Goal: Task Accomplishment & Management: Complete application form

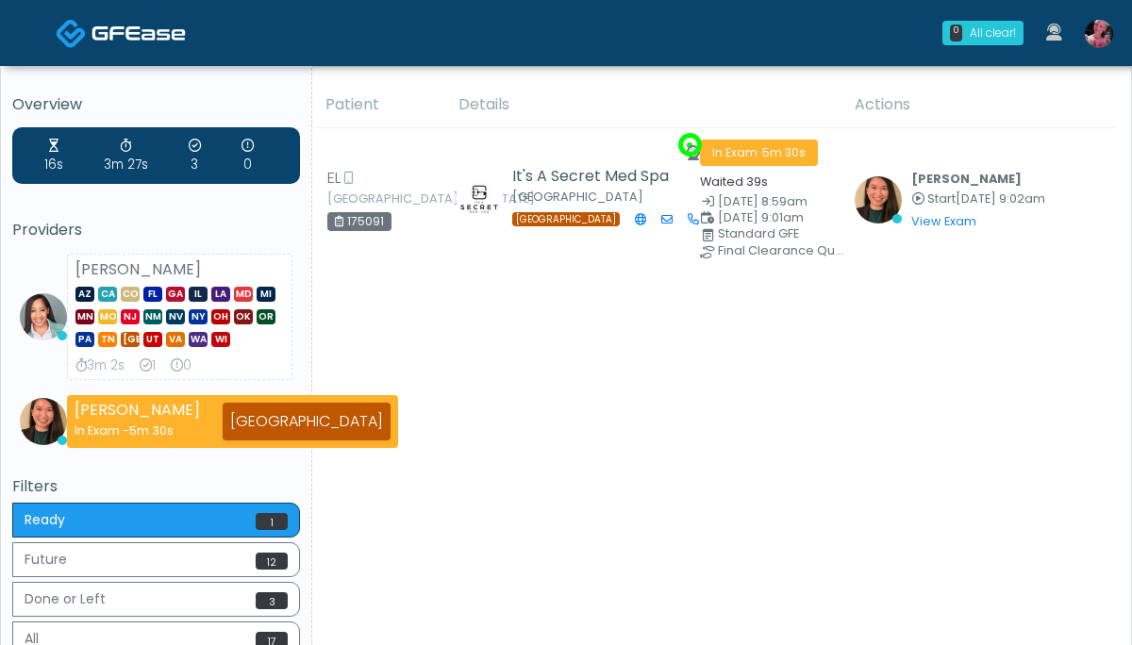
click at [1095, 35] on img at bounding box center [1099, 34] width 28 height 28
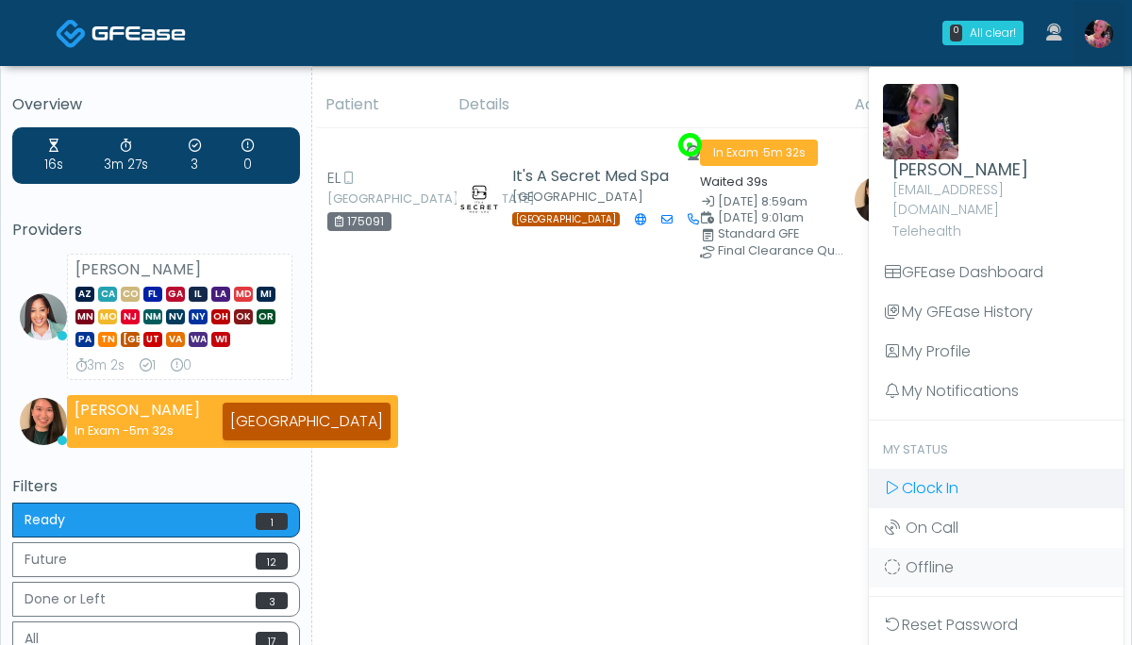
click at [903, 477] on span "Clock In" at bounding box center [930, 488] width 57 height 22
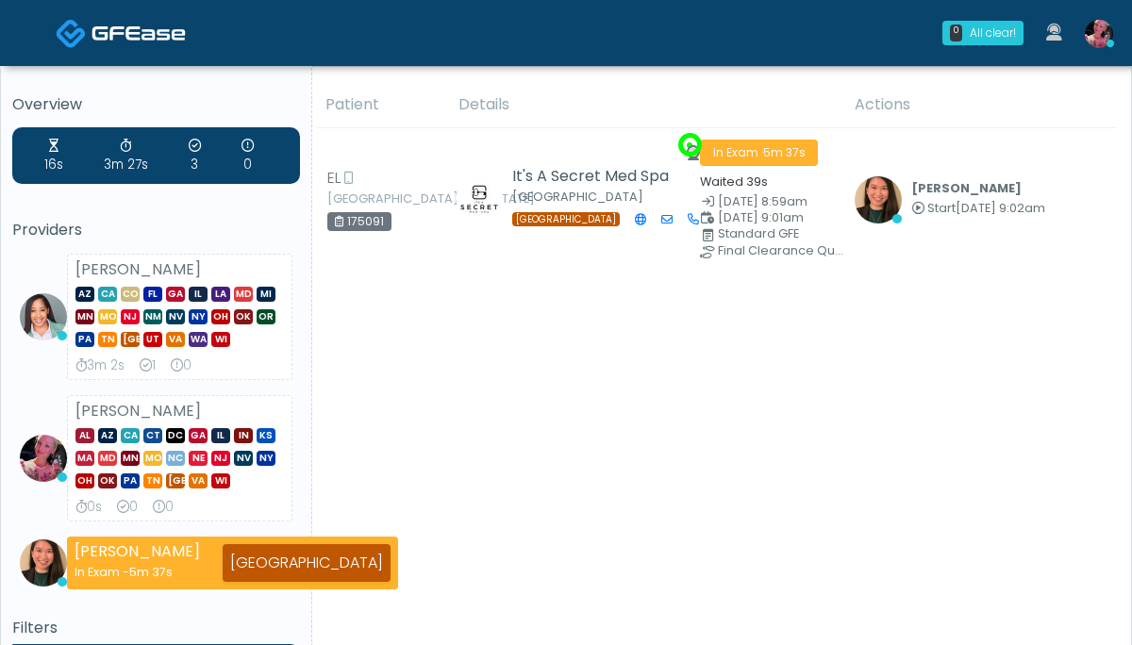
drag, startPoint x: 40, startPoint y: 183, endPoint x: 3, endPoint y: 183, distance: 36.8
click at [40, 183] on div "16s 3m 27s 3 0" at bounding box center [156, 155] width 288 height 57
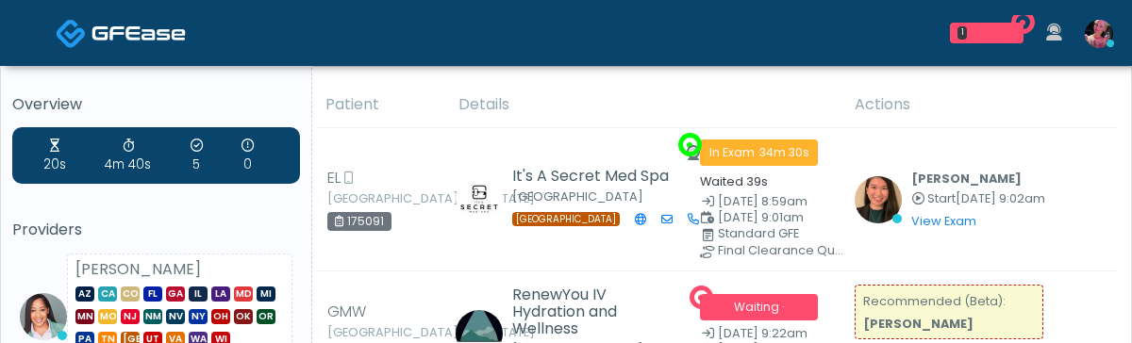
click at [667, 2] on div "1 RenewYou IV Hydration and Wellness Waiting - [GEOGRAPHIC_DATA] View [PERSON_N…" at bounding box center [679, 33] width 890 height 62
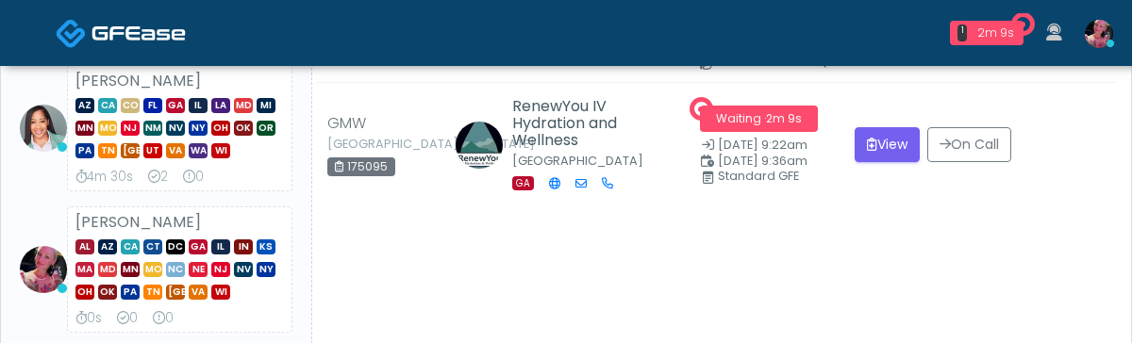
scroll to position [191, 0]
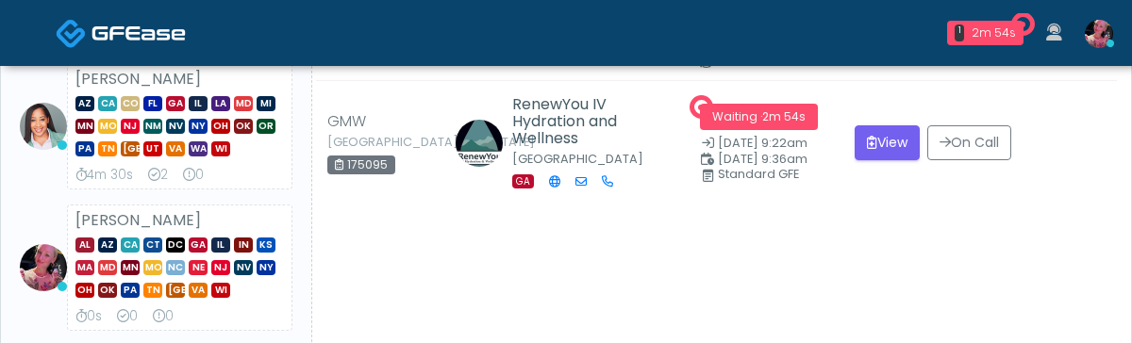
click at [948, 339] on div "Patient Details Actions EL Dallas, Texas 175091 It's A Secret Med Spa Dallas TX…" at bounding box center [714, 313] width 805 height 842
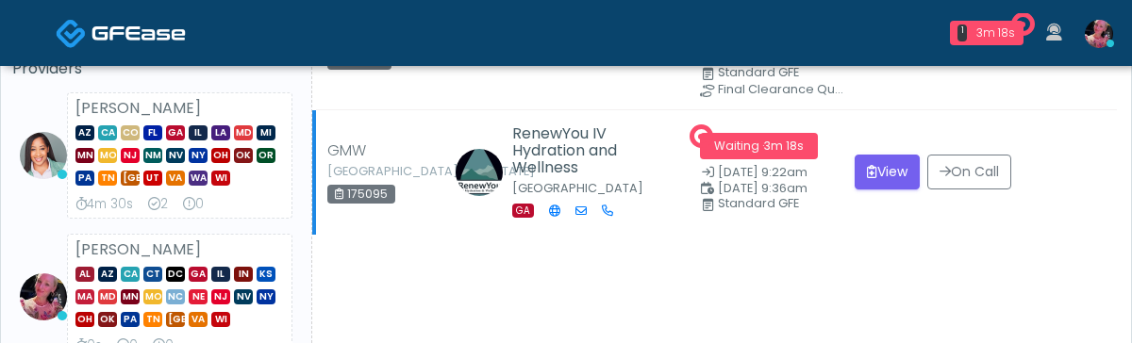
scroll to position [166, 0]
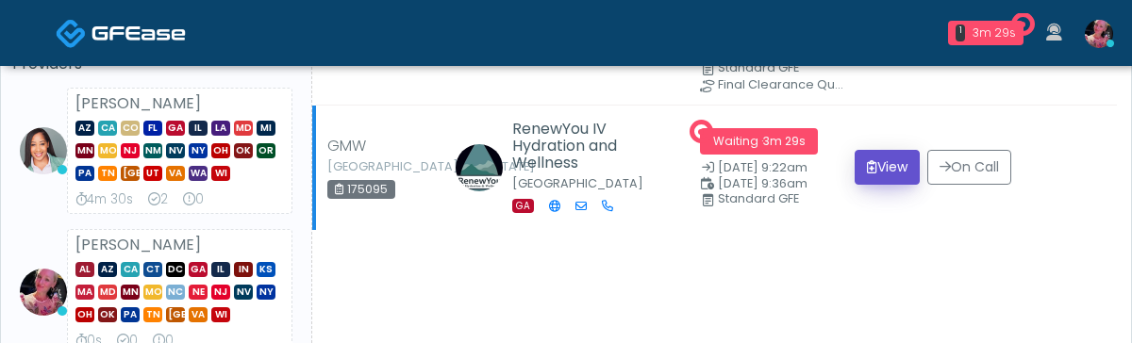
click at [881, 185] on button "View" at bounding box center [887, 167] width 65 height 35
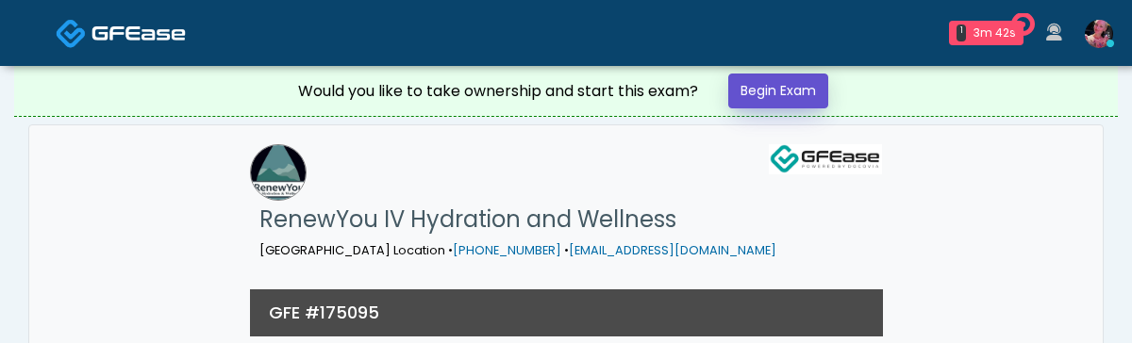
click at [745, 80] on link "Begin Exam" at bounding box center [778, 91] width 100 height 35
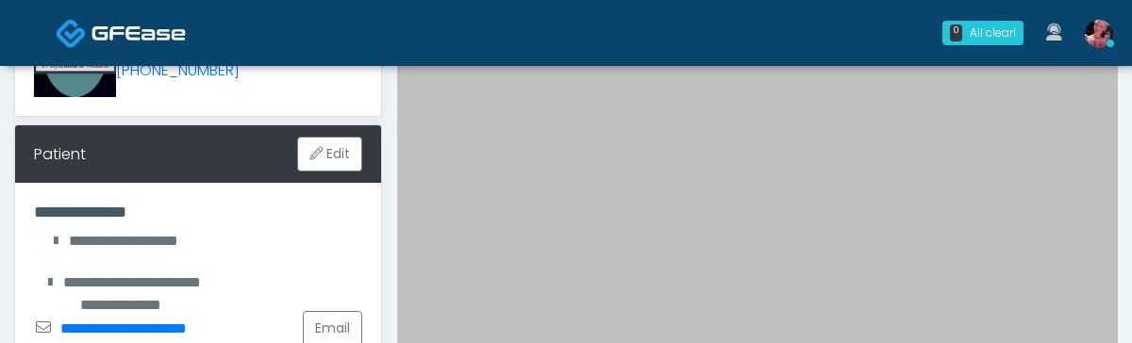
scroll to position [290, 0]
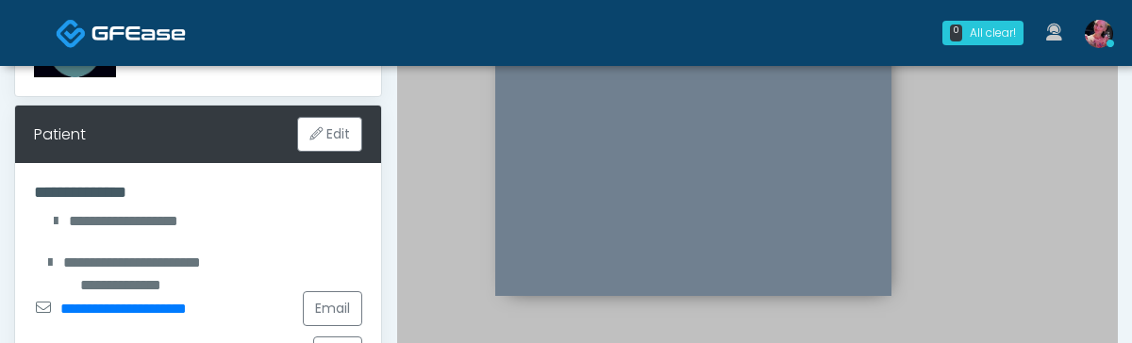
click at [944, 147] on div at bounding box center [757, 176] width 721 height 630
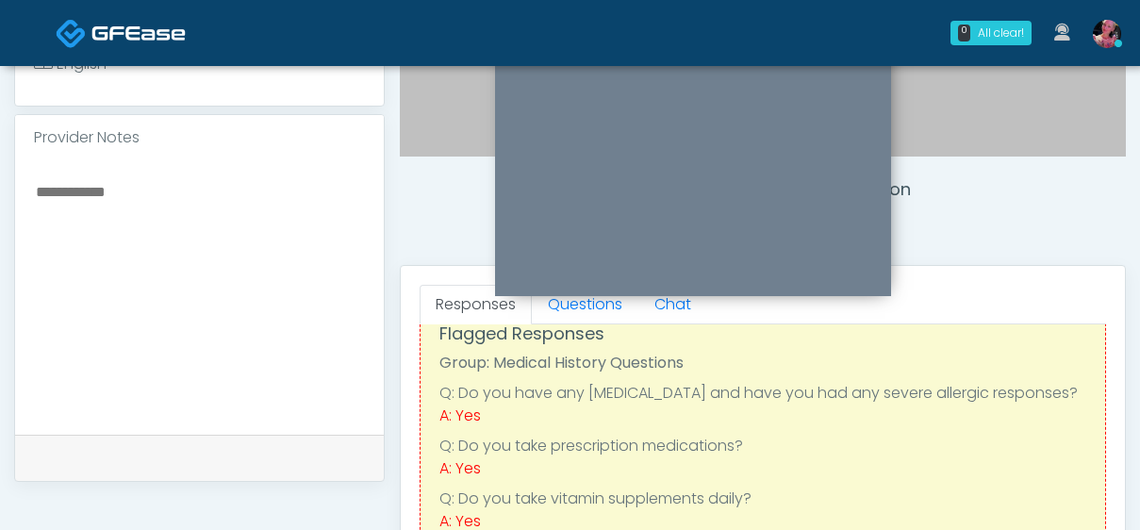
scroll to position [0, 0]
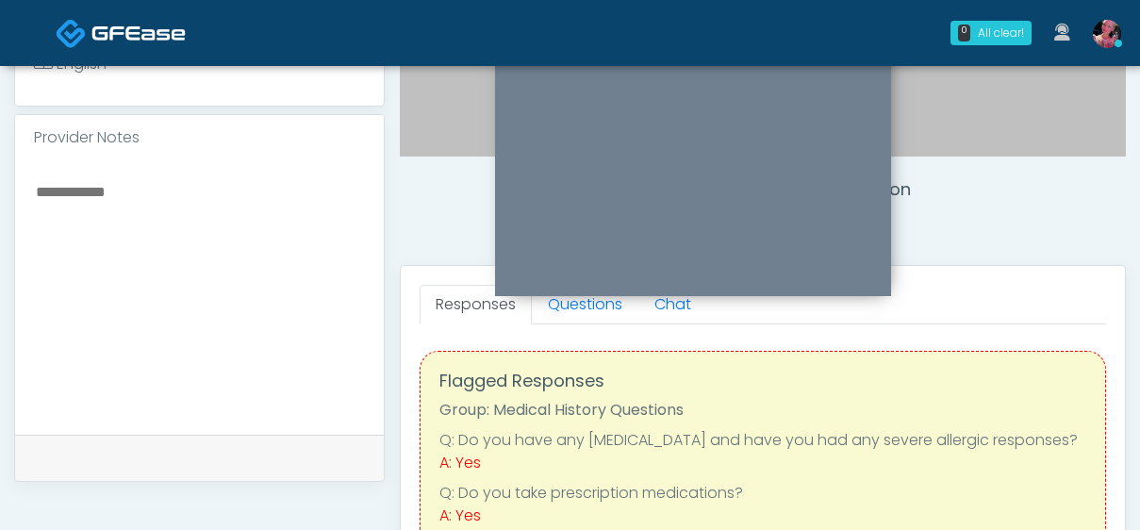
click at [607, 322] on link "Questions" at bounding box center [585, 305] width 107 height 40
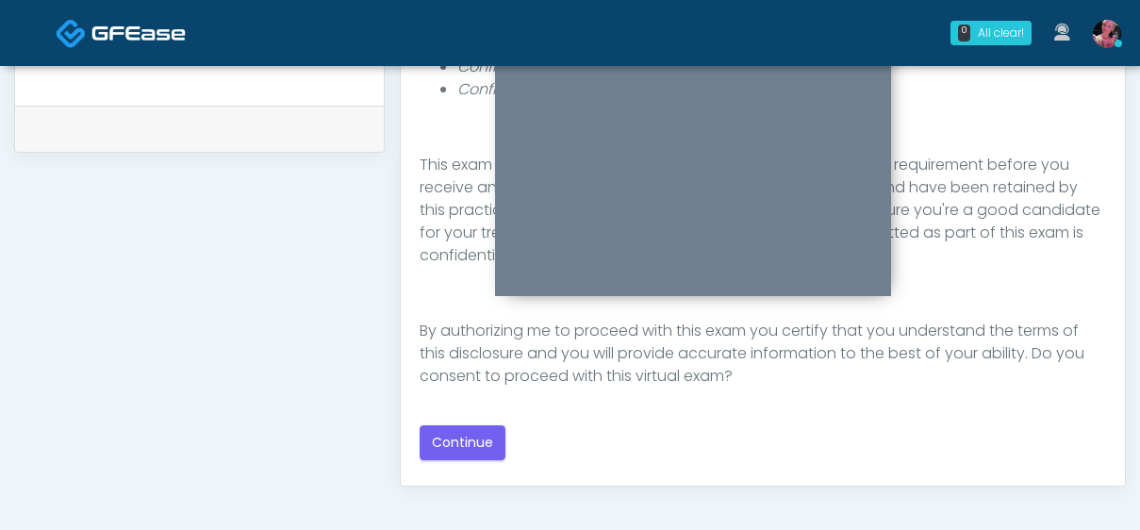
scroll to position [988, 0]
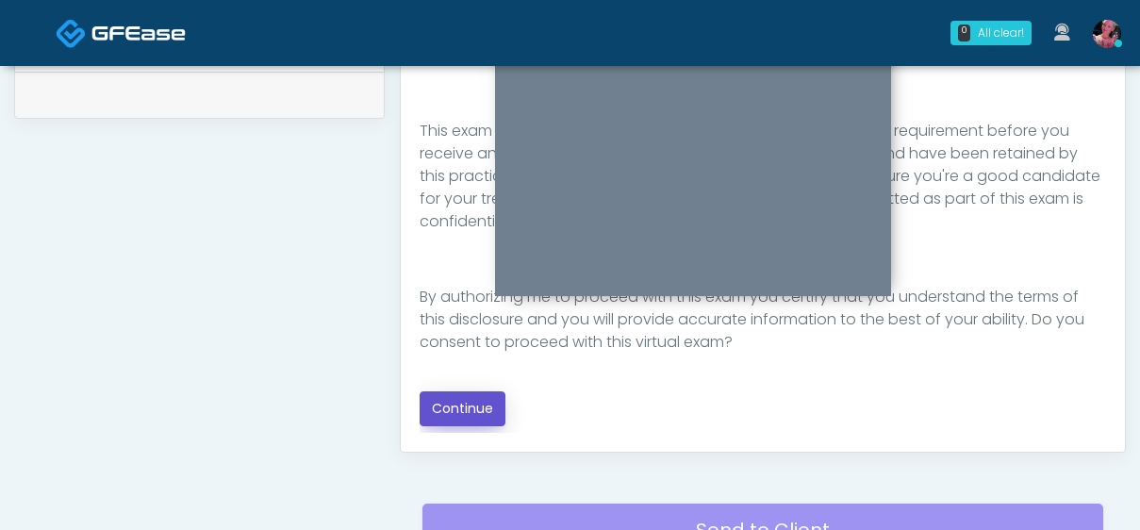
click at [456, 342] on button "Continue" at bounding box center [463, 408] width 86 height 35
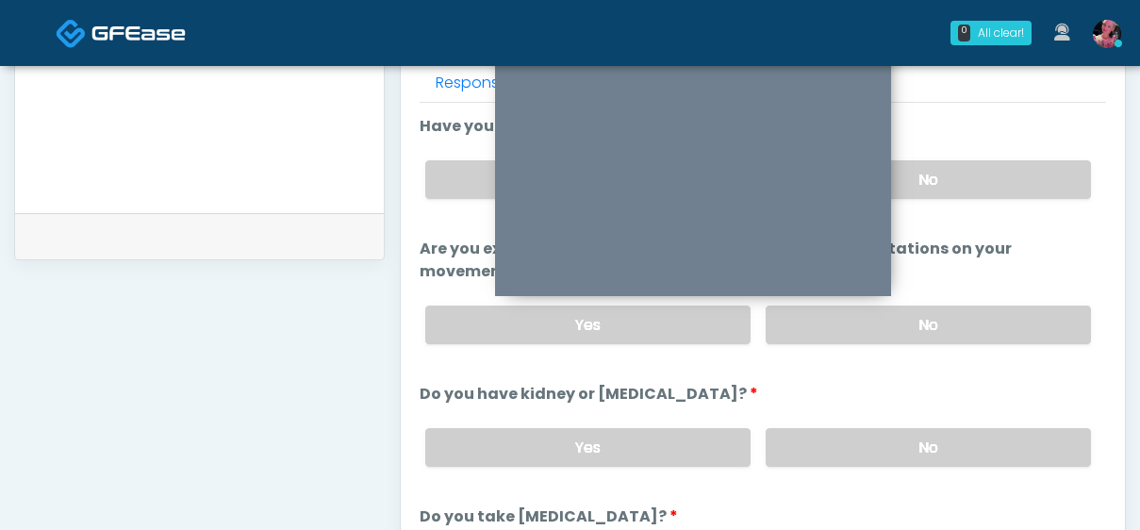
scroll to position [820, 0]
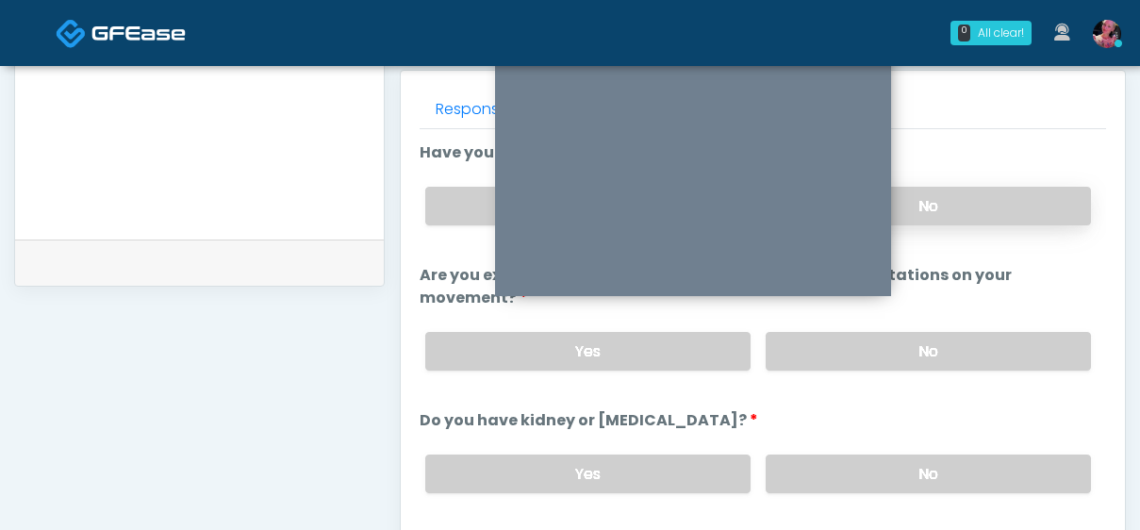
click at [959, 224] on label "No" at bounding box center [928, 206] width 325 height 39
click at [931, 332] on label "No" at bounding box center [928, 351] width 325 height 39
click at [910, 342] on label "No" at bounding box center [928, 474] width 325 height 39
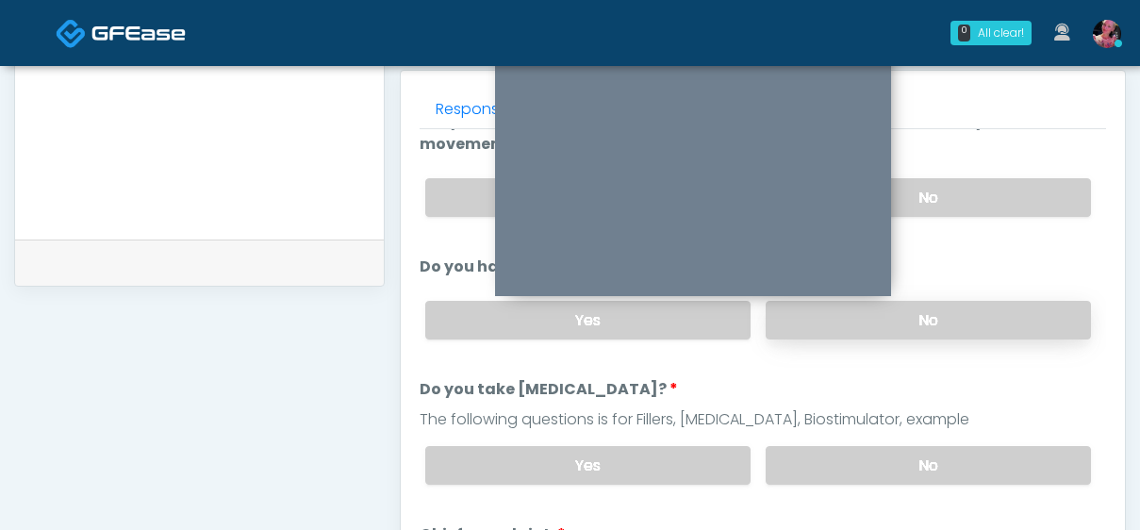
click at [910, 342] on label "No" at bounding box center [928, 465] width 325 height 39
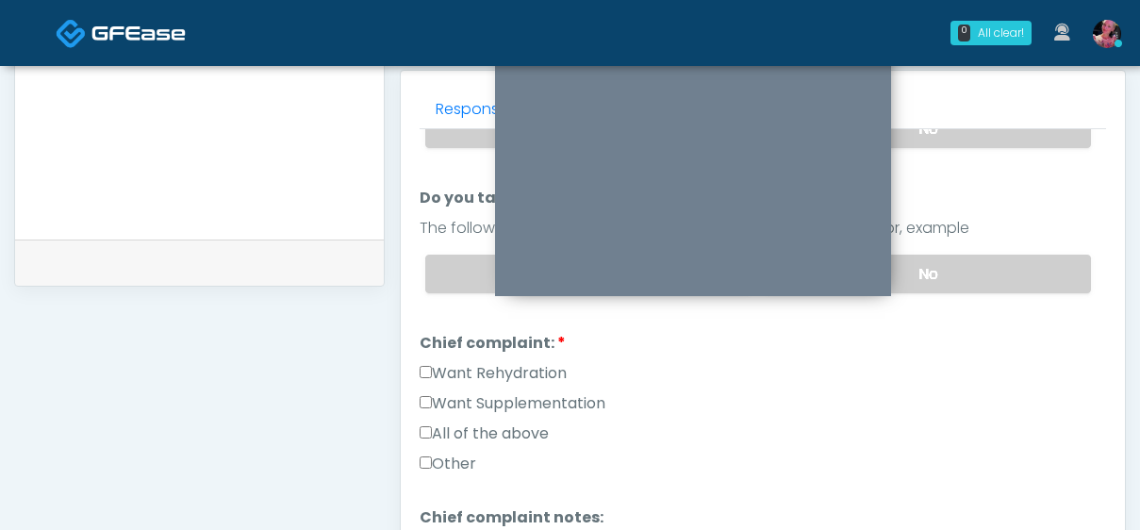
scroll to position [352, 0]
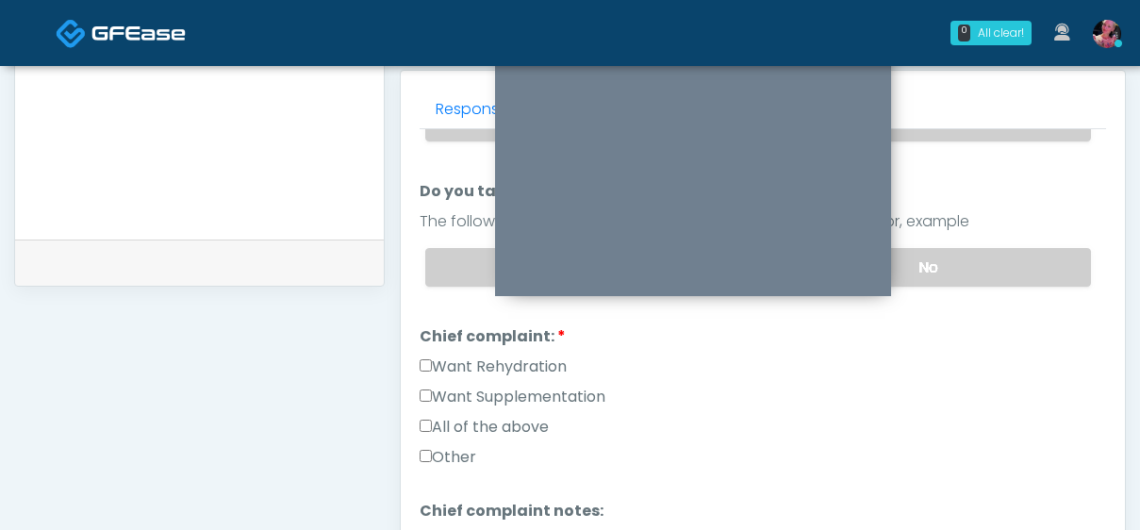
click at [456, 342] on div "Want Rehydration" at bounding box center [763, 371] width 687 height 30
click at [455, 342] on label "Want Supplementation" at bounding box center [513, 397] width 186 height 23
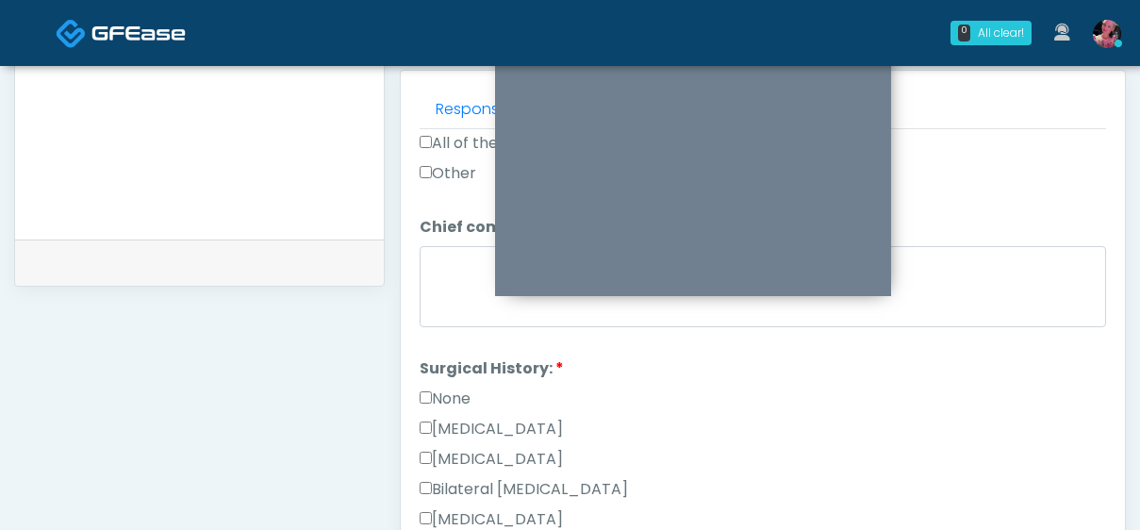
scroll to position [642, 0]
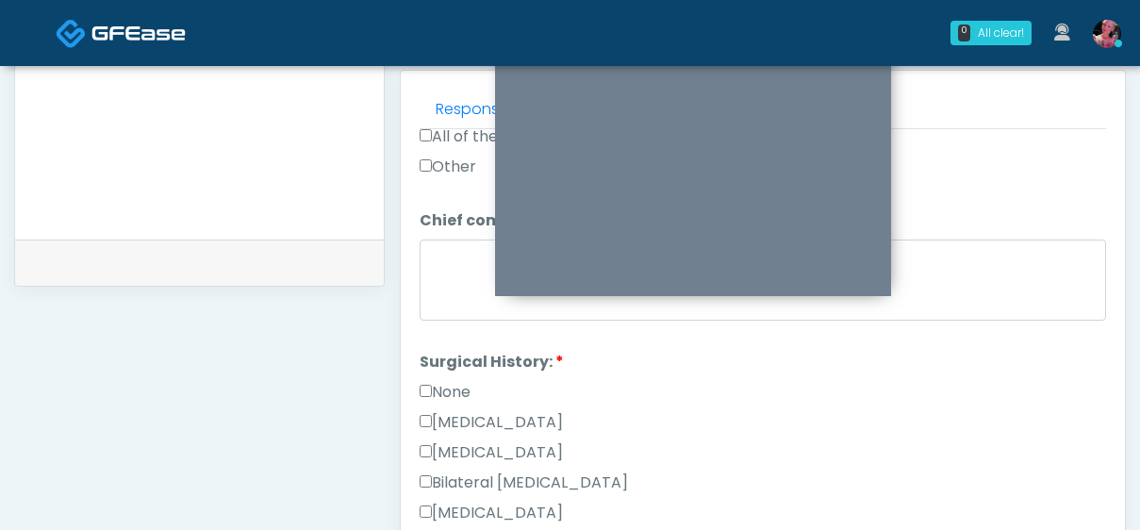
click at [431, 342] on label "Surgical History:" at bounding box center [492, 362] width 144 height 23
click at [431, 342] on label "None" at bounding box center [445, 392] width 51 height 23
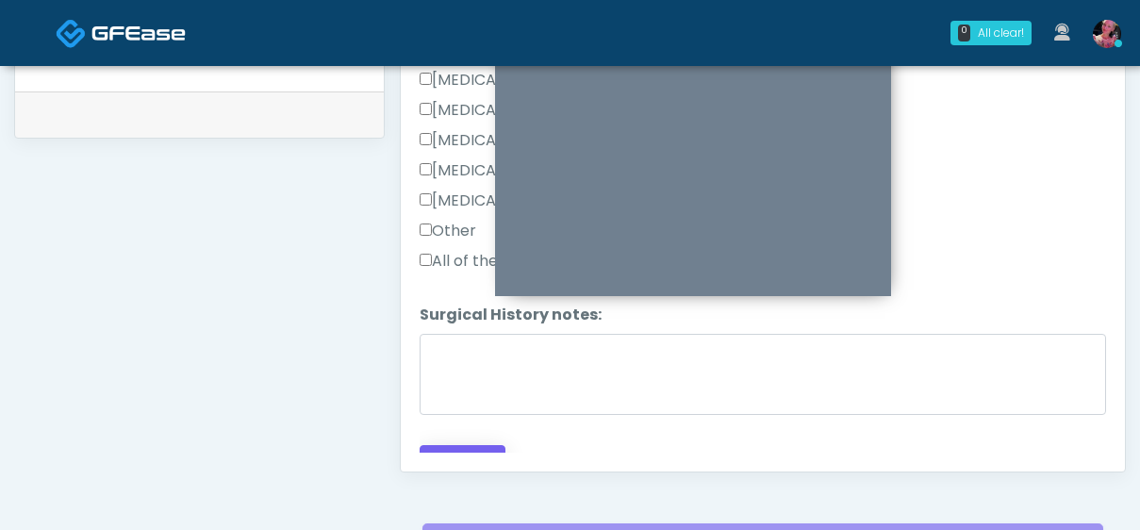
scroll to position [975, 0]
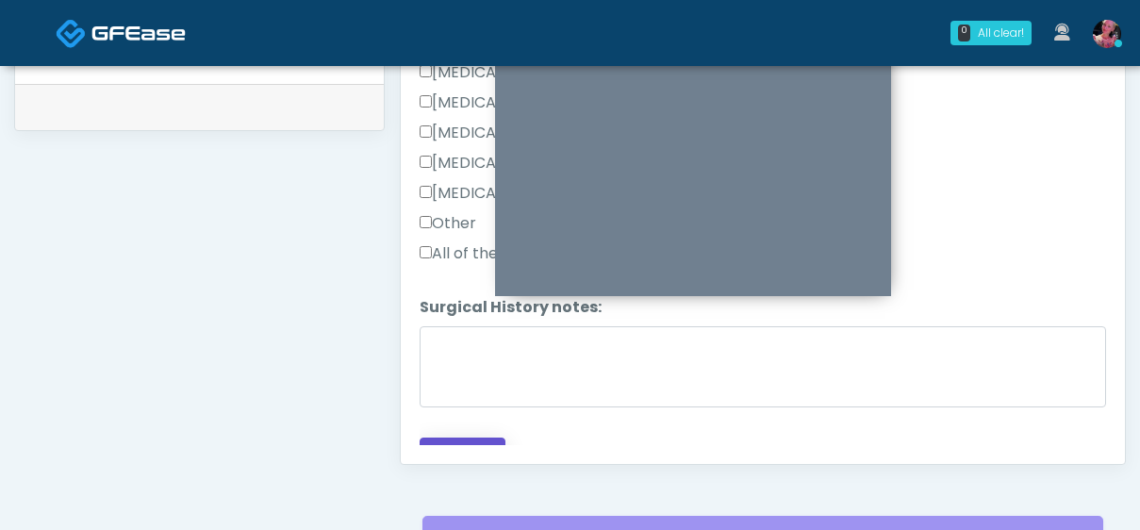
click at [427, 342] on button "Continue" at bounding box center [463, 455] width 86 height 35
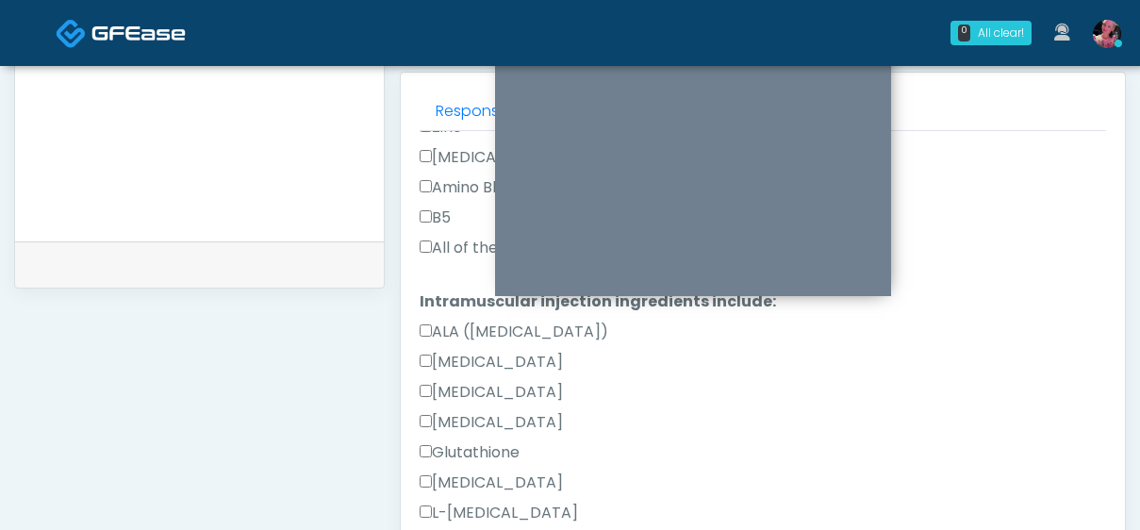
scroll to position [782, 0]
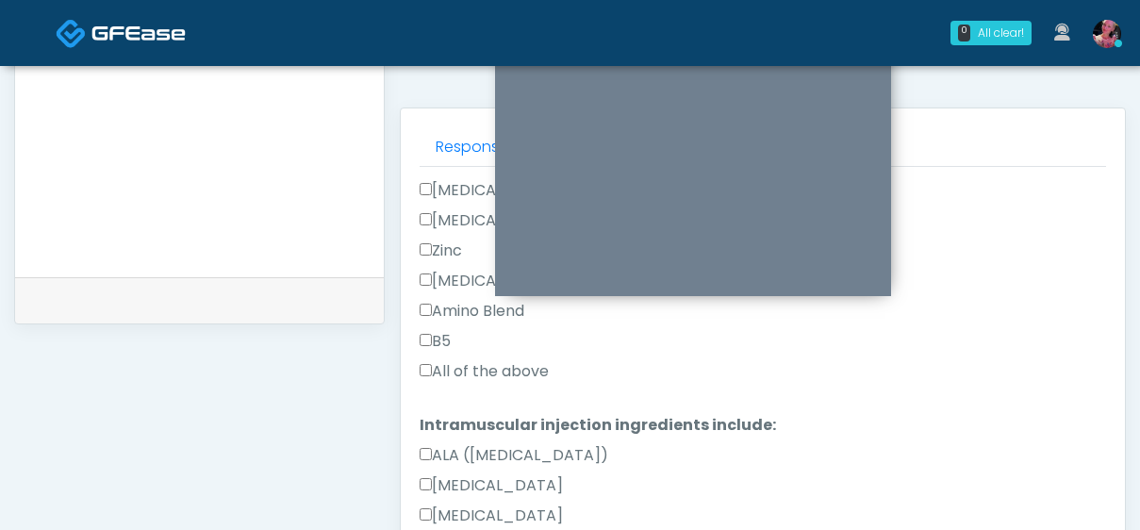
click at [526, 342] on label "All of the above" at bounding box center [484, 371] width 129 height 23
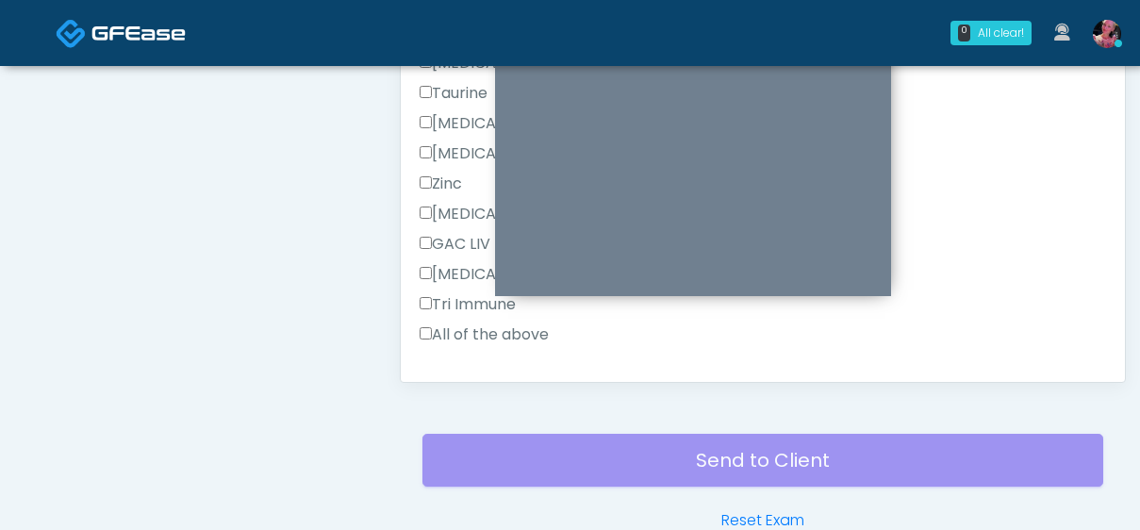
scroll to position [1163, 0]
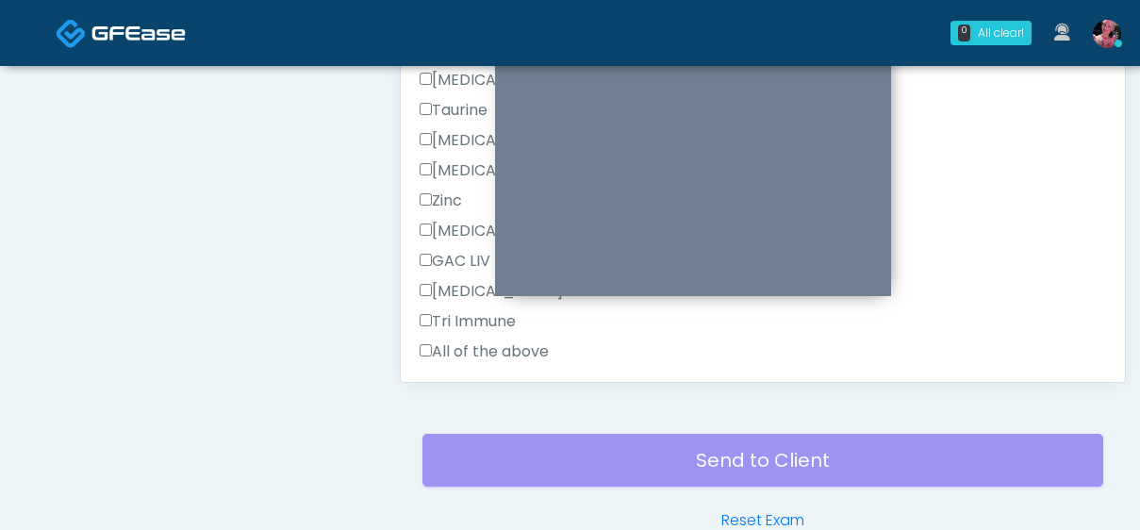
click at [494, 342] on label "All of the above" at bounding box center [484, 352] width 129 height 23
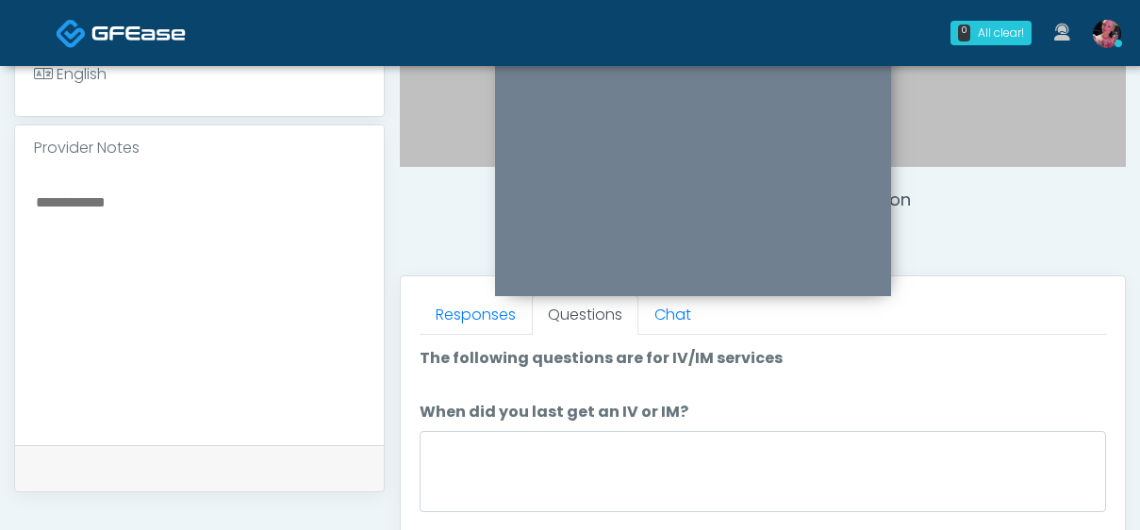
scroll to position [37, 0]
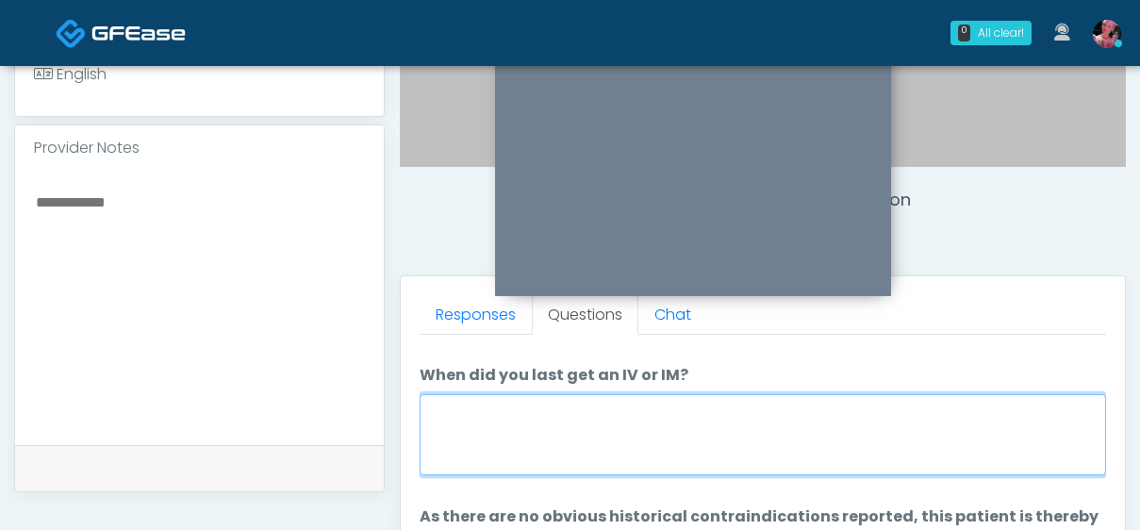
click at [473, 342] on textarea "When did you last get an IV or IM?" at bounding box center [763, 434] width 687 height 81
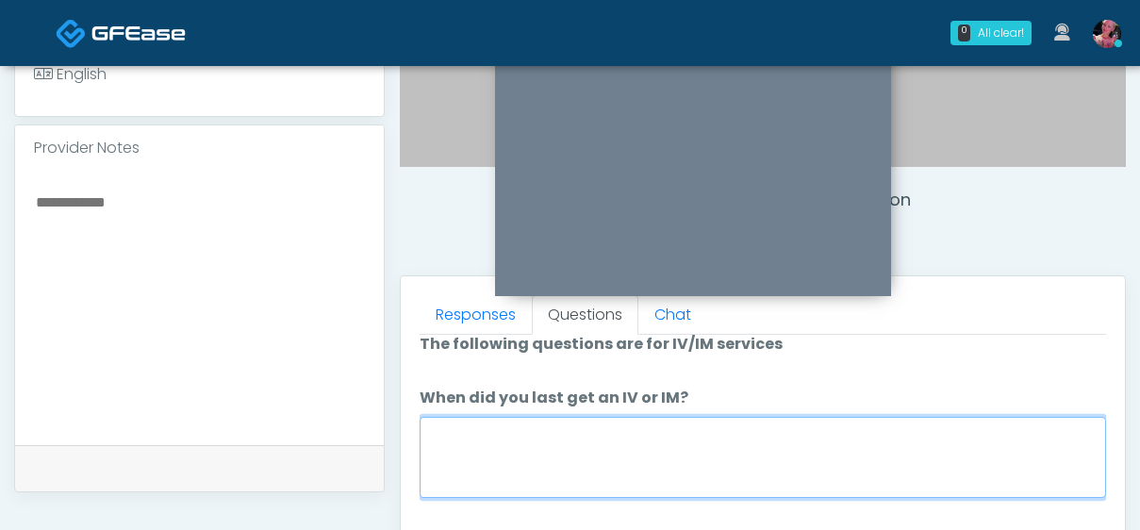
scroll to position [15, 0]
type textarea "*"
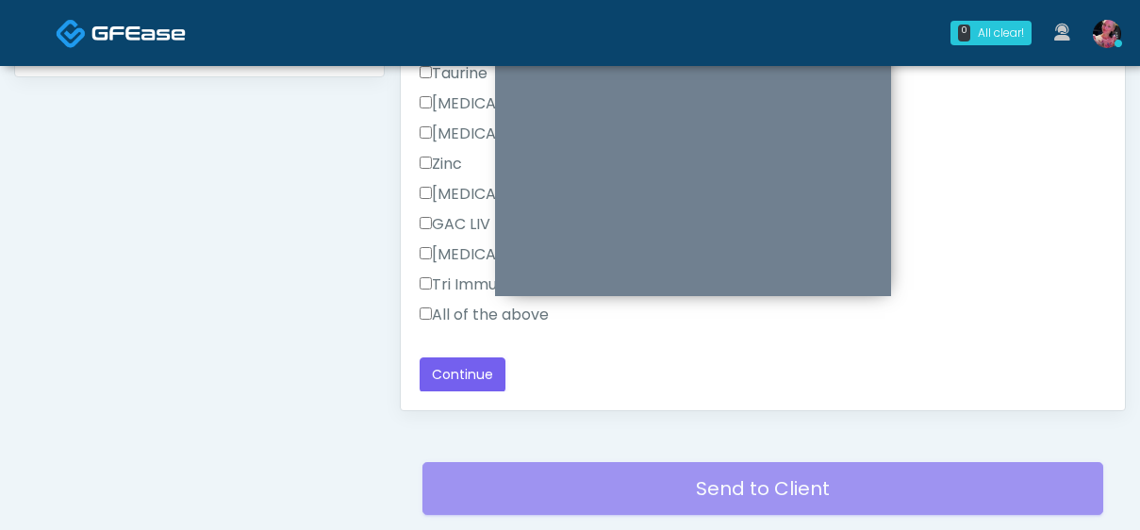
scroll to position [995, 0]
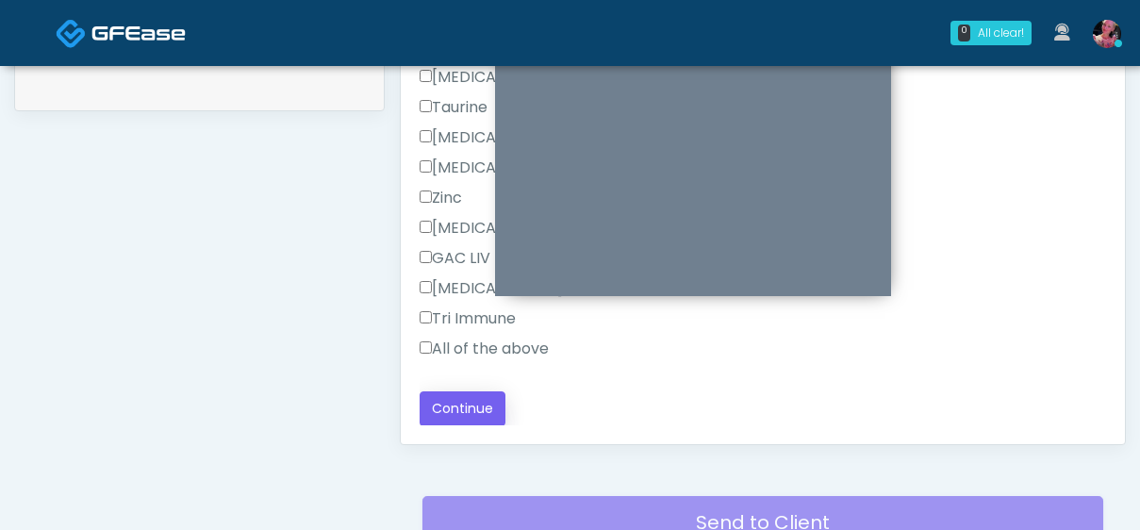
type textarea "**********"
click at [477, 342] on button "Continue" at bounding box center [463, 408] width 86 height 35
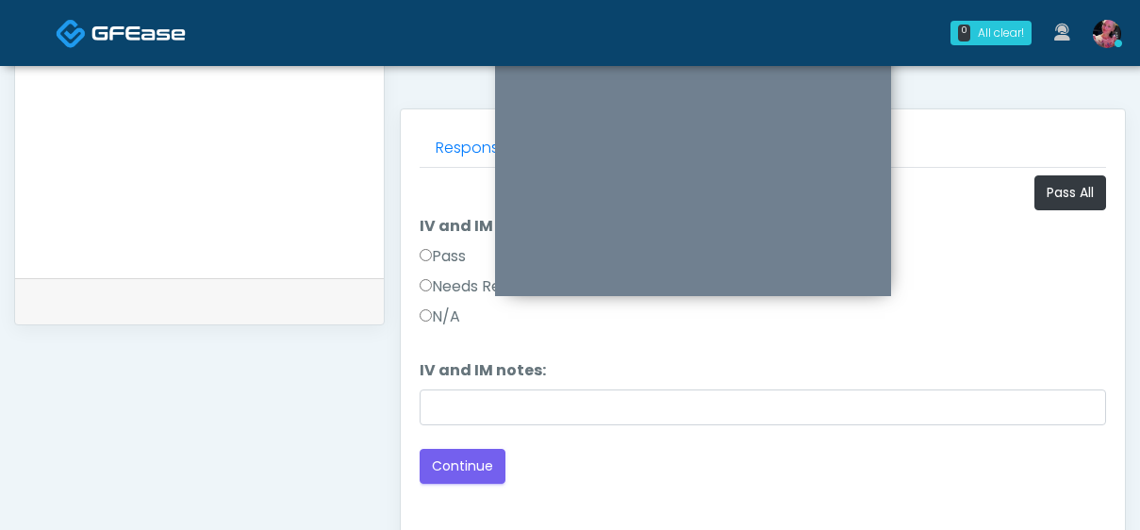
scroll to position [762, 0]
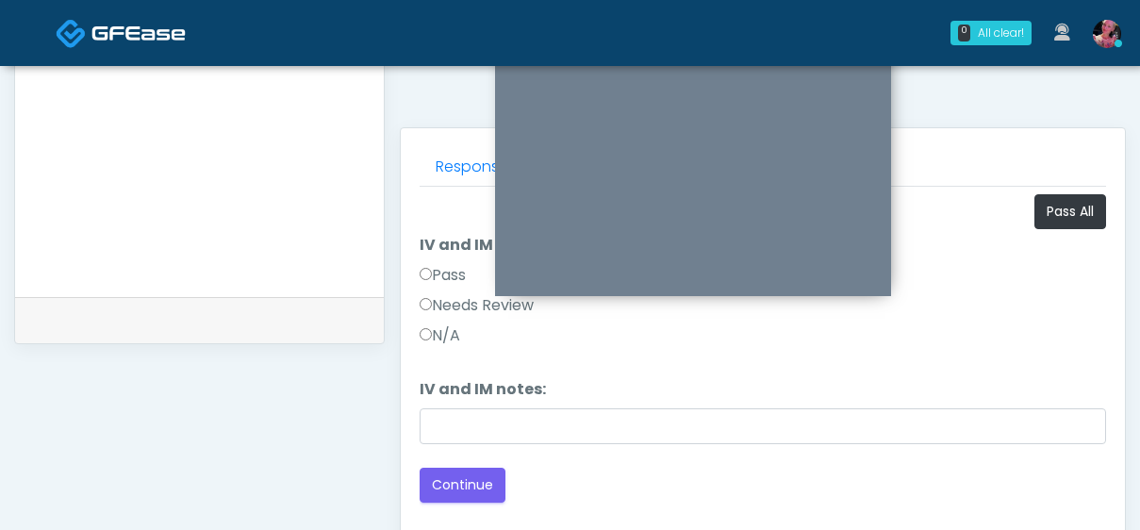
click at [439, 273] on label "Pass" at bounding box center [443, 275] width 46 height 23
click at [455, 342] on button "Continue" at bounding box center [463, 485] width 86 height 35
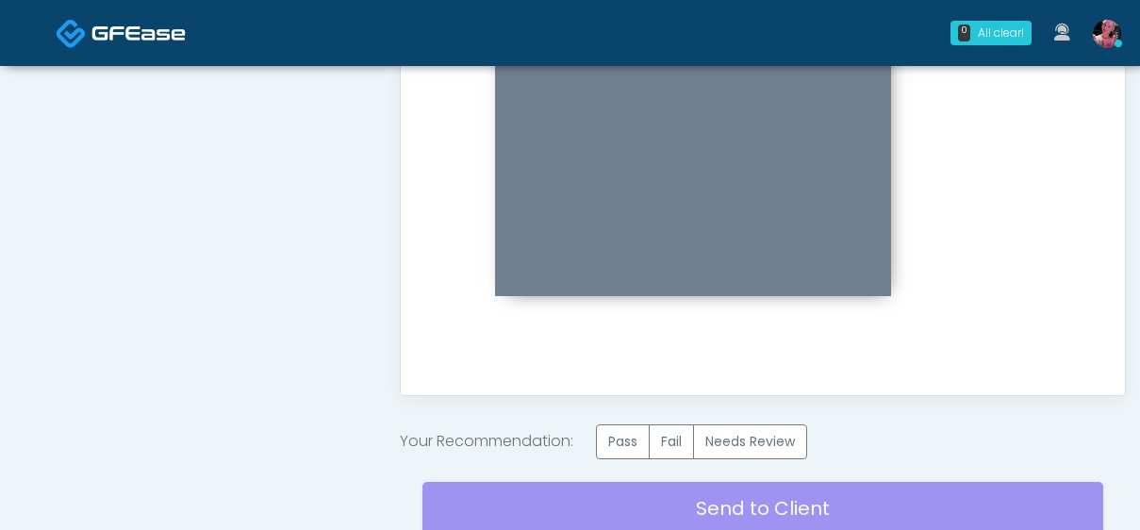
scroll to position [1045, 0]
click at [615, 342] on label "Pass" at bounding box center [623, 441] width 54 height 35
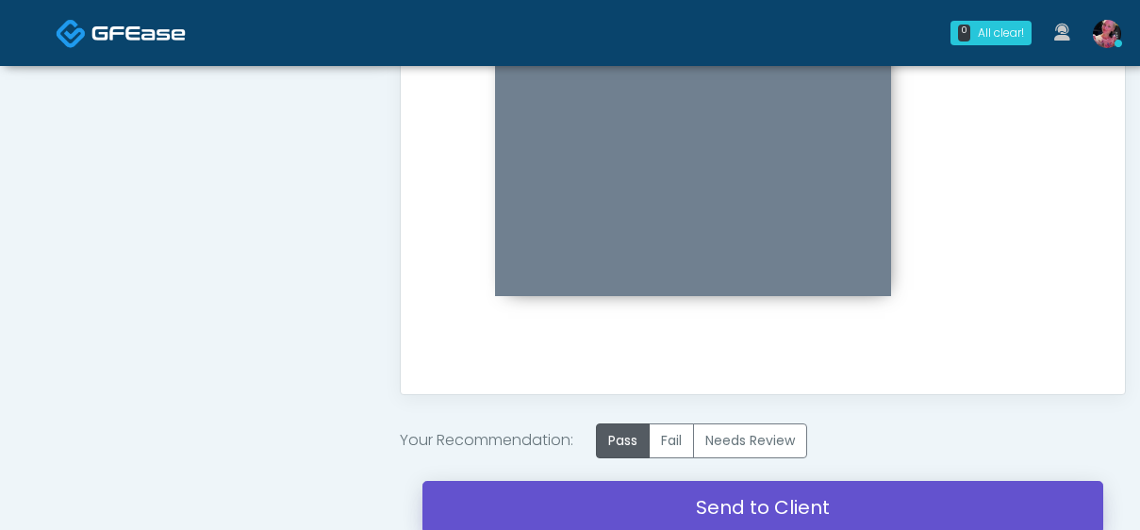
click at [638, 342] on link "Send to Client" at bounding box center [763, 507] width 681 height 53
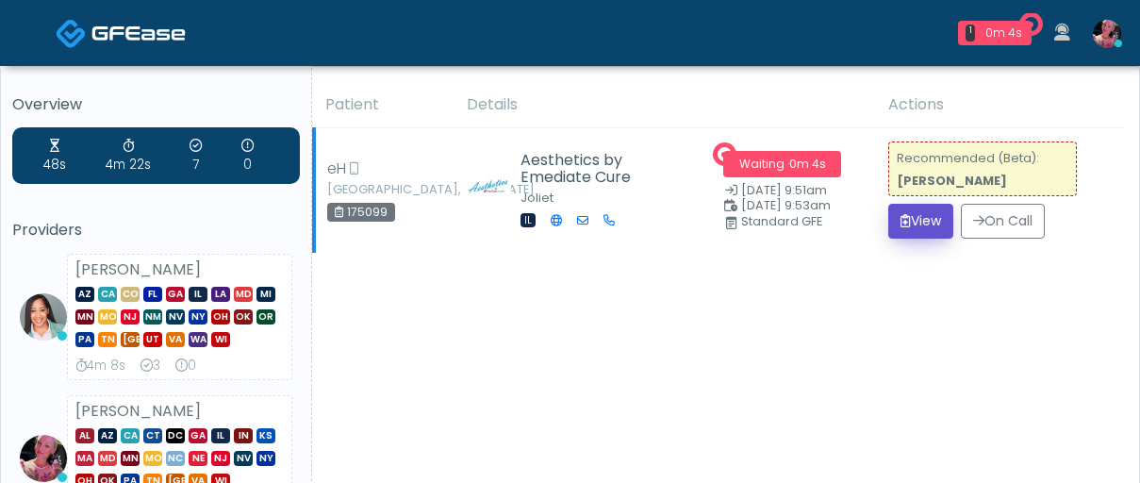
click at [934, 210] on button "View" at bounding box center [921, 221] width 65 height 35
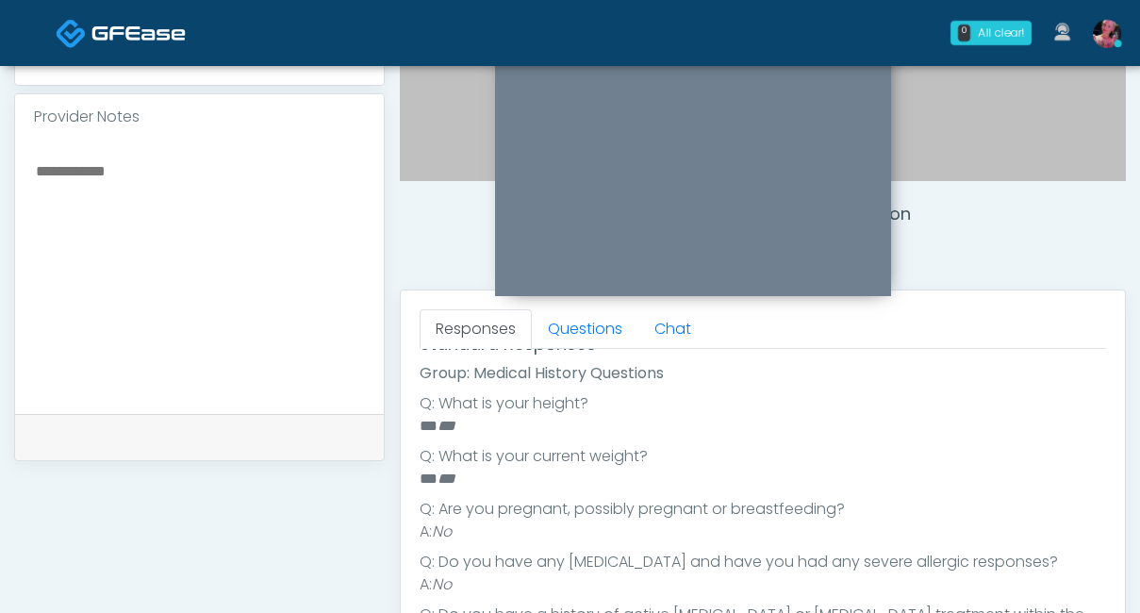
scroll to position [75, 0]
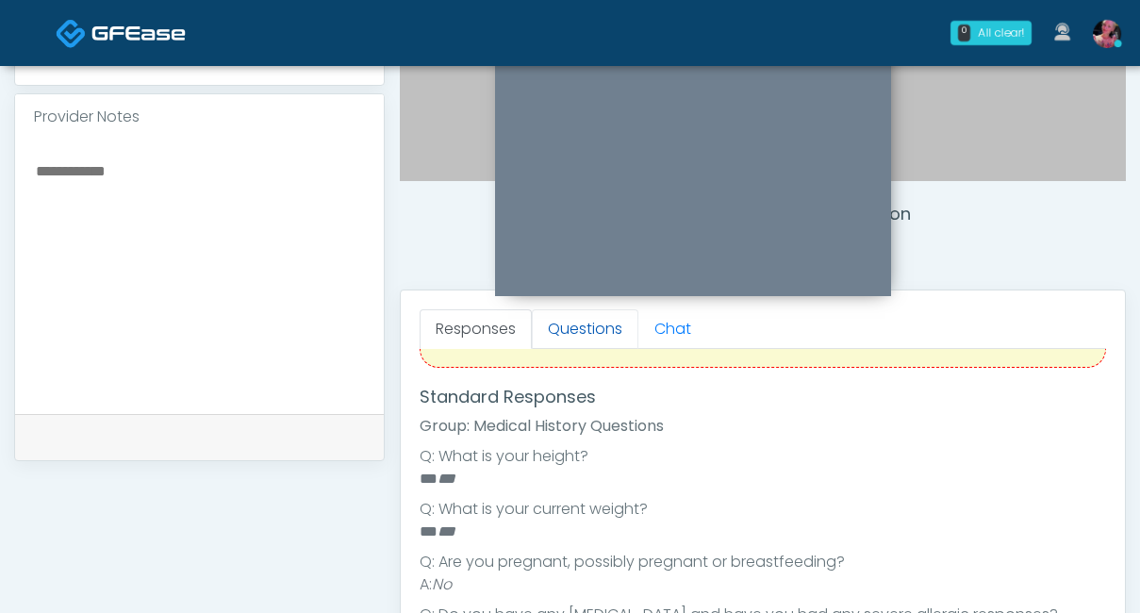
click at [582, 340] on link "Questions" at bounding box center [585, 329] width 107 height 40
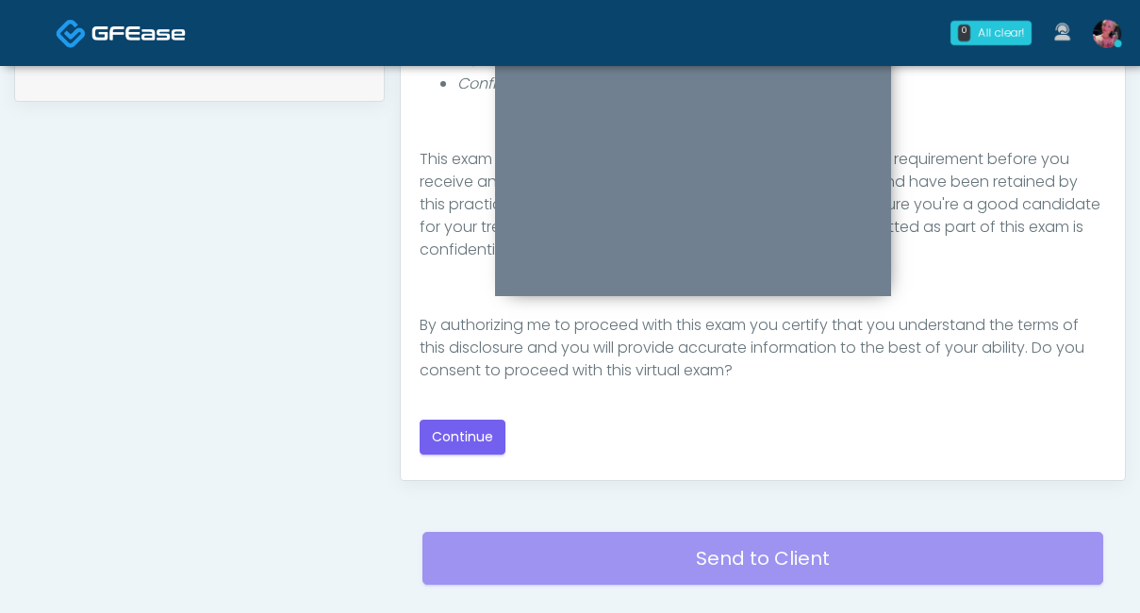
scroll to position [1040, 0]
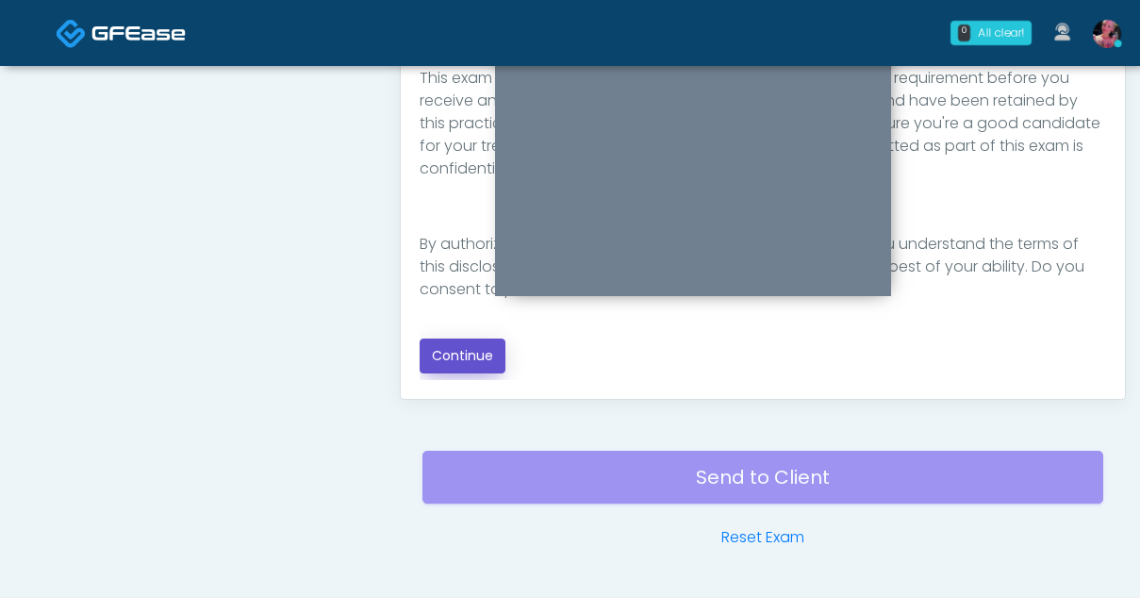
click at [447, 361] on button "Continue" at bounding box center [463, 356] width 86 height 35
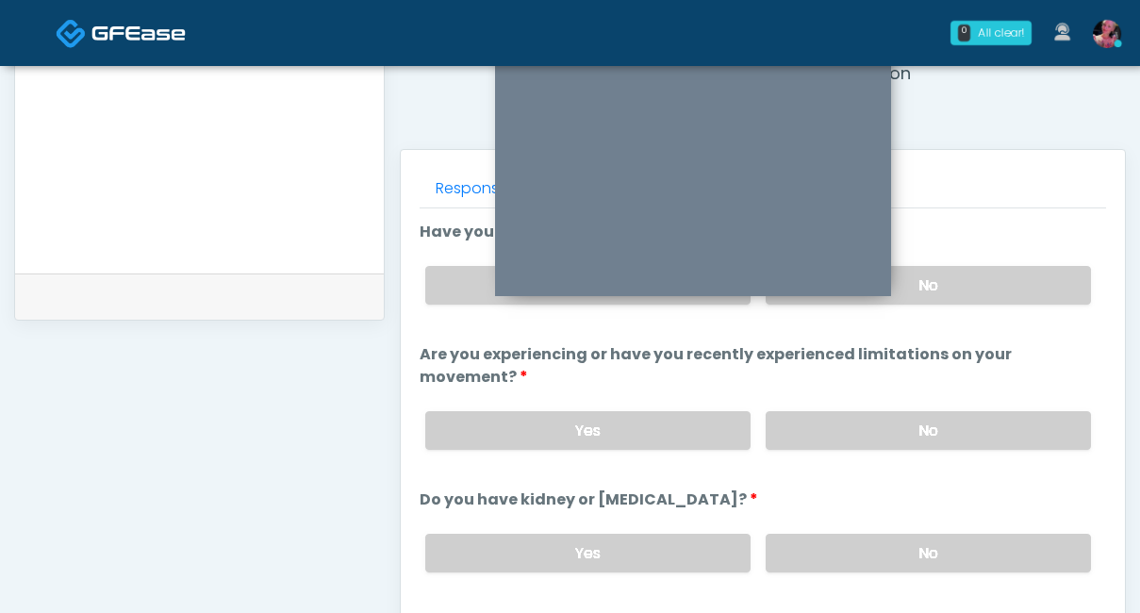
scroll to position [672, 0]
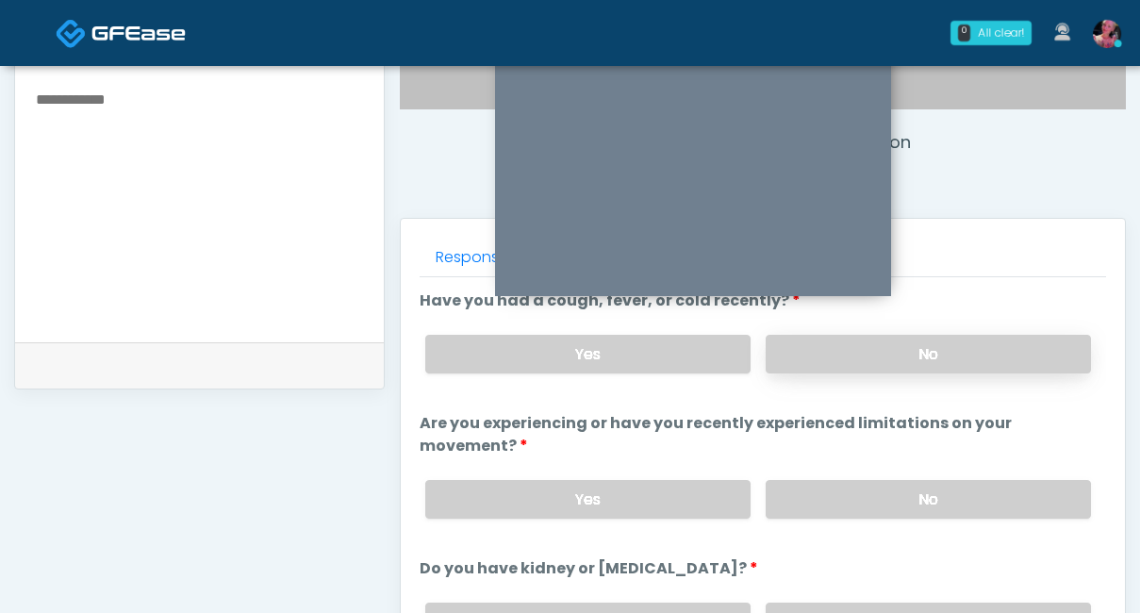
click at [911, 362] on label "No" at bounding box center [928, 354] width 325 height 39
click at [873, 480] on label "No" at bounding box center [928, 499] width 325 height 39
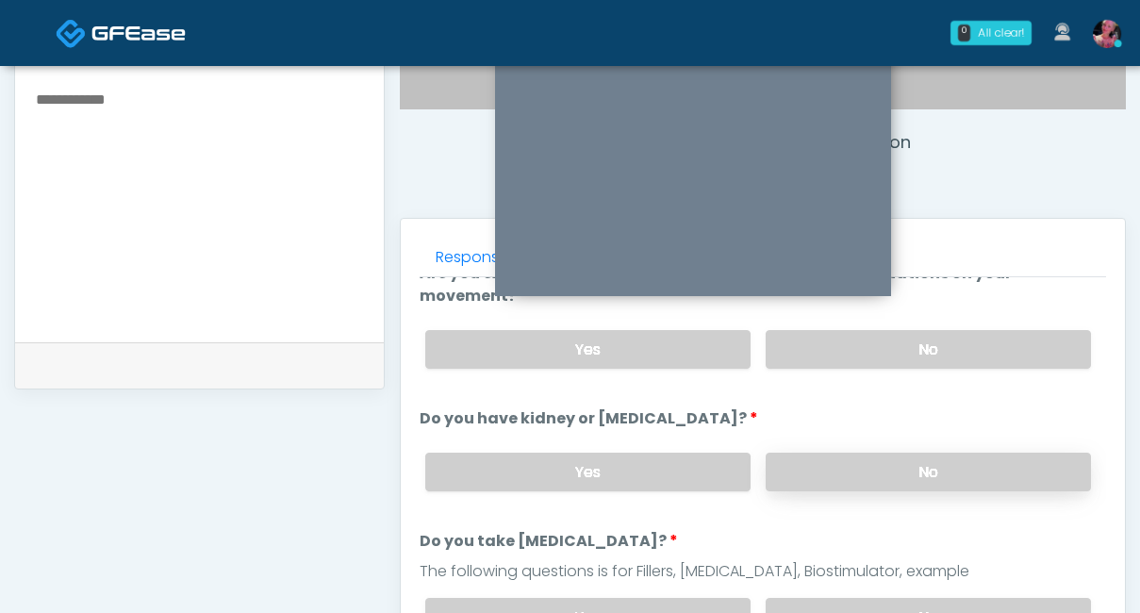
click at [869, 453] on label "No" at bounding box center [928, 472] width 325 height 39
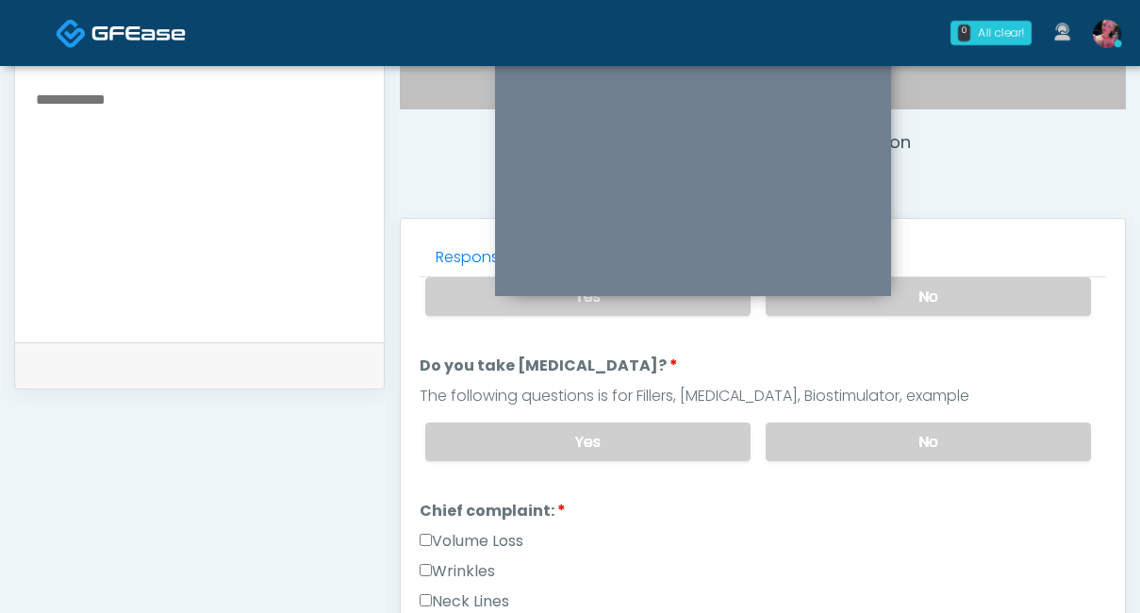
scroll to position [346, 0]
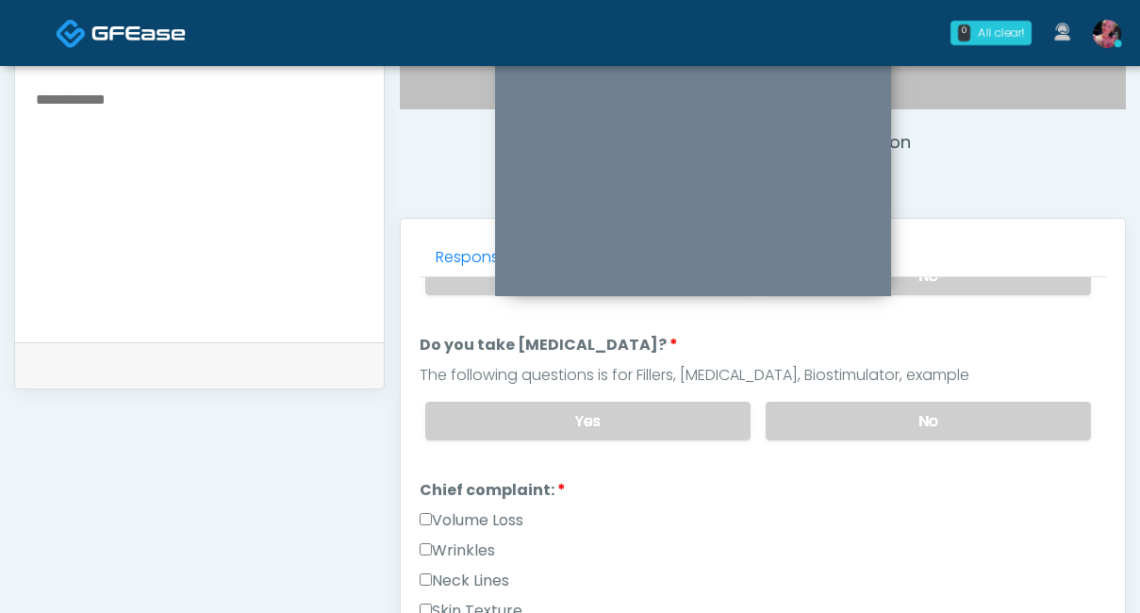
click at [865, 419] on div "Yes No" at bounding box center [758, 421] width 696 height 69
click at [854, 402] on label "No" at bounding box center [928, 421] width 325 height 39
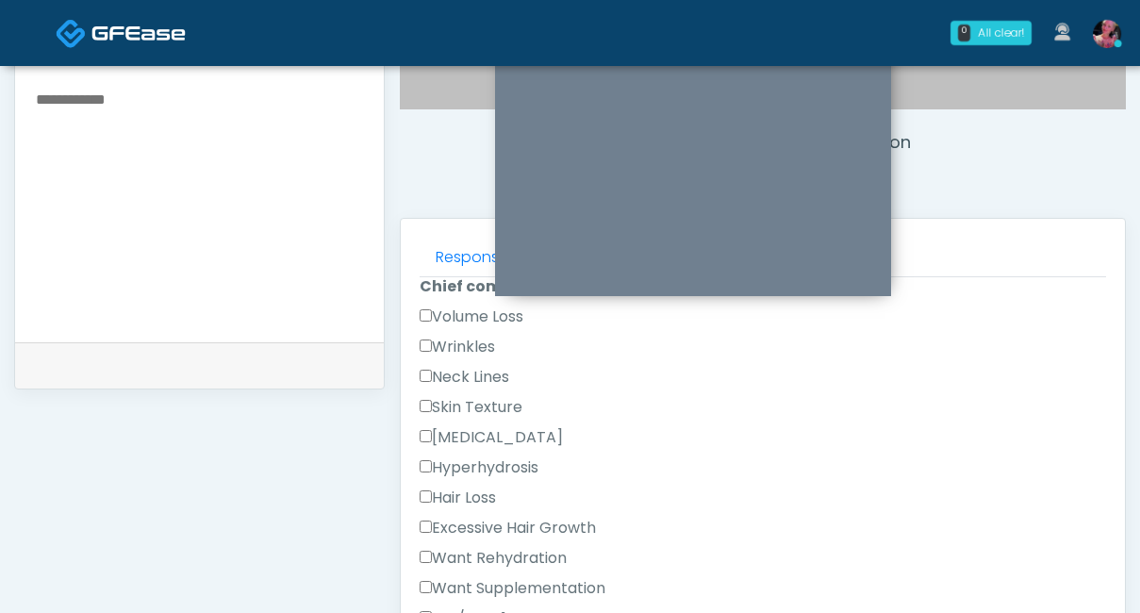
click at [460, 336] on label "Wrinkles" at bounding box center [457, 347] width 75 height 23
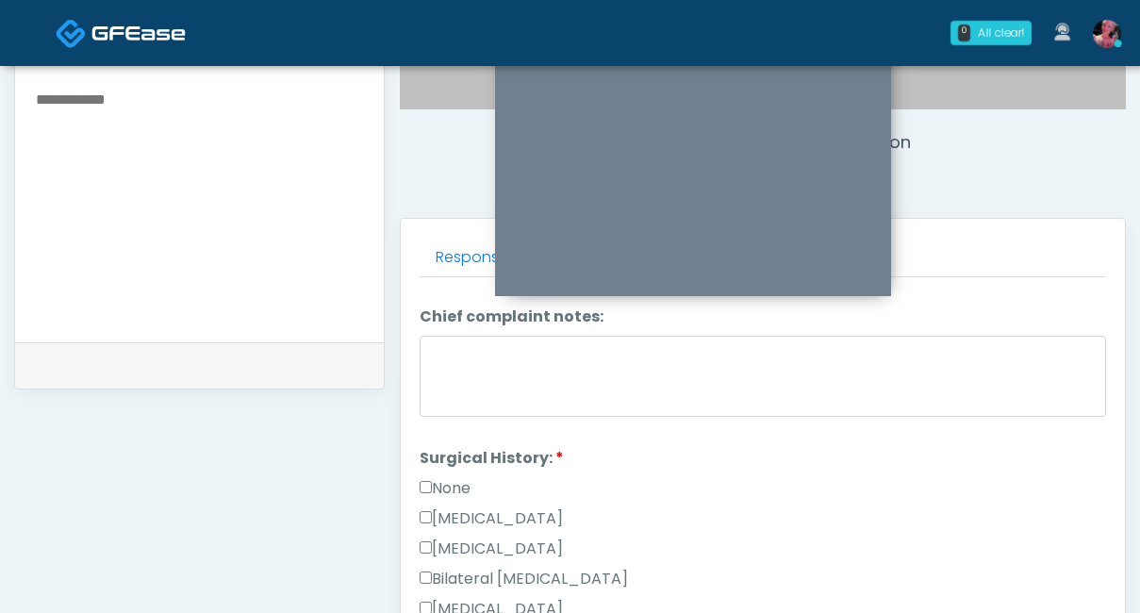
click at [442, 477] on label "None" at bounding box center [445, 488] width 51 height 23
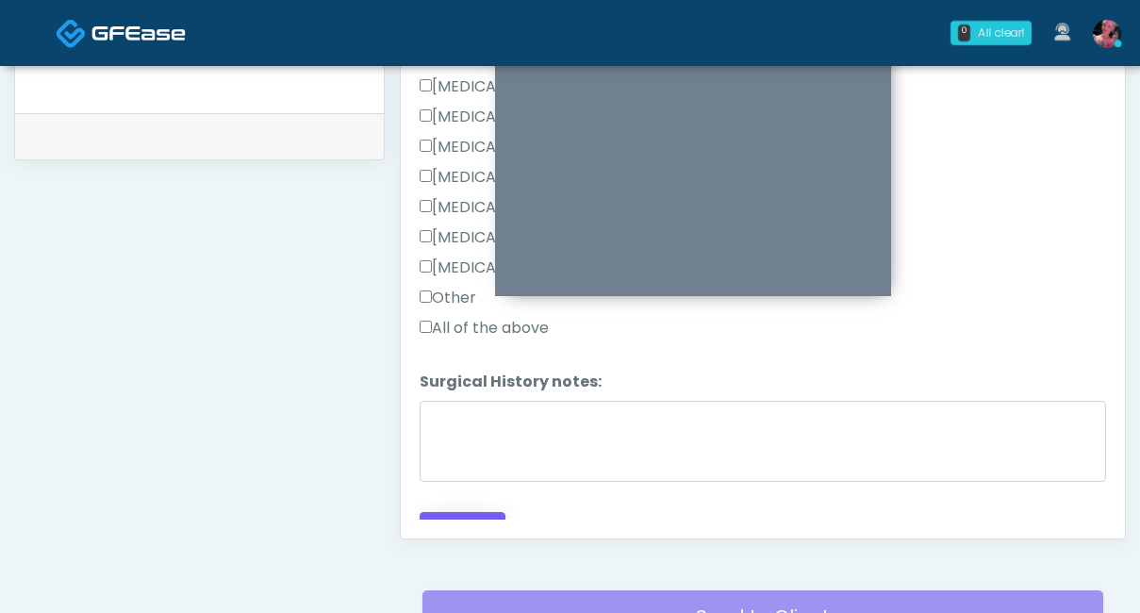
scroll to position [909, 0]
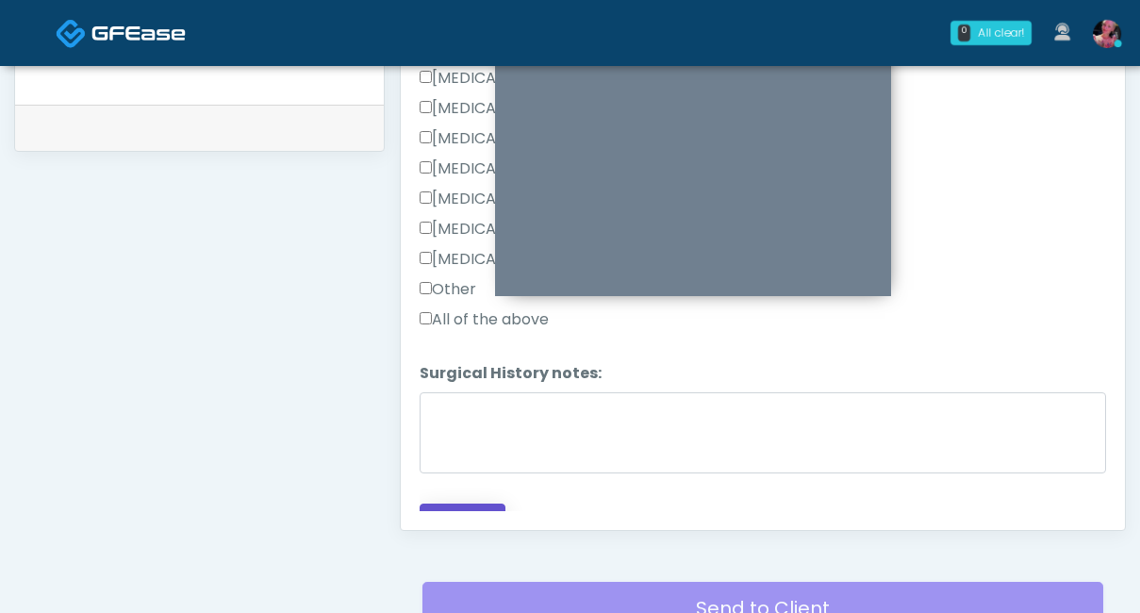
click at [451, 482] on button "Continue" at bounding box center [463, 521] width 86 height 35
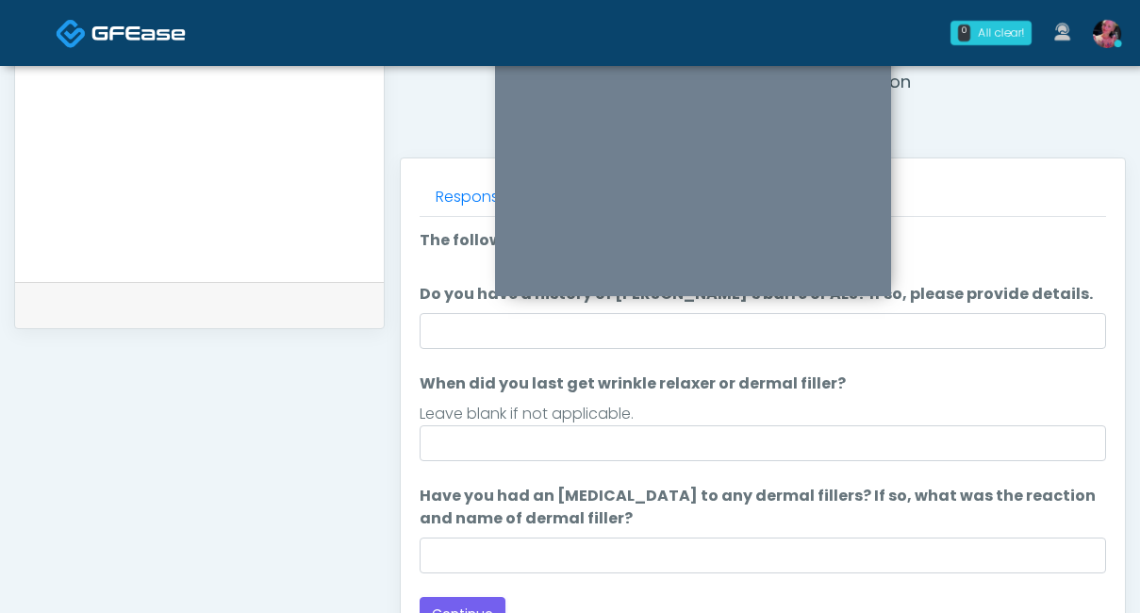
scroll to position [793, 0]
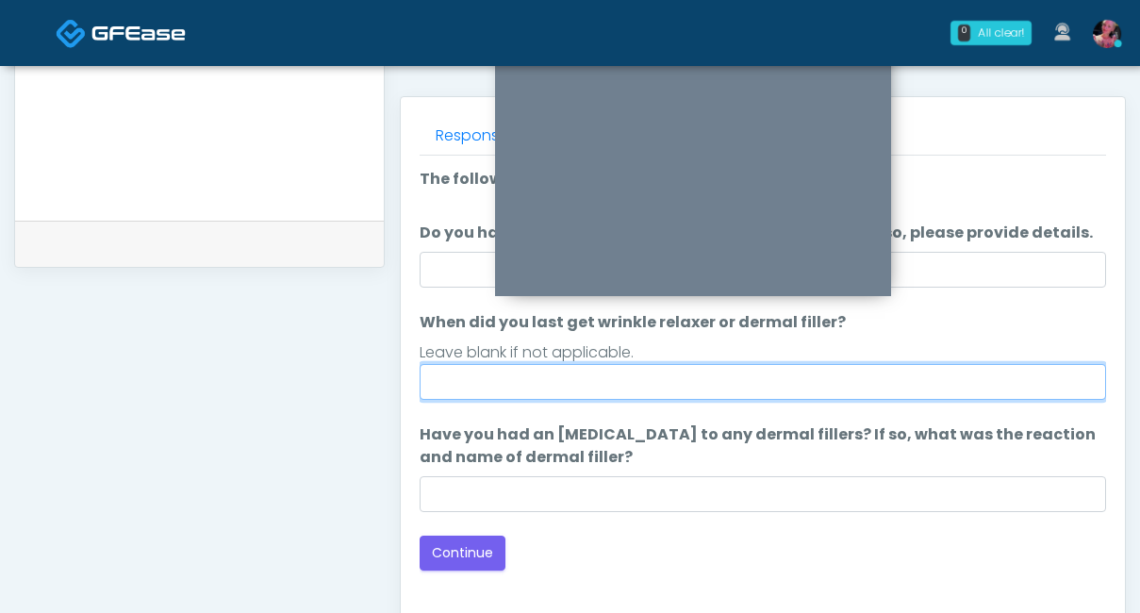
click at [758, 391] on input "When did you last get wrinkle relaxer or dermal filler?" at bounding box center [763, 382] width 687 height 36
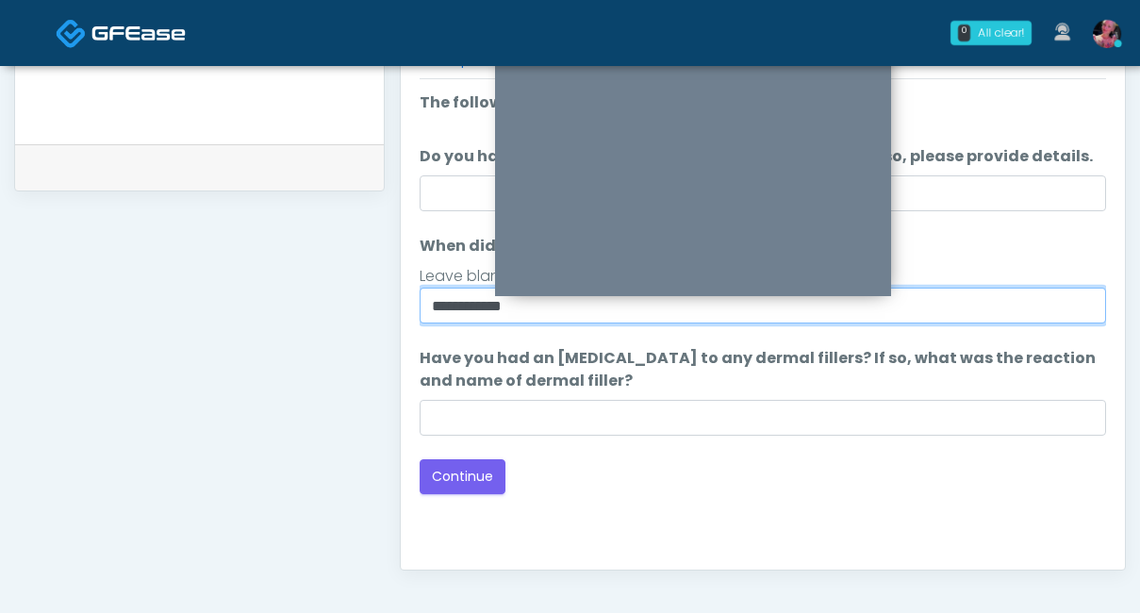
scroll to position [854, 0]
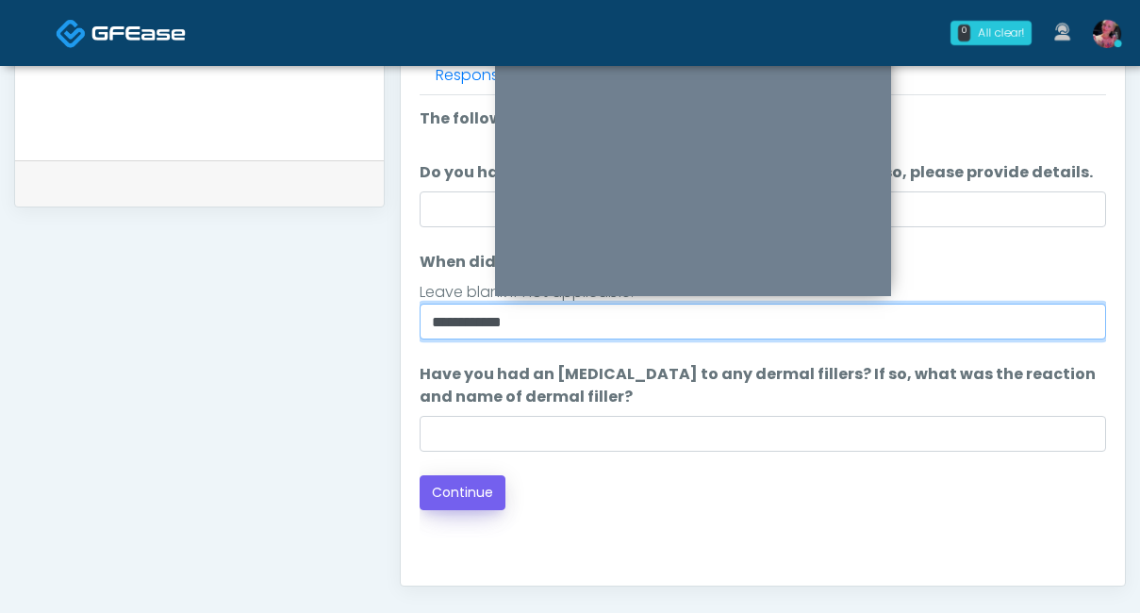
type input "**********"
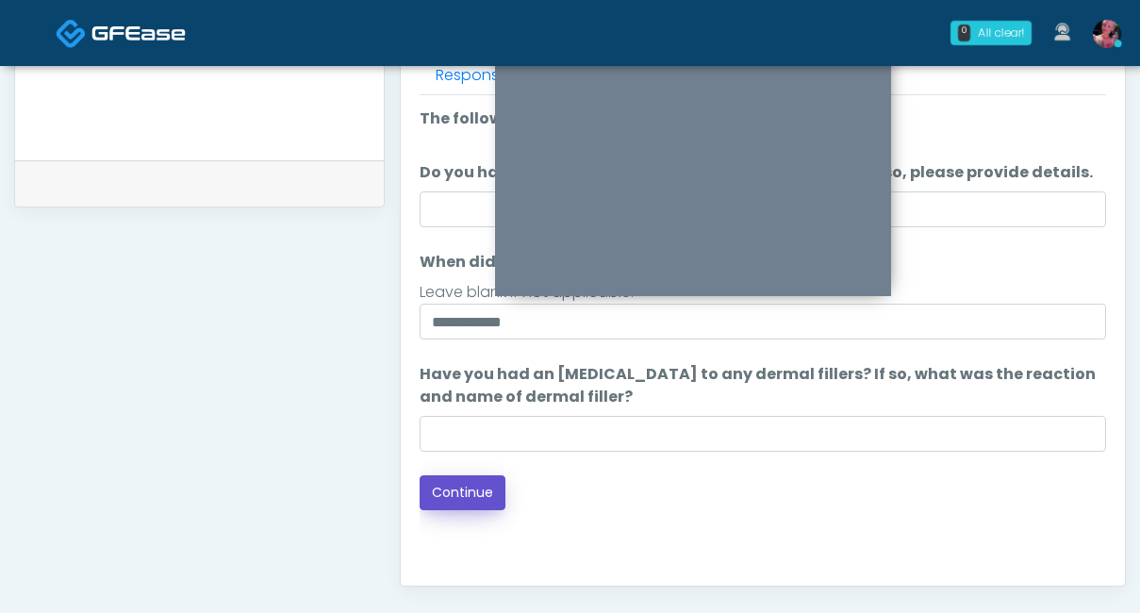
click at [491, 482] on button "Continue" at bounding box center [463, 492] width 86 height 35
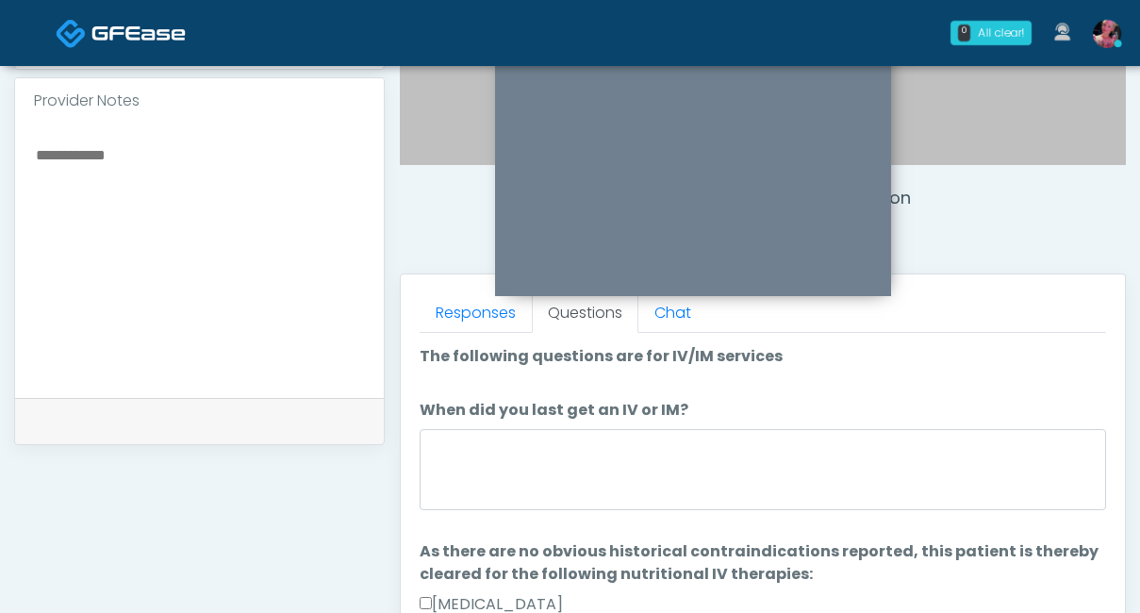
scroll to position [618, 0]
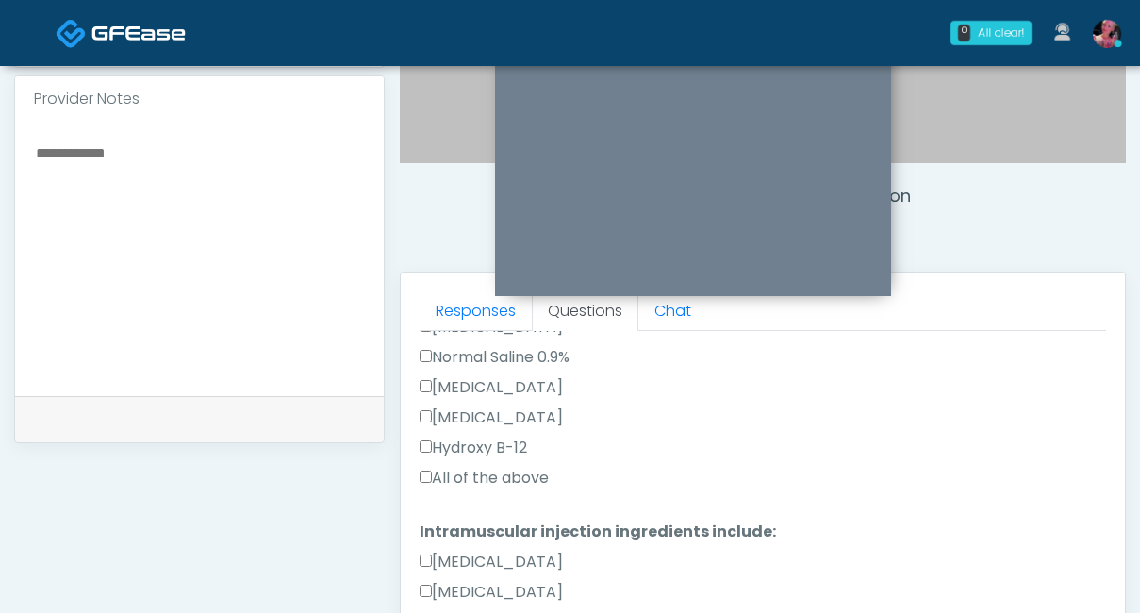
click at [519, 482] on div "All of the above" at bounding box center [763, 482] width 687 height 30
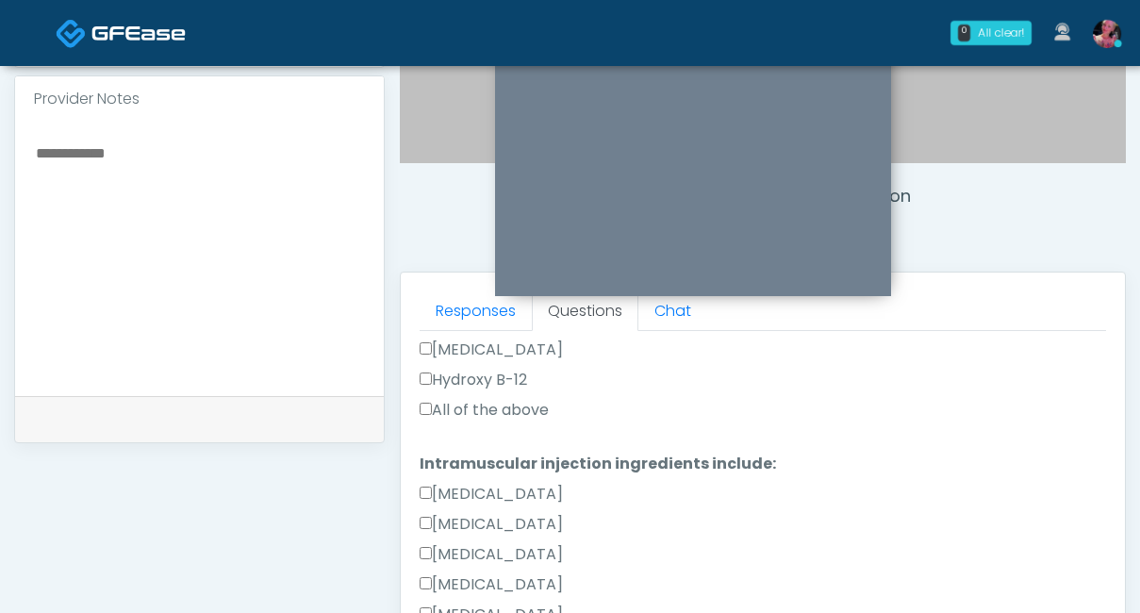
click at [486, 408] on label "All of the above" at bounding box center [484, 410] width 129 height 23
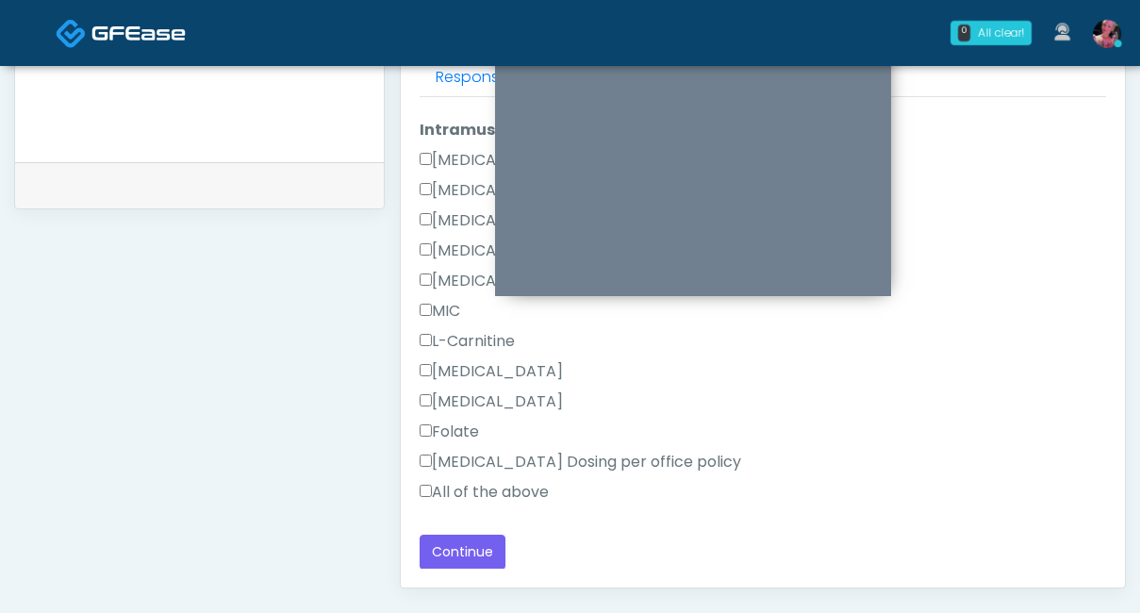
scroll to position [890, 0]
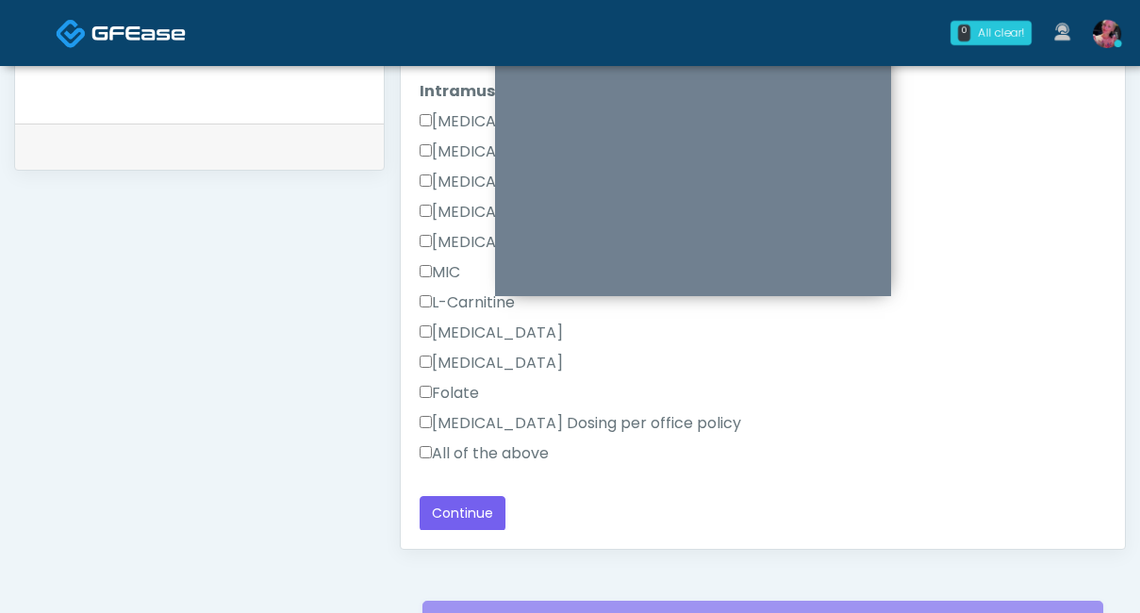
click at [464, 447] on label "All of the above" at bounding box center [484, 453] width 129 height 23
click at [457, 482] on div "Responses Questions Chat Good Faith Exam Script Good Faith Exam Script INTRODUC…" at bounding box center [763, 274] width 724 height 549
click at [457, 482] on button "Continue" at bounding box center [463, 513] width 86 height 35
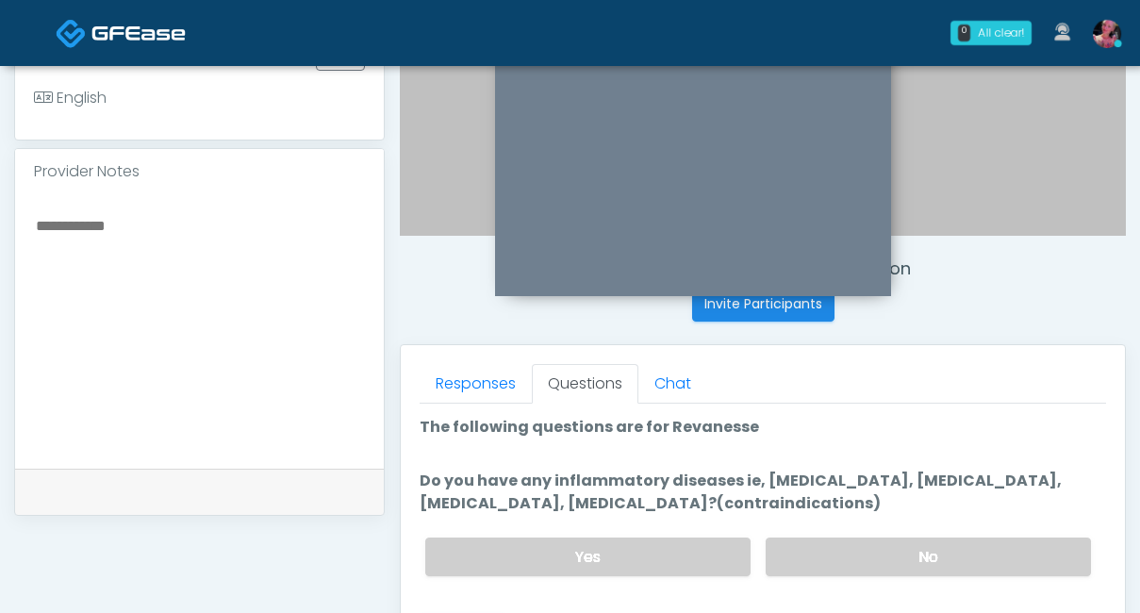
scroll to position [574, 0]
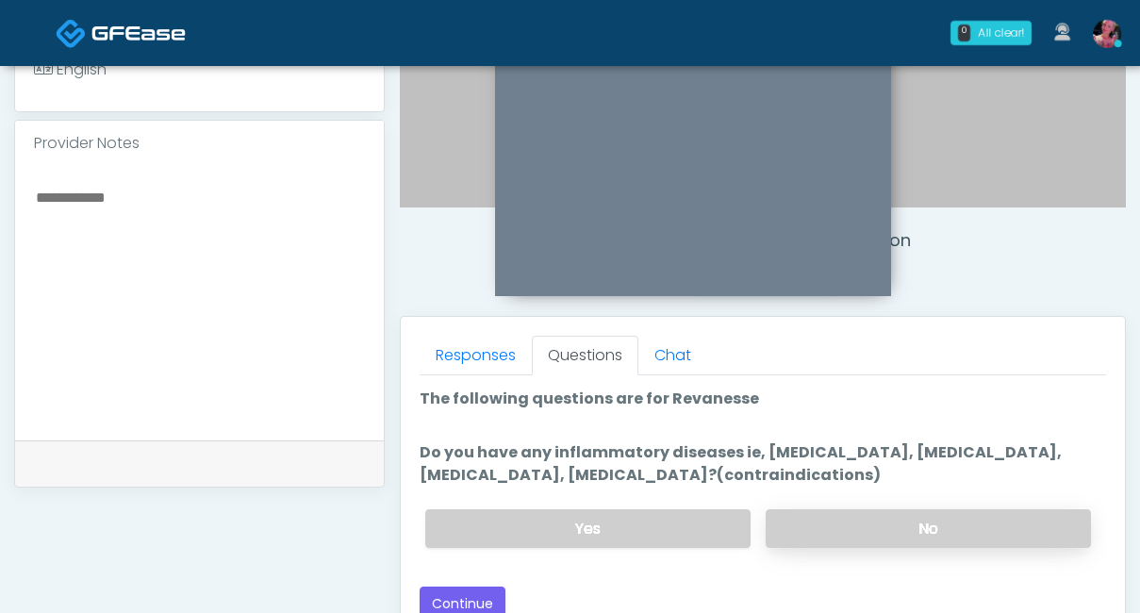
click at [826, 482] on label "No" at bounding box center [928, 528] width 325 height 39
click at [482, 482] on div "Loading... Connecting to your agent... Please wait while we prepare your person…" at bounding box center [763, 505] width 687 height 234
click at [481, 482] on div "Loading... Connecting to your agent... Please wait while we prepare your person…" at bounding box center [763, 505] width 687 height 234
click at [477, 482] on button "Continue" at bounding box center [463, 604] width 86 height 35
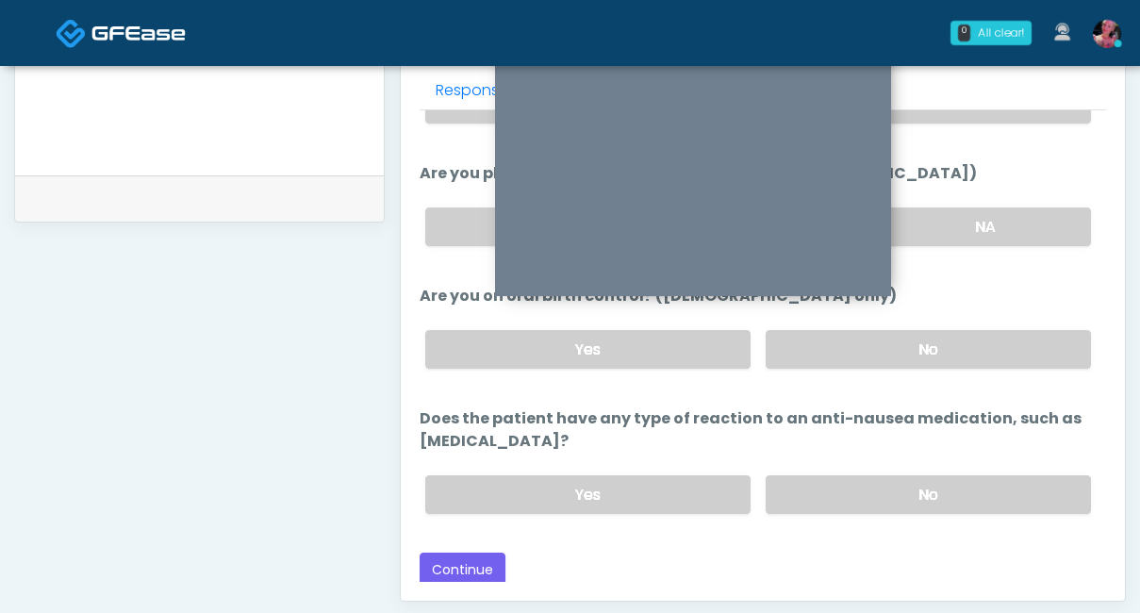
scroll to position [906, 0]
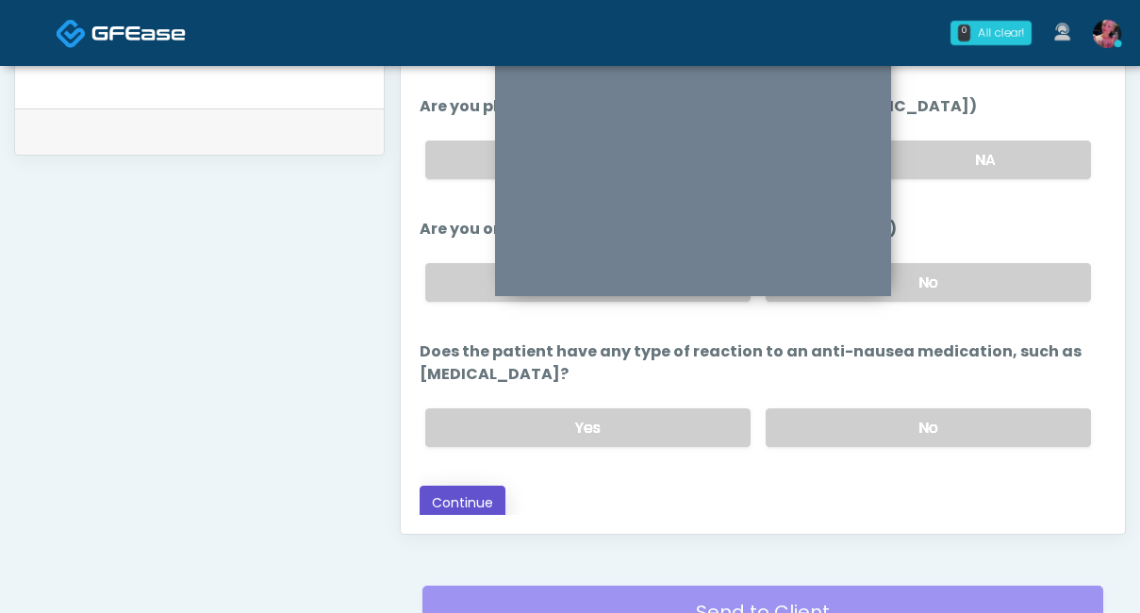
click at [490, 482] on button "Continue" at bounding box center [463, 503] width 86 height 35
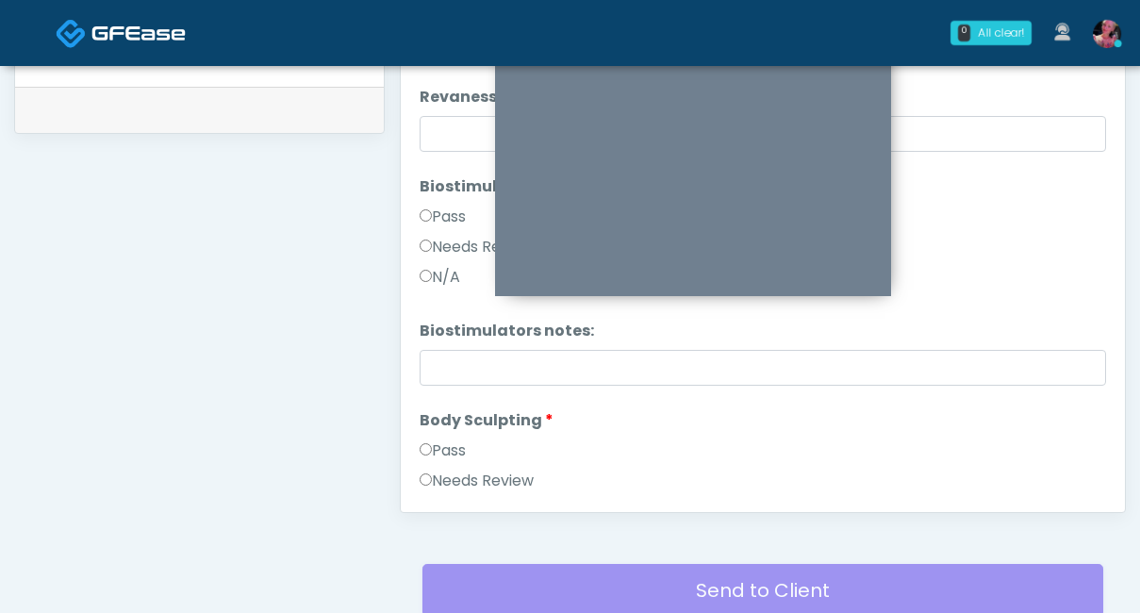
scroll to position [873, 0]
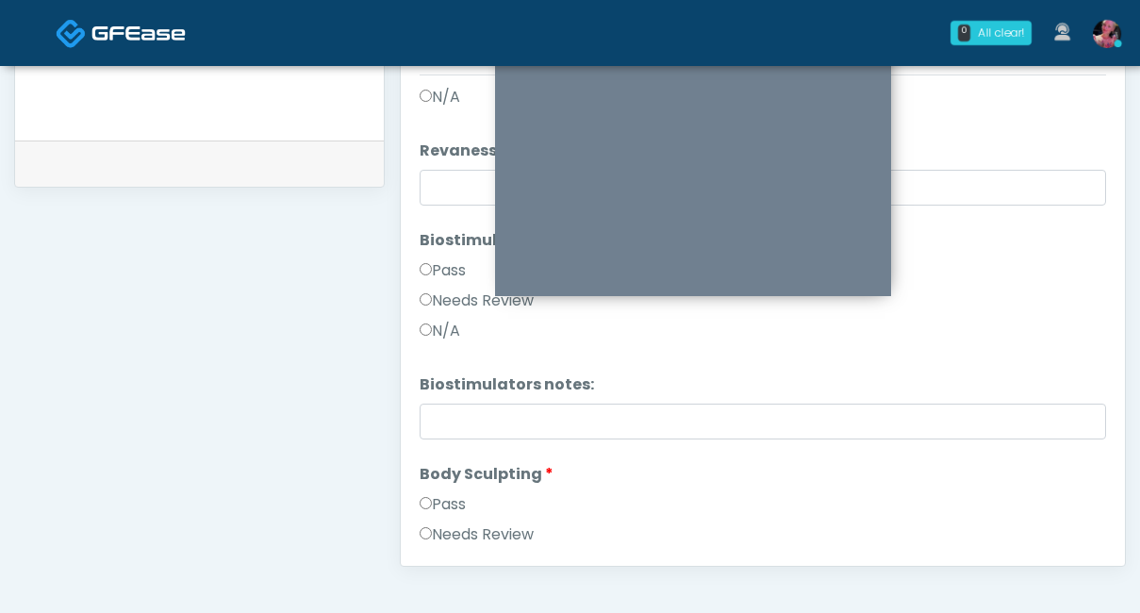
click at [455, 482] on label "Pass" at bounding box center [443, 504] width 46 height 23
click at [448, 264] on label "Pass" at bounding box center [443, 270] width 46 height 23
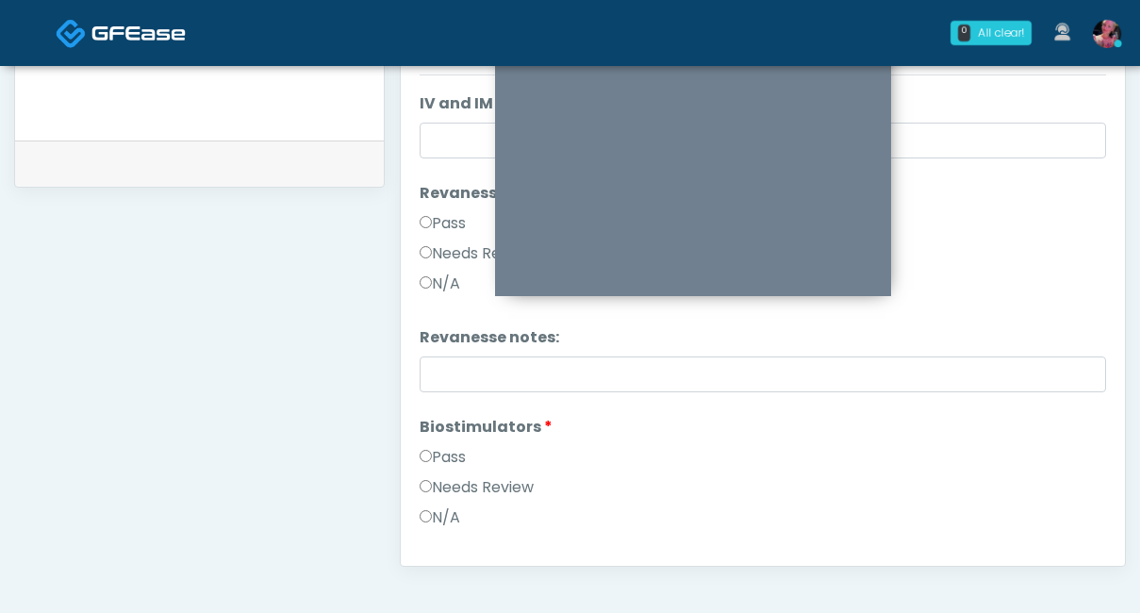
click at [440, 226] on label "Pass" at bounding box center [443, 223] width 46 height 23
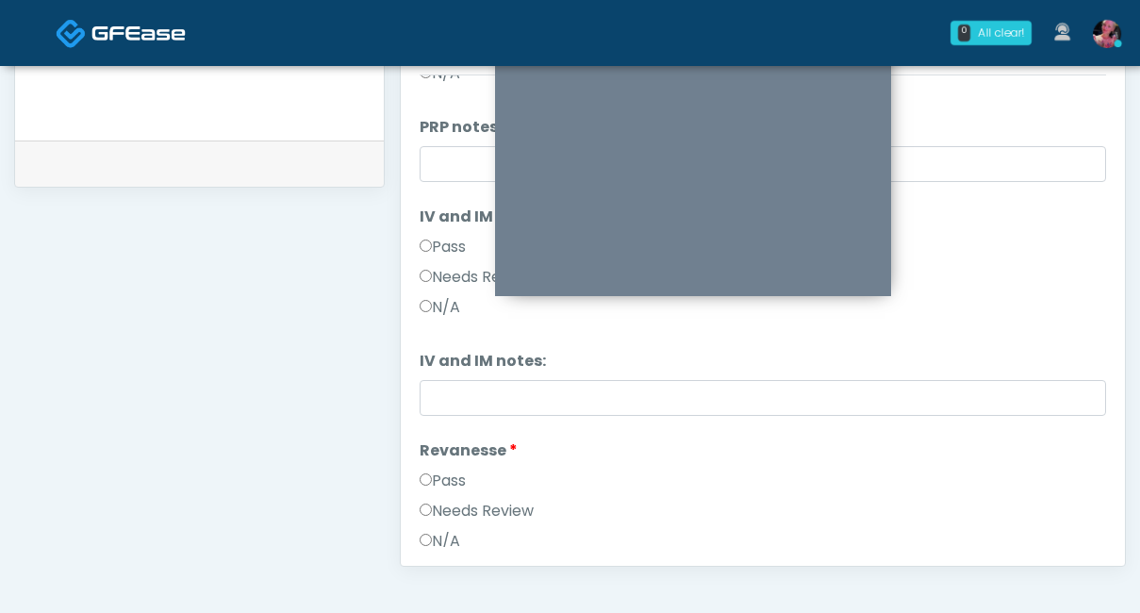
click at [440, 226] on label "IV and IM" at bounding box center [462, 217] width 85 height 23
click at [440, 242] on label "Pass" at bounding box center [443, 247] width 46 height 23
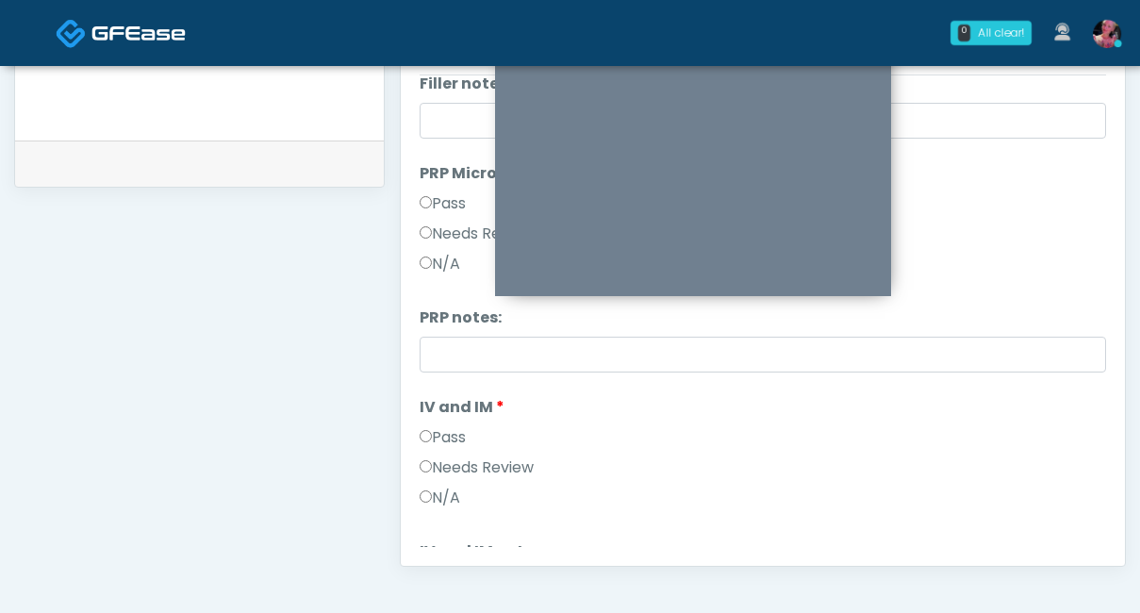
click at [437, 201] on label "Pass" at bounding box center [443, 203] width 46 height 23
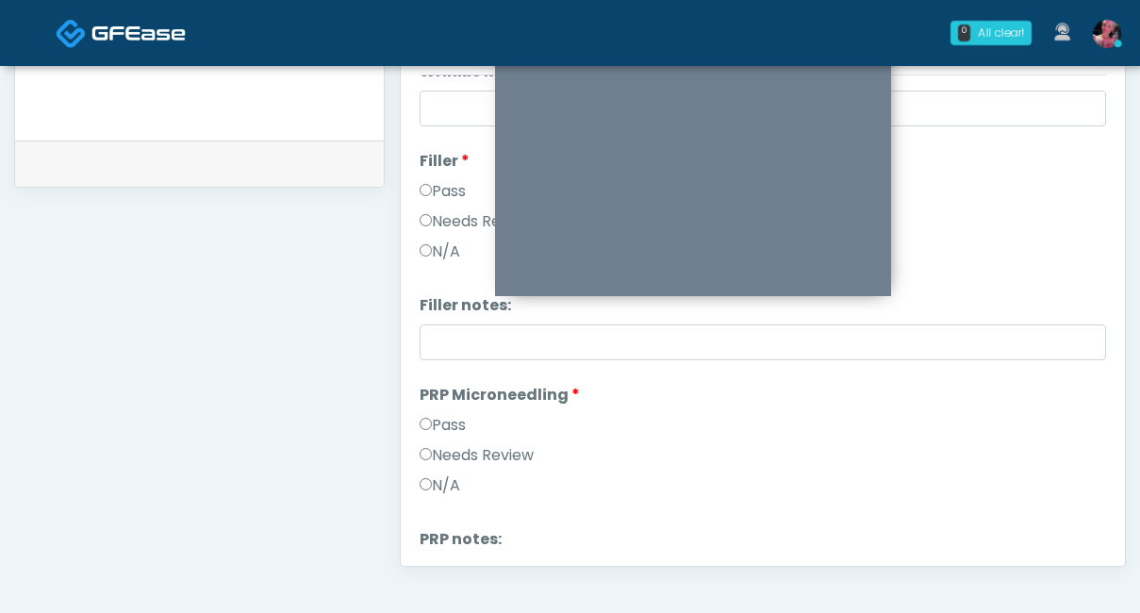
click at [433, 191] on label "Pass" at bounding box center [443, 191] width 46 height 23
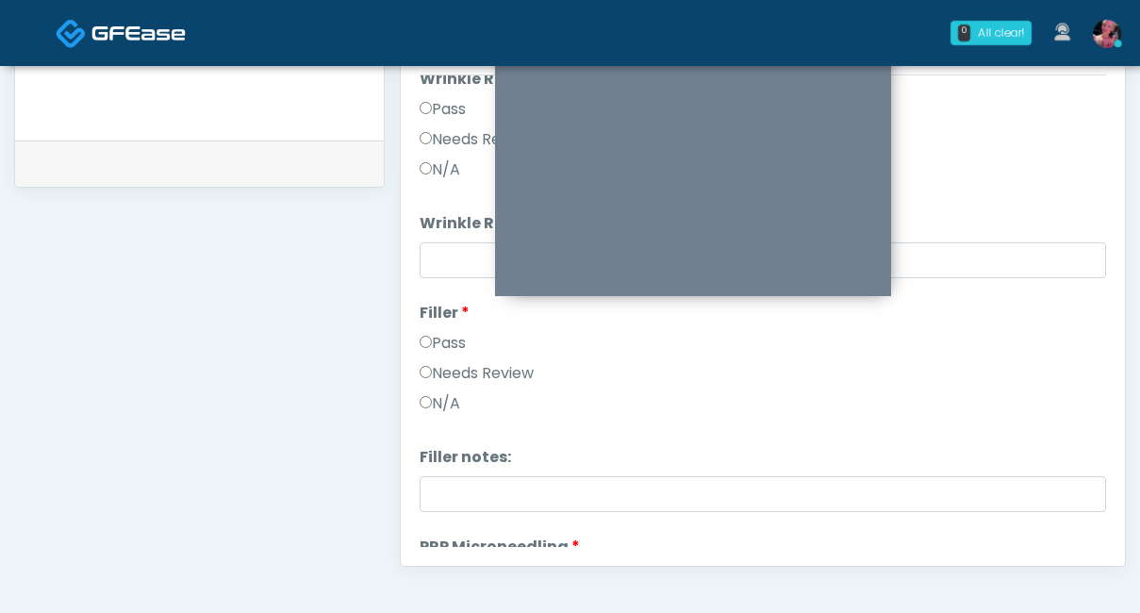
scroll to position [0, 0]
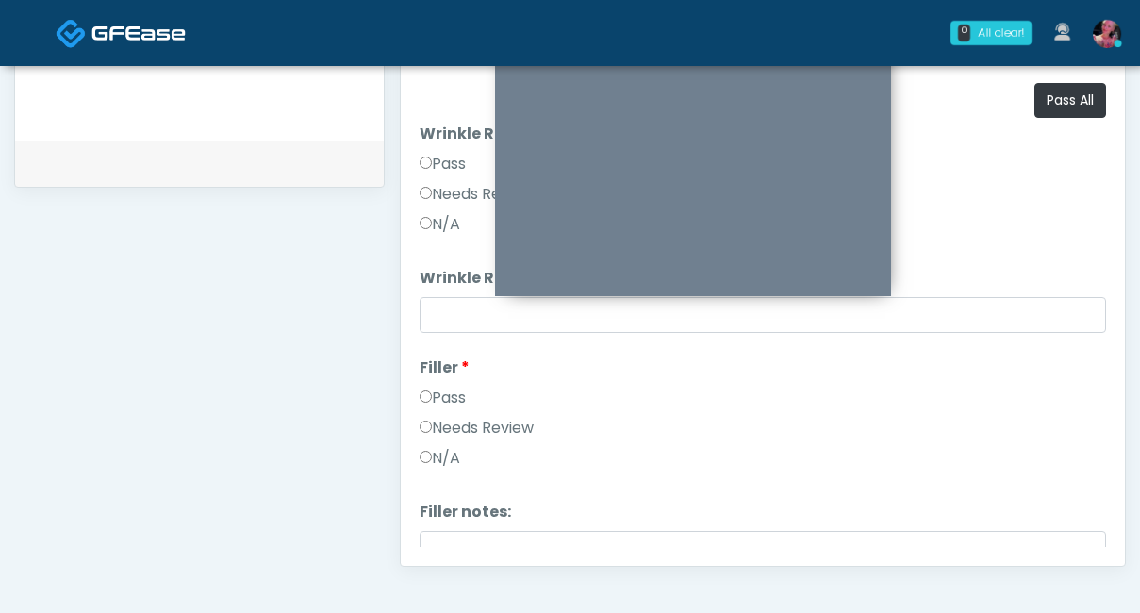
click at [428, 171] on label "Pass" at bounding box center [443, 164] width 46 height 23
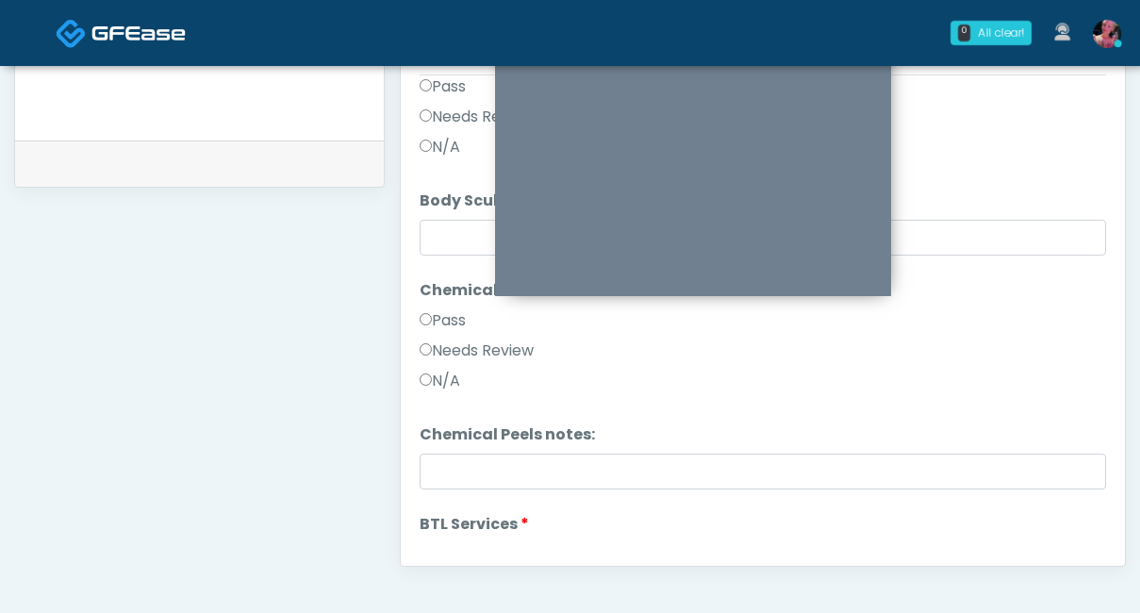
scroll to position [1503, 0]
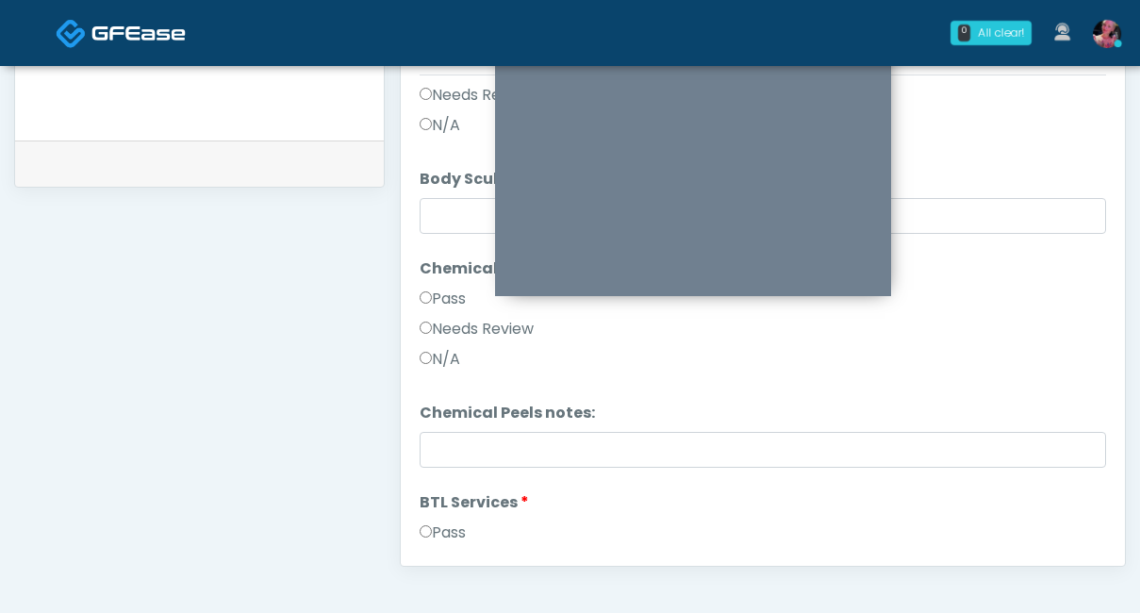
click at [430, 291] on label "Pass" at bounding box center [443, 299] width 46 height 23
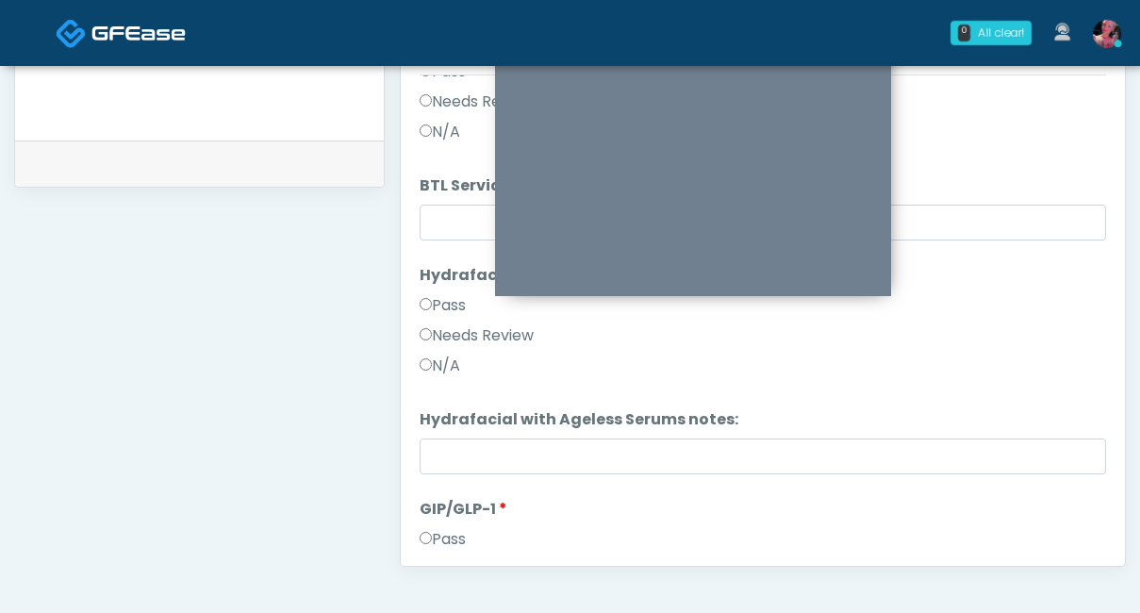
click at [441, 288] on li "Hydrafacial with Ageless Serums Hydrafacial with Ageless Serums Pass Needs Revi…" at bounding box center [763, 324] width 687 height 121
click at [441, 311] on label "Pass" at bounding box center [443, 305] width 46 height 23
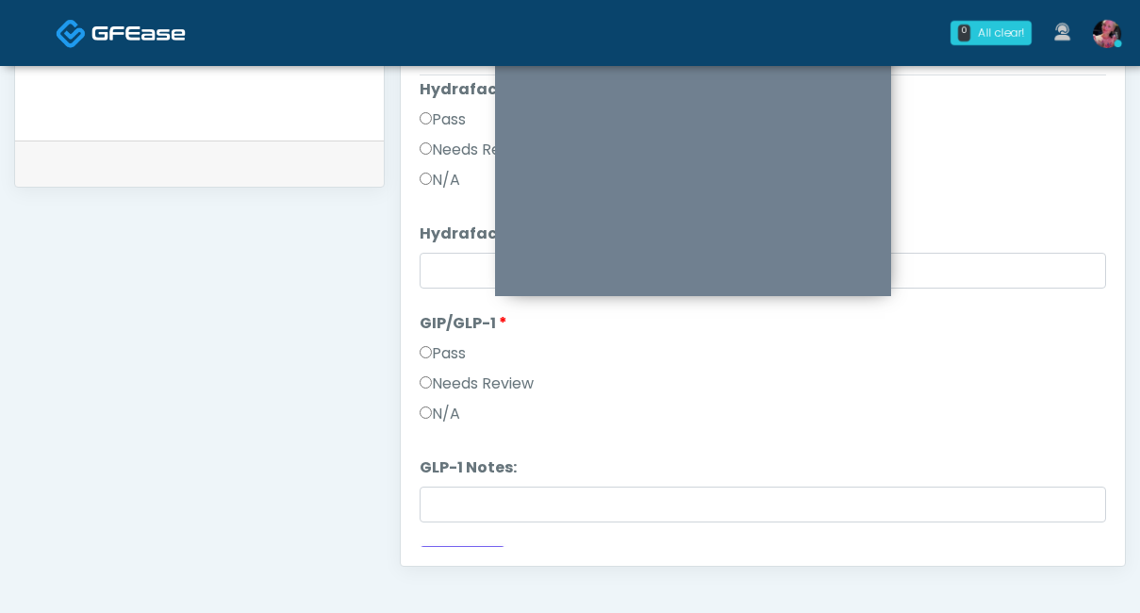
scroll to position [2184, 0]
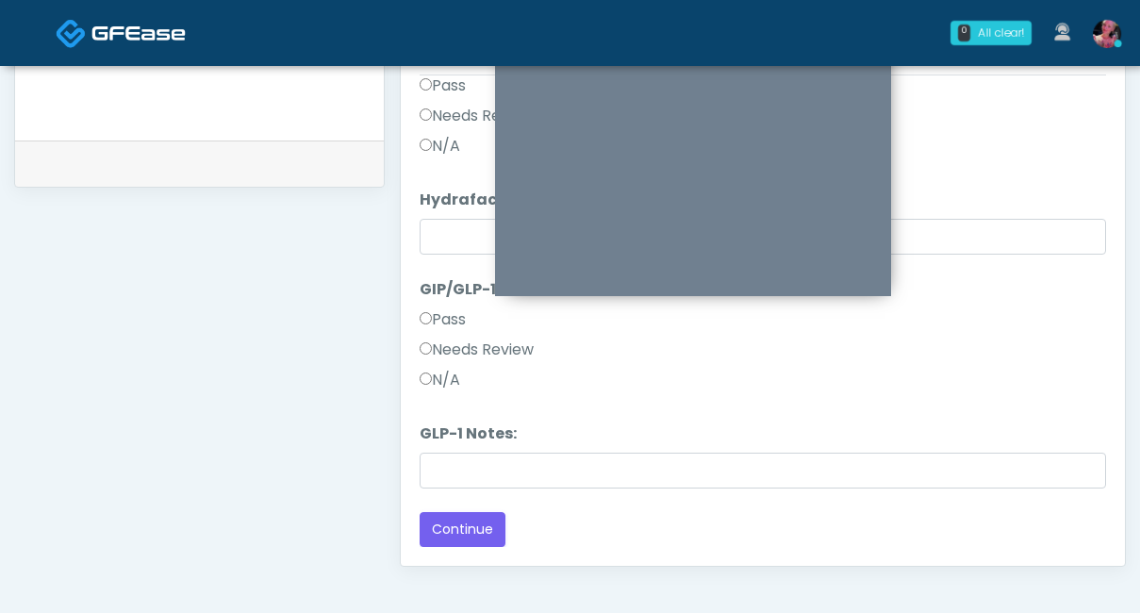
click at [438, 380] on label "N/A" at bounding box center [440, 380] width 41 height 23
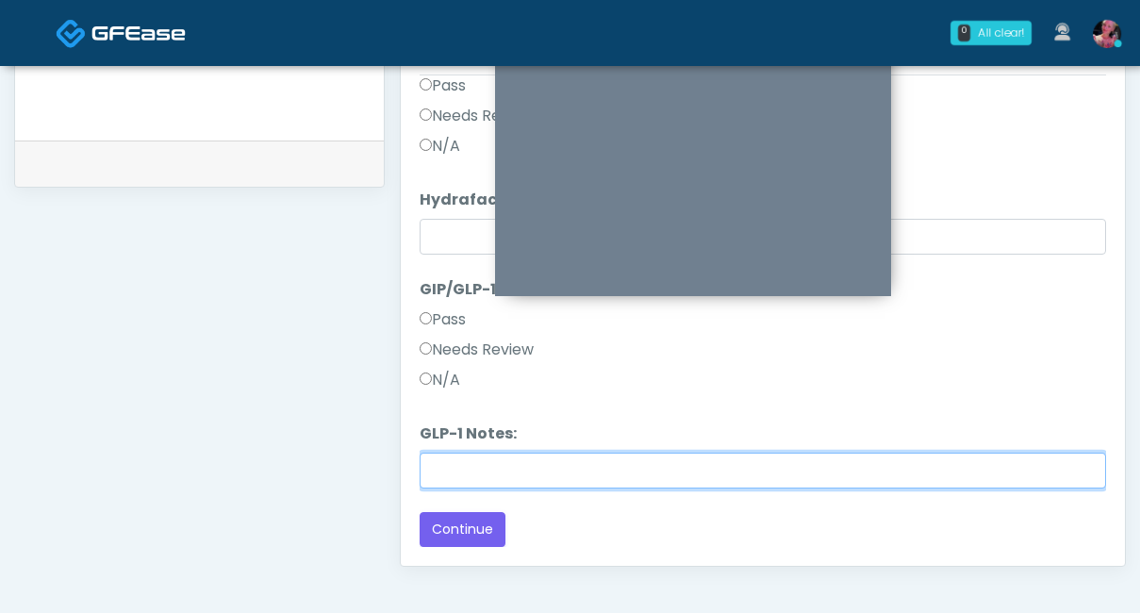
click at [463, 474] on input "GLP-1 Notes:" at bounding box center [763, 471] width 687 height 36
type input "**********"
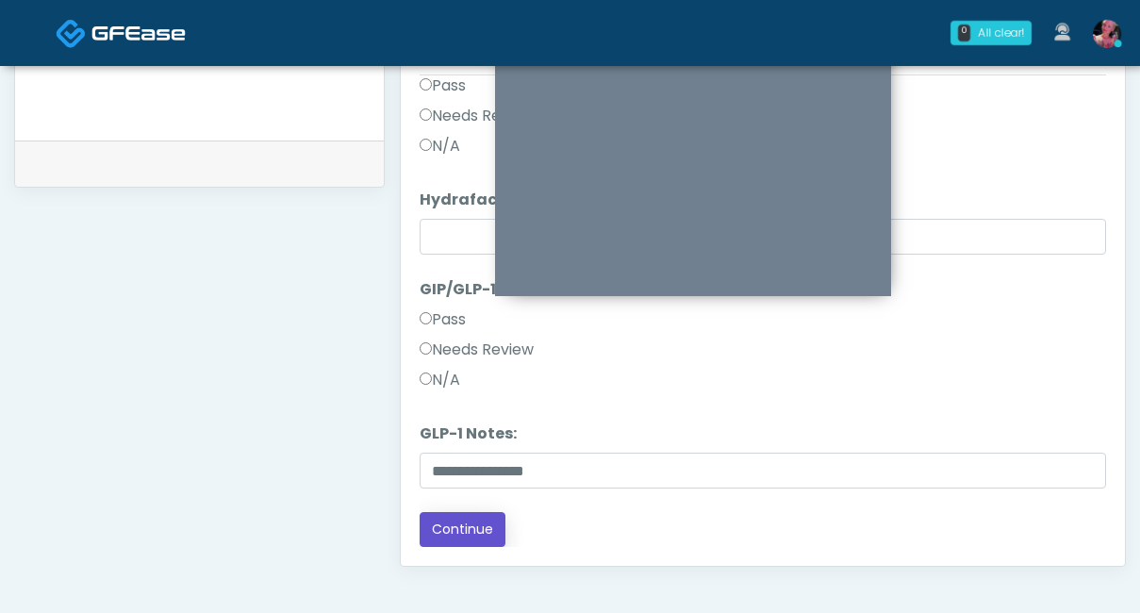
click at [486, 482] on button "Continue" at bounding box center [463, 529] width 86 height 35
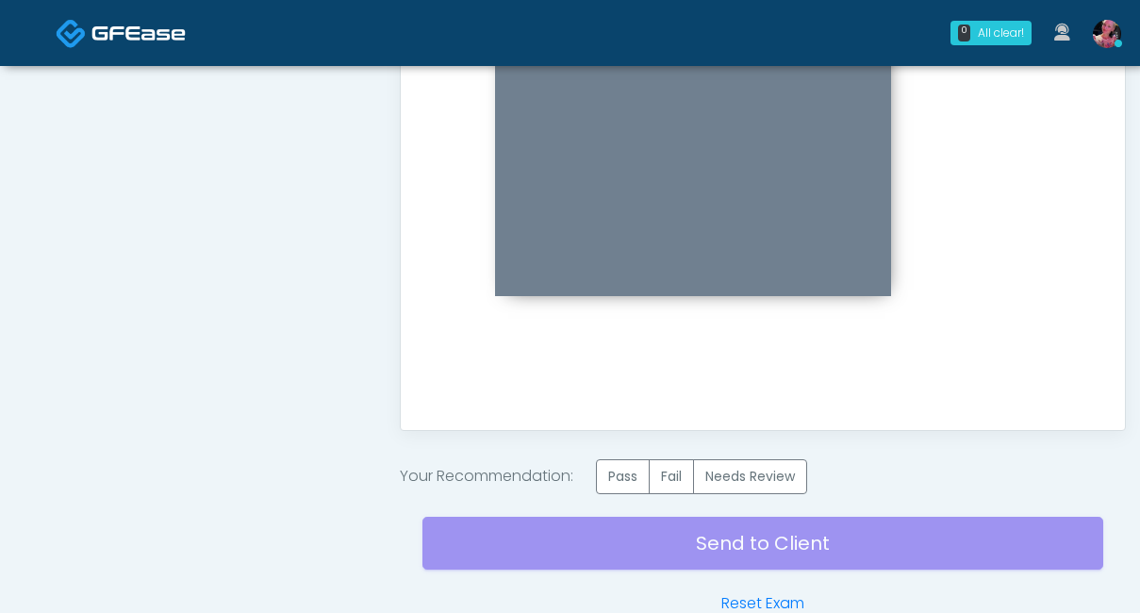
scroll to position [1021, 0]
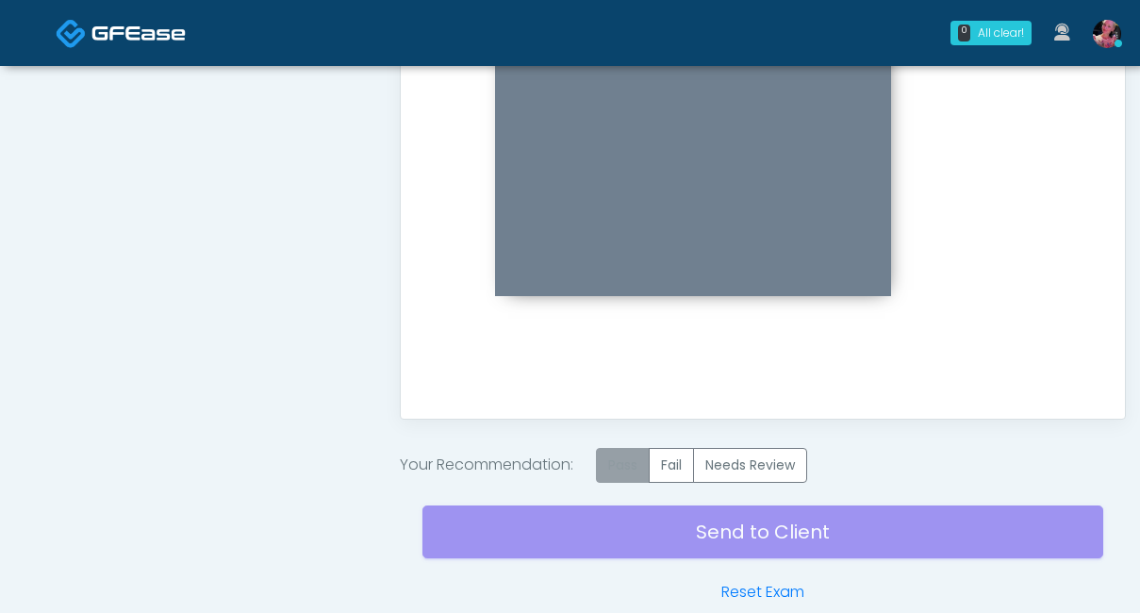
click at [629, 469] on label "Pass" at bounding box center [623, 465] width 54 height 35
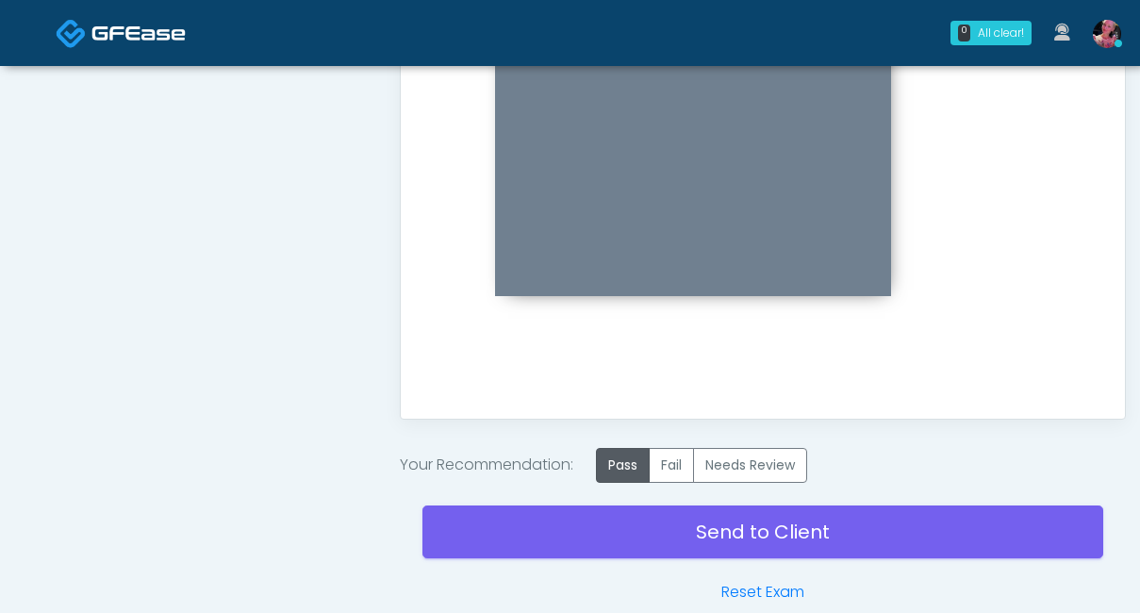
click at [629, 482] on div "Send to Client Reset Exam" at bounding box center [763, 543] width 681 height 121
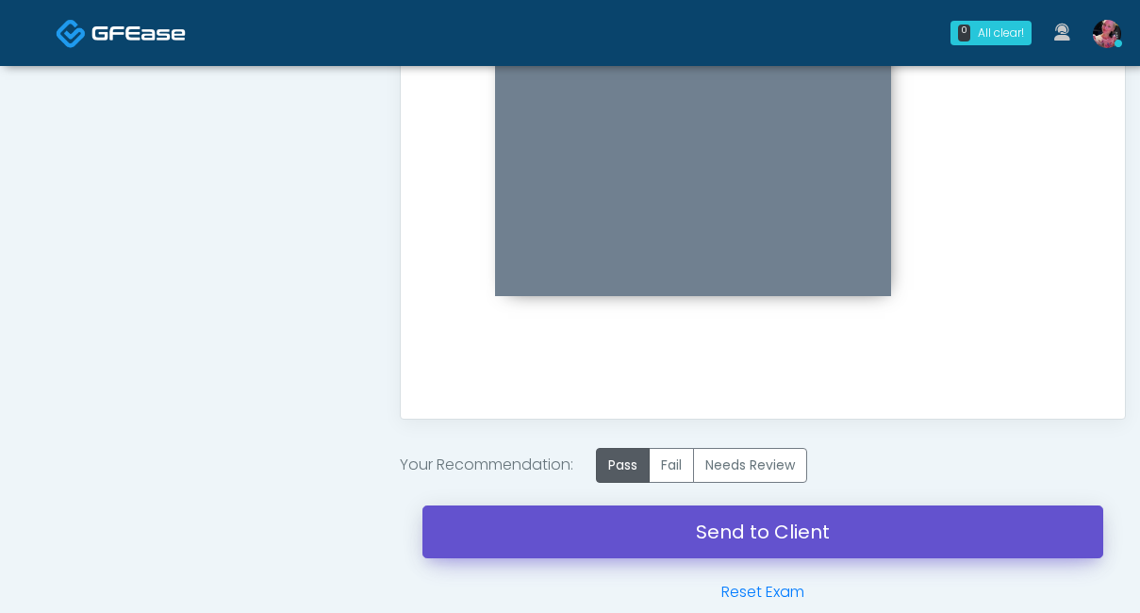
click at [629, 482] on link "Send to Client" at bounding box center [763, 532] width 681 height 53
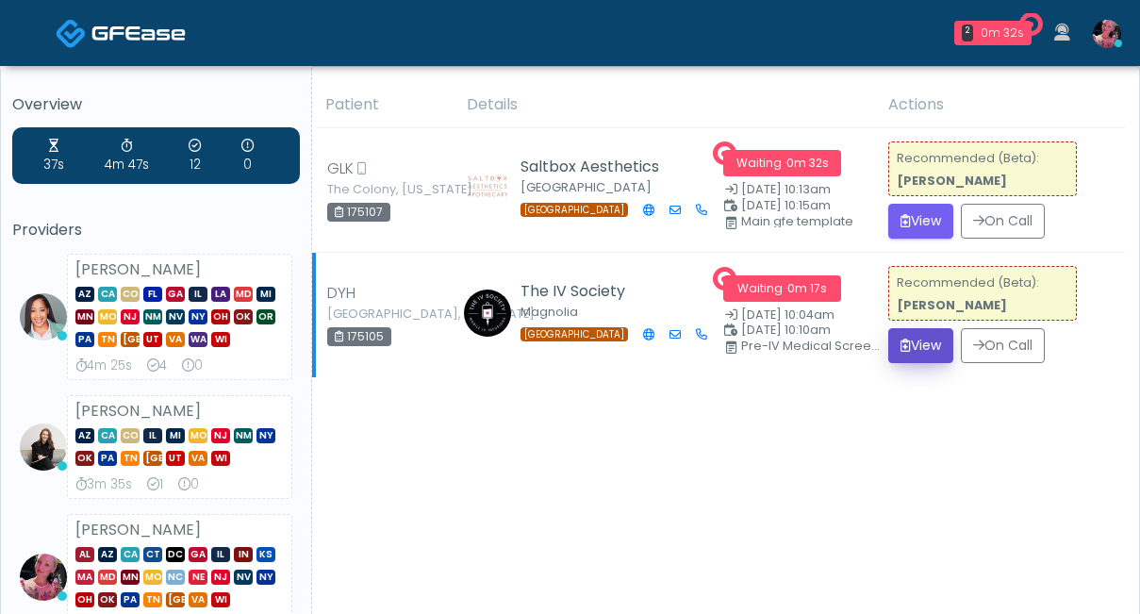
click at [908, 354] on button "View" at bounding box center [921, 345] width 65 height 35
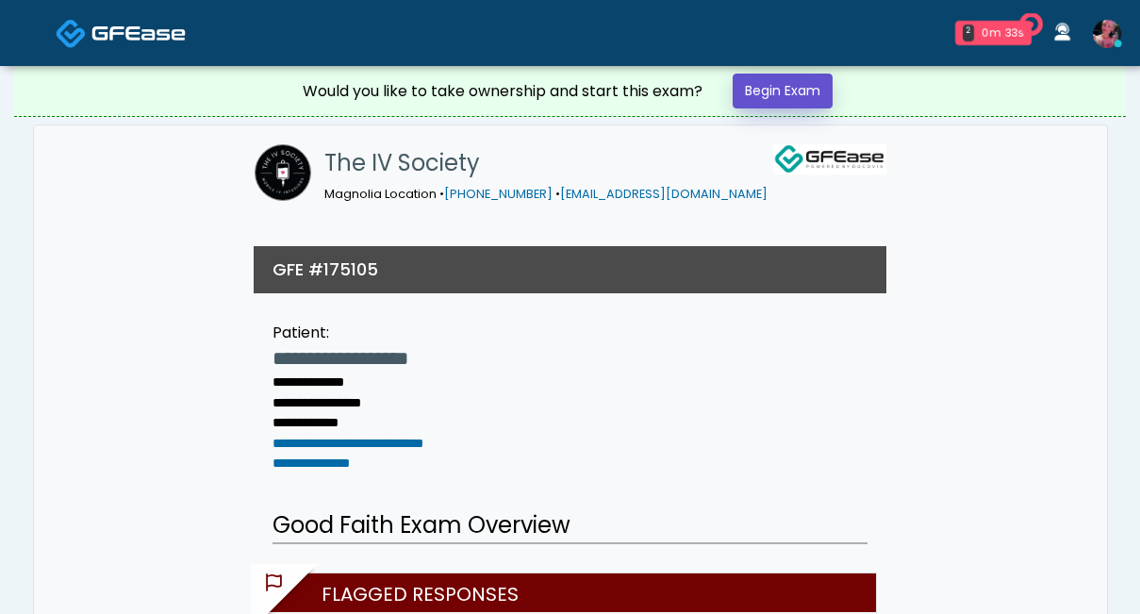
click at [807, 107] on link "Begin Exam" at bounding box center [783, 91] width 100 height 35
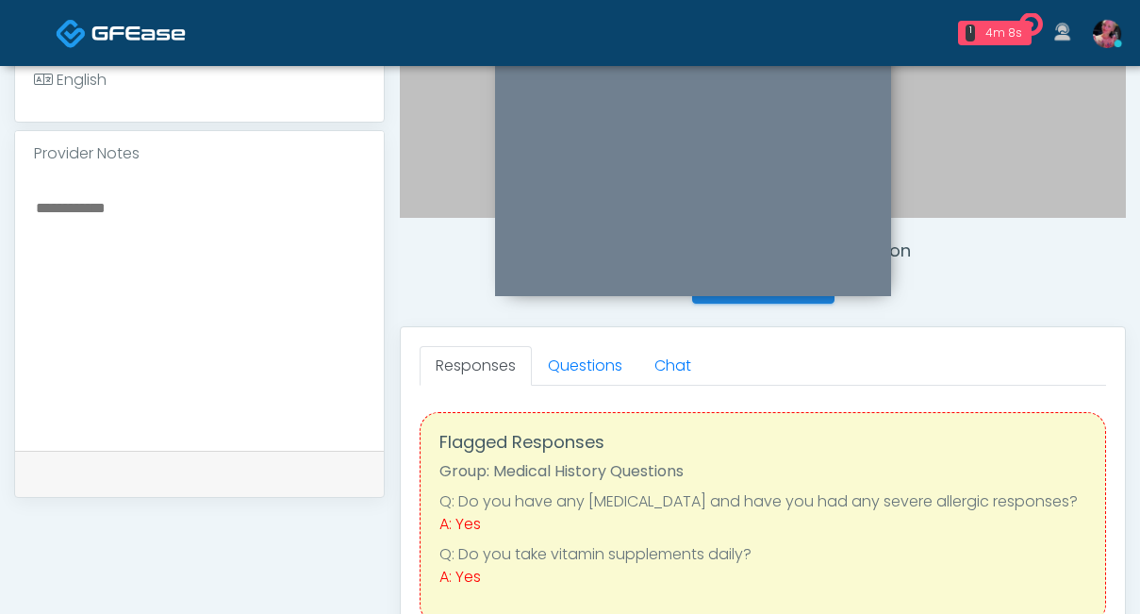
scroll to position [569, 0]
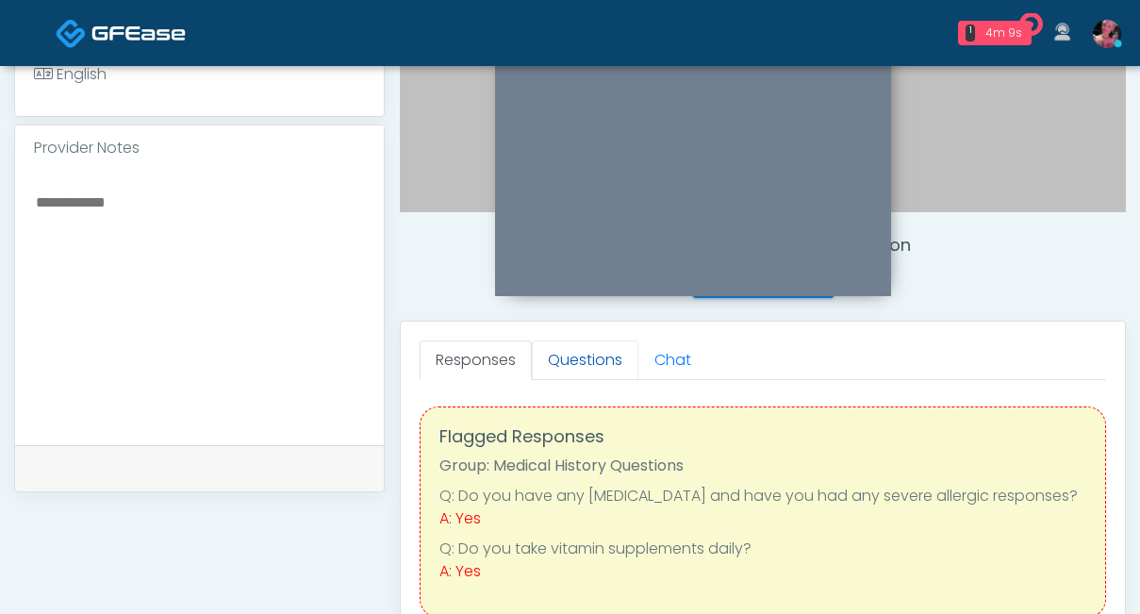
click at [552, 367] on link "Questions" at bounding box center [585, 361] width 107 height 40
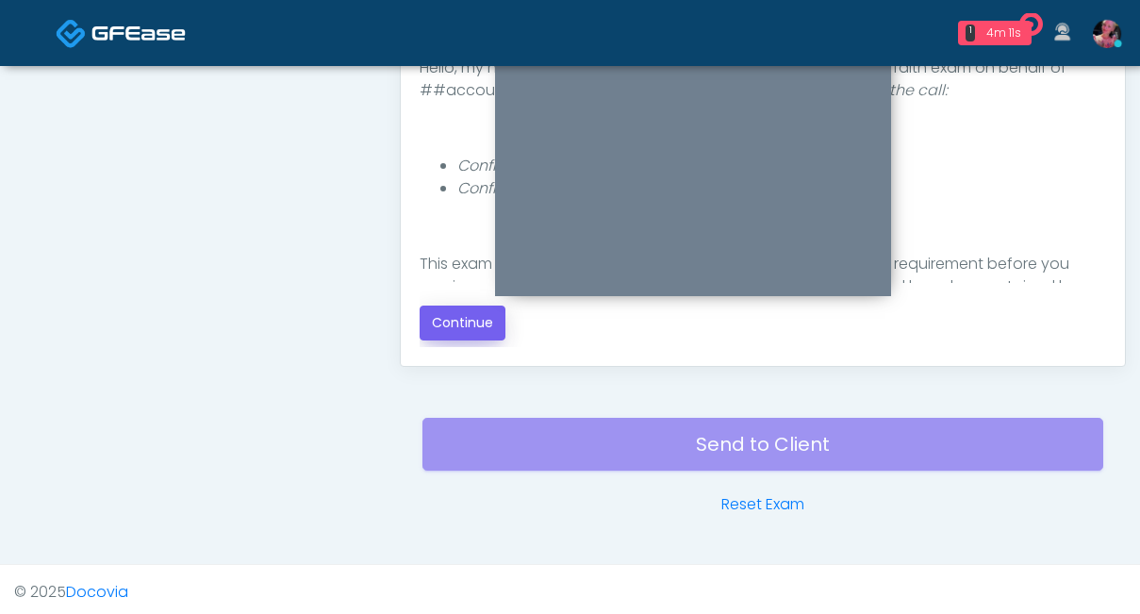
scroll to position [1079, 0]
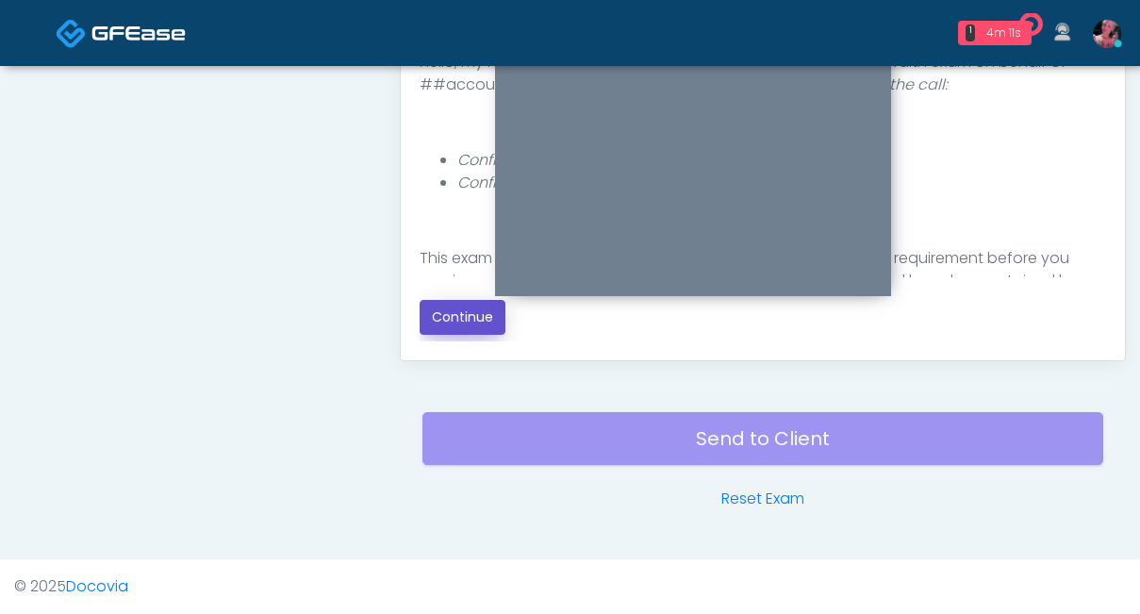
click at [489, 324] on button "Continue" at bounding box center [463, 317] width 86 height 35
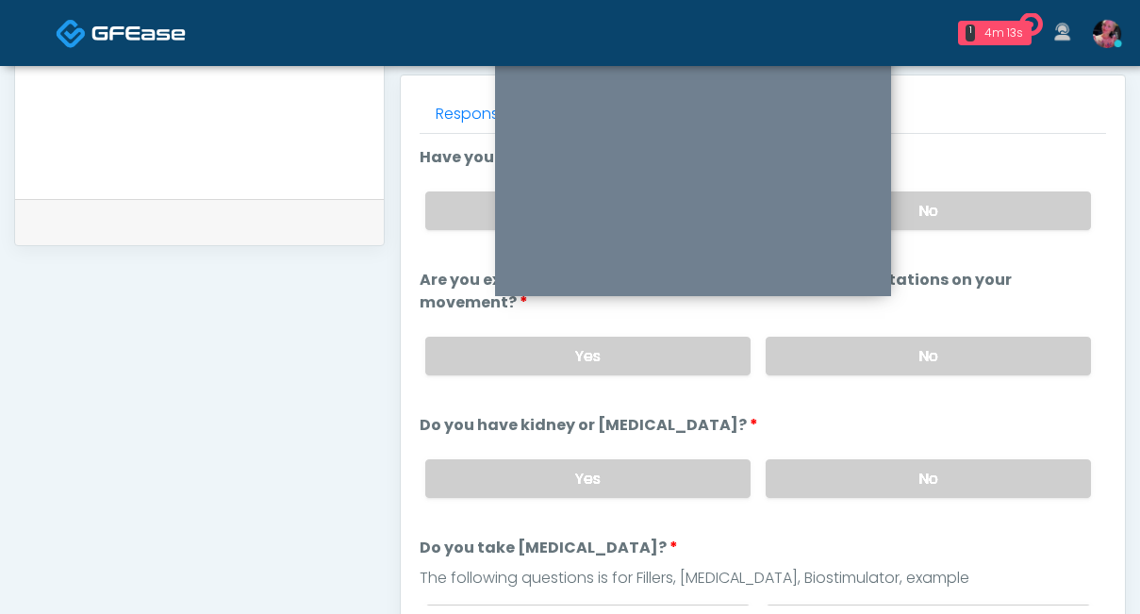
scroll to position [769, 0]
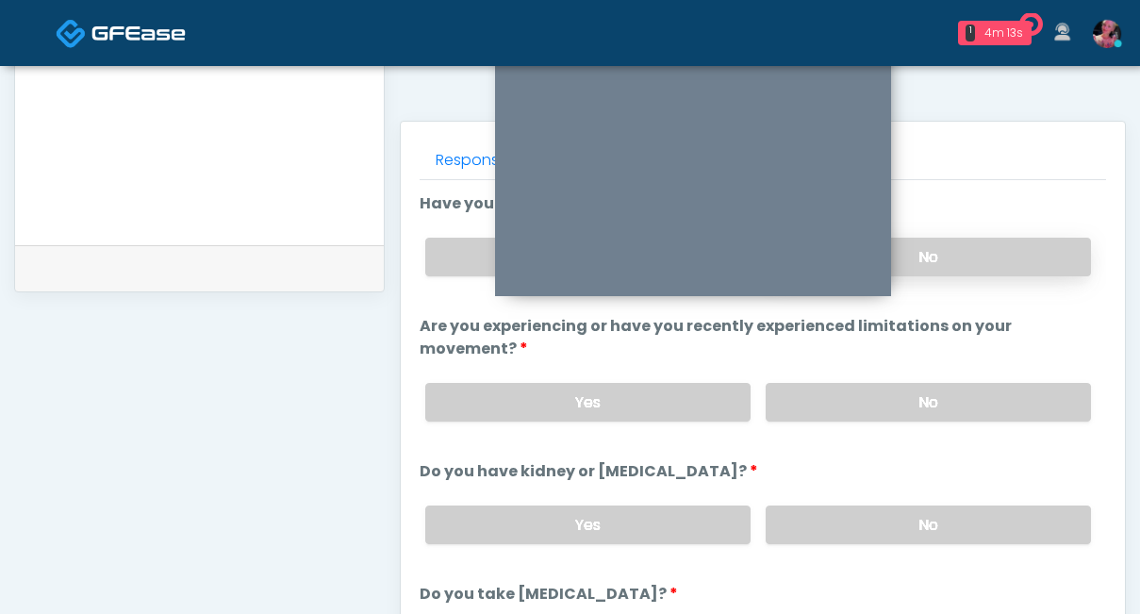
click at [1015, 262] on label "No" at bounding box center [928, 257] width 325 height 39
click at [991, 383] on label "No" at bounding box center [928, 402] width 325 height 39
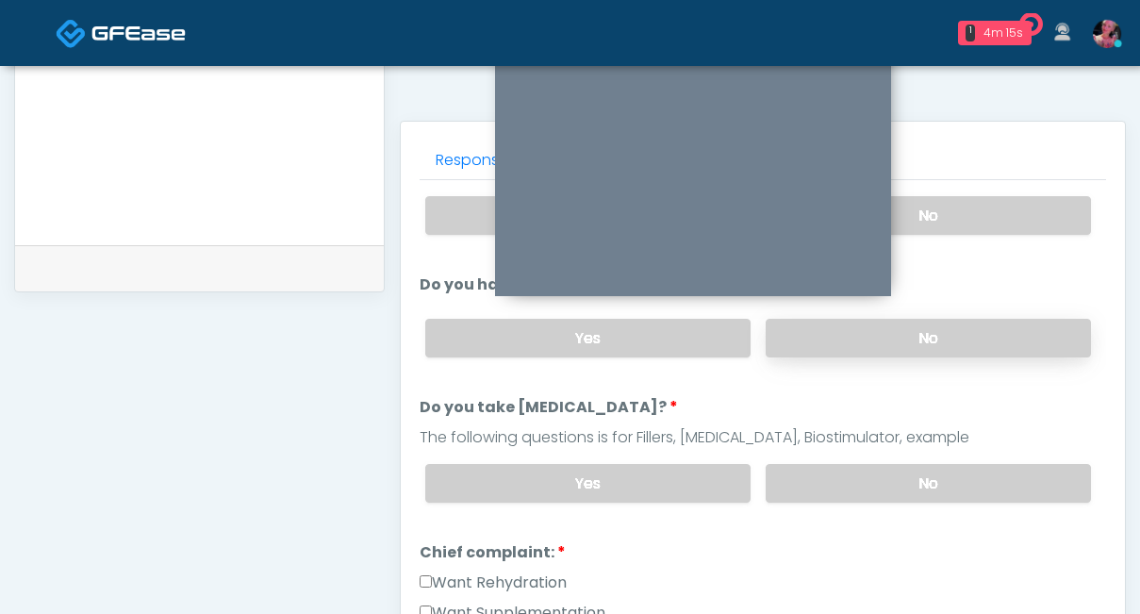
click at [981, 320] on label "No" at bounding box center [928, 338] width 325 height 39
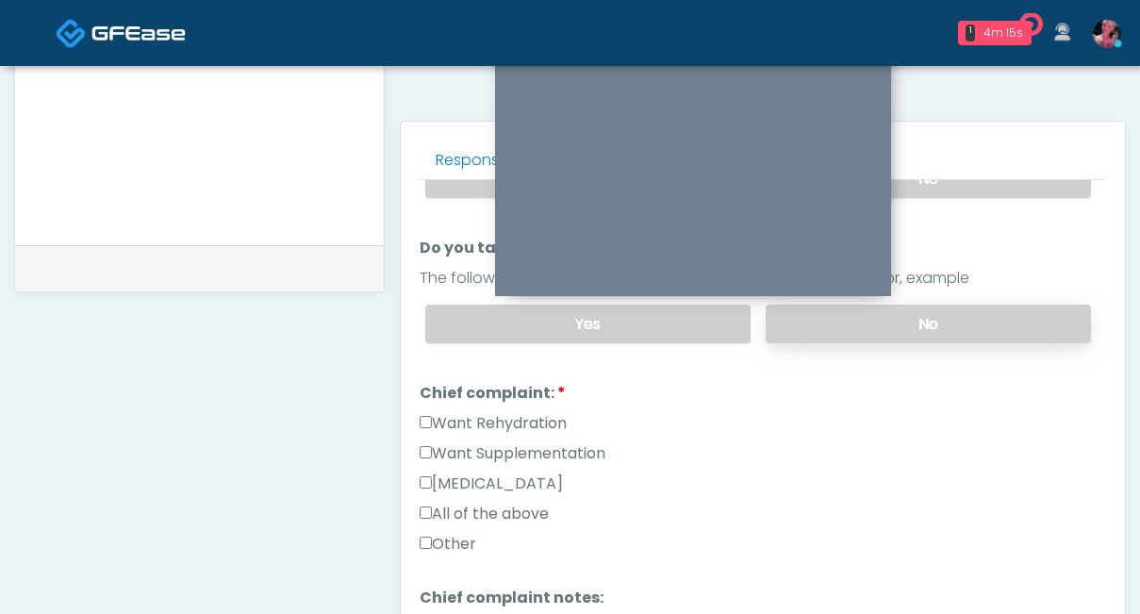
click at [974, 305] on label "No" at bounding box center [928, 324] width 325 height 39
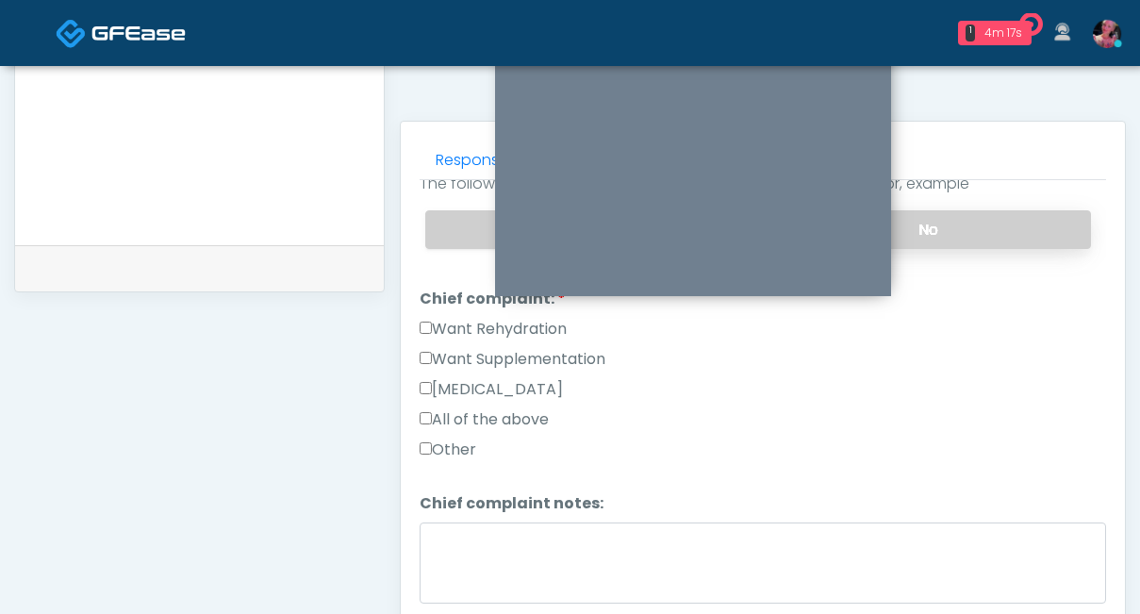
scroll to position [445, 0]
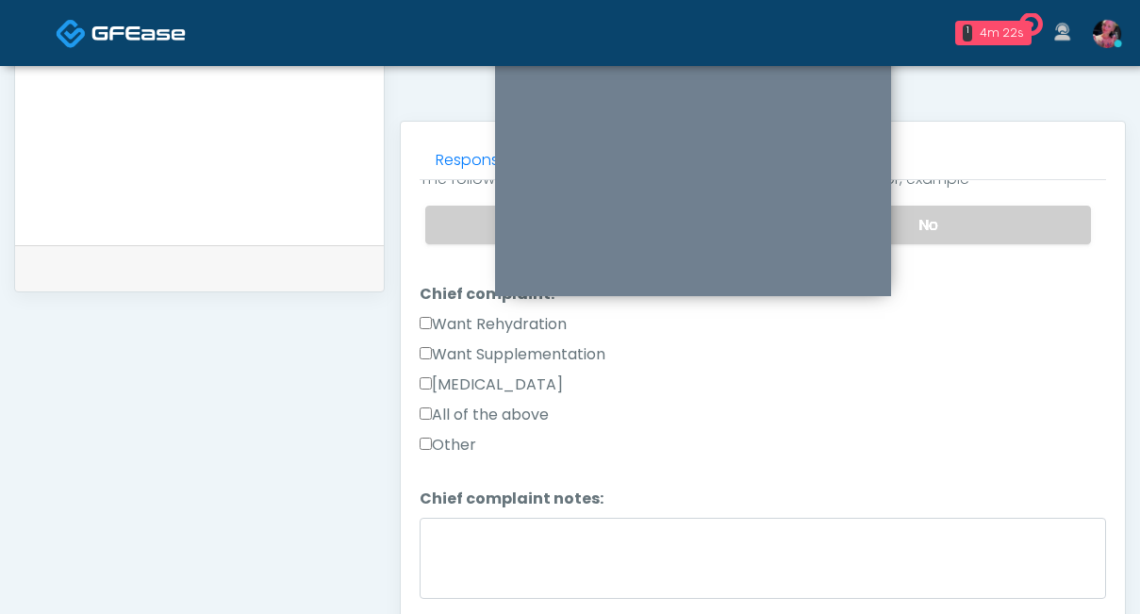
click at [479, 313] on label "Want Rehydration" at bounding box center [493, 324] width 147 height 23
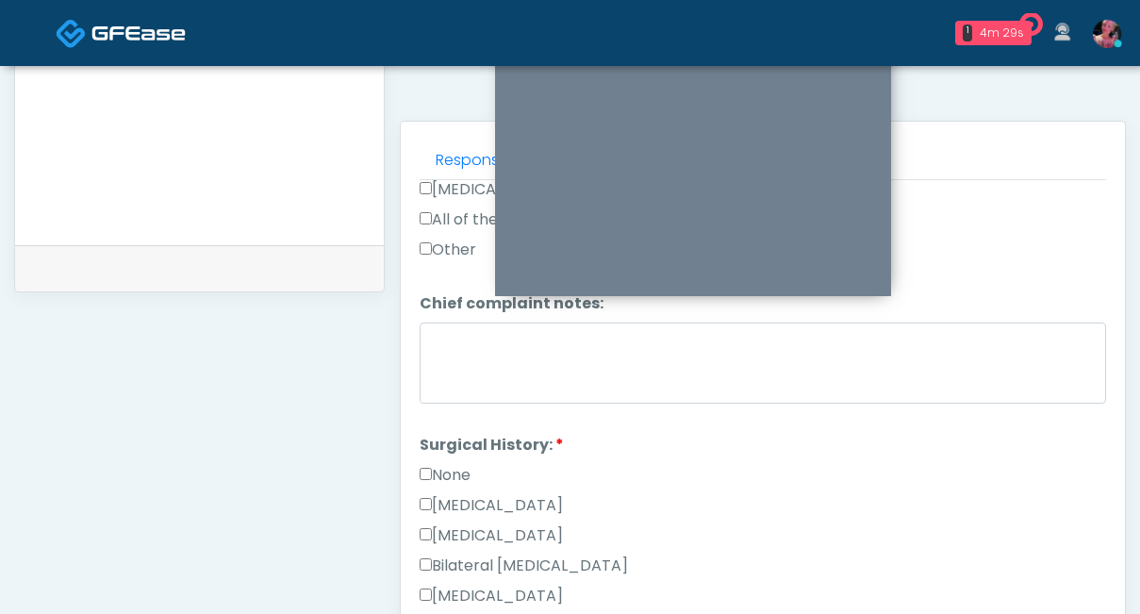
scroll to position [744, 0]
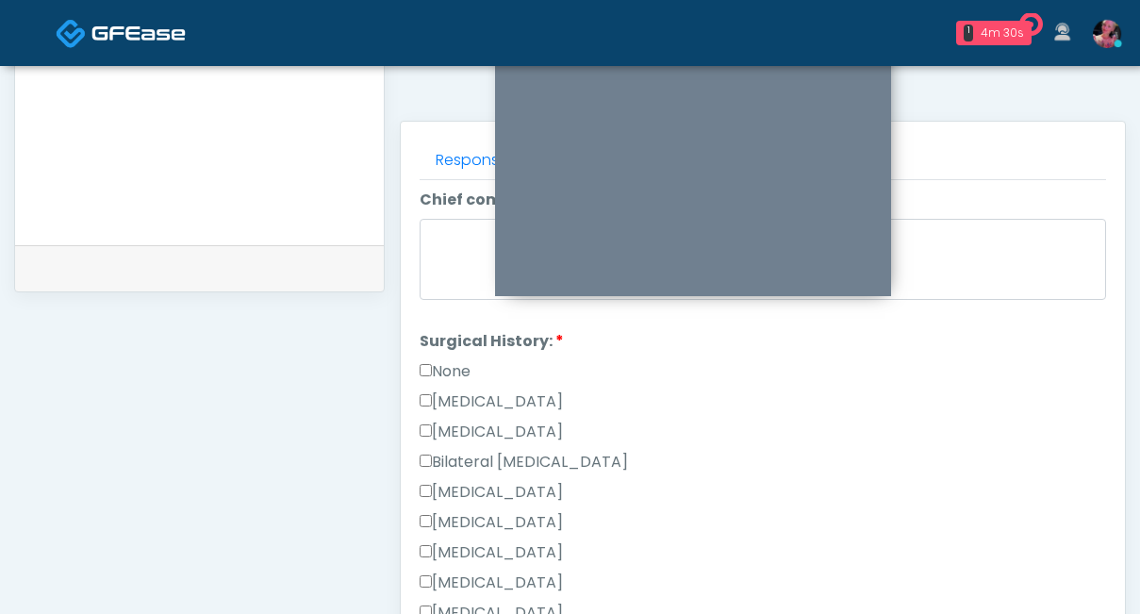
click at [460, 360] on label "None" at bounding box center [445, 371] width 51 height 23
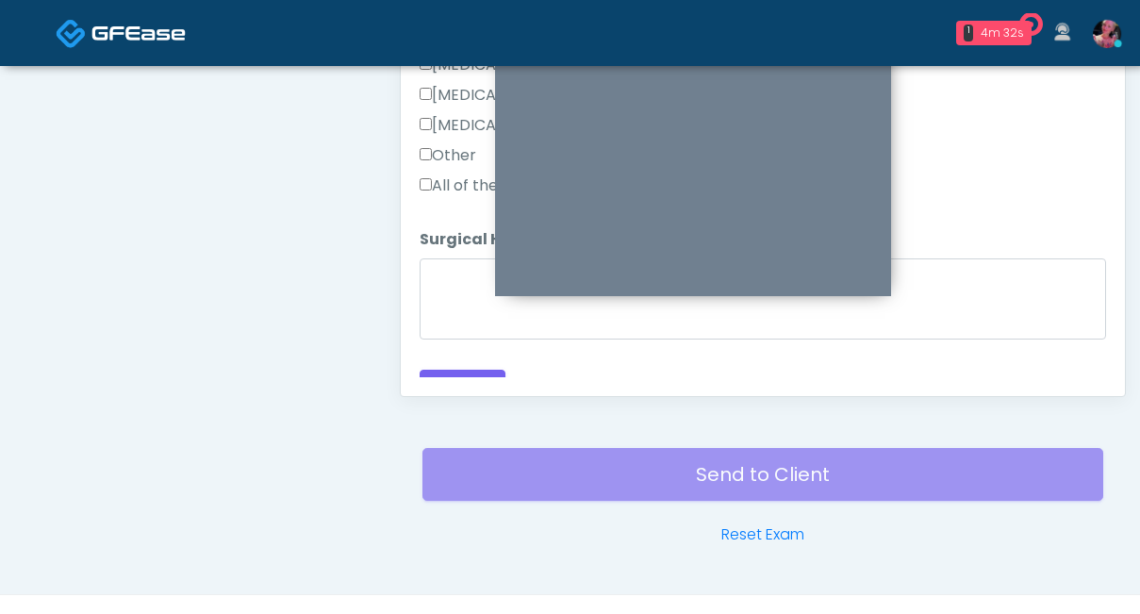
scroll to position [1065, 0]
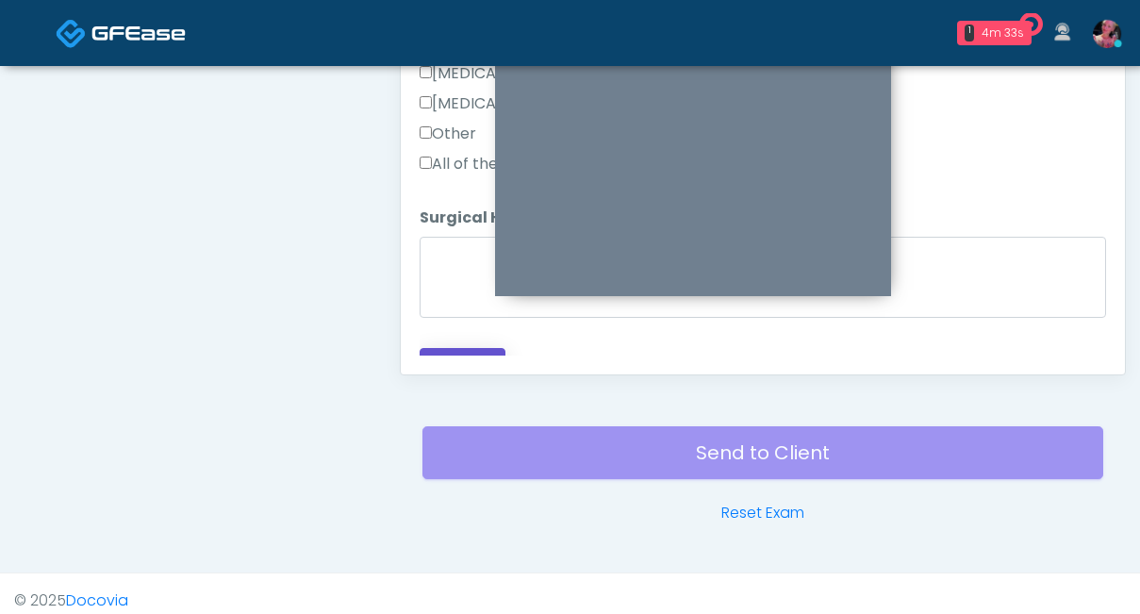
click at [460, 348] on button "Continue" at bounding box center [463, 365] width 86 height 35
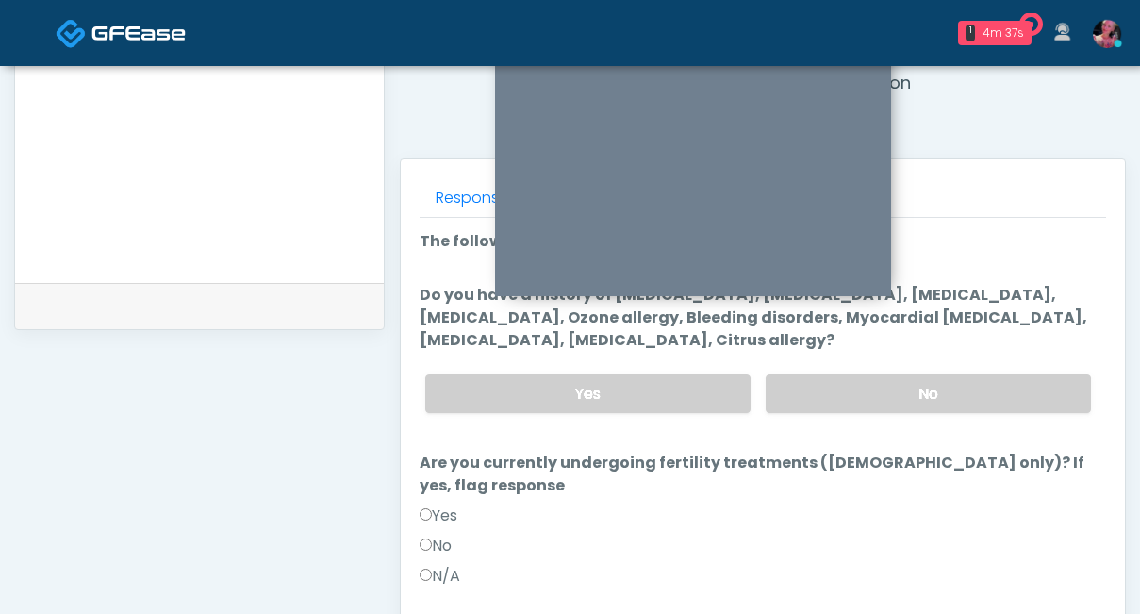
scroll to position [728, 0]
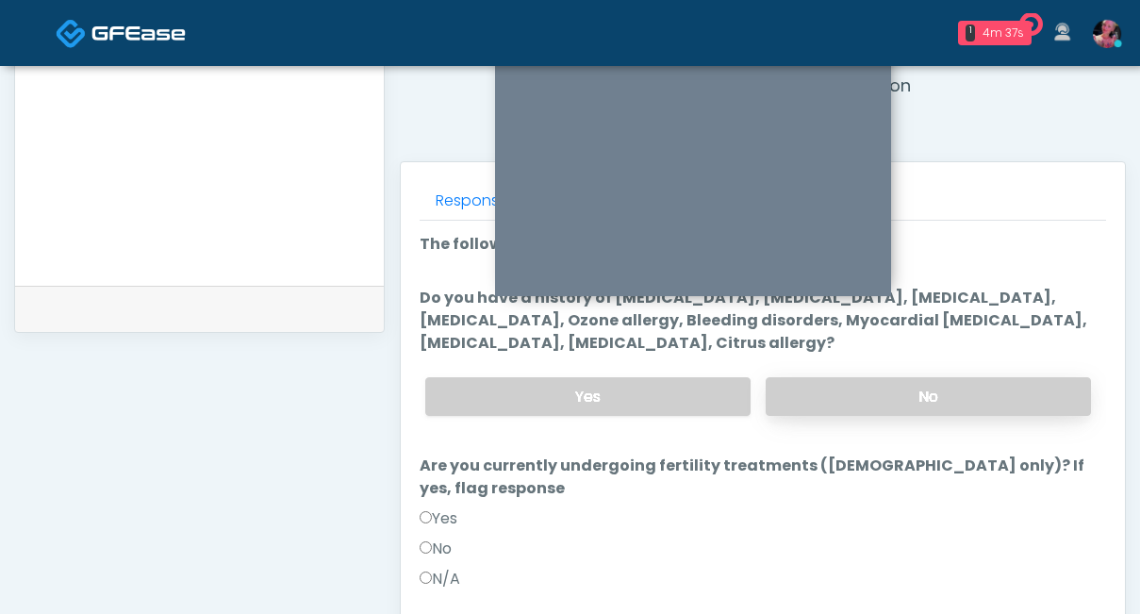
click at [805, 389] on label "No" at bounding box center [928, 396] width 325 height 39
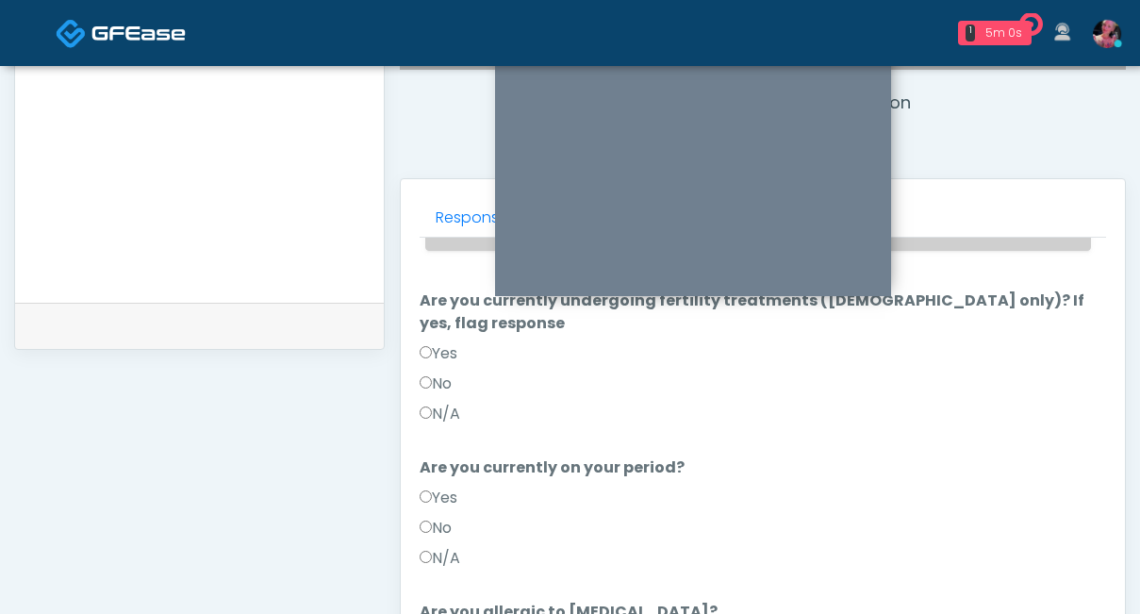
scroll to position [207, 0]
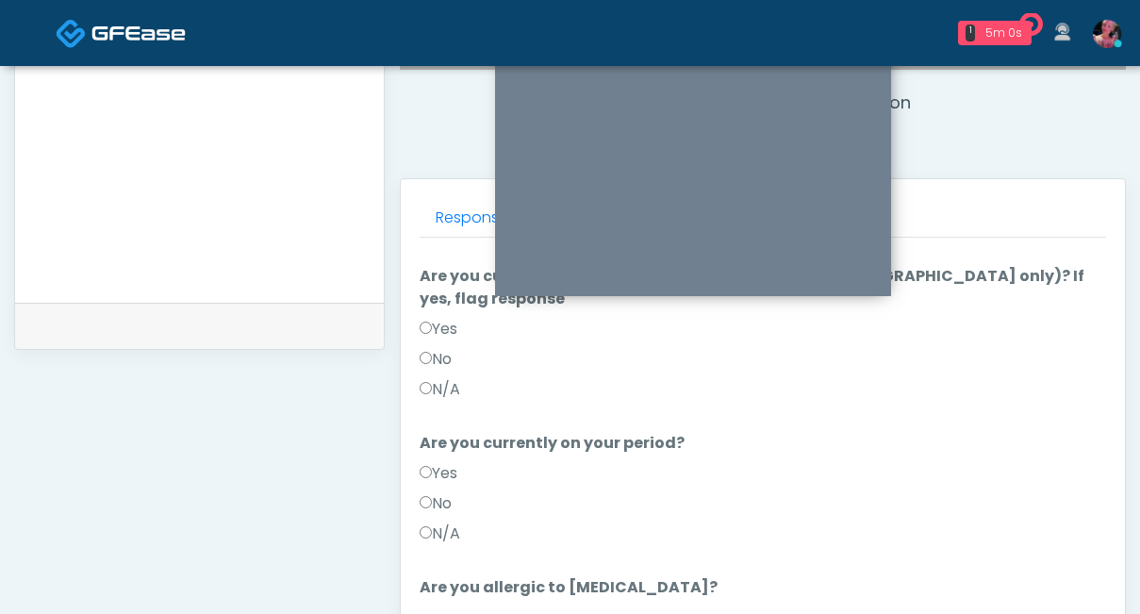
click at [424, 348] on label "No" at bounding box center [436, 359] width 32 height 23
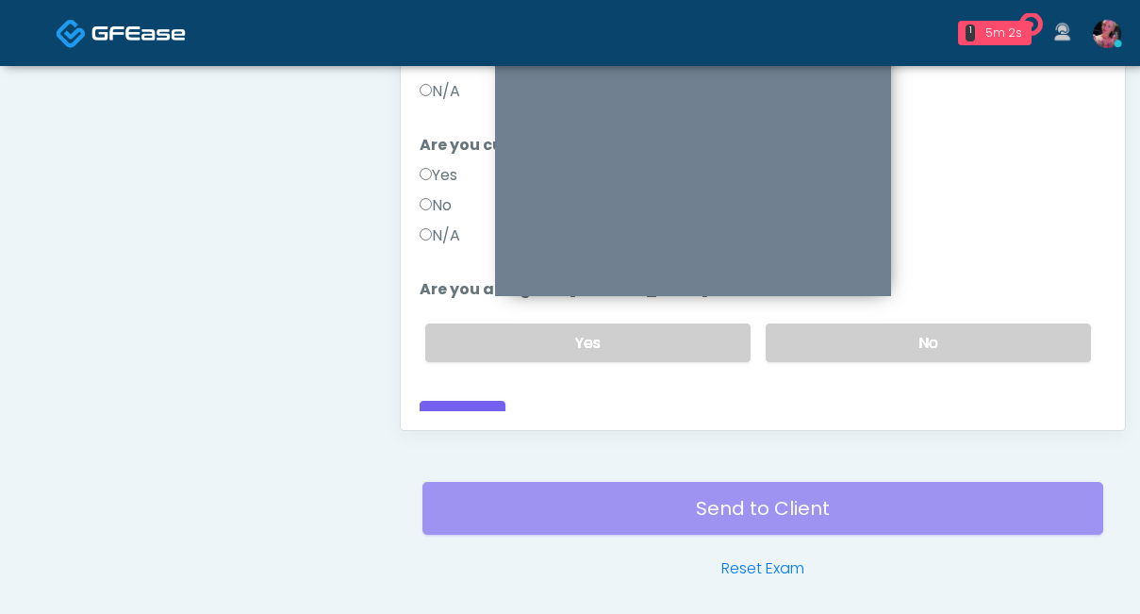
scroll to position [1014, 0]
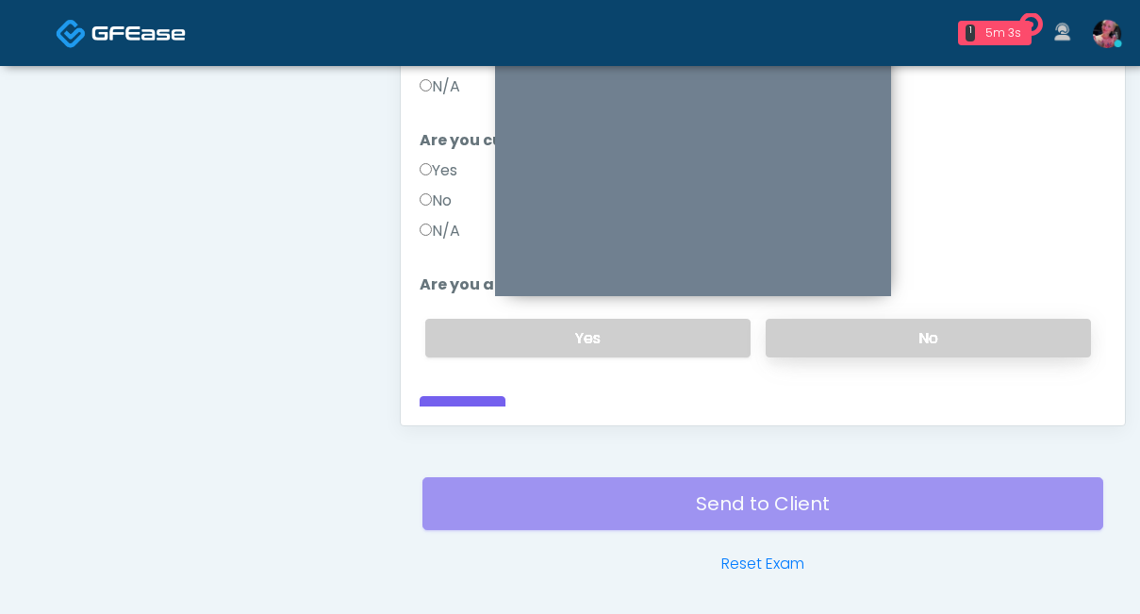
click at [848, 319] on label "No" at bounding box center [928, 338] width 325 height 39
click at [502, 396] on button "Continue" at bounding box center [463, 413] width 86 height 35
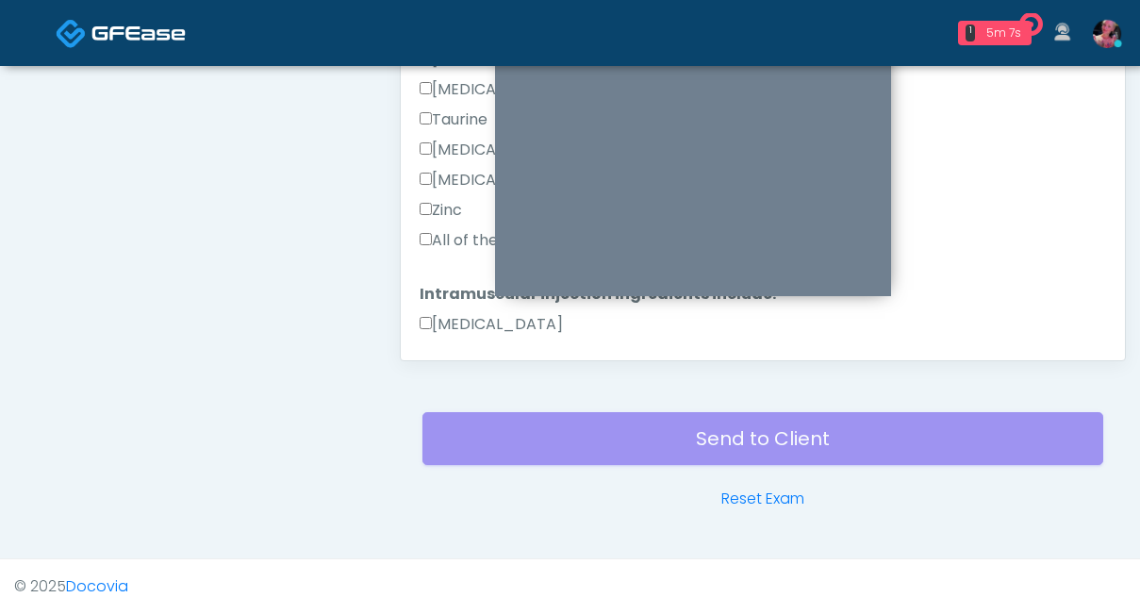
click at [457, 240] on label "All of the above" at bounding box center [484, 240] width 129 height 23
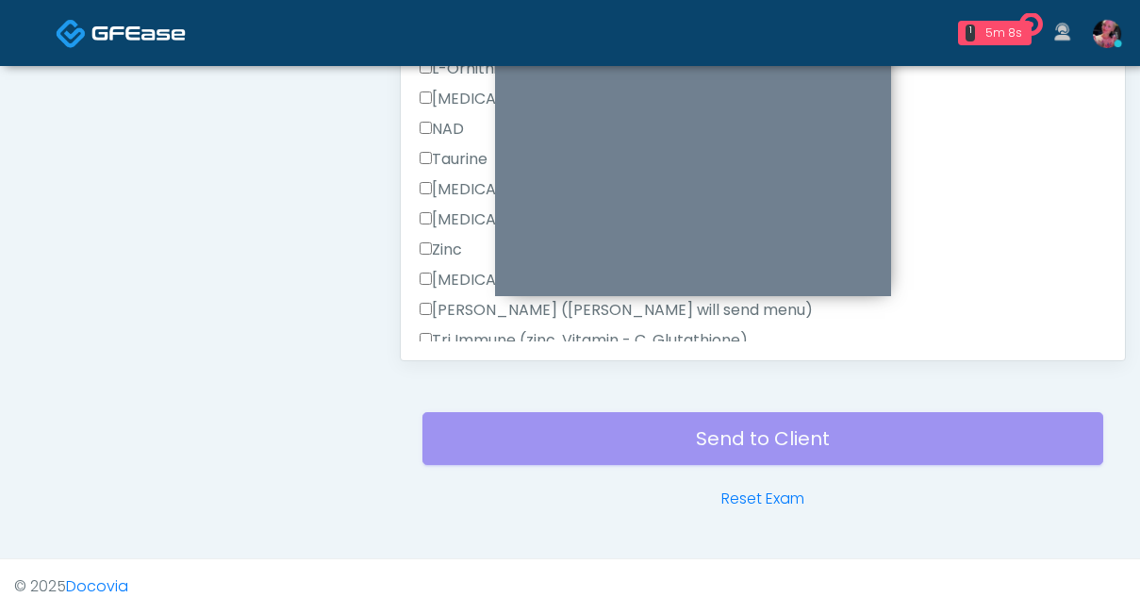
scroll to position [1198, 0]
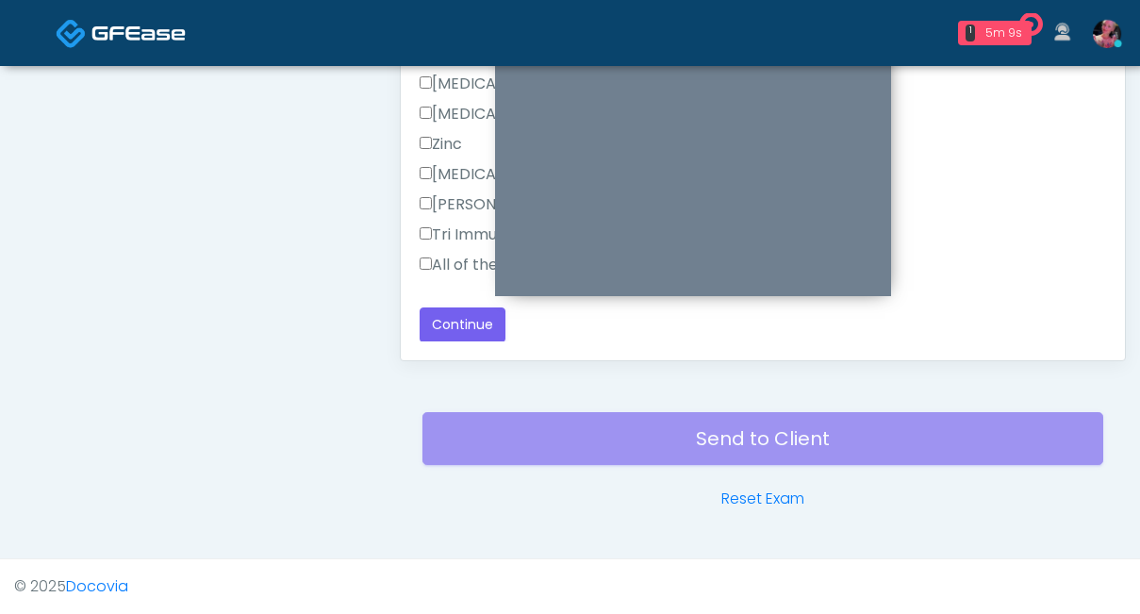
click at [452, 265] on label "All of the above" at bounding box center [484, 265] width 129 height 23
click at [452, 320] on button "Continue" at bounding box center [463, 325] width 86 height 35
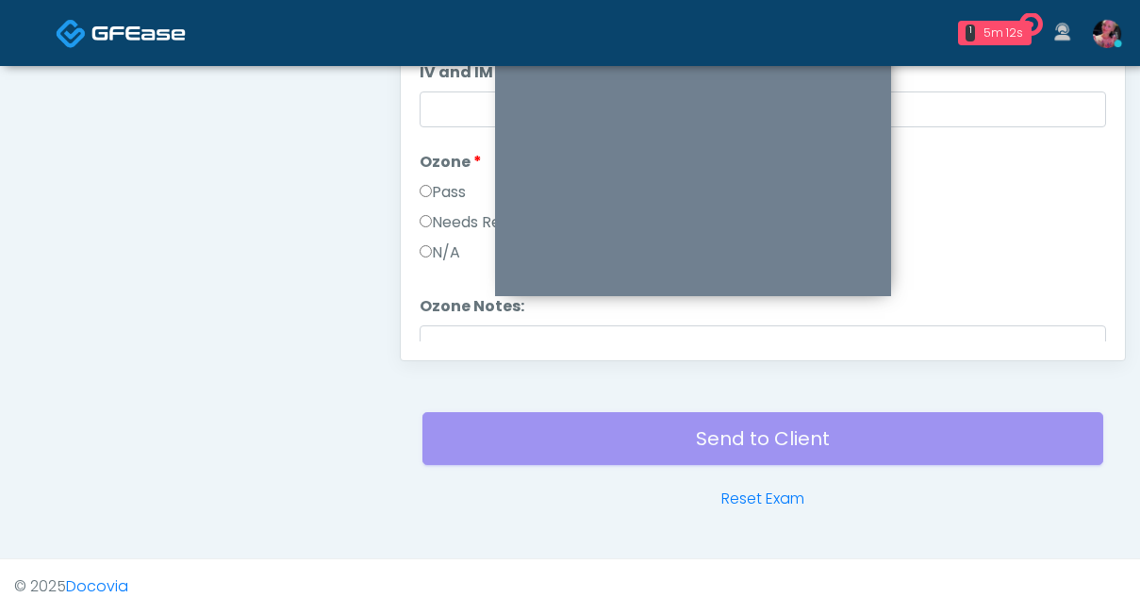
click at [437, 182] on label "Pass" at bounding box center [443, 192] width 46 height 23
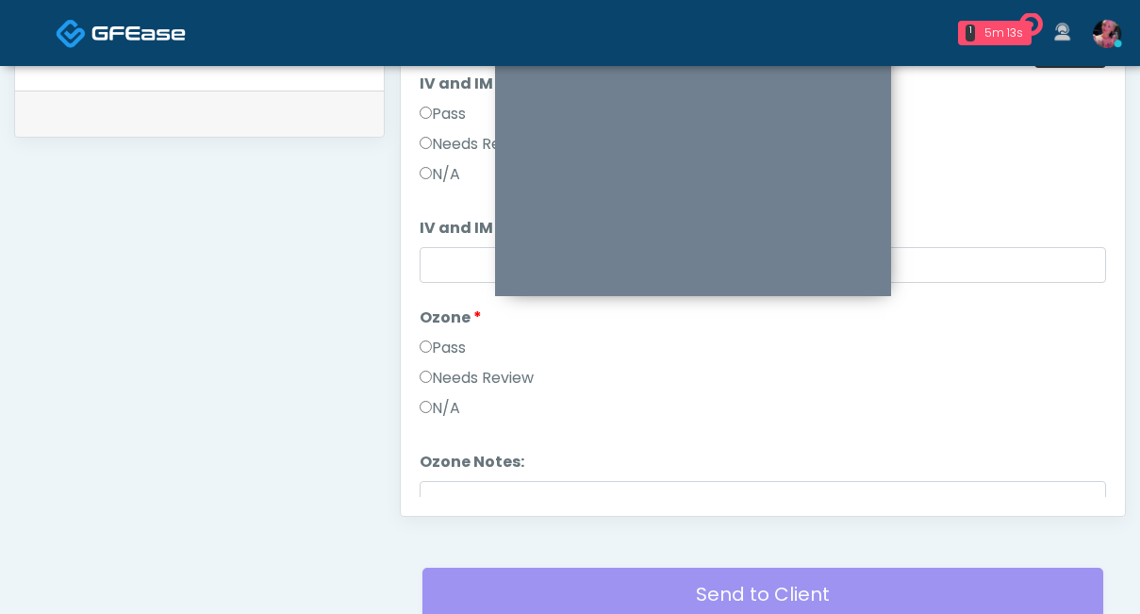
scroll to position [923, 0]
click at [441, 120] on label "Pass" at bounding box center [443, 115] width 46 height 23
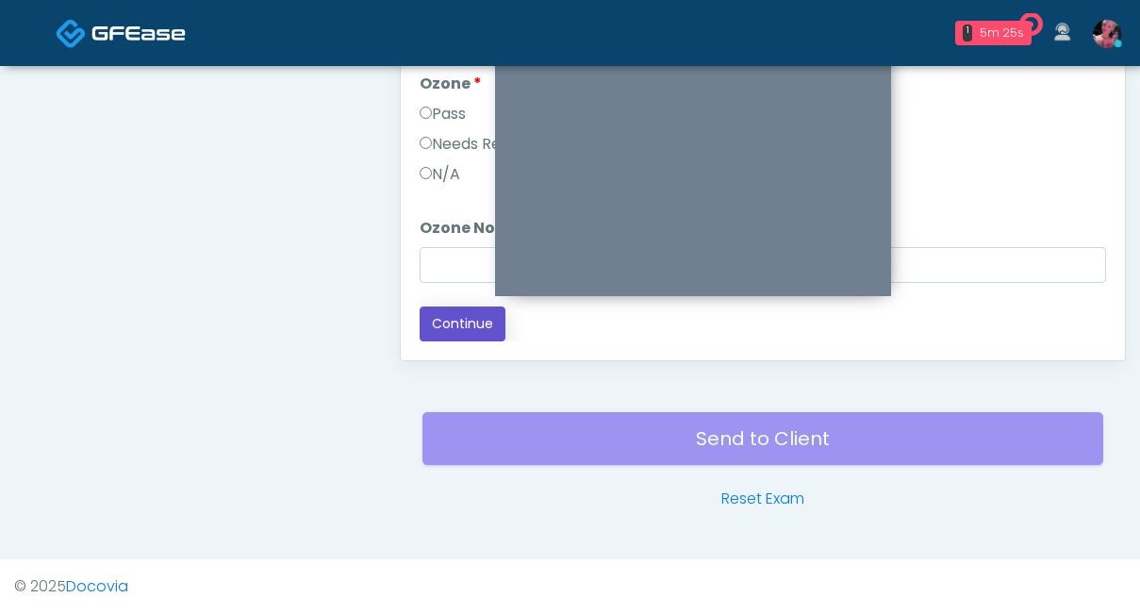
click at [464, 338] on button "Continue" at bounding box center [463, 324] width 86 height 35
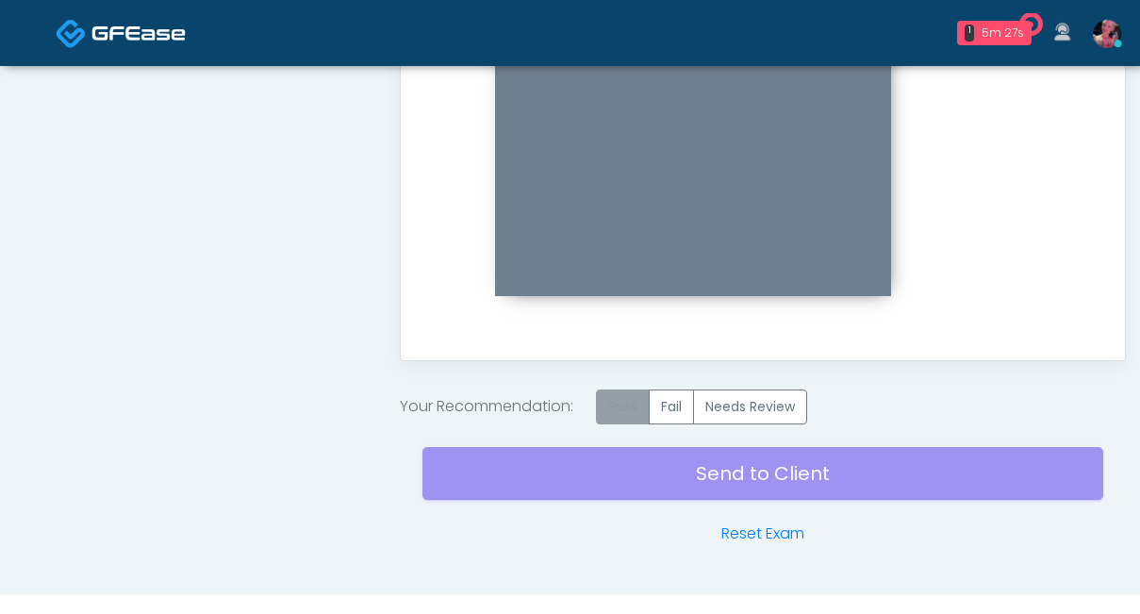
click at [635, 395] on label "Pass" at bounding box center [623, 407] width 54 height 35
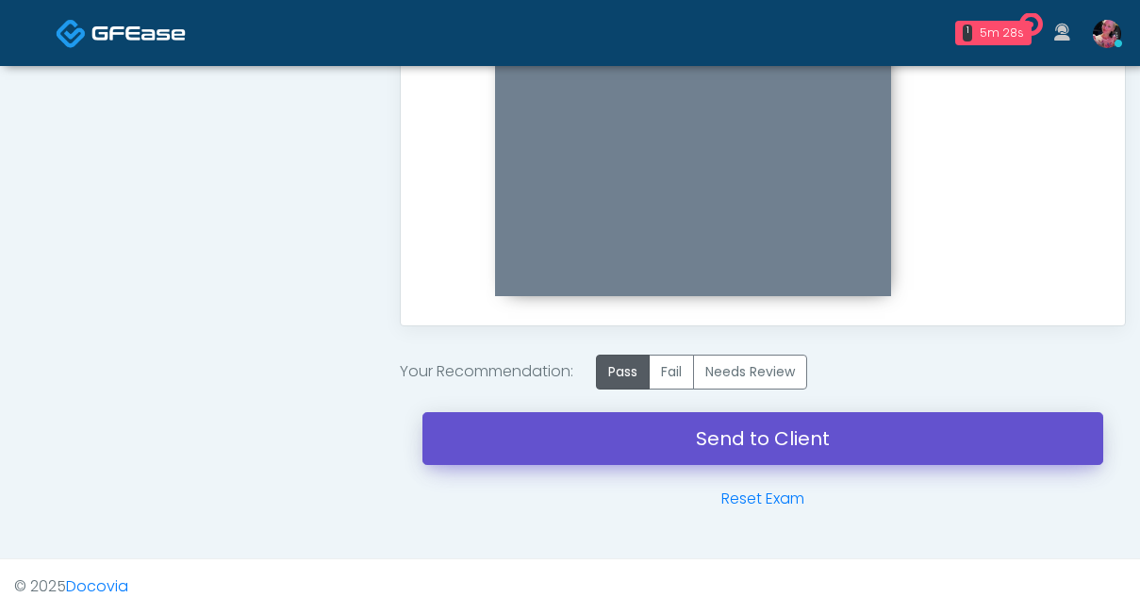
click at [631, 424] on link "Send to Client" at bounding box center [763, 438] width 681 height 53
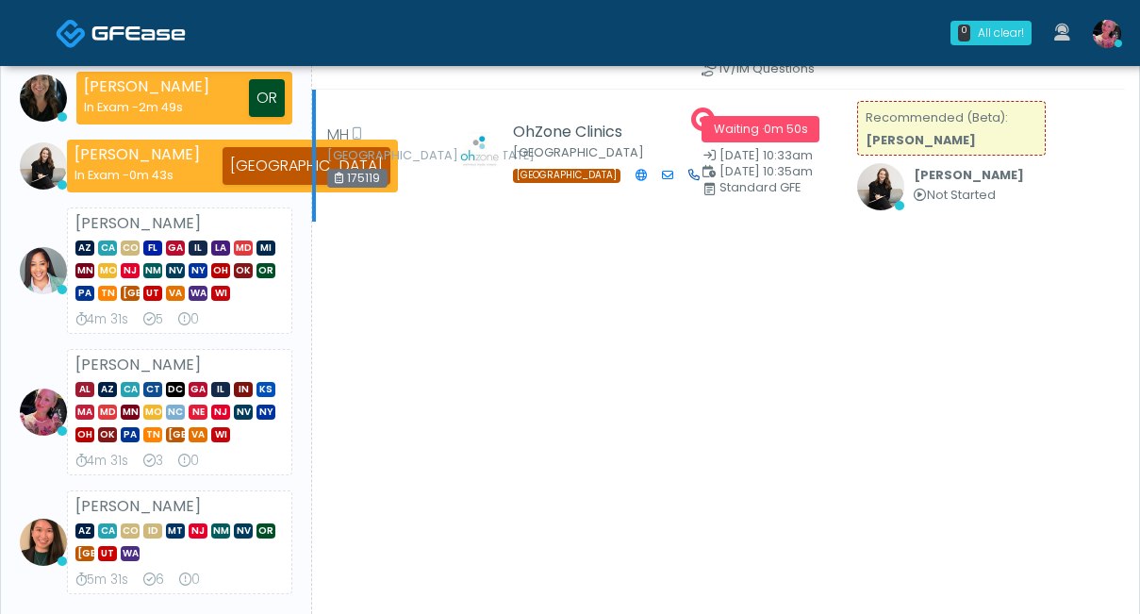
scroll to position [177, 0]
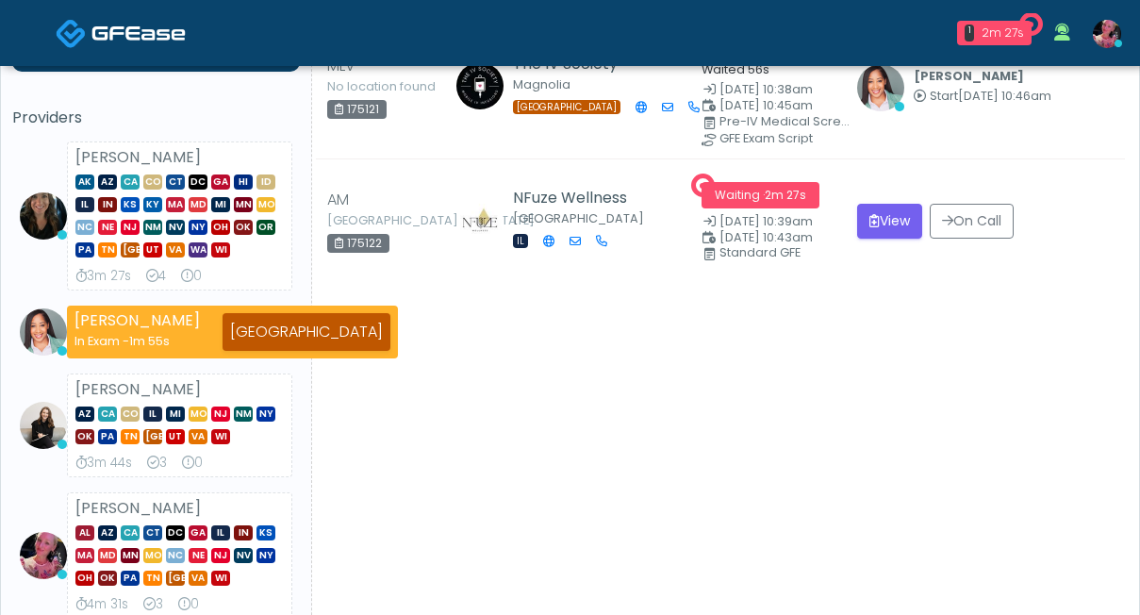
scroll to position [131, 0]
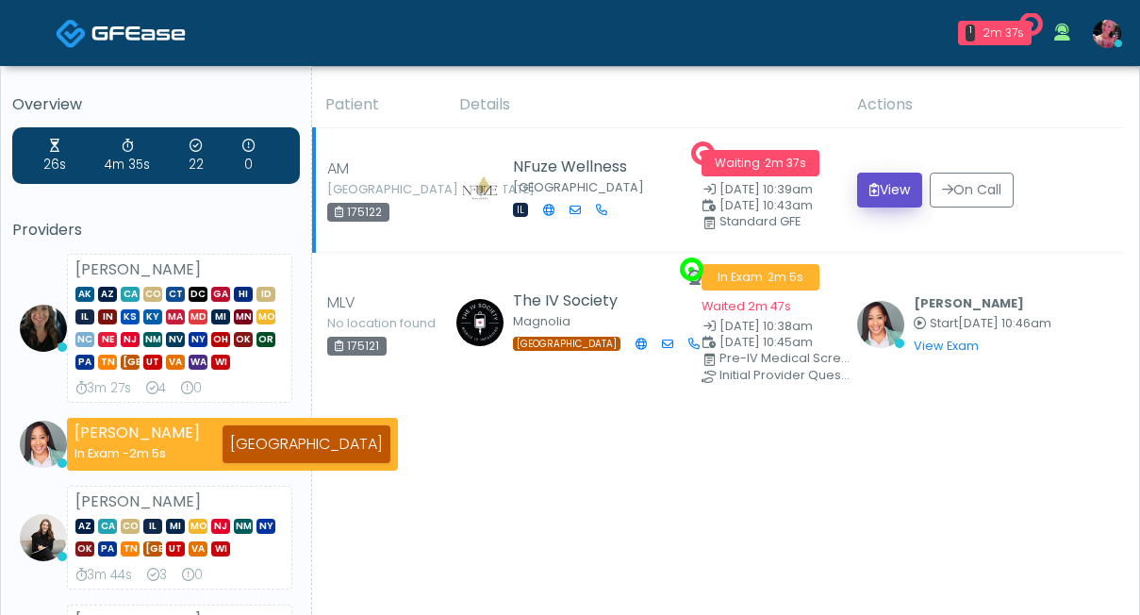
click at [857, 191] on button "View" at bounding box center [889, 190] width 65 height 35
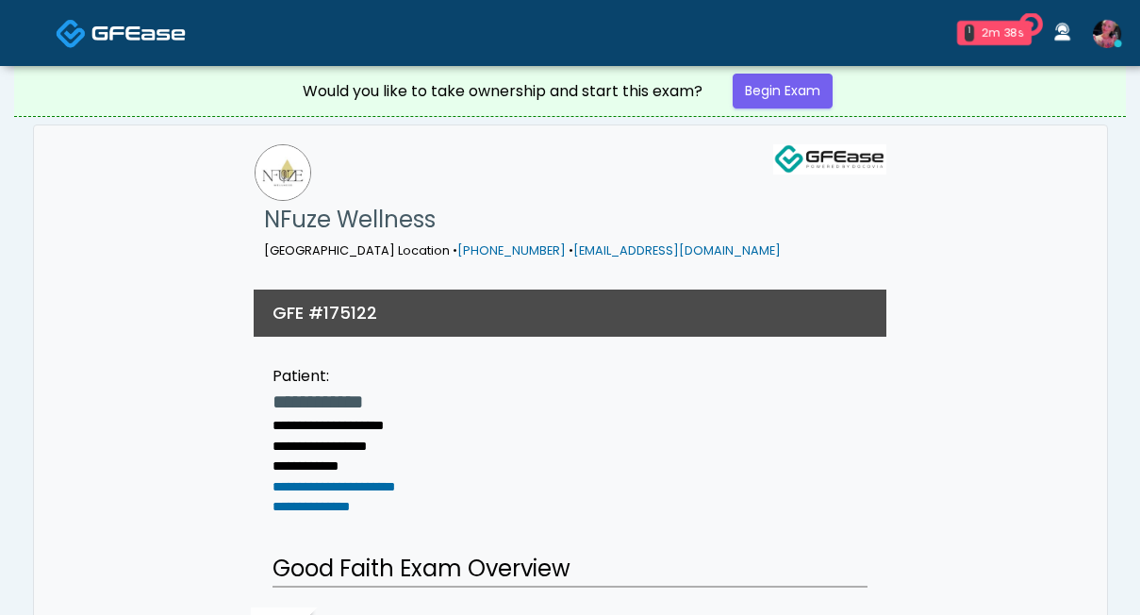
click at [855, 192] on div "NFuze Wellness [GEOGRAPHIC_DATA] Location • [PHONE_NUMBER] • [EMAIL_ADDRESS][DO…" at bounding box center [571, 202] width 632 height 155
click at [784, 82] on link "Begin Exam" at bounding box center [783, 91] width 100 height 35
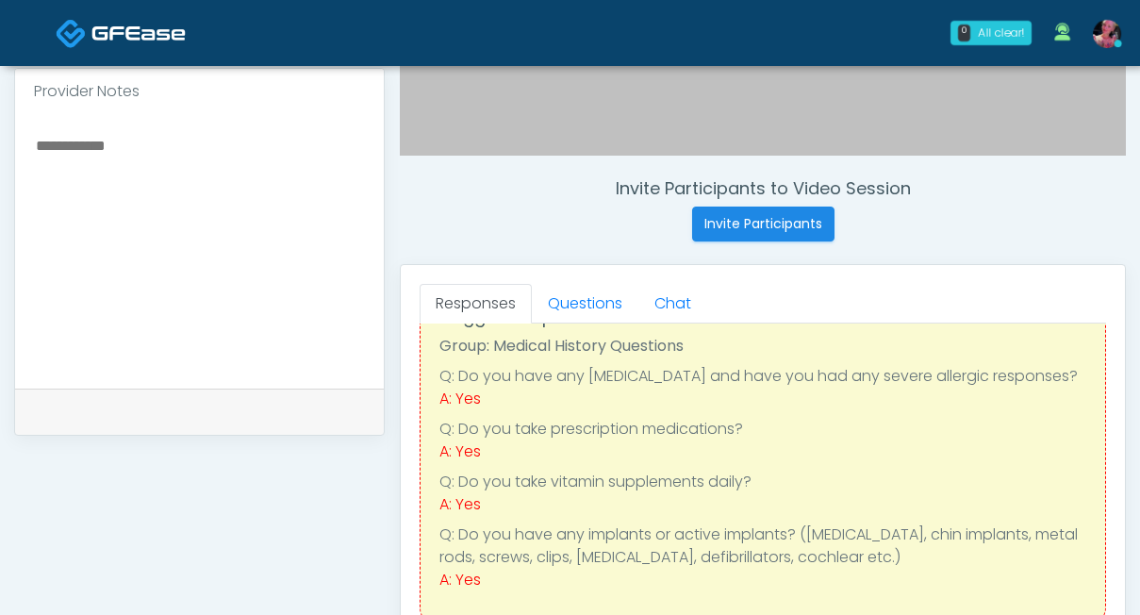
scroll to position [66, 0]
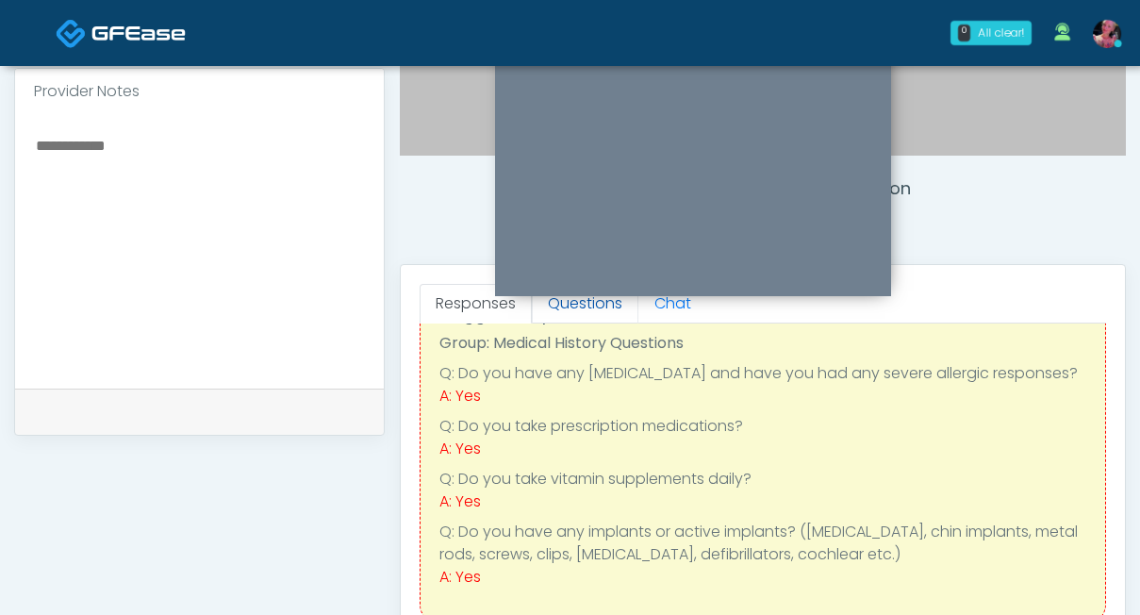
click at [591, 306] on link "Questions" at bounding box center [585, 304] width 107 height 40
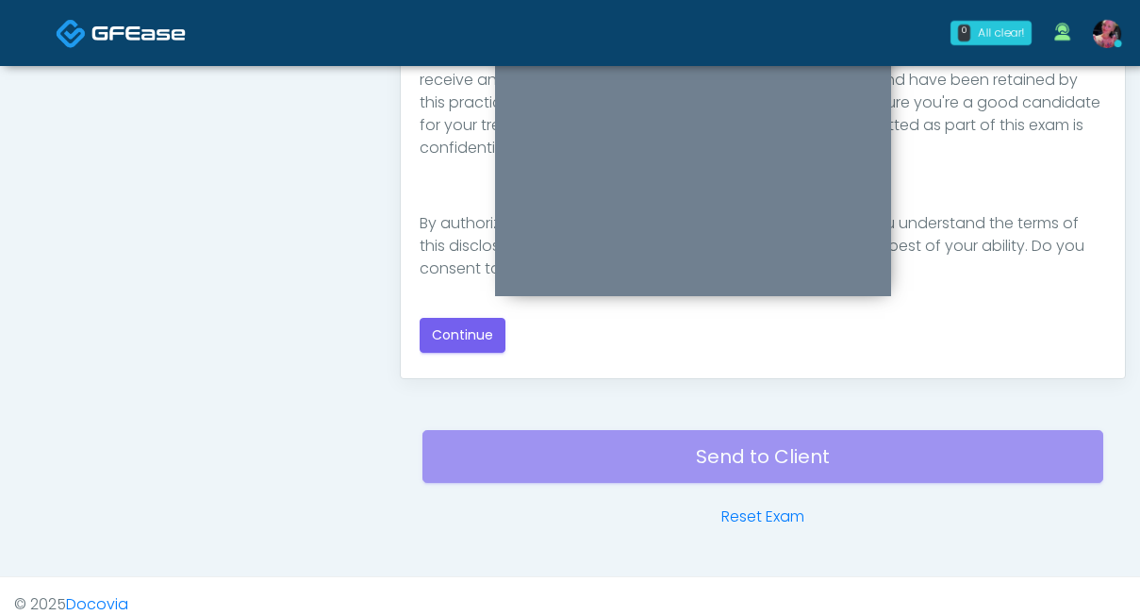
scroll to position [1071, 0]
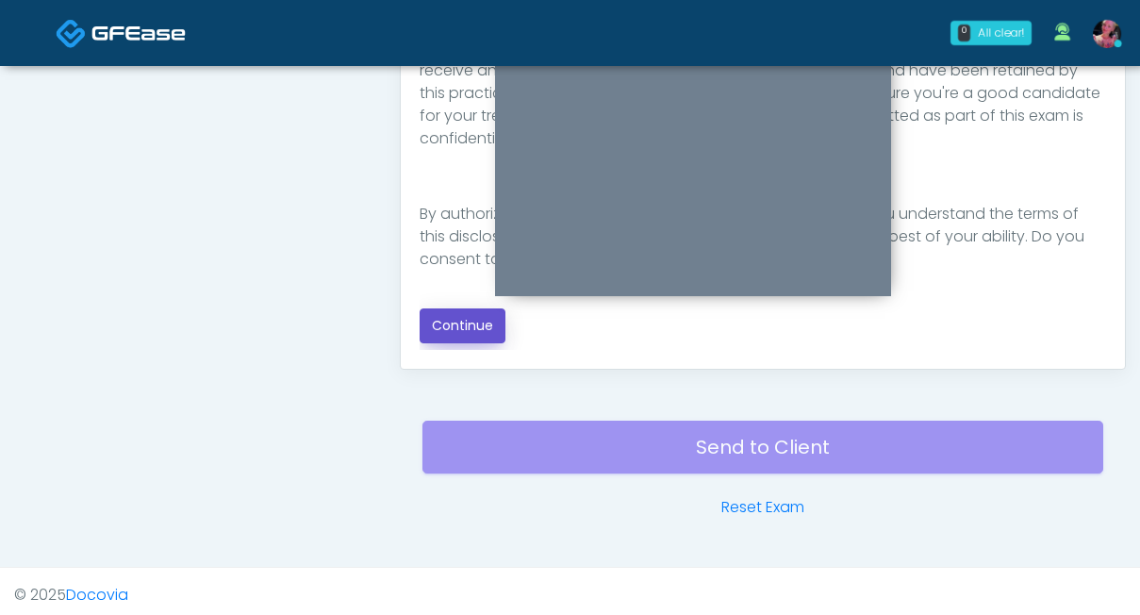
click at [442, 321] on button "Continue" at bounding box center [463, 325] width 86 height 35
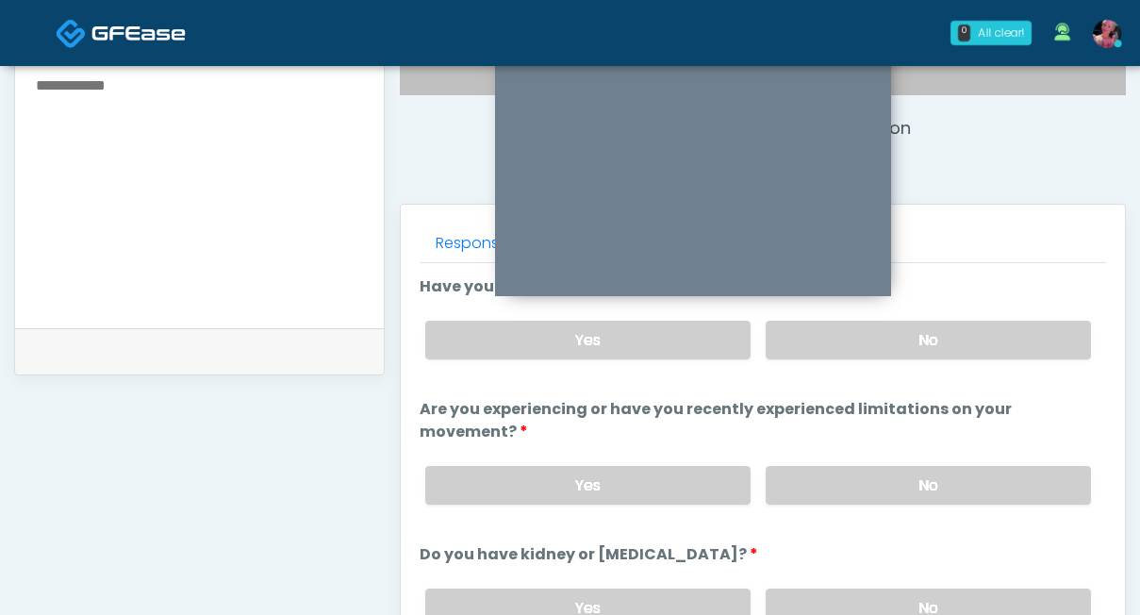
scroll to position [670, 0]
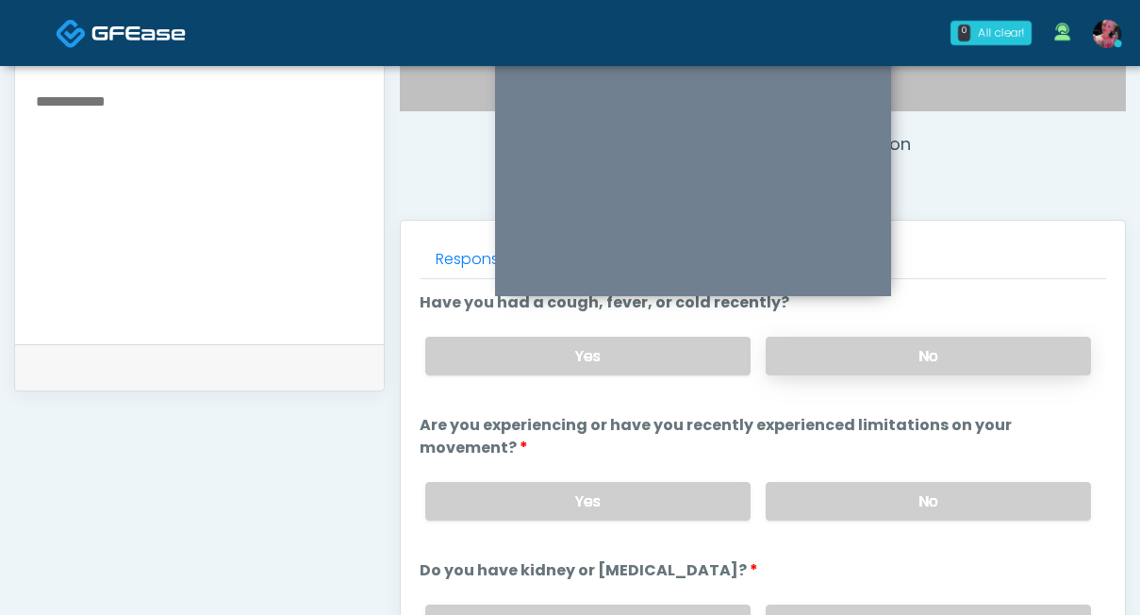
click at [871, 339] on label "No" at bounding box center [928, 356] width 325 height 39
click at [869, 482] on label "No" at bounding box center [928, 501] width 325 height 39
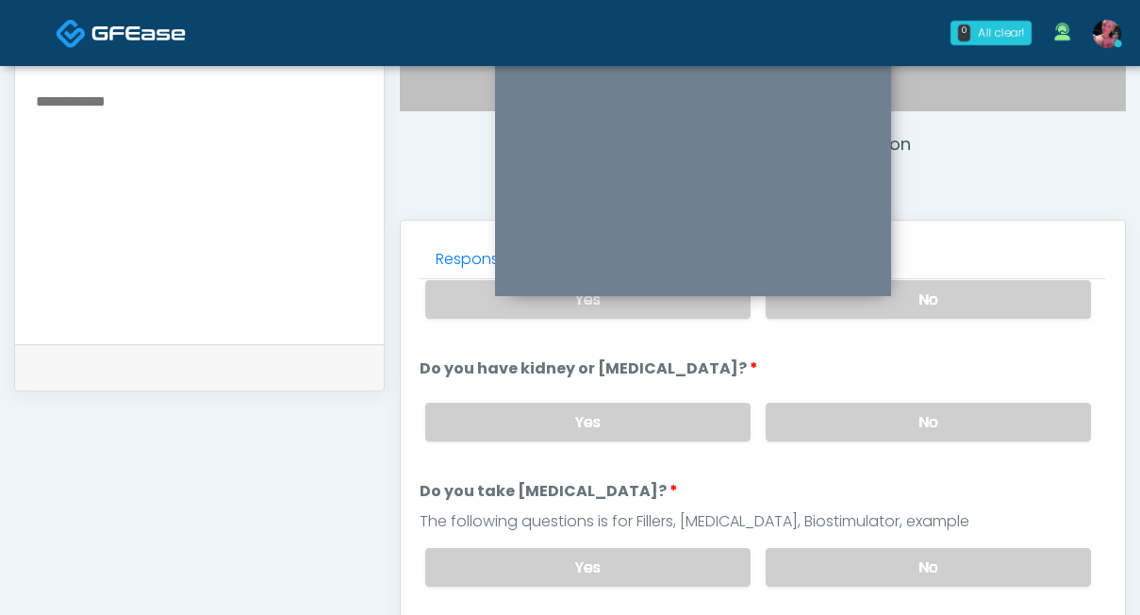
click at [873, 410] on label "No" at bounding box center [928, 422] width 325 height 39
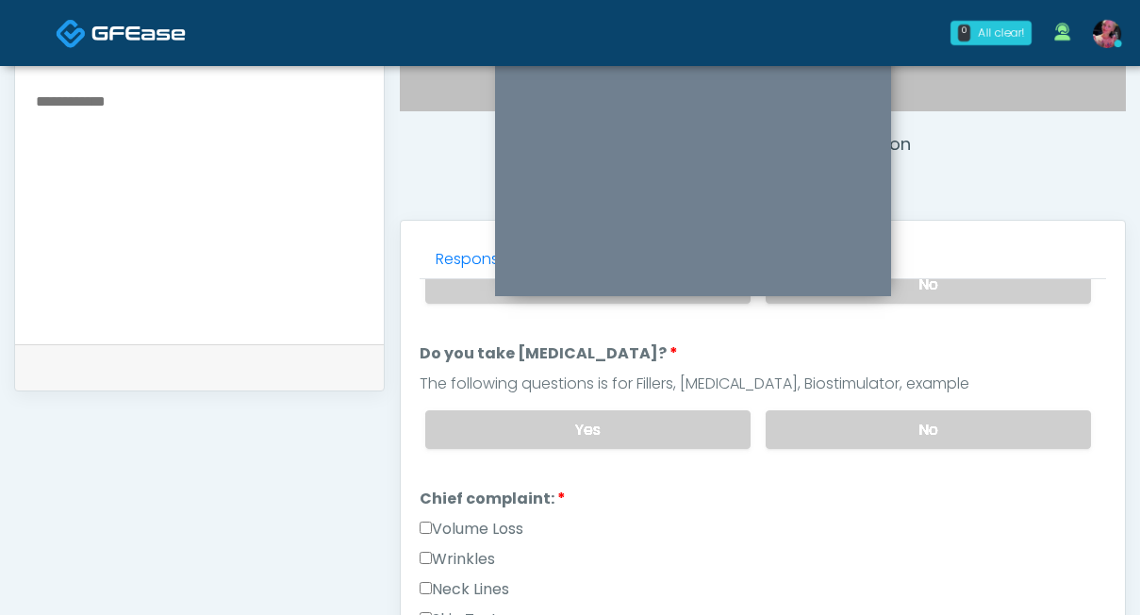
click at [865, 423] on div "Yes No" at bounding box center [758, 429] width 696 height 69
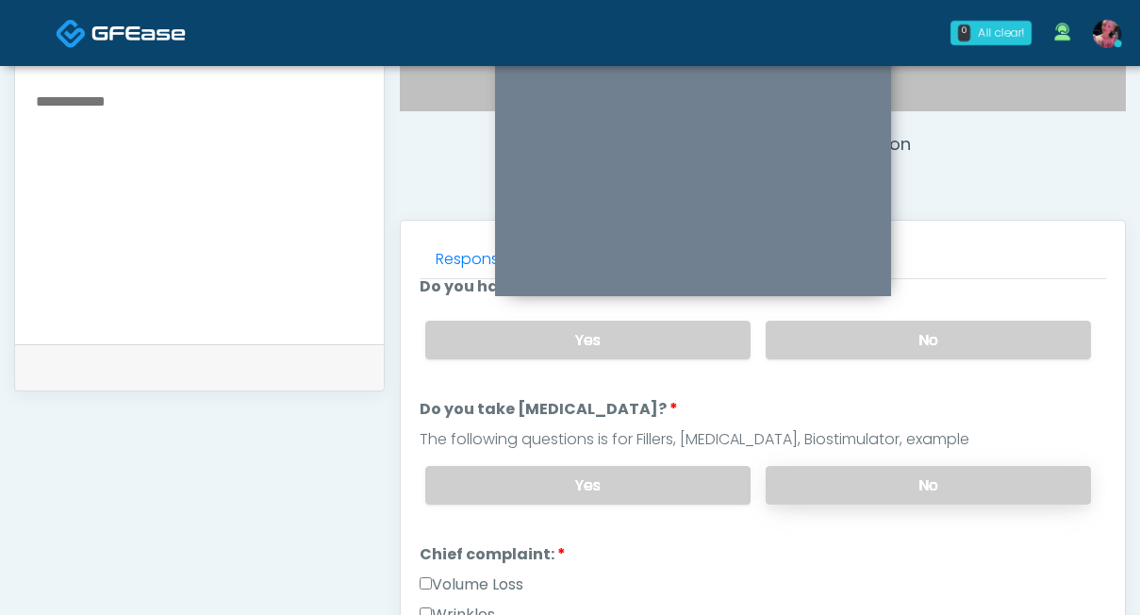
click at [841, 466] on label "No" at bounding box center [928, 485] width 325 height 39
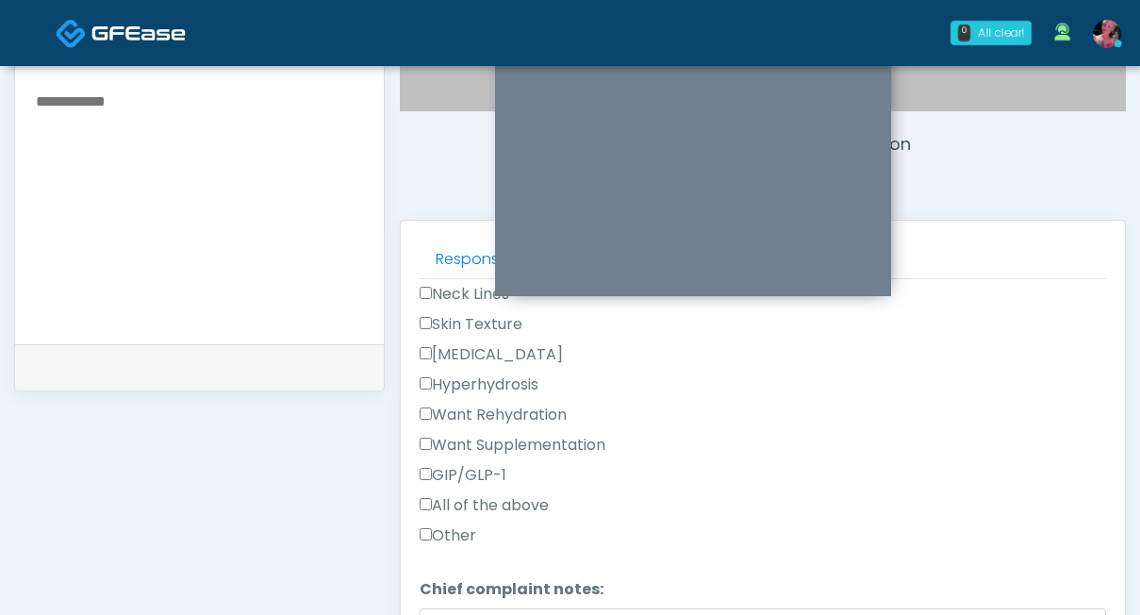
scroll to position [636, 0]
click at [489, 433] on div "Want Supplementation" at bounding box center [763, 448] width 687 height 30
click at [488, 463] on label "GIP/GLP-1" at bounding box center [463, 474] width 87 height 23
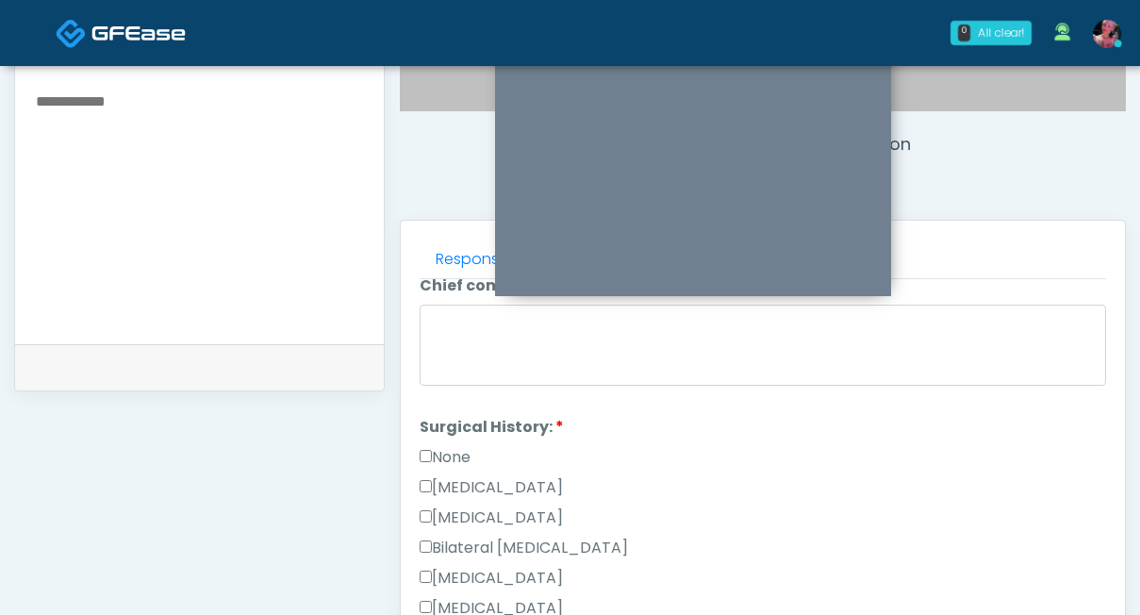
scroll to position [956, 0]
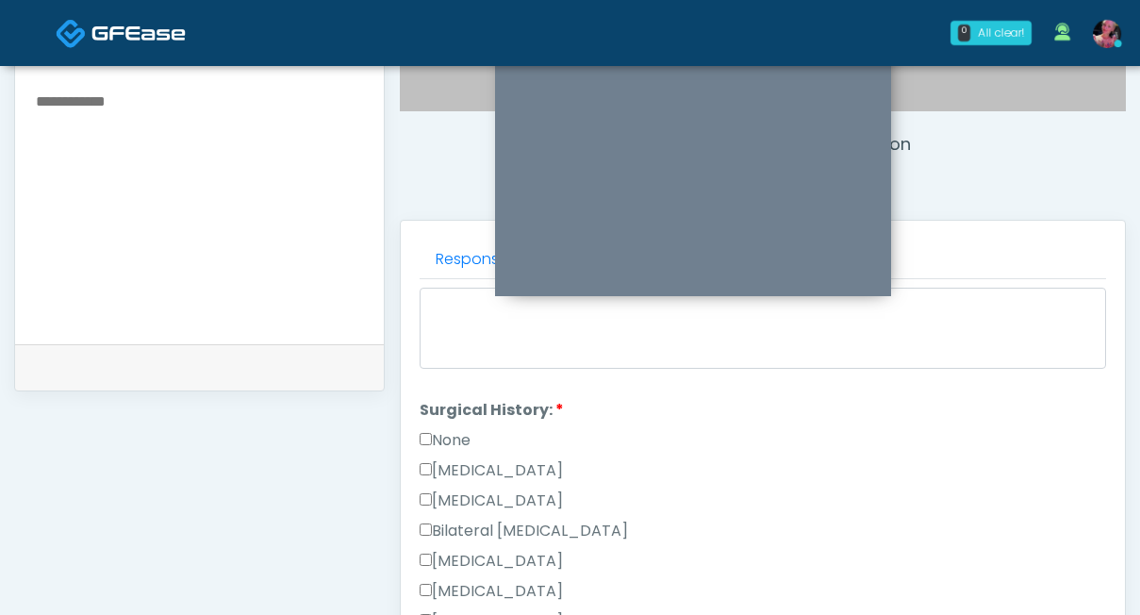
click at [461, 429] on div "None" at bounding box center [763, 444] width 687 height 30
click at [459, 429] on label "None" at bounding box center [445, 440] width 51 height 23
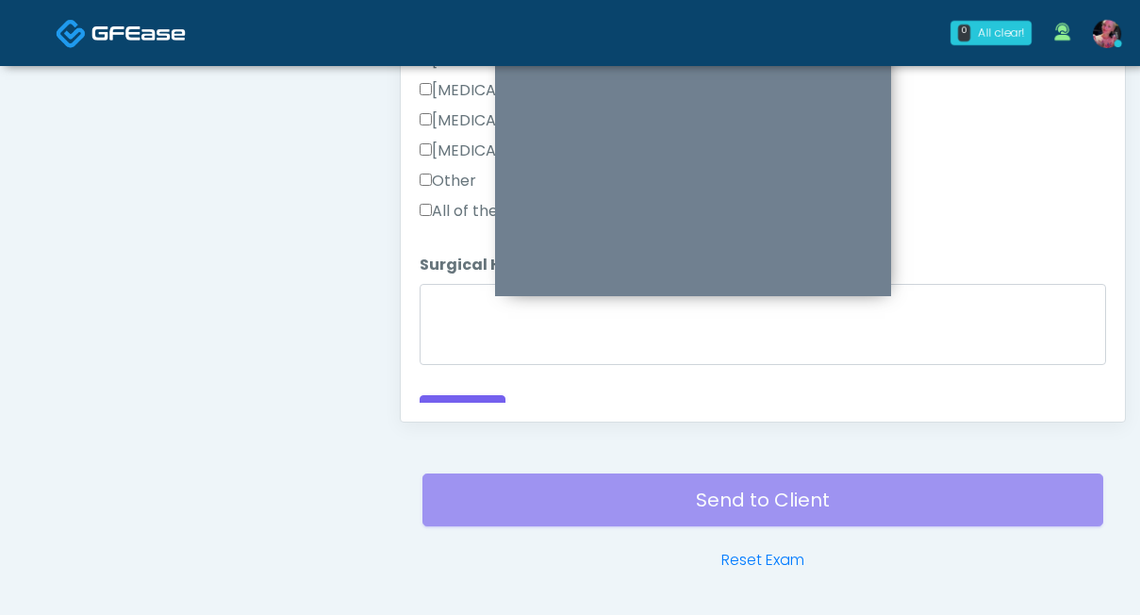
scroll to position [1053, 0]
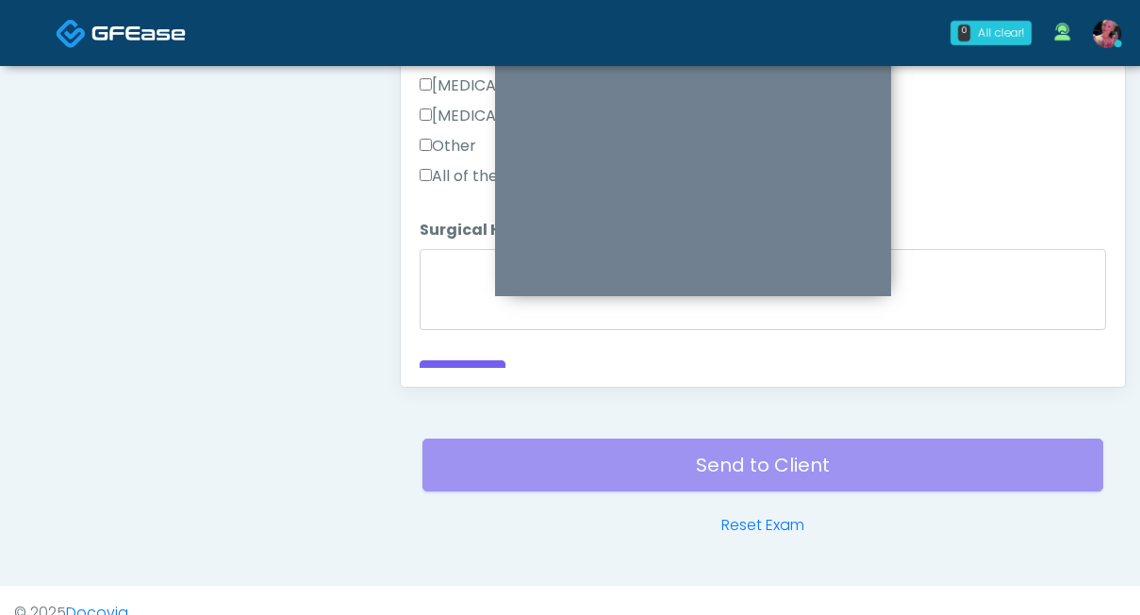
click at [496, 360] on button "Continue" at bounding box center [463, 377] width 86 height 35
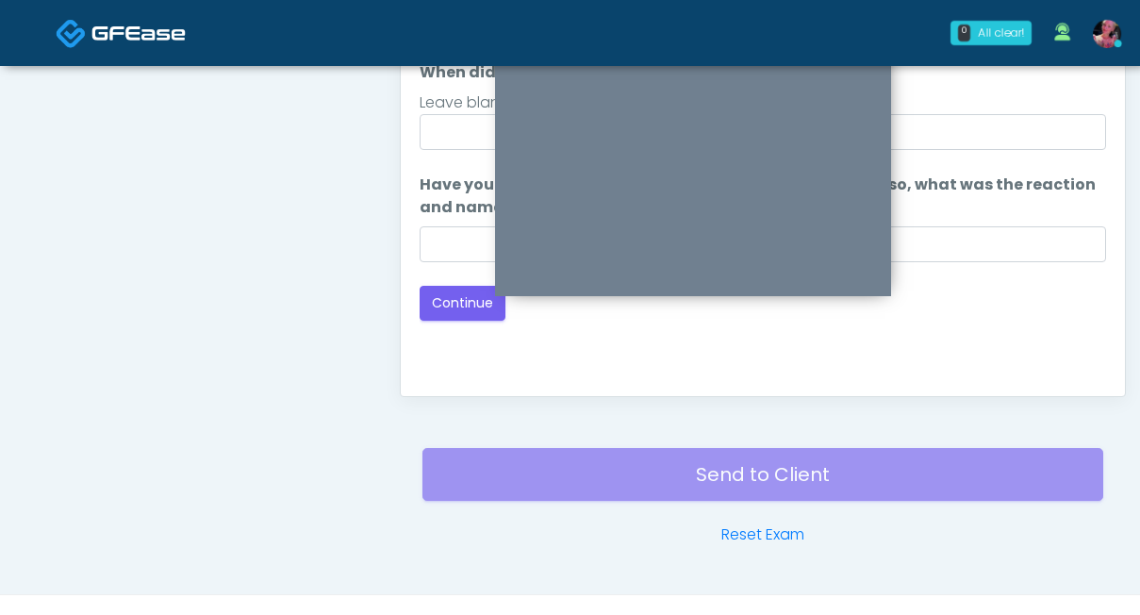
scroll to position [1063, 0]
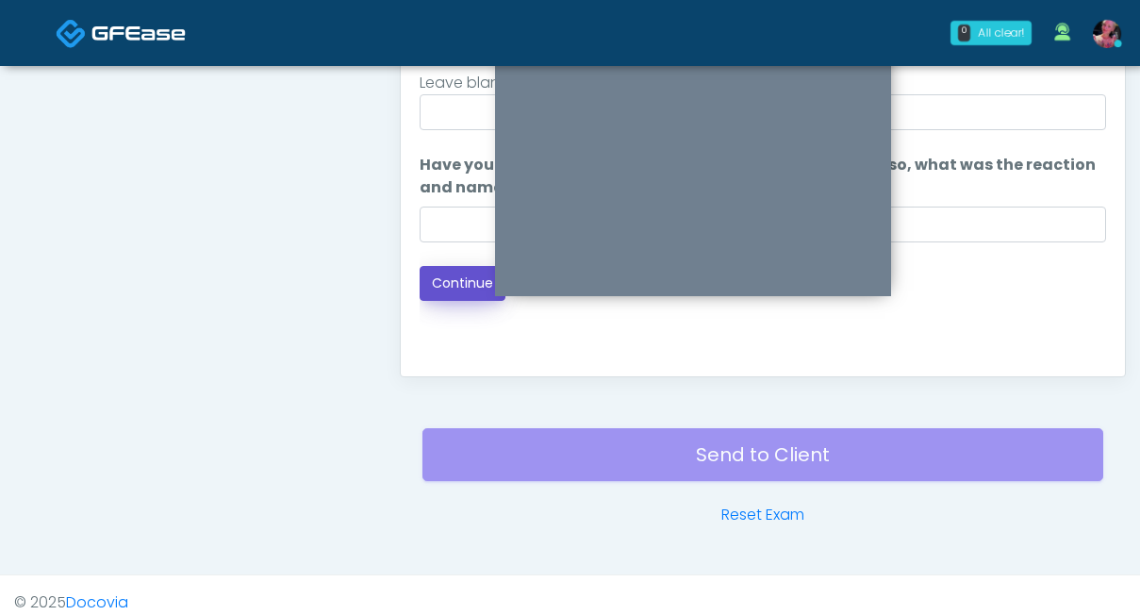
click at [442, 283] on button "Continue" at bounding box center [463, 283] width 86 height 35
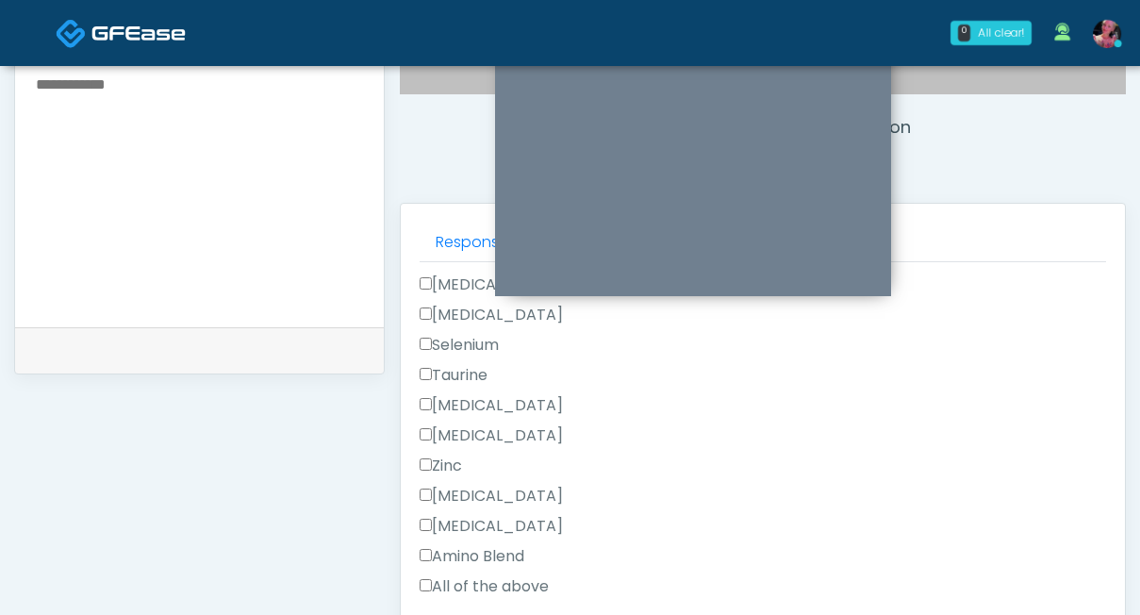
scroll to position [1073, 0]
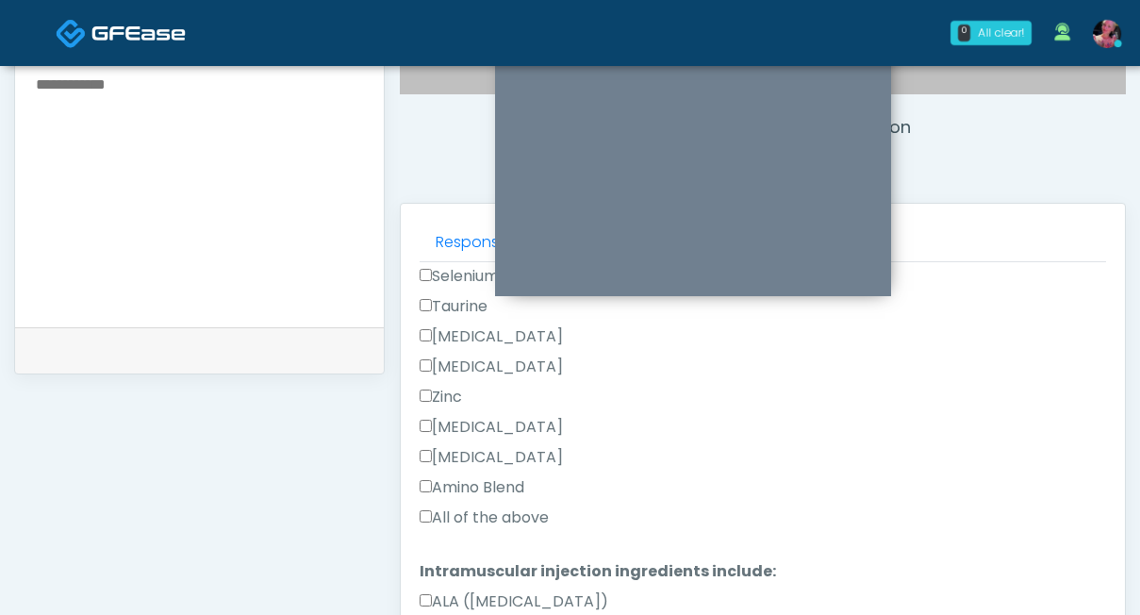
click at [222, 288] on textarea at bounding box center [199, 187] width 331 height 230
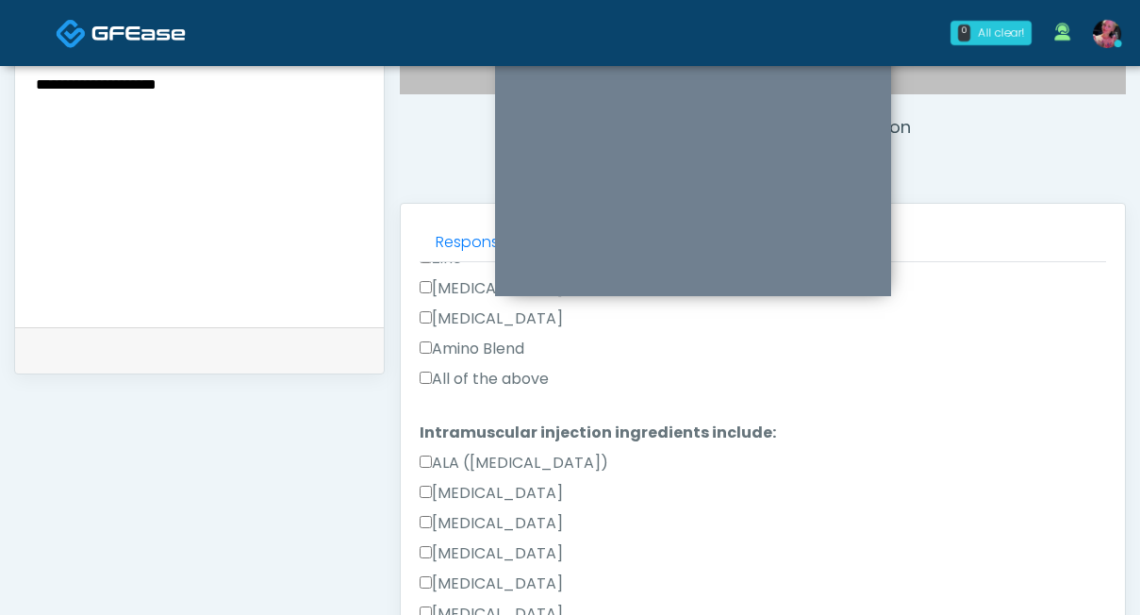
scroll to position [1223, 0]
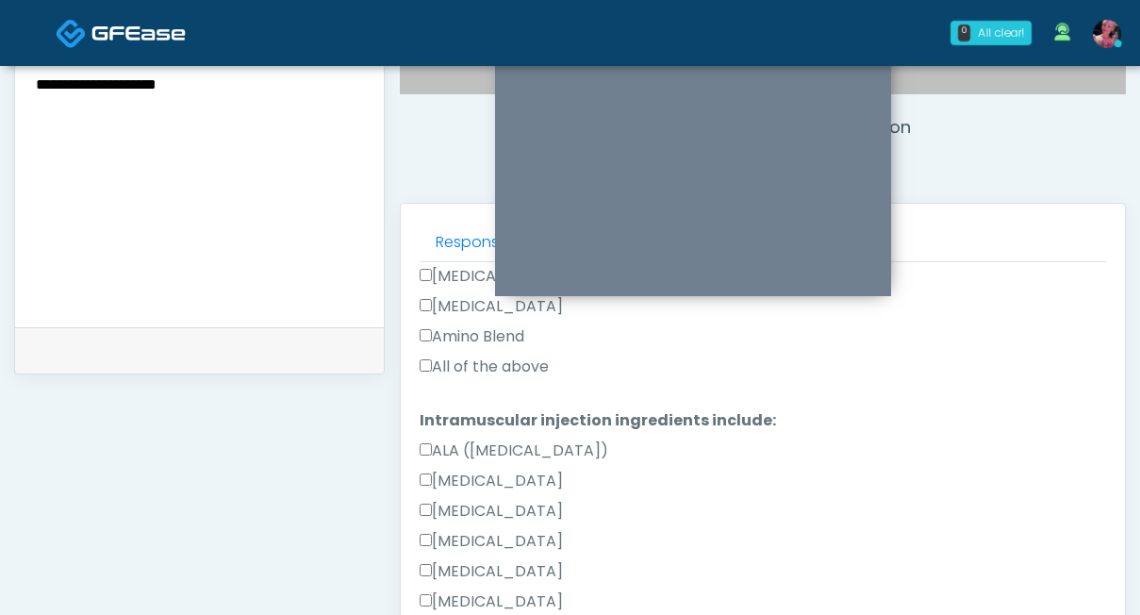
click at [480, 385] on ol "The following questions are for IV/IM services The following questions are for …" at bounding box center [763, 92] width 687 height 2083
click at [480, 376] on label "All of the above" at bounding box center [484, 367] width 129 height 23
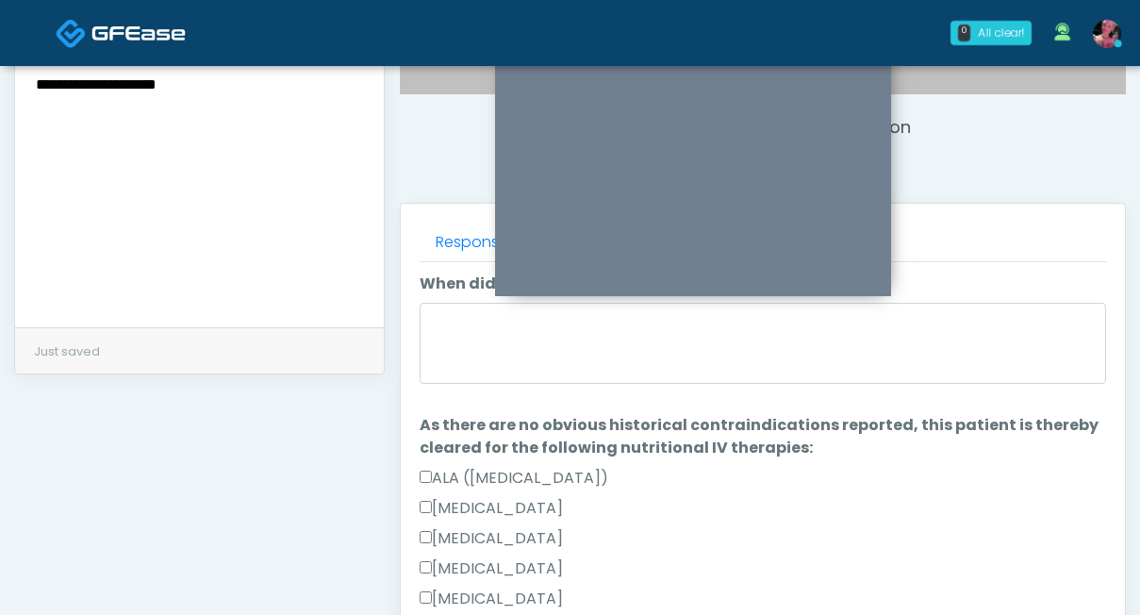
scroll to position [0, 0]
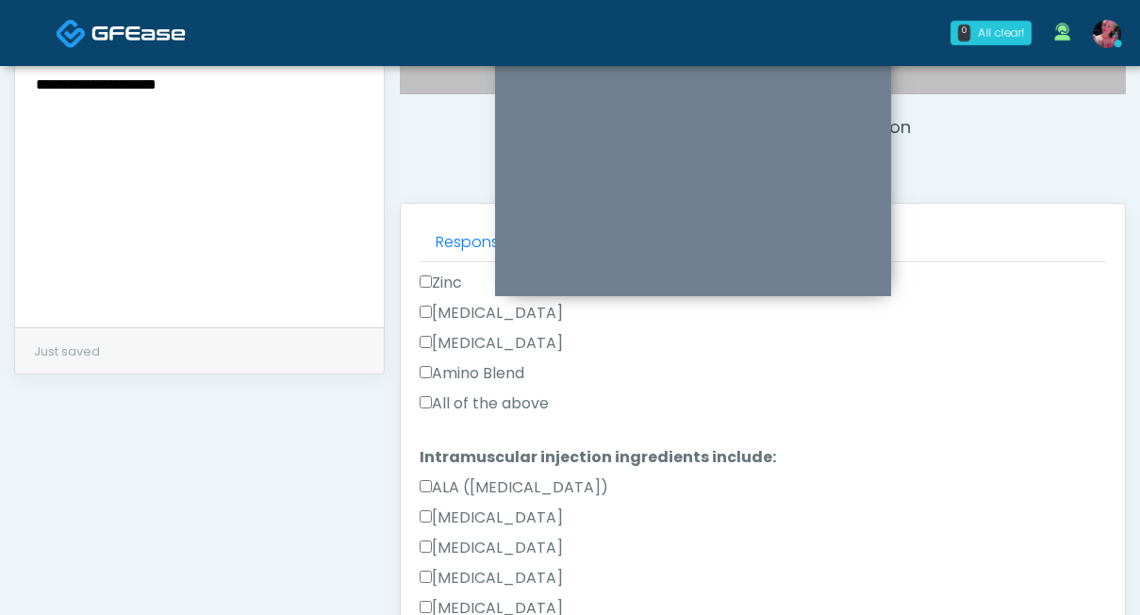
click at [483, 403] on label "All of the above" at bounding box center [484, 403] width 129 height 23
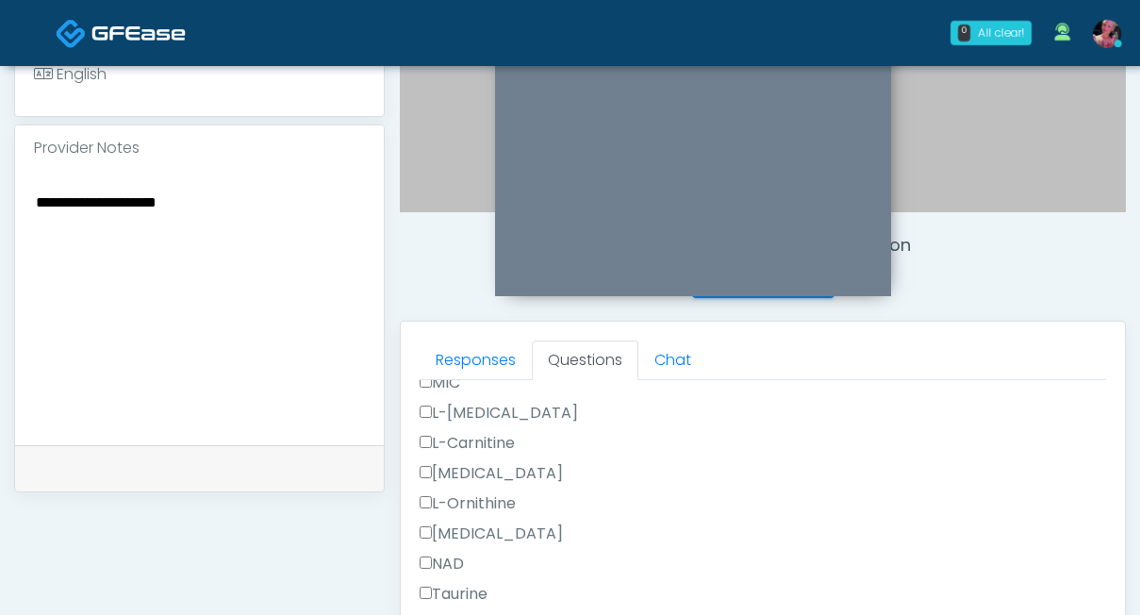
scroll to position [344, 0]
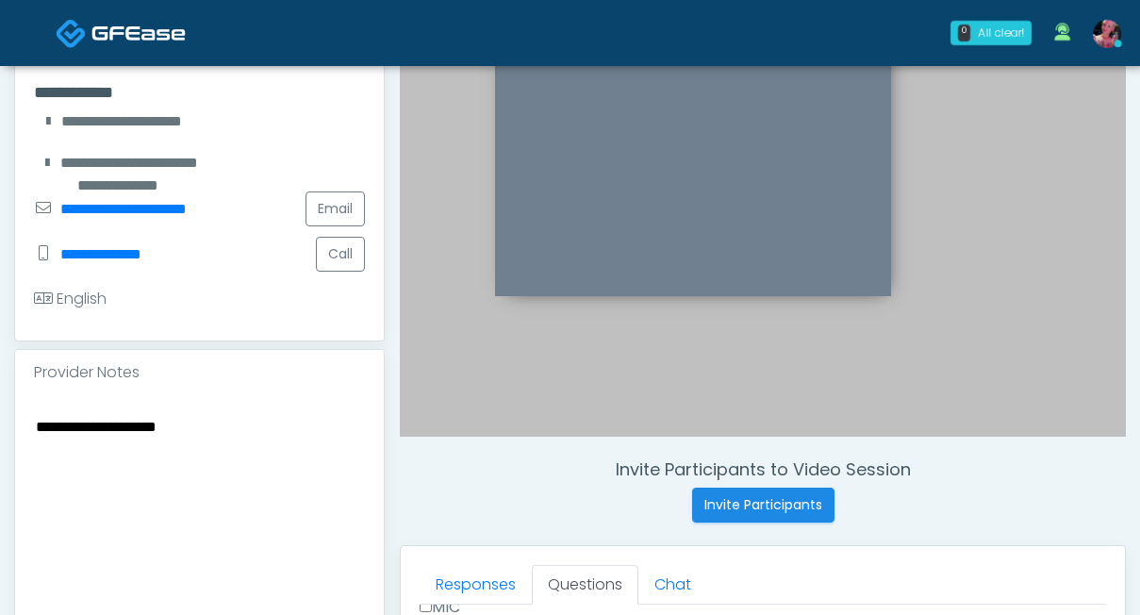
click at [42, 417] on textarea "**********" at bounding box center [199, 529] width 331 height 230
click at [41, 421] on textarea "**********" at bounding box center [199, 529] width 331 height 230
click at [40, 421] on textarea "**********" at bounding box center [199, 529] width 331 height 230
click at [35, 420] on textarea "**********" at bounding box center [199, 529] width 331 height 230
type textarea "**********"
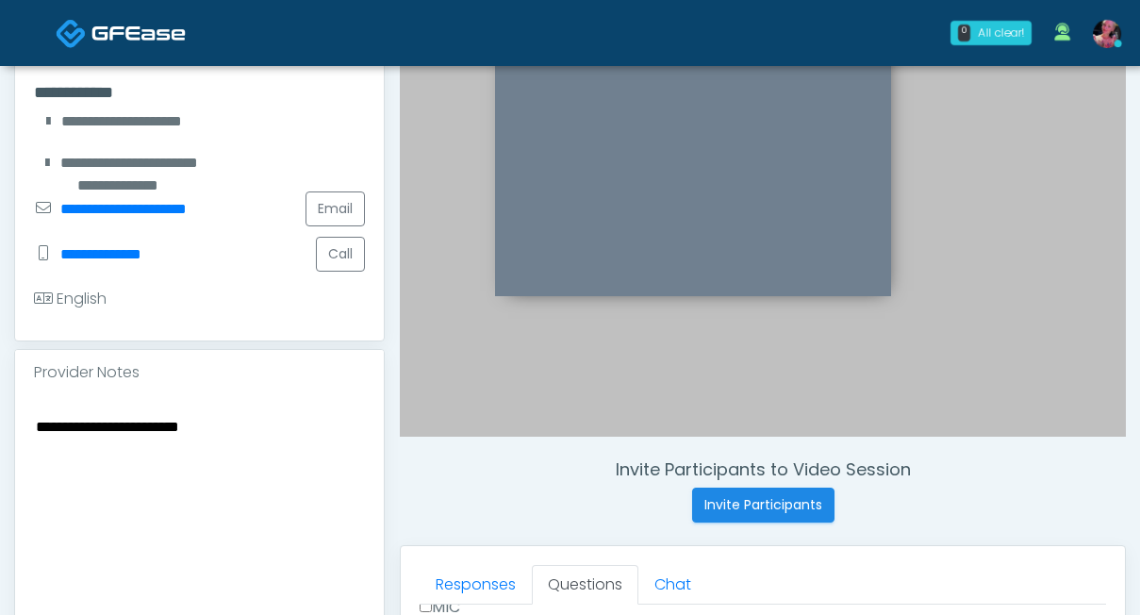
scroll to position [0, 0]
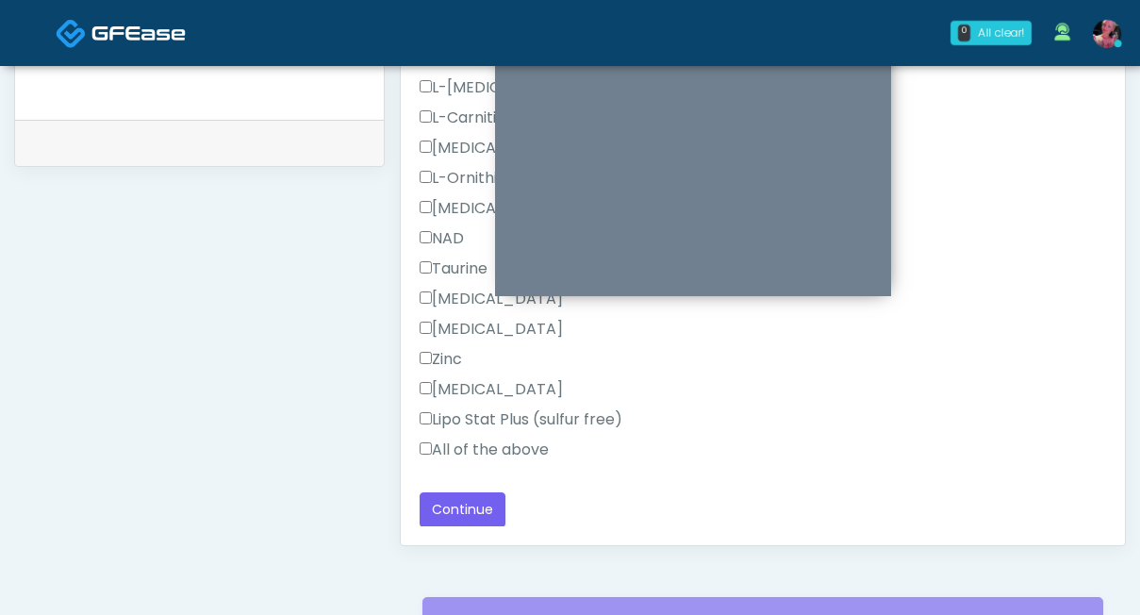
click at [477, 449] on label "All of the above" at bounding box center [484, 450] width 129 height 23
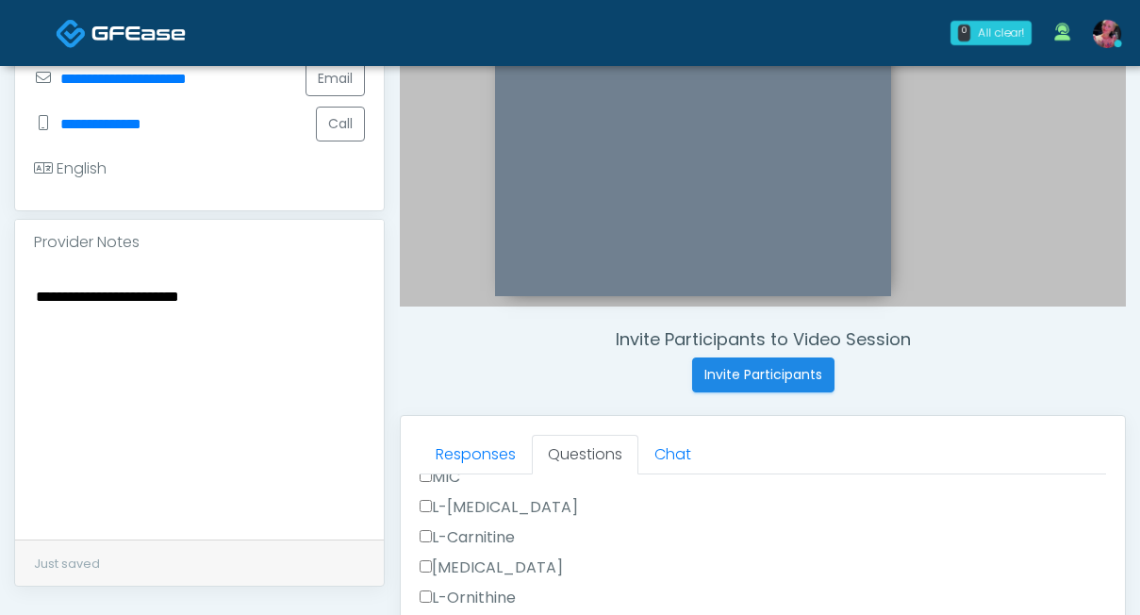
scroll to position [494, 0]
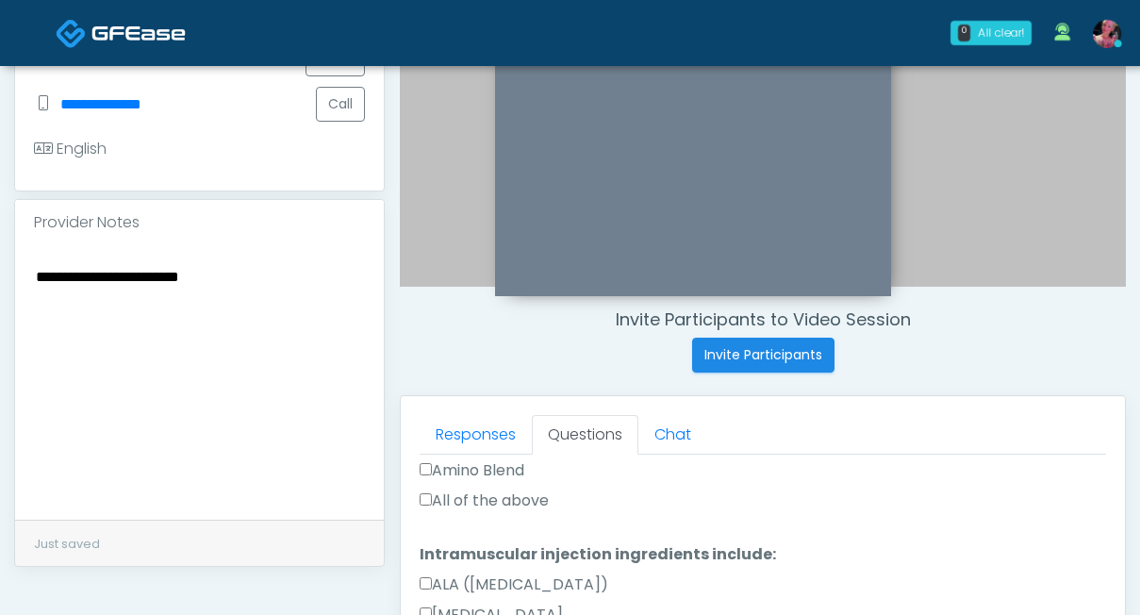
click at [460, 510] on div "All of the above" at bounding box center [763, 505] width 687 height 30
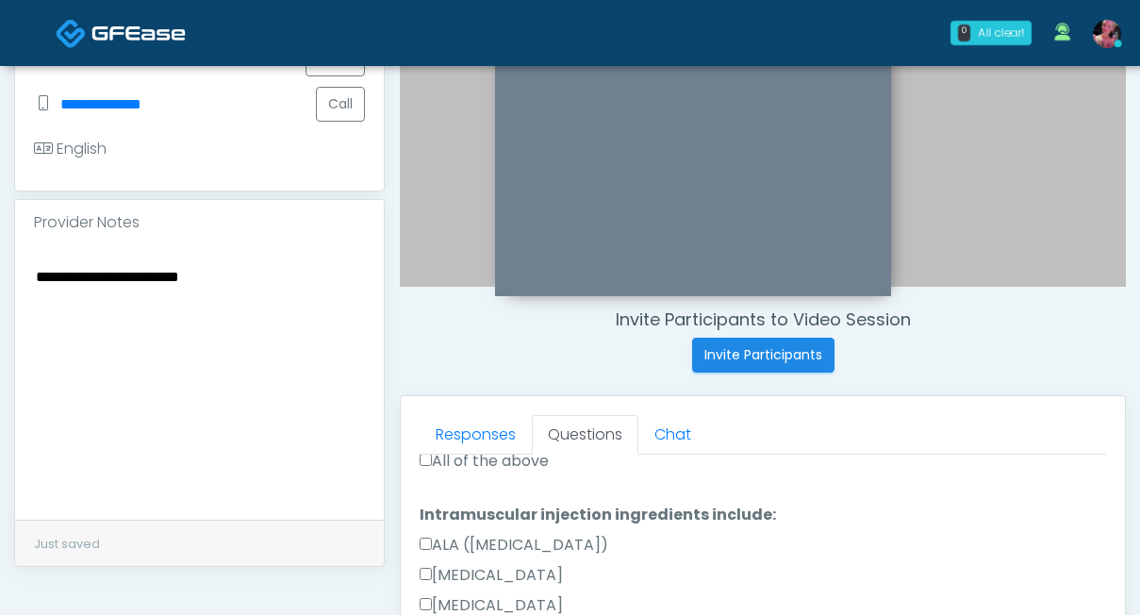
scroll to position [1273, 0]
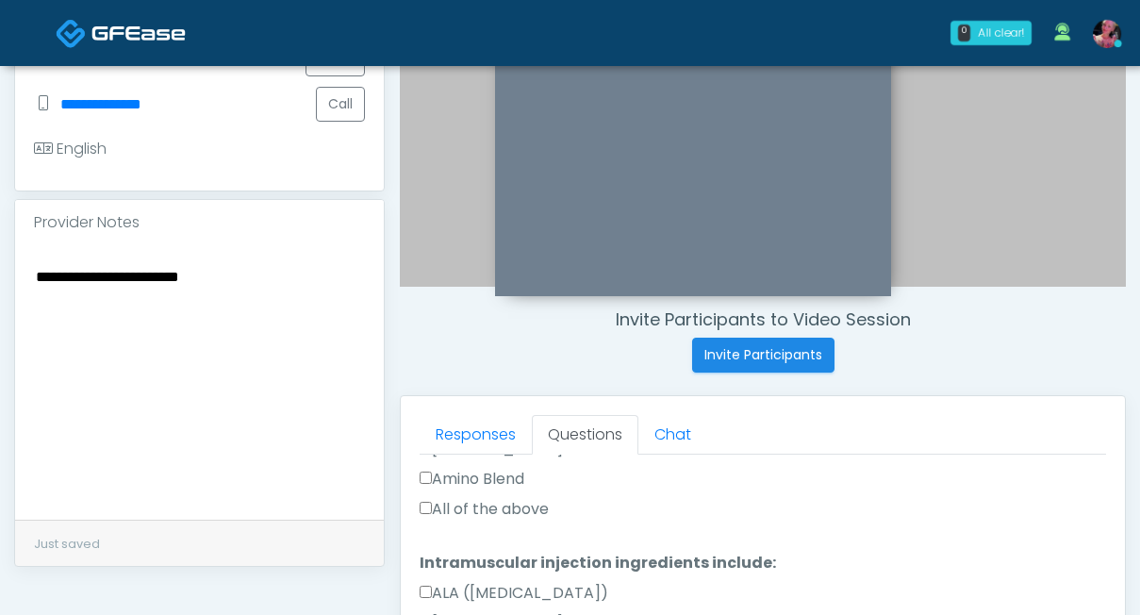
click at [448, 491] on div "Amino Blend" at bounding box center [763, 483] width 687 height 30
click at [442, 512] on label "All of the above" at bounding box center [484, 509] width 129 height 23
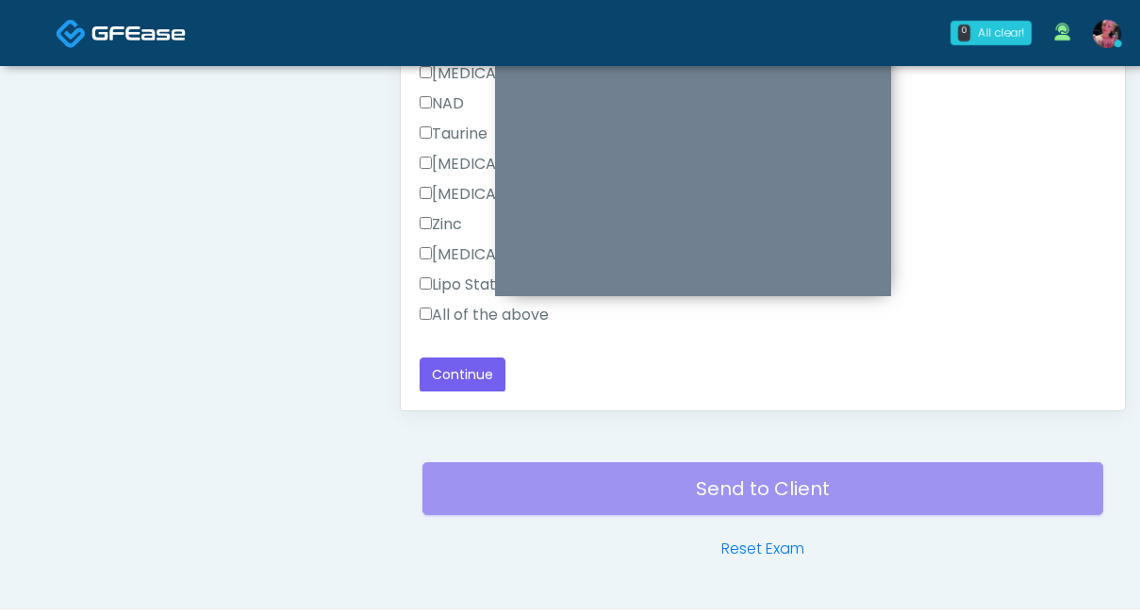
scroll to position [977, 0]
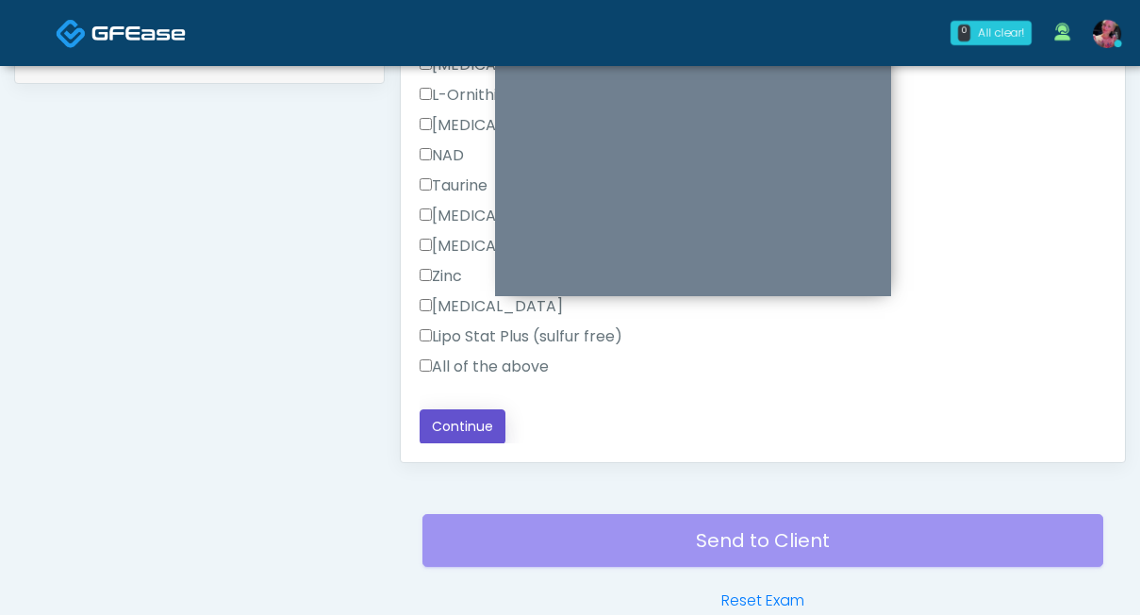
click at [451, 428] on button "Continue" at bounding box center [463, 426] width 86 height 35
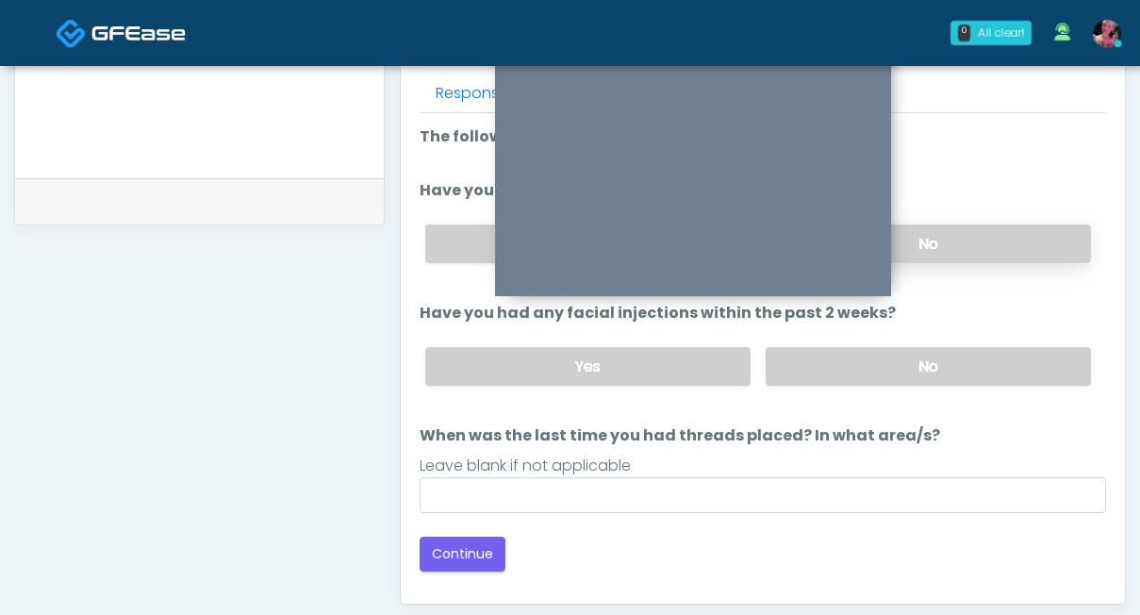
scroll to position [1078, 0]
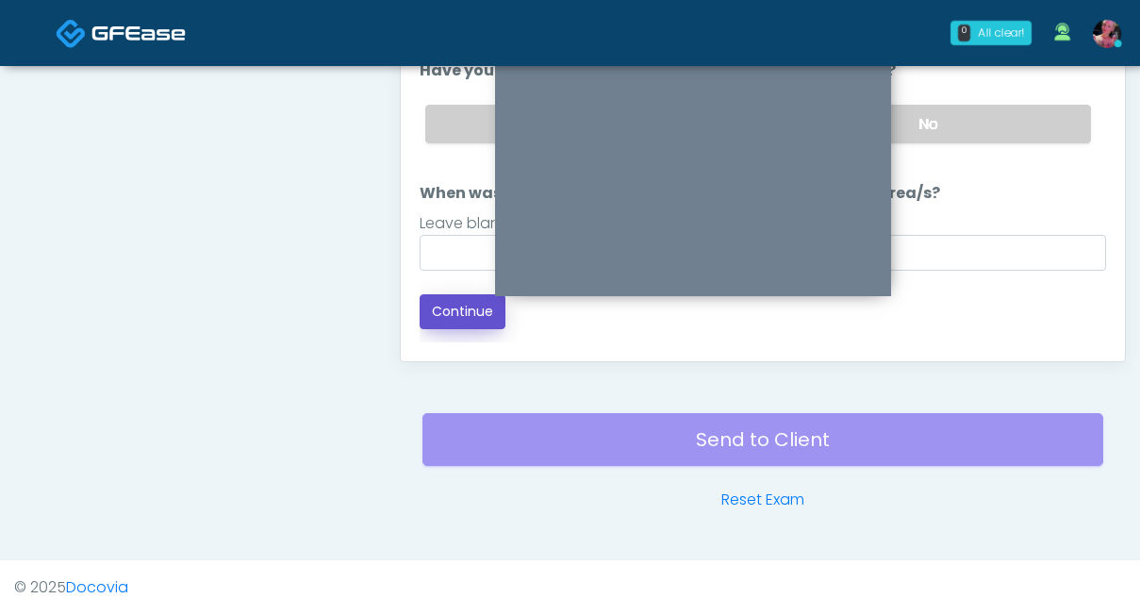
click at [457, 322] on button "Continue" at bounding box center [463, 311] width 86 height 35
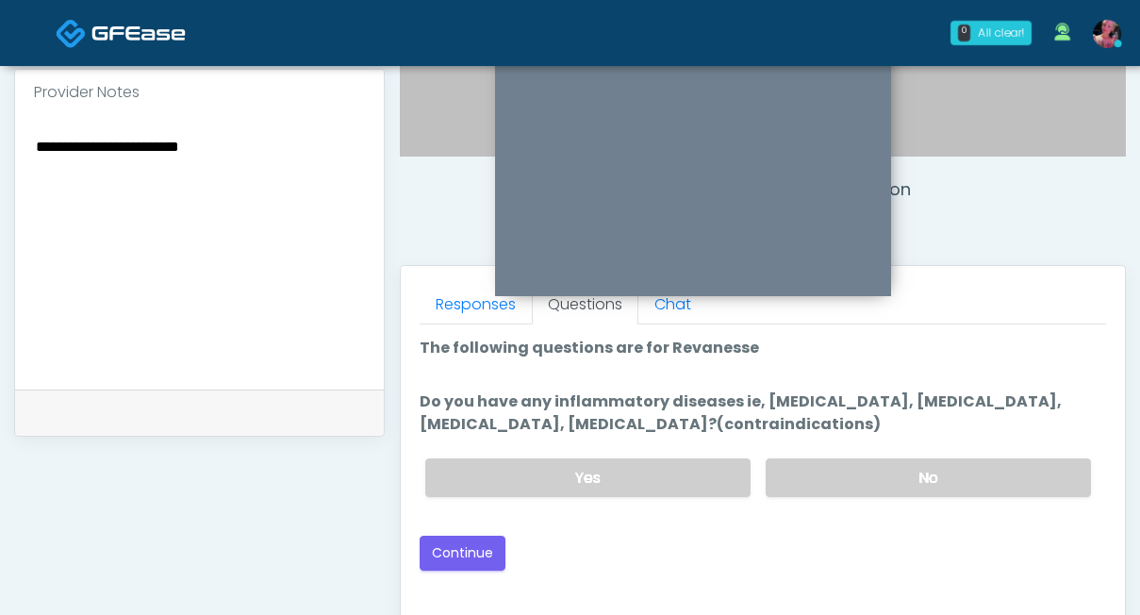
scroll to position [632, 0]
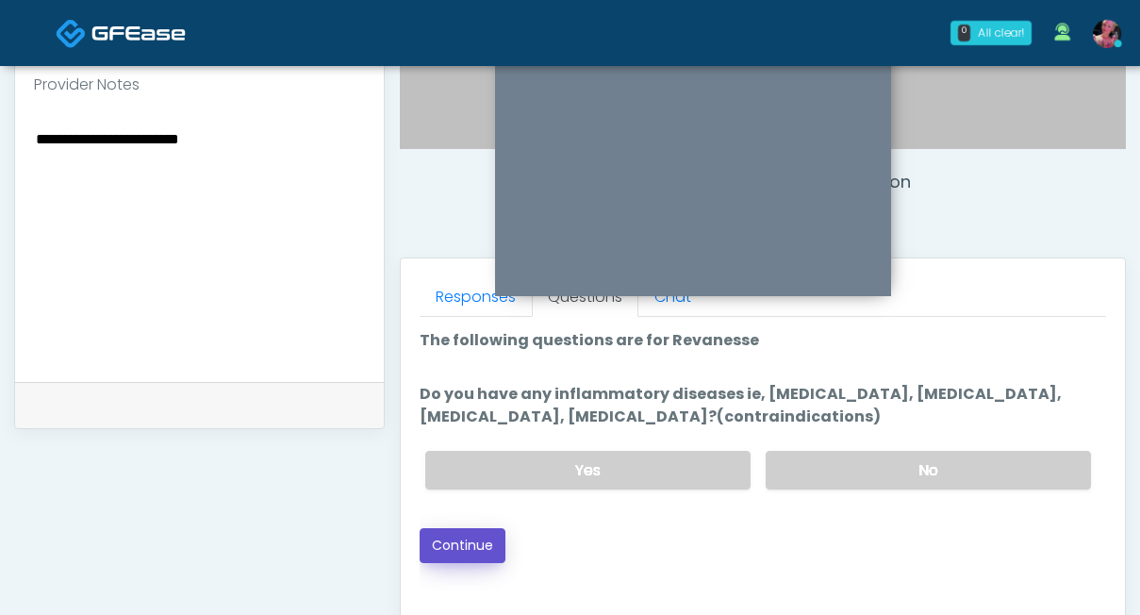
click at [469, 552] on button "Continue" at bounding box center [463, 545] width 86 height 35
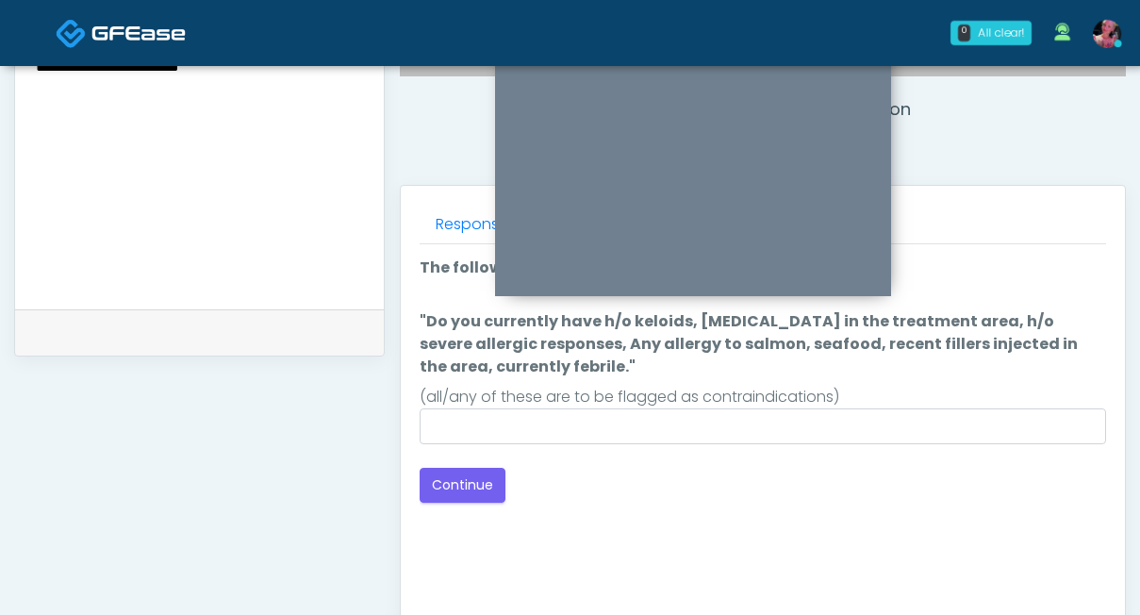
scroll to position [704, 0]
click at [462, 507] on div "Good Faith Exam Script Good Faith Exam Script INTRODUCTION Hello, my name is un…" at bounding box center [763, 481] width 687 height 472
click at [462, 489] on button "Continue" at bounding box center [463, 486] width 86 height 35
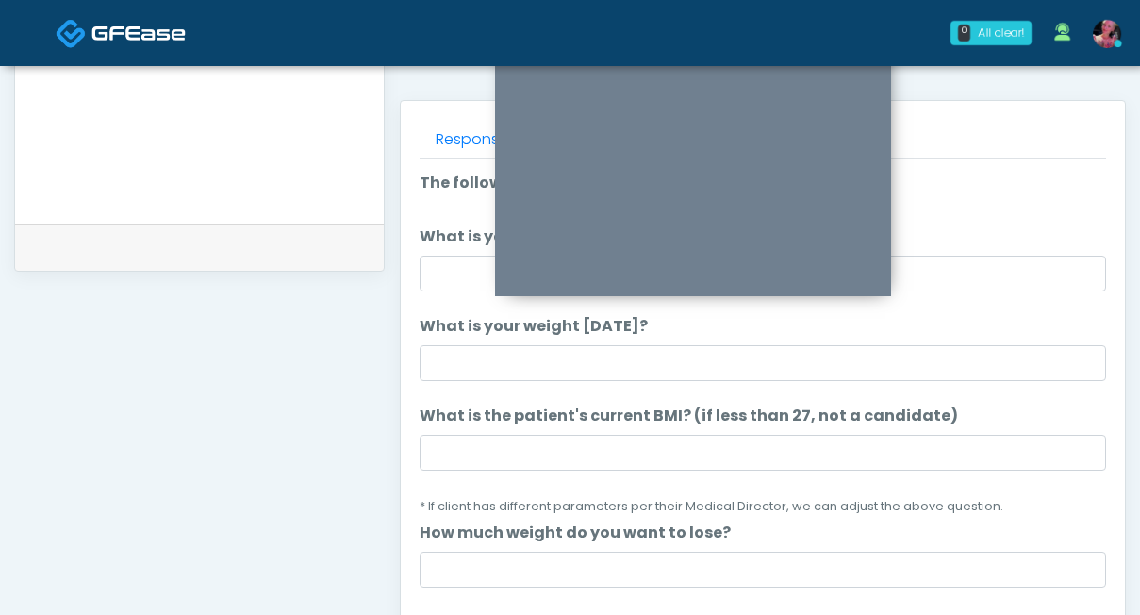
scroll to position [851, 0]
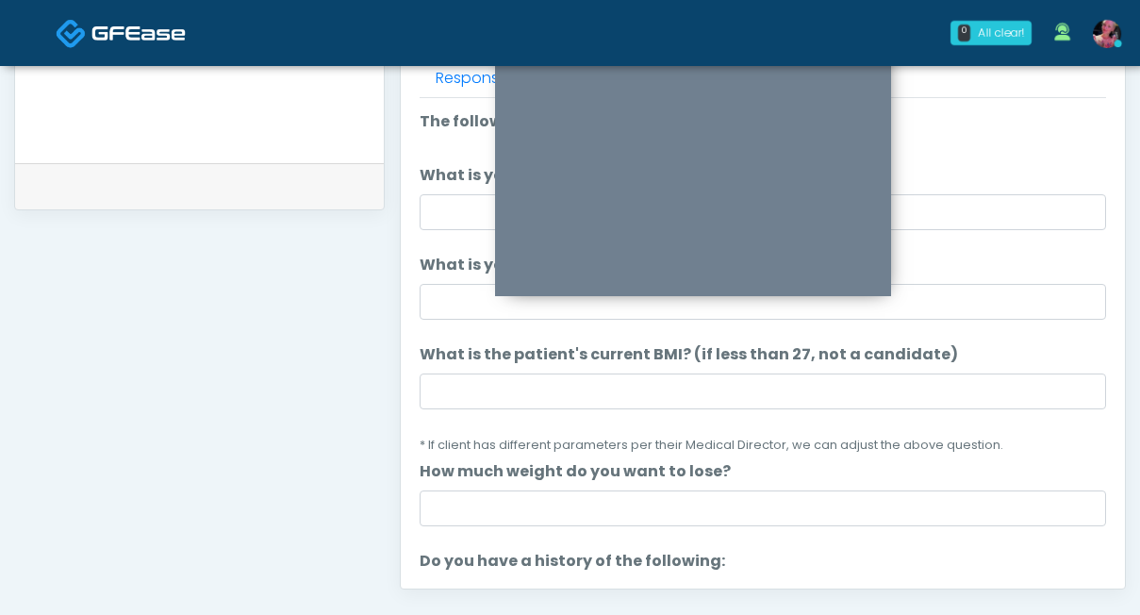
click at [443, 193] on li "What is your height? What is your height?" at bounding box center [763, 197] width 687 height 66
click at [443, 194] on input "What is your height?" at bounding box center [763, 212] width 687 height 36
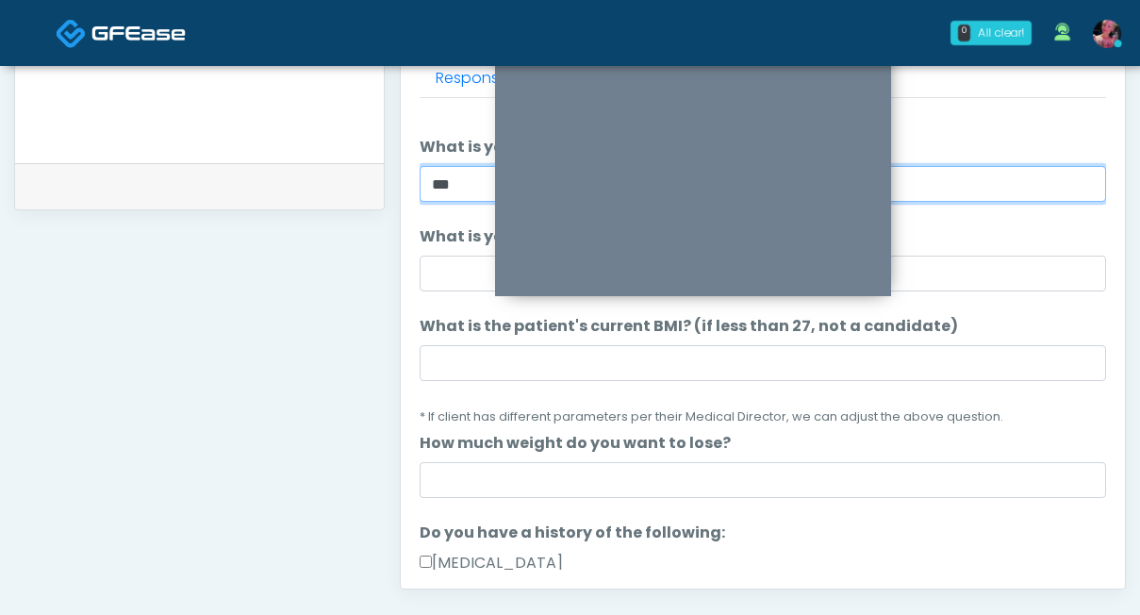
scroll to position [38, 0]
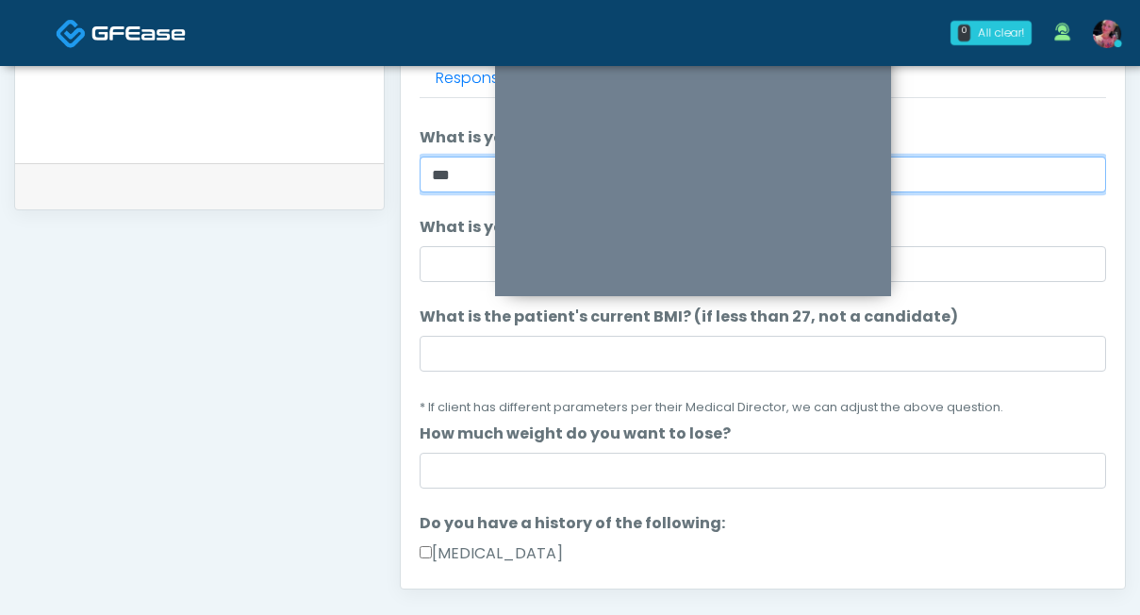
type input "***"
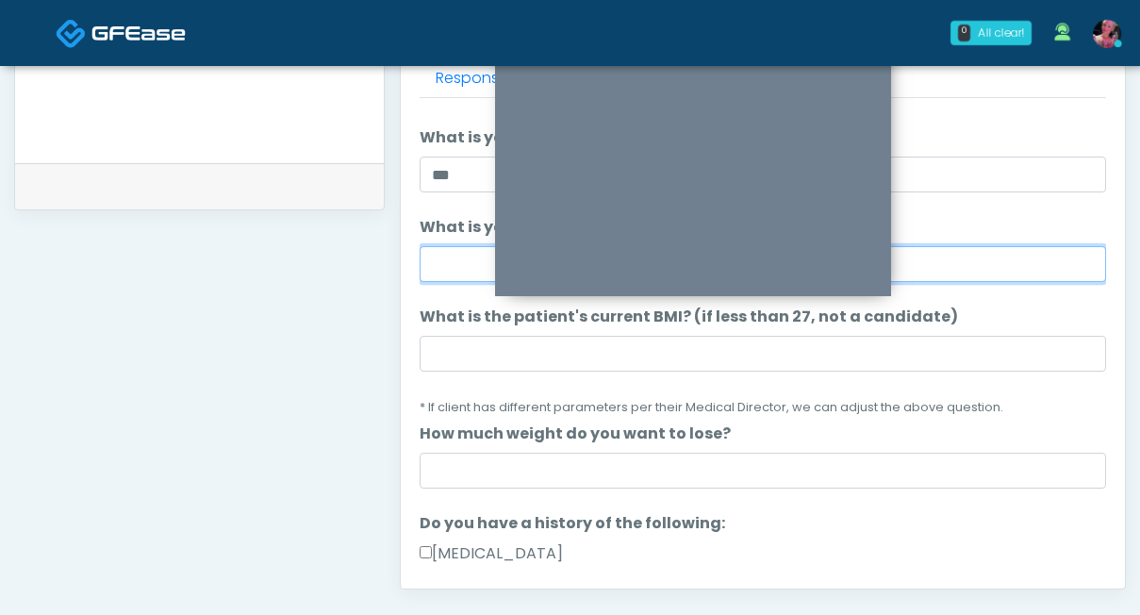
click at [451, 249] on input "What is your weight today?" at bounding box center [763, 264] width 687 height 36
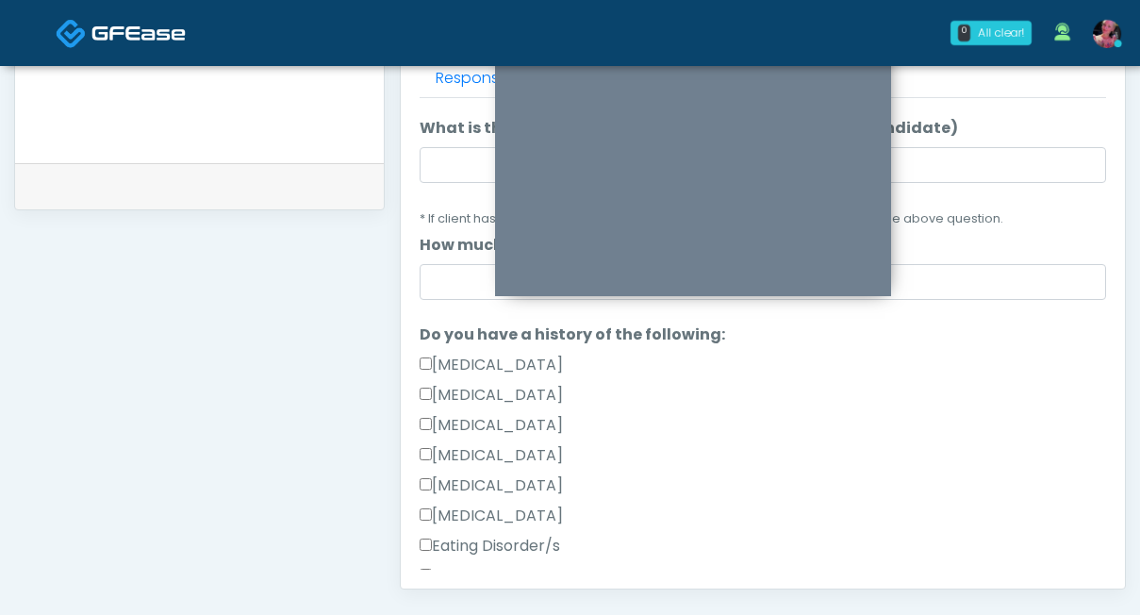
type input "***"
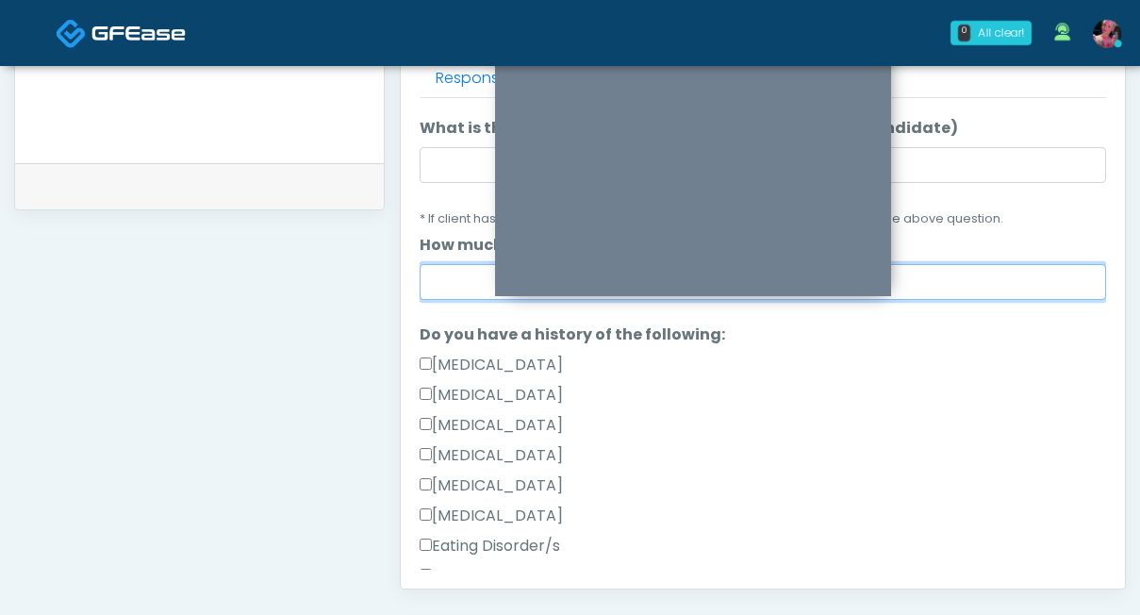
click at [453, 275] on input "How much weight do you want to lose?" at bounding box center [763, 282] width 687 height 36
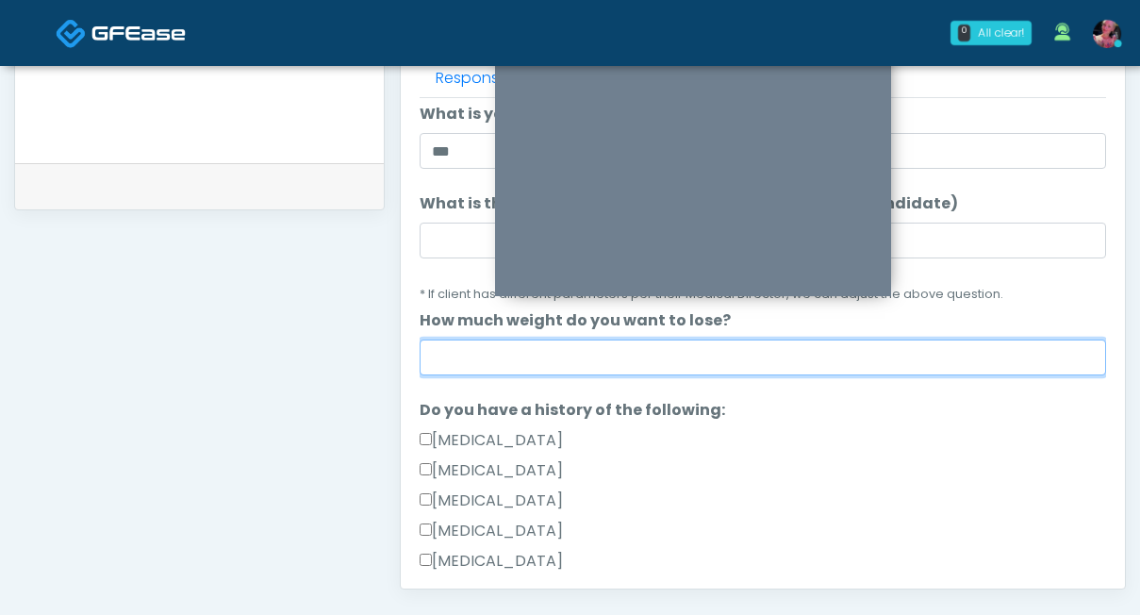
scroll to position [153, 0]
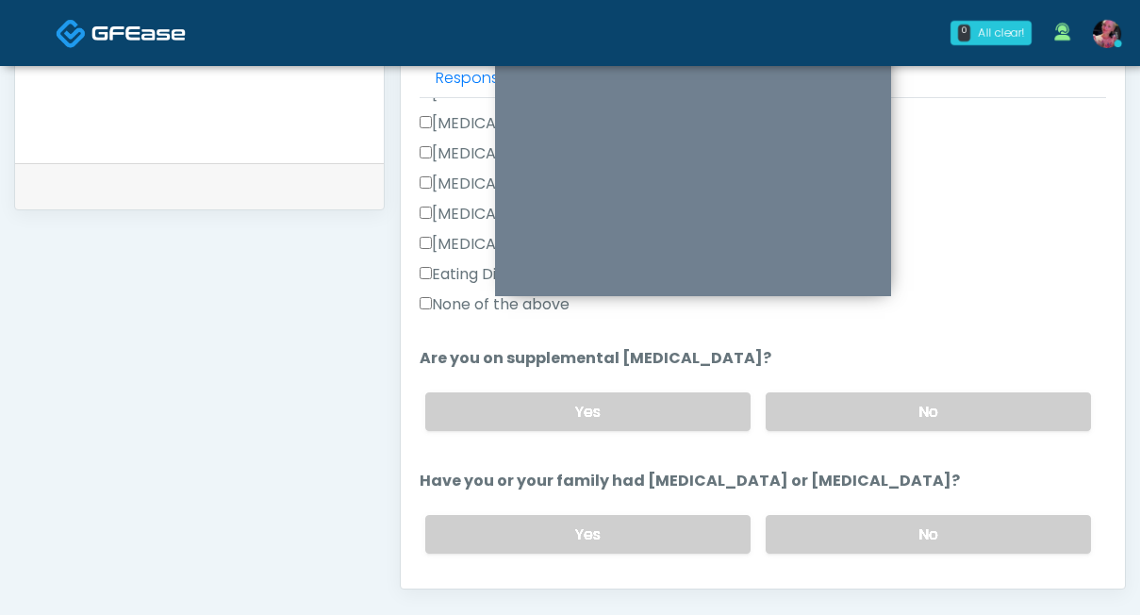
type input "******"
click at [436, 310] on label "None of the above" at bounding box center [495, 304] width 150 height 23
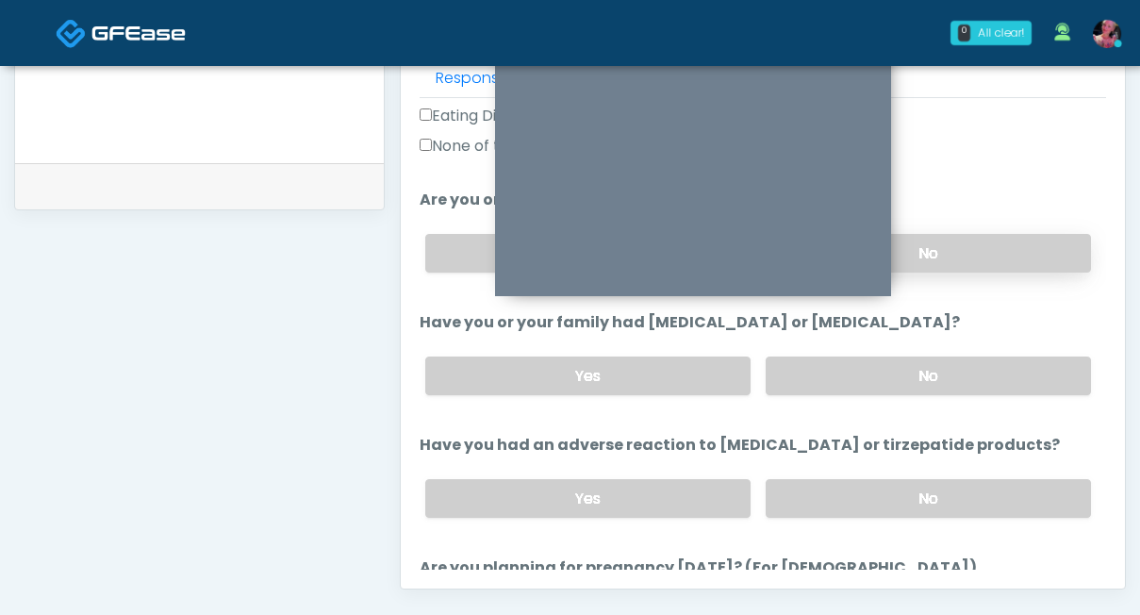
click at [962, 255] on label "No" at bounding box center [928, 253] width 325 height 39
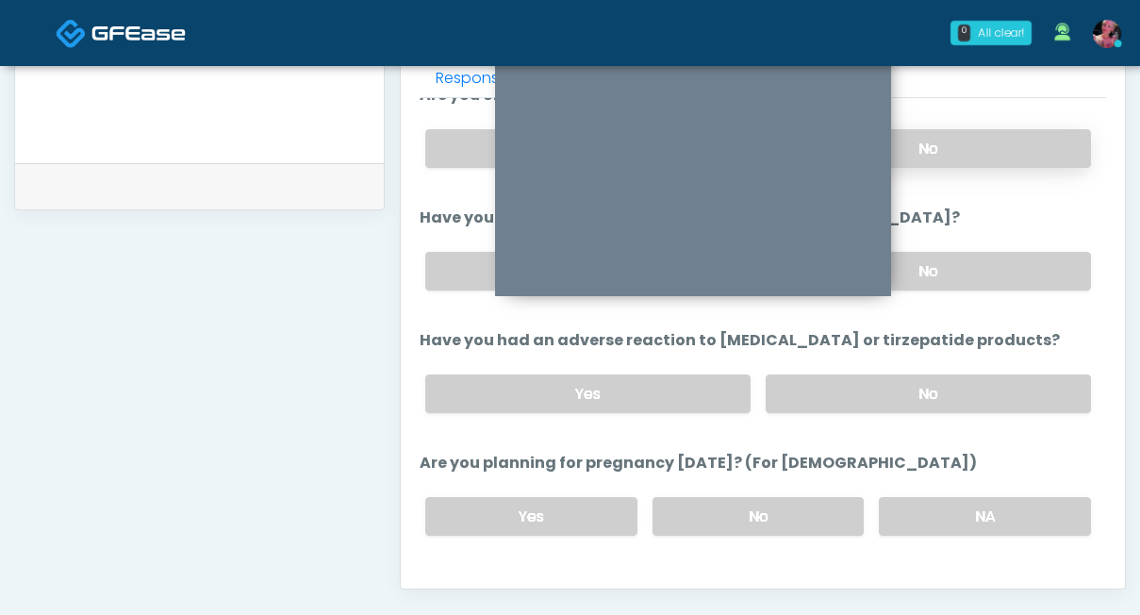
scroll to position [763, 0]
click at [962, 256] on label "No" at bounding box center [928, 269] width 325 height 39
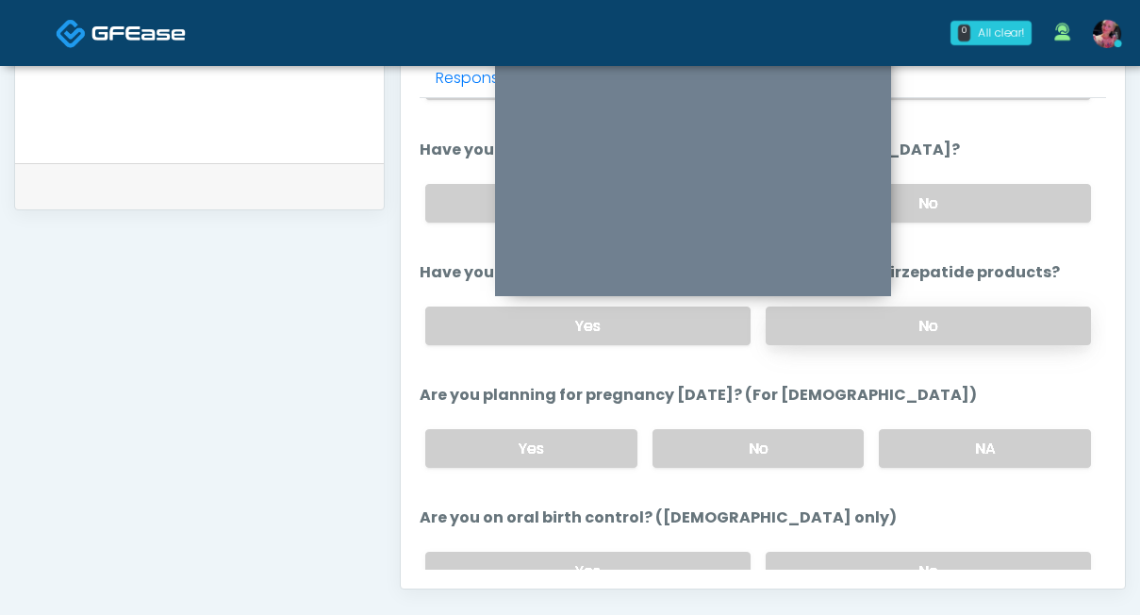
click at [990, 339] on label "No" at bounding box center [928, 326] width 325 height 39
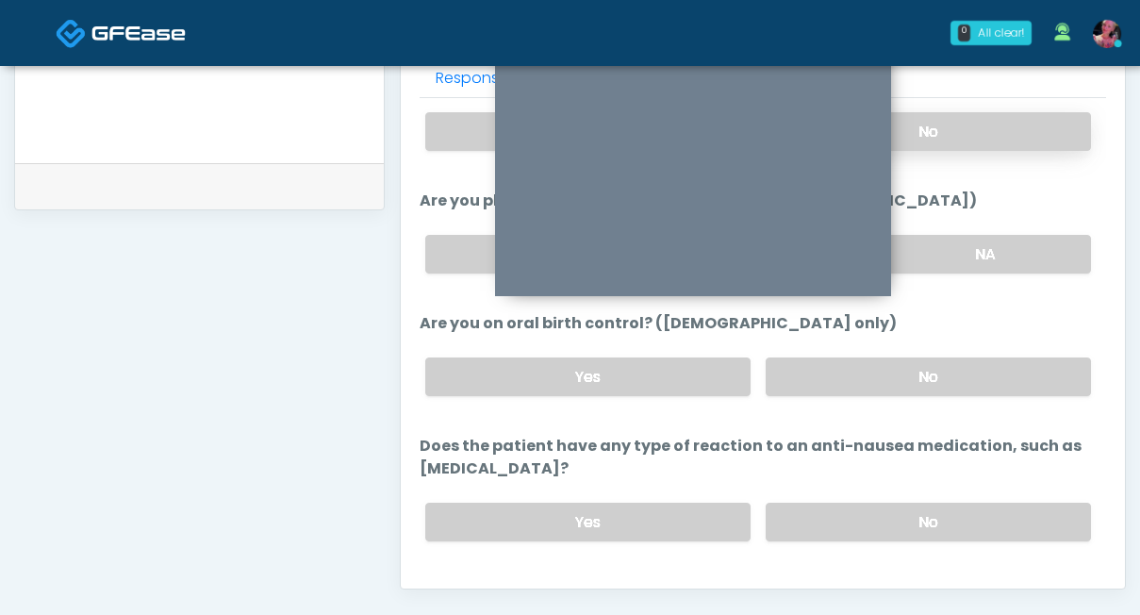
scroll to position [1024, 0]
click at [985, 261] on label "NA" at bounding box center [985, 253] width 212 height 39
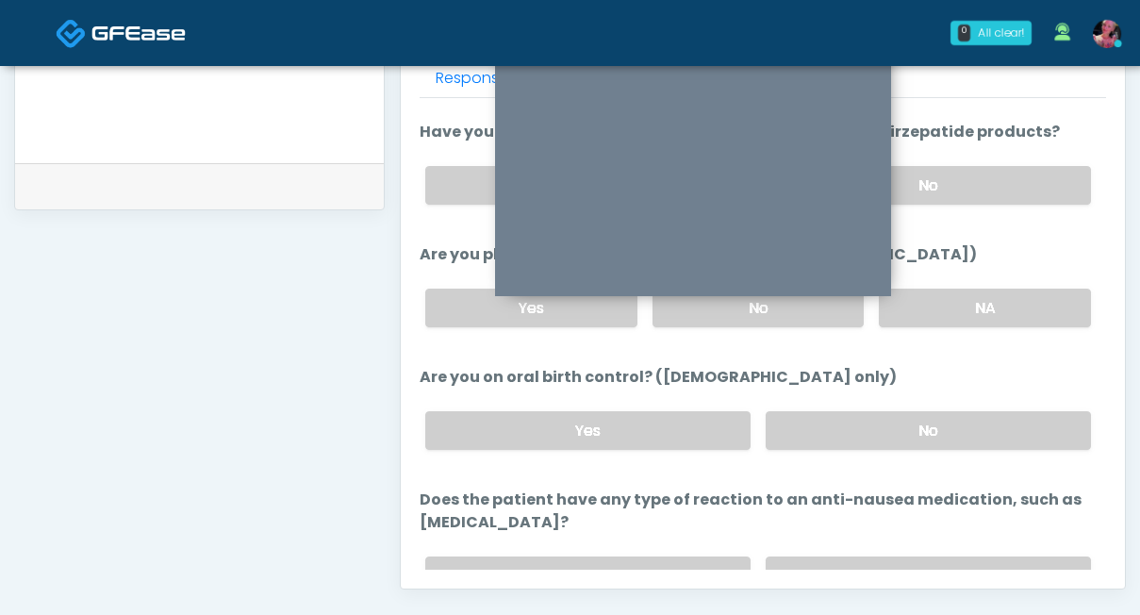
scroll to position [1063, 0]
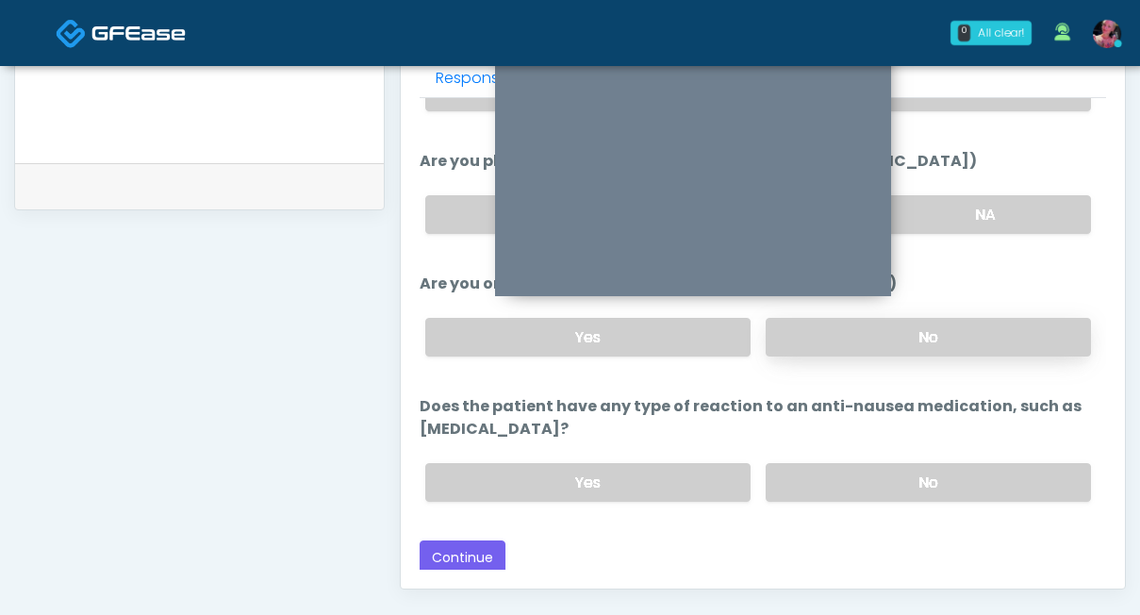
click at [915, 335] on label "No" at bounding box center [928, 337] width 325 height 39
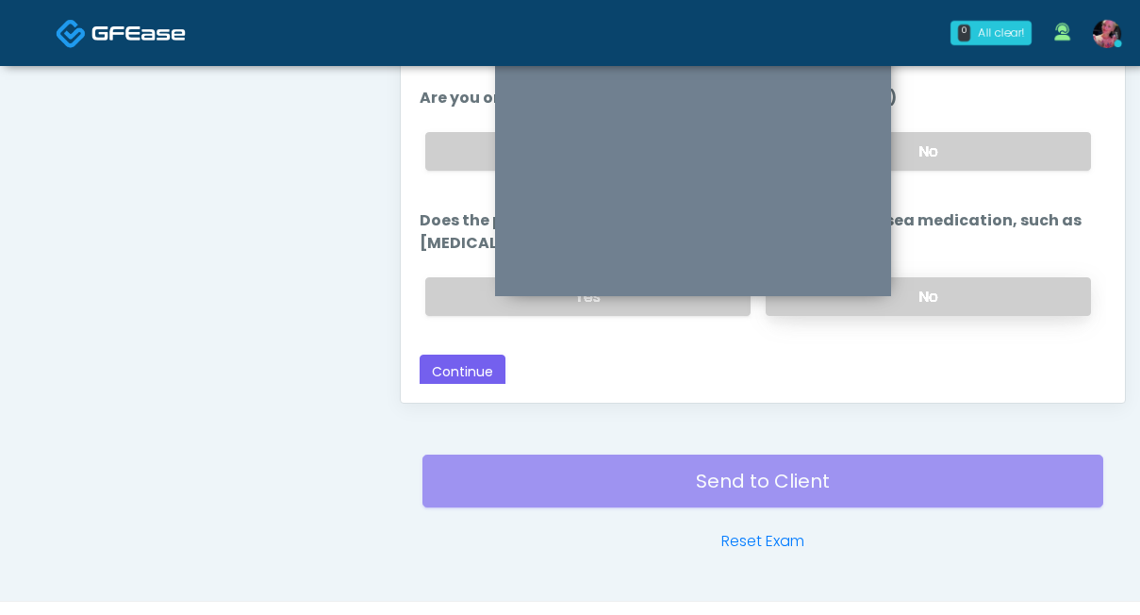
click at [931, 297] on label "No" at bounding box center [928, 296] width 325 height 39
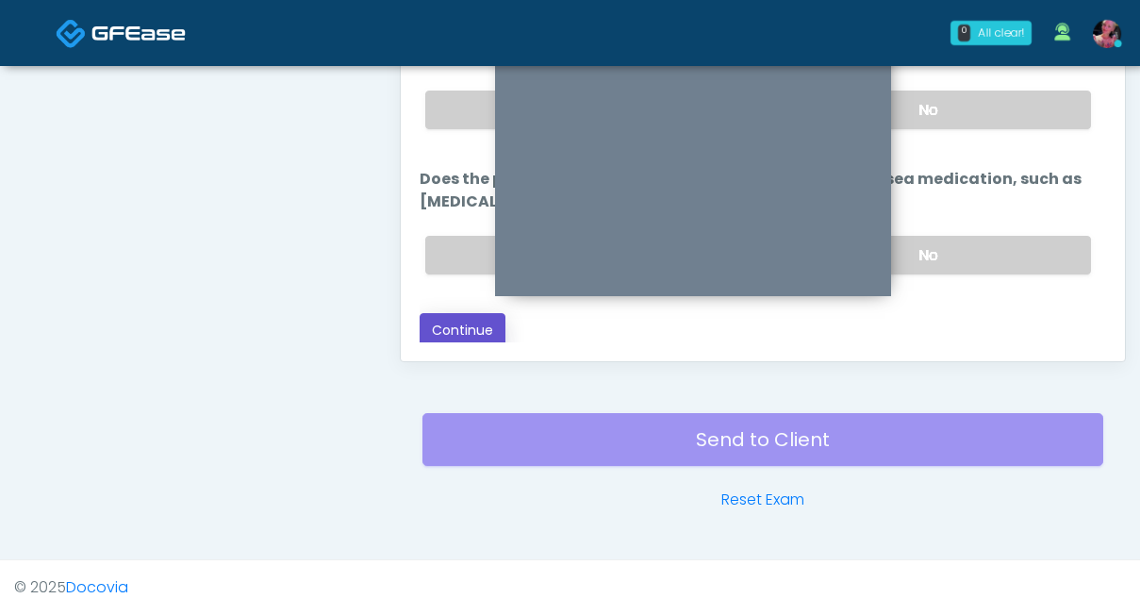
click at [485, 330] on button "Continue" at bounding box center [463, 330] width 86 height 35
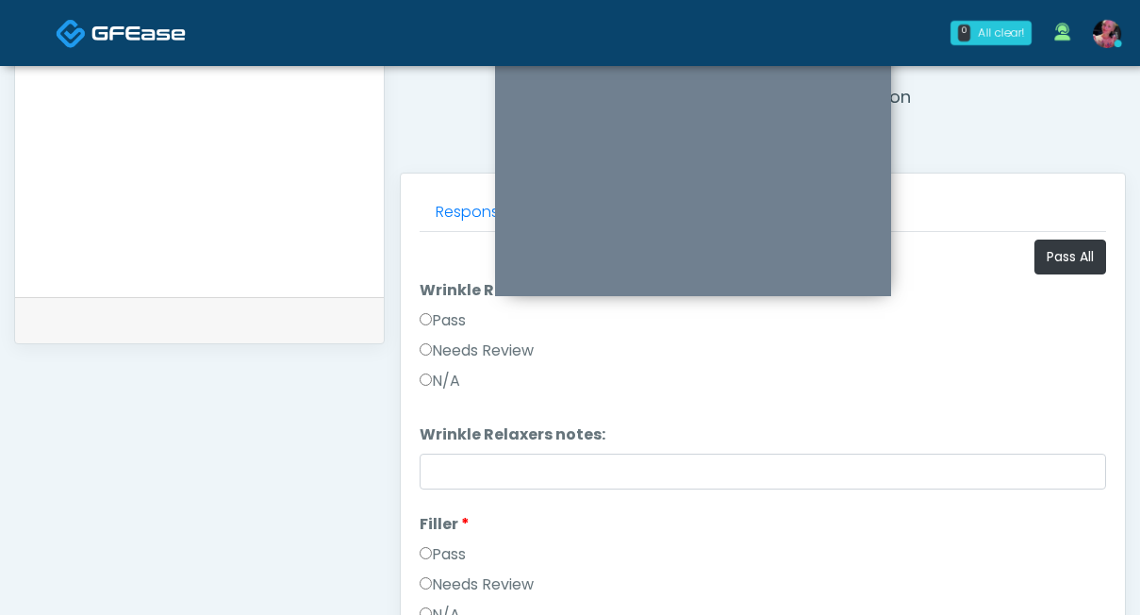
scroll to position [42, 0]
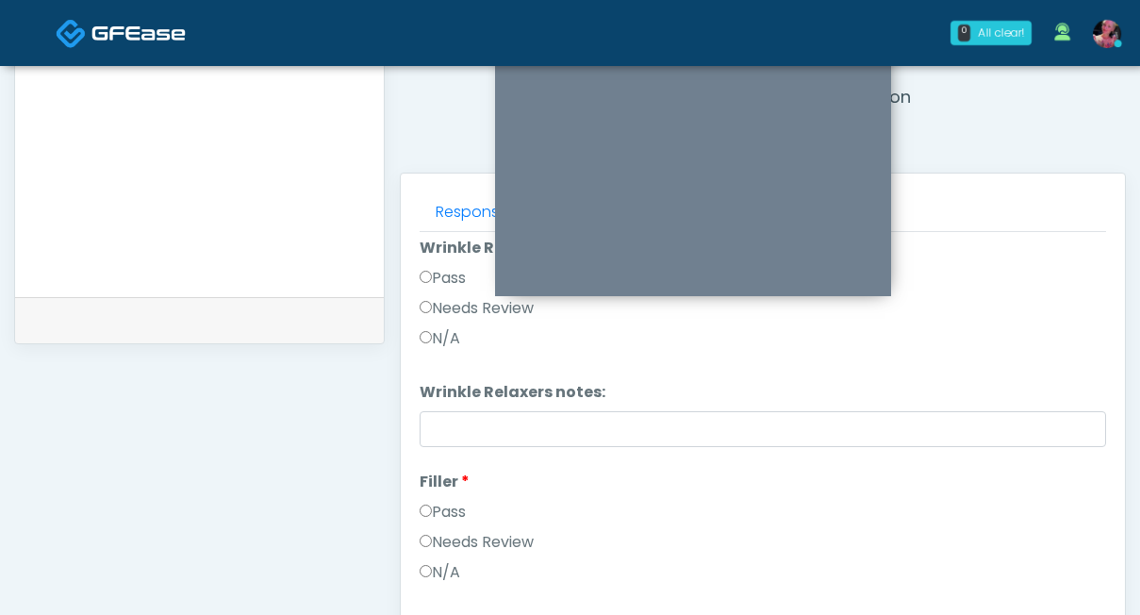
click at [454, 279] on label "Pass" at bounding box center [443, 278] width 46 height 23
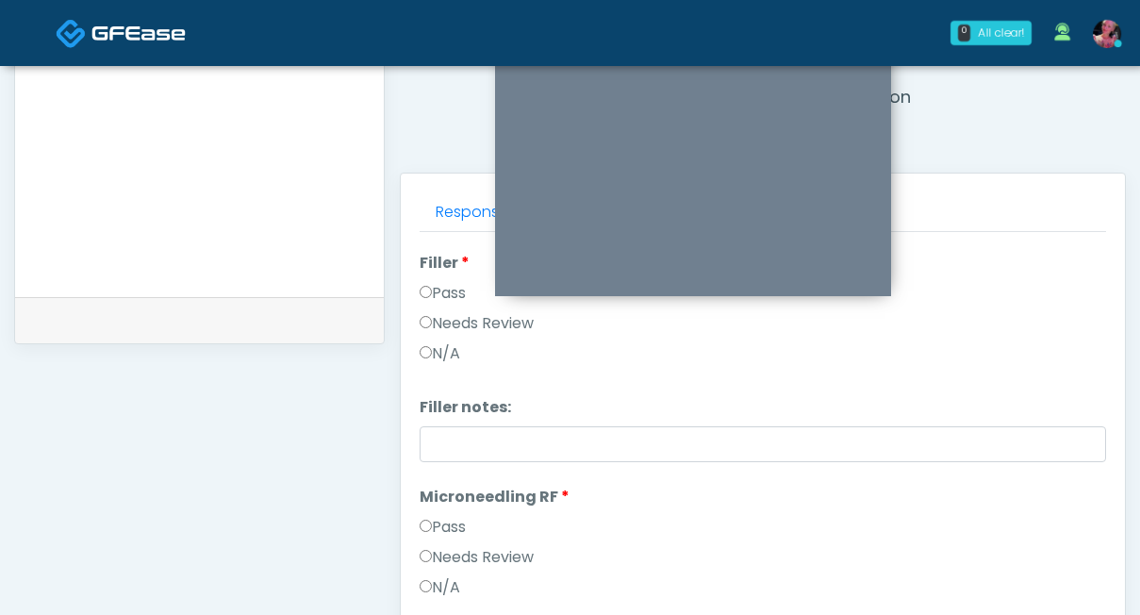
click at [445, 288] on label "Pass" at bounding box center [443, 293] width 46 height 23
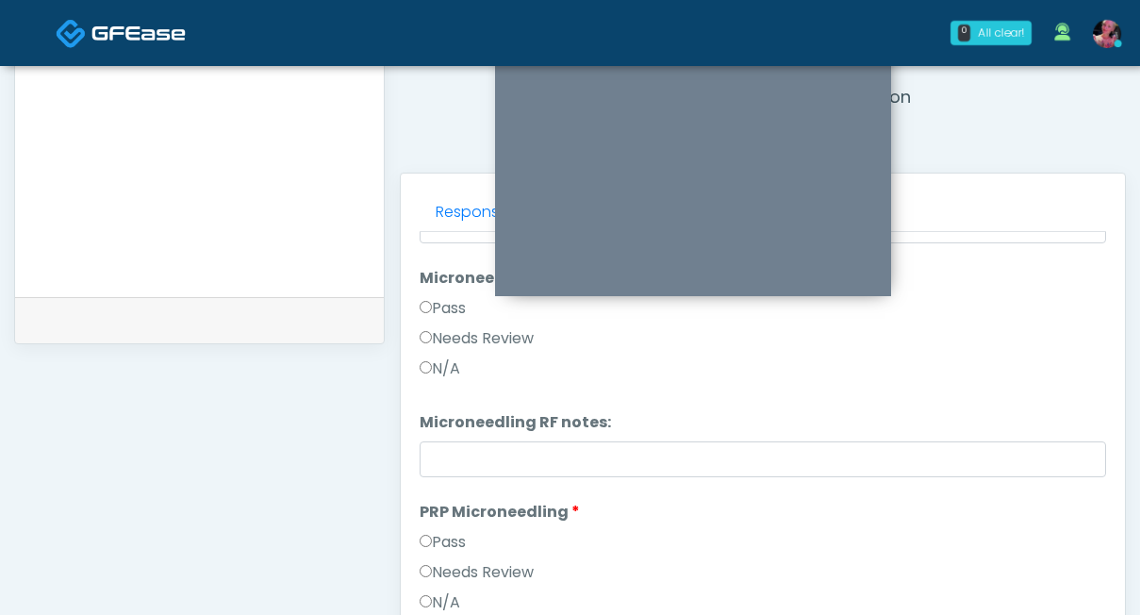
click at [440, 313] on label "Pass" at bounding box center [443, 308] width 46 height 23
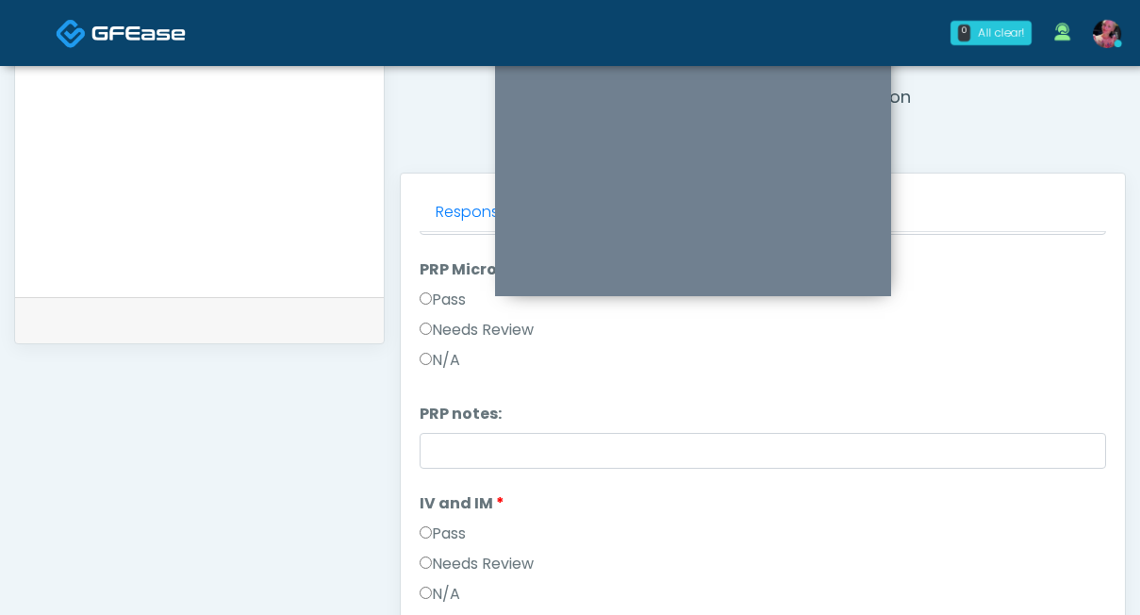
click at [438, 308] on label "Pass" at bounding box center [443, 300] width 46 height 23
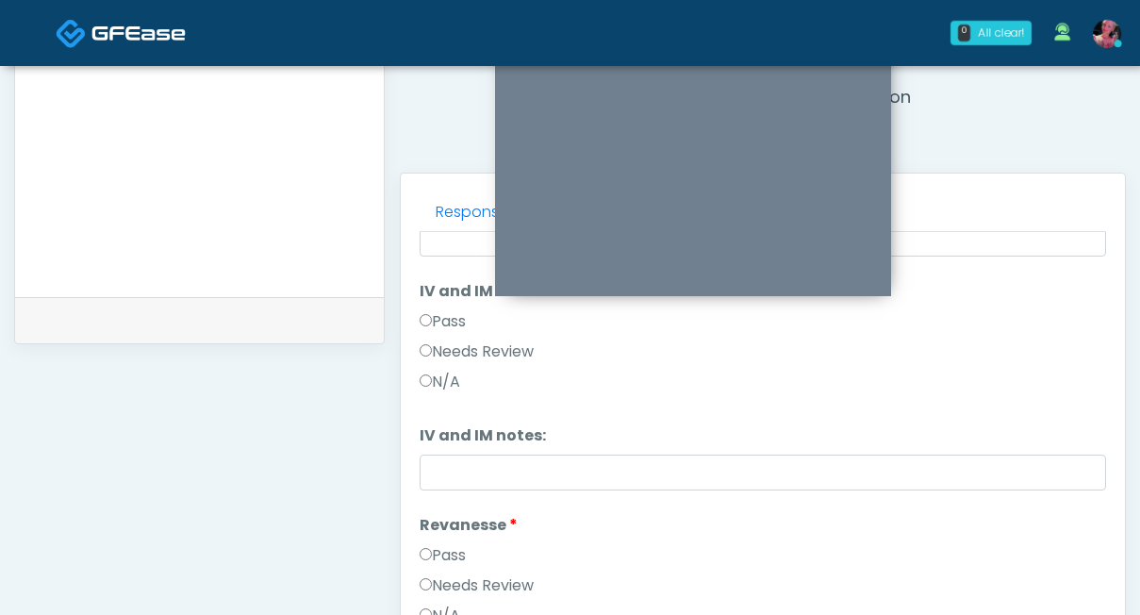
click at [432, 329] on label "Pass" at bounding box center [443, 321] width 46 height 23
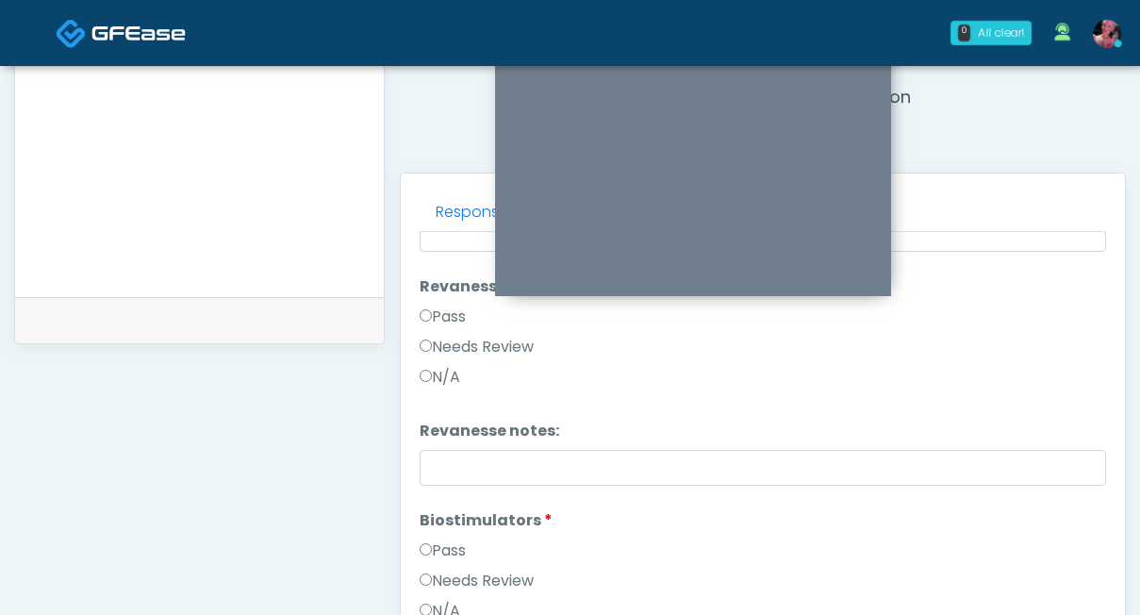
click at [432, 329] on div "Pass" at bounding box center [763, 321] width 687 height 30
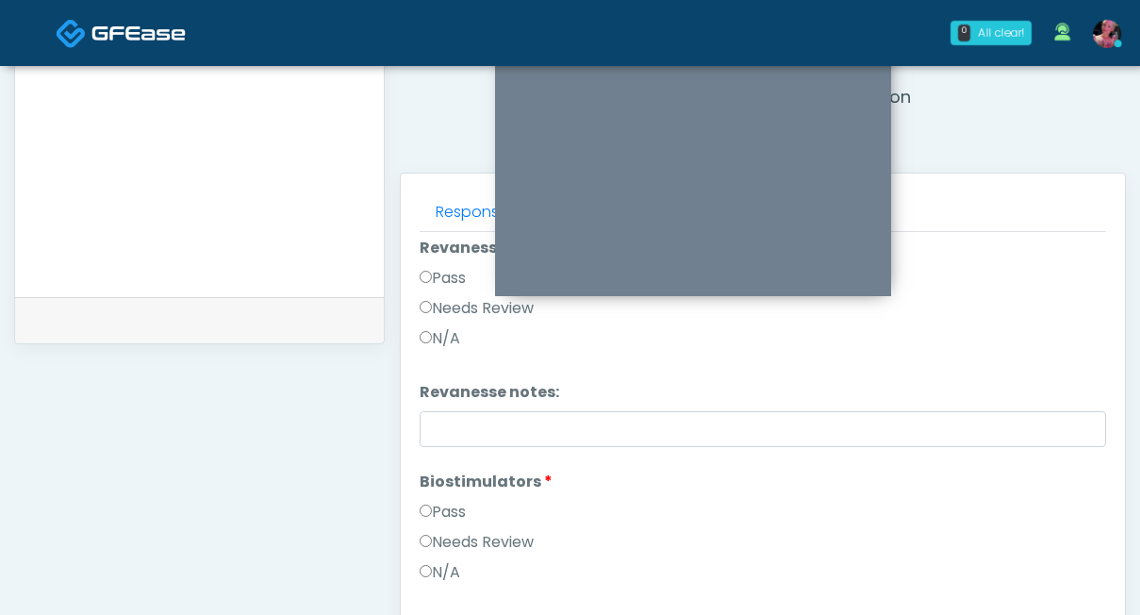
click at [432, 270] on label "Pass" at bounding box center [443, 278] width 46 height 23
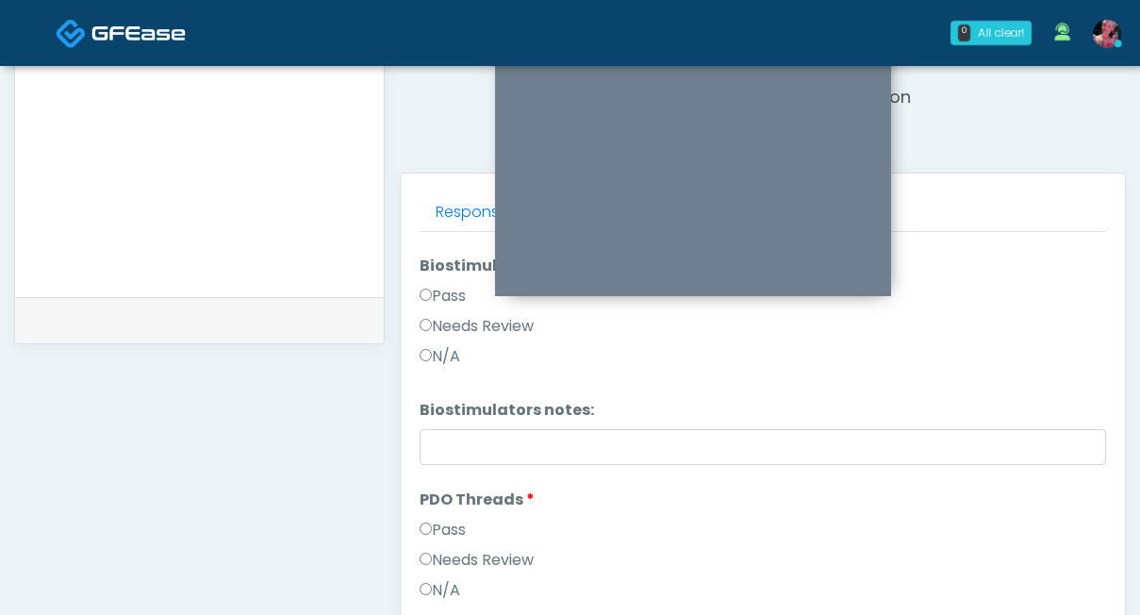
click at [420, 304] on label "Pass" at bounding box center [443, 296] width 46 height 23
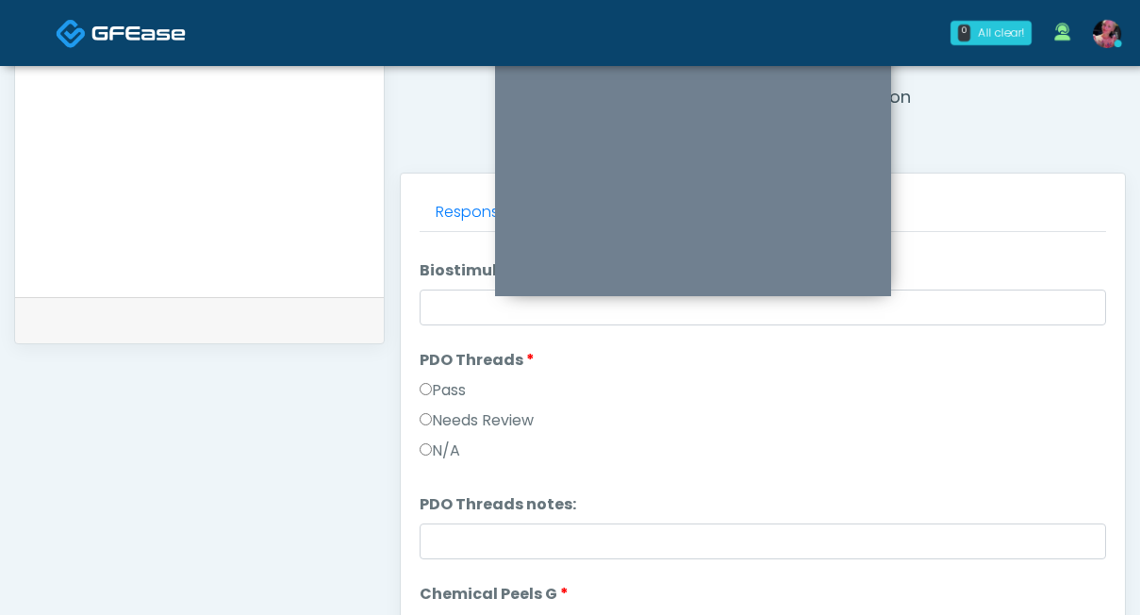
scroll to position [1645, 0]
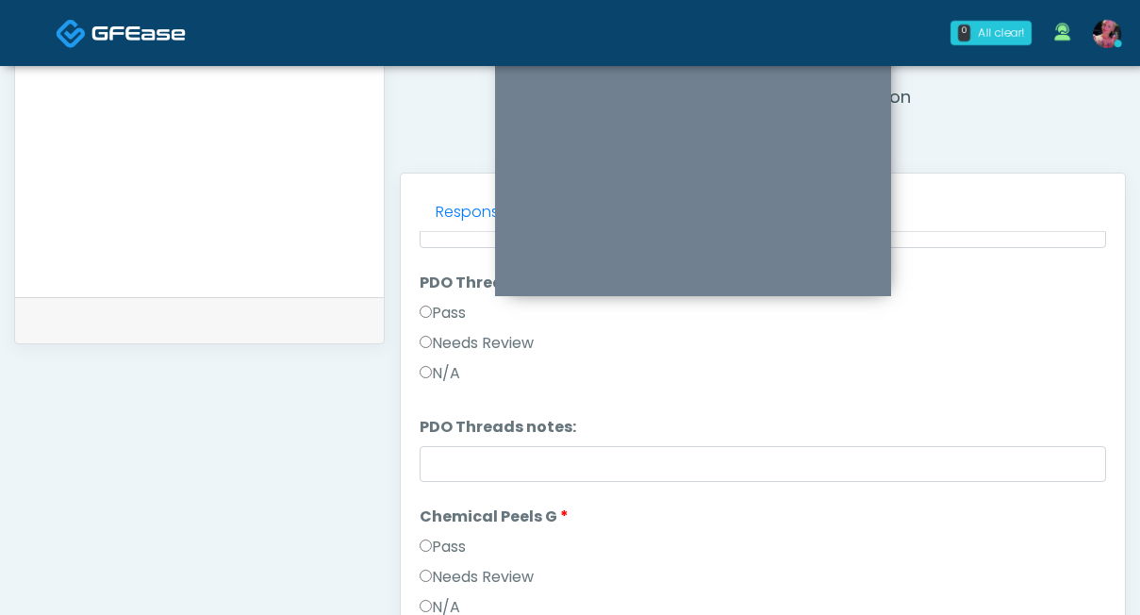
click at [435, 297] on li "PDO Threads PDO Threads Pass Needs Review N/A" at bounding box center [763, 332] width 687 height 121
click at [428, 326] on div "Pass" at bounding box center [763, 317] width 687 height 30
click at [428, 321] on label "Pass" at bounding box center [443, 313] width 46 height 23
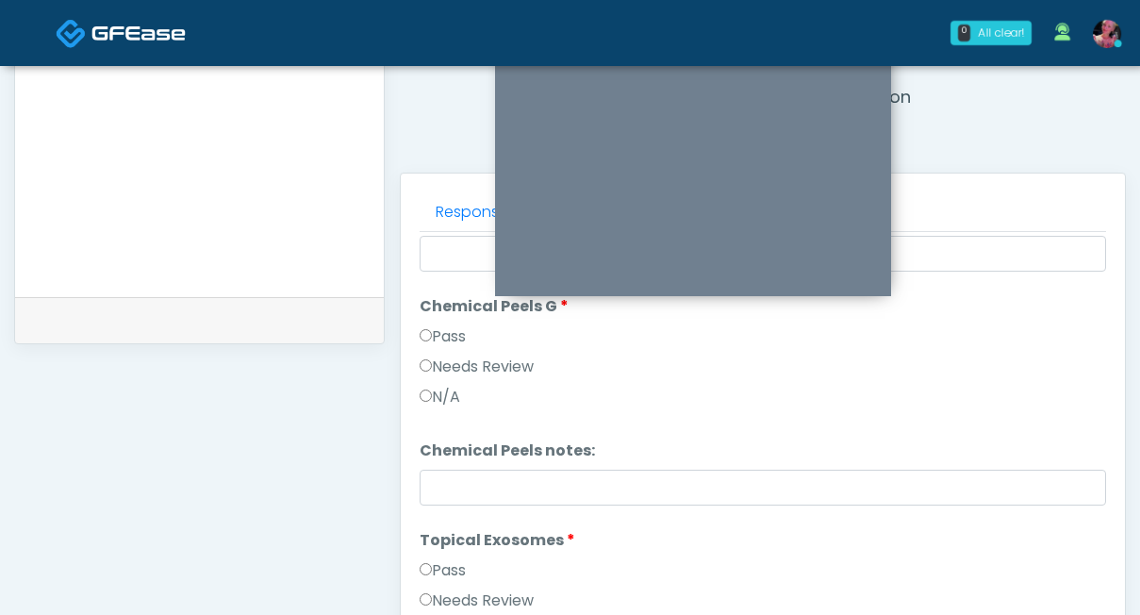
click at [428, 321] on li "Chemical Peels G Chemical Peels G Pass Needs Review N/A" at bounding box center [763, 355] width 687 height 121
click at [428, 343] on label "Pass" at bounding box center [443, 336] width 46 height 23
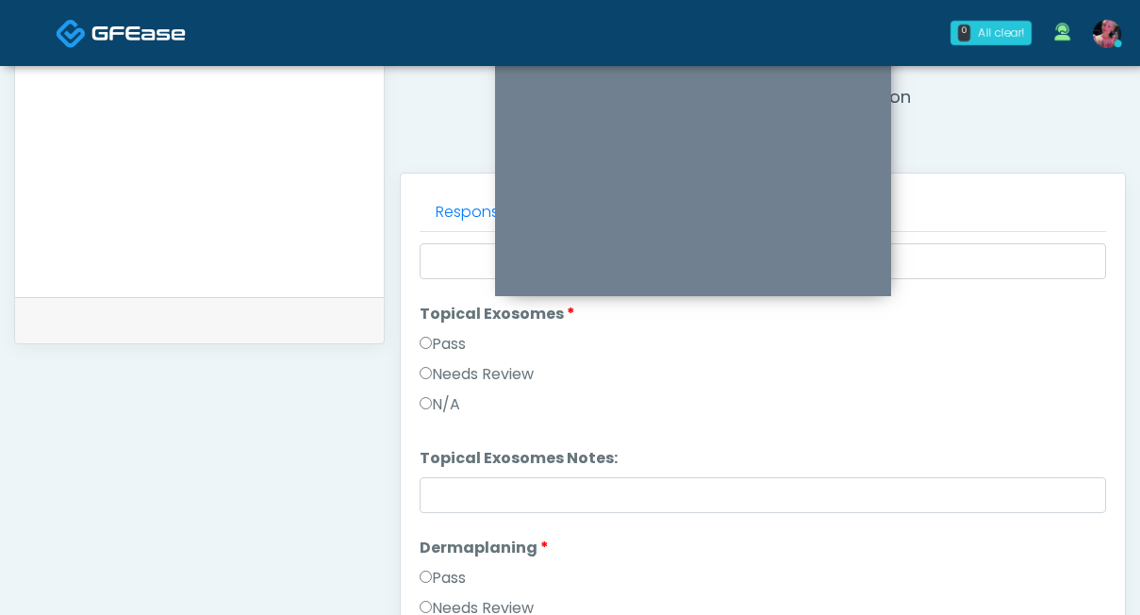
click at [431, 333] on label "Pass" at bounding box center [443, 344] width 46 height 23
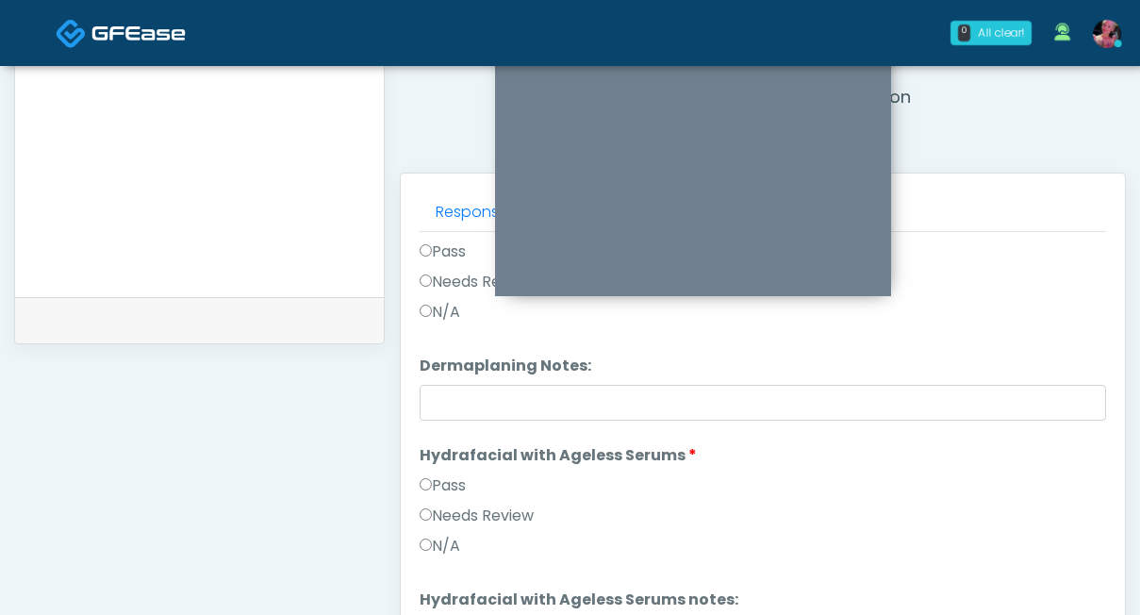
scroll to position [2409, 0]
click at [436, 258] on label "Pass" at bounding box center [443, 251] width 46 height 23
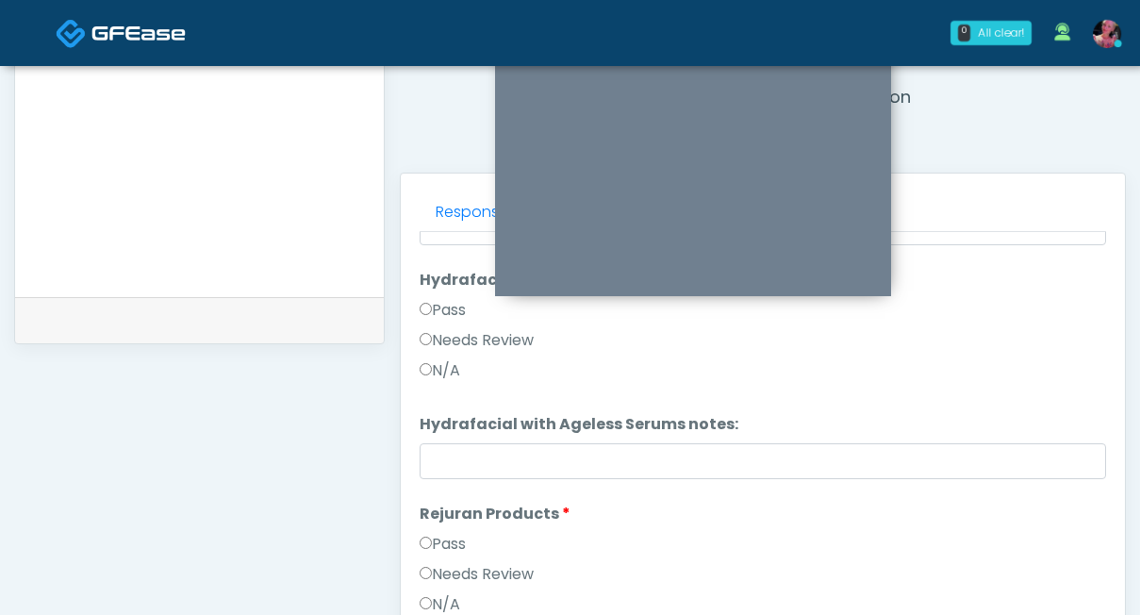
click at [456, 309] on label "Pass" at bounding box center [443, 310] width 46 height 23
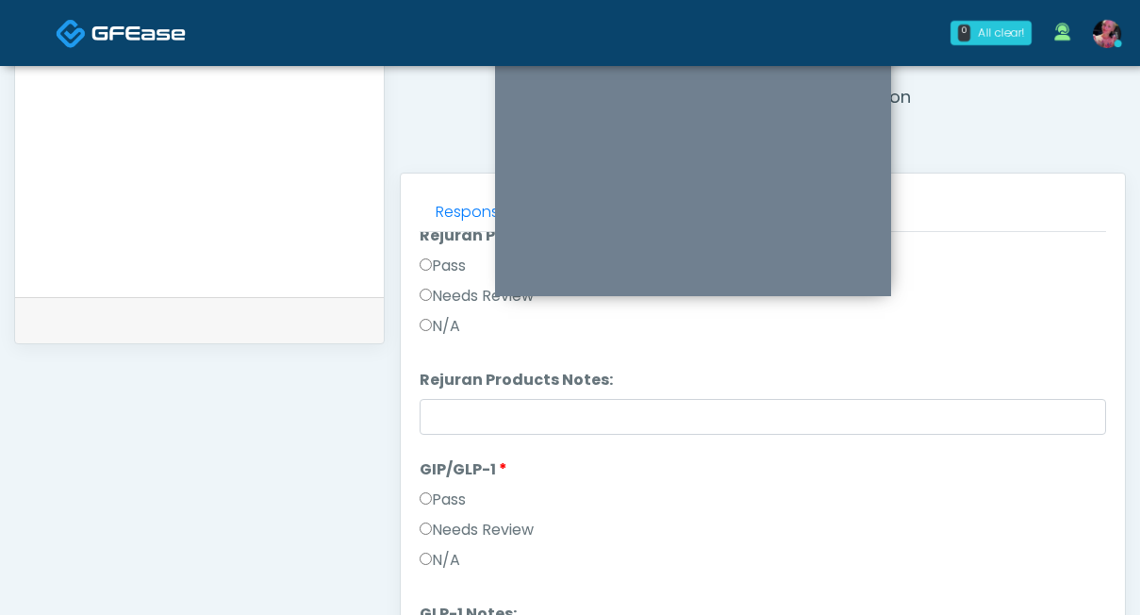
click at [443, 263] on label "Pass" at bounding box center [443, 266] width 46 height 23
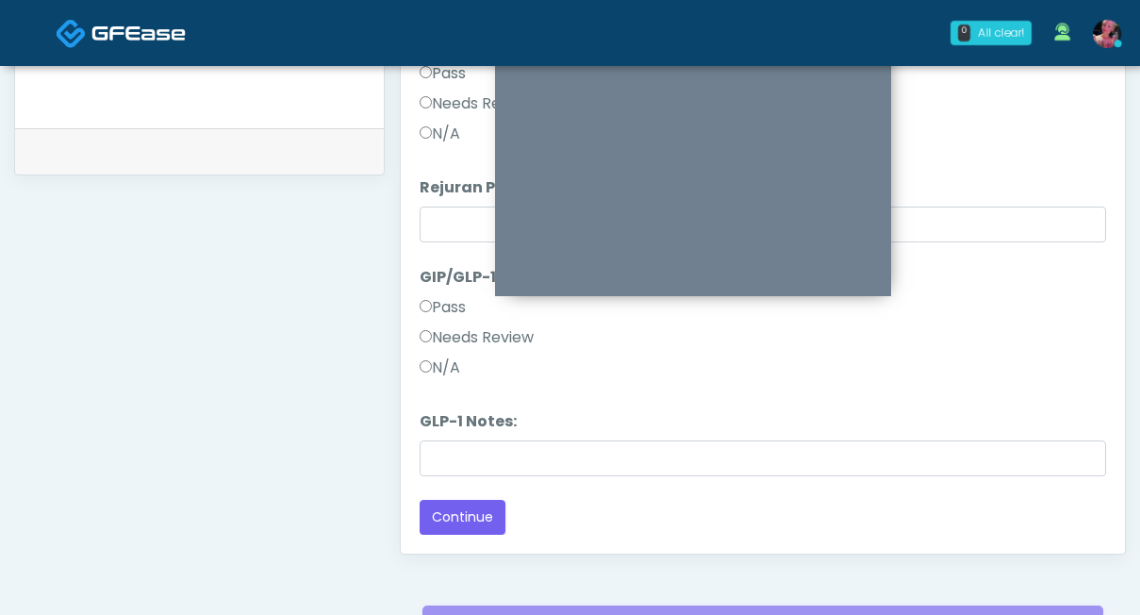
click at [439, 314] on label "Pass" at bounding box center [443, 307] width 46 height 23
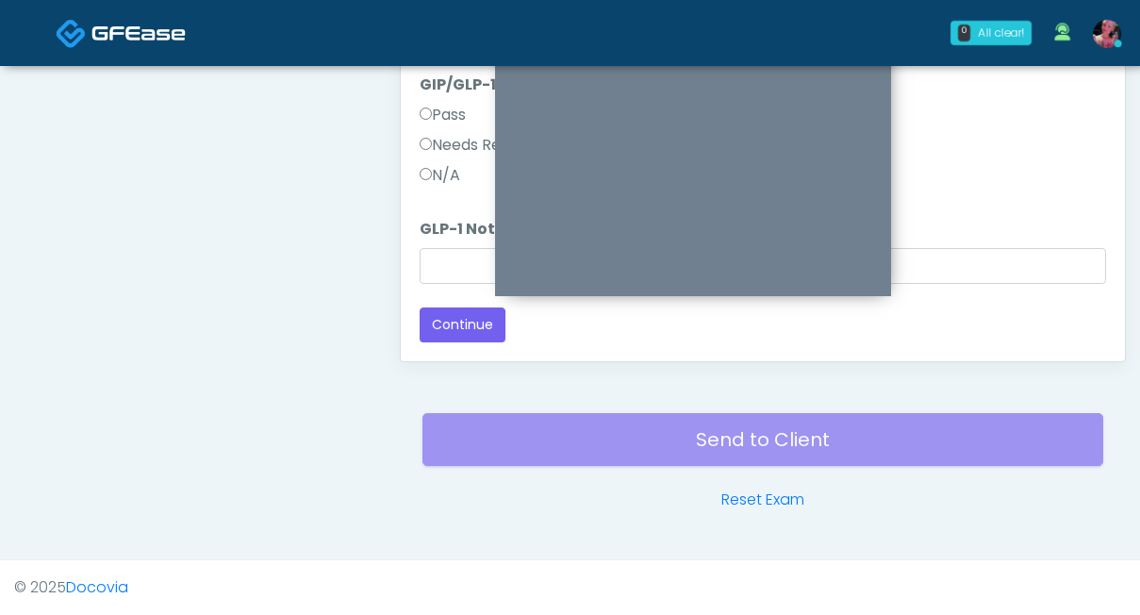
click at [438, 326] on button "Continue" at bounding box center [463, 325] width 86 height 35
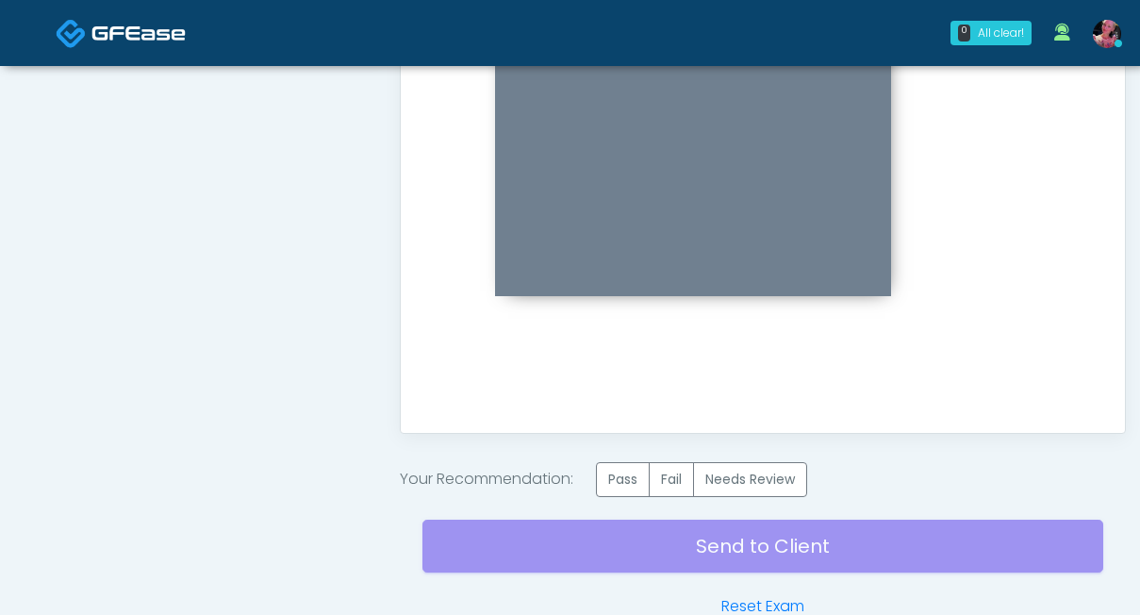
scroll to position [1113, 0]
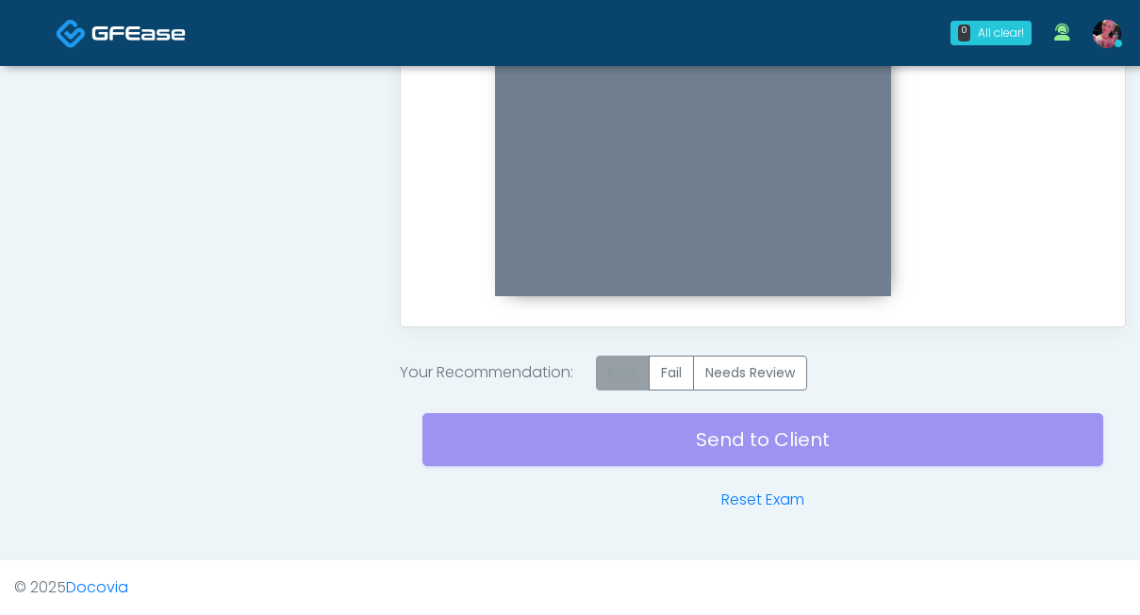
click at [638, 362] on label "Pass" at bounding box center [623, 373] width 54 height 35
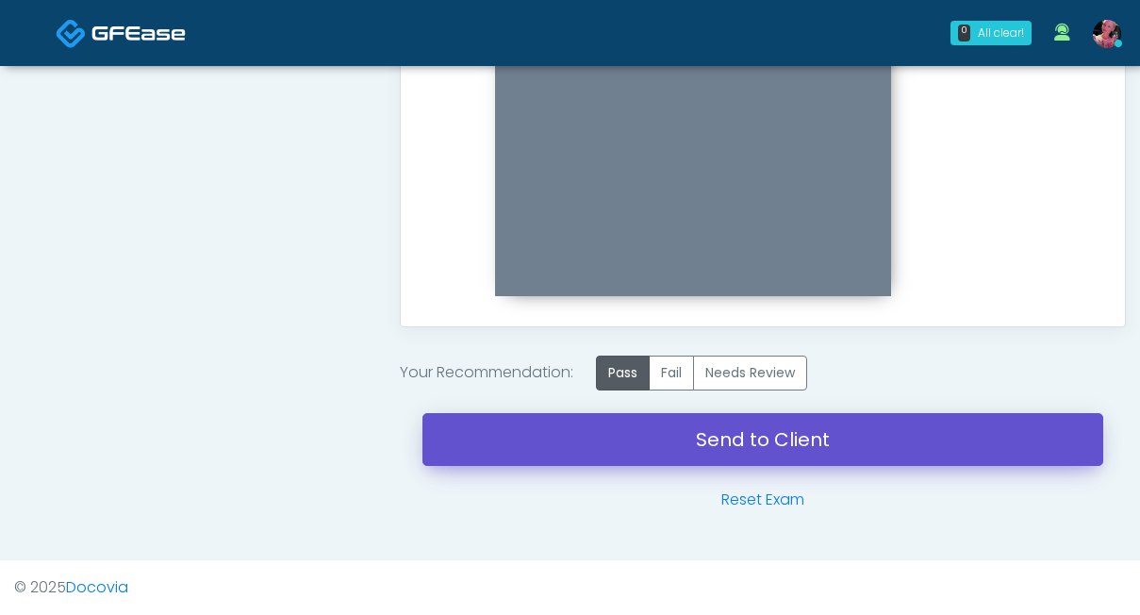
click at [712, 456] on link "Send to Client" at bounding box center [763, 439] width 681 height 53
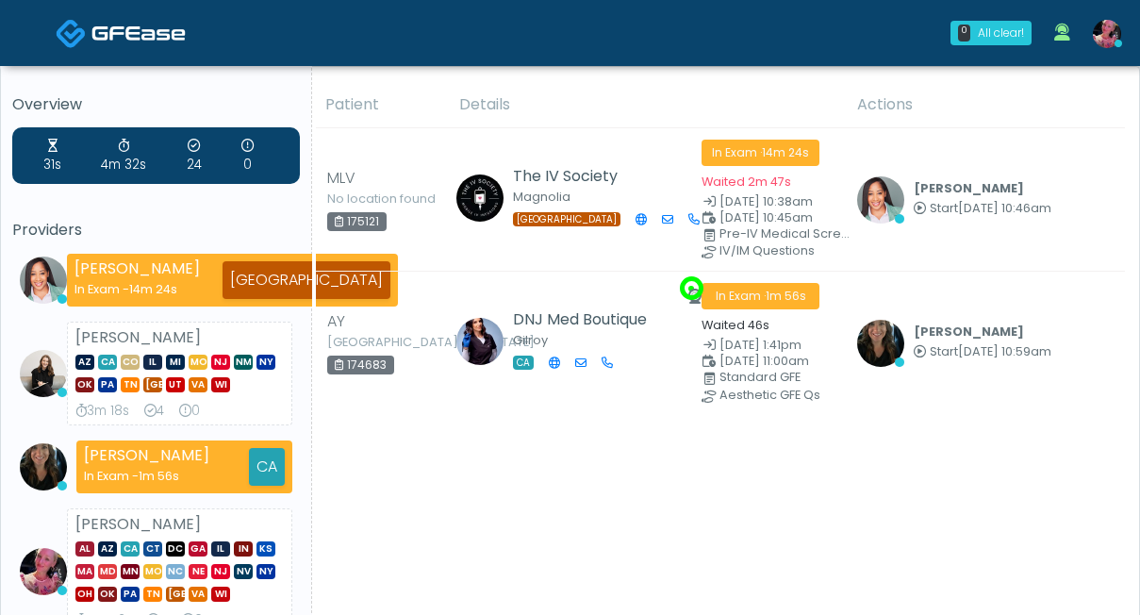
click at [296, 0] on nav "0 All clear! All clear! [PERSON_NAME] In Exam - 14m 24s [GEOGRAPHIC_DATA] [PERS…" at bounding box center [570, 33] width 1140 height 66
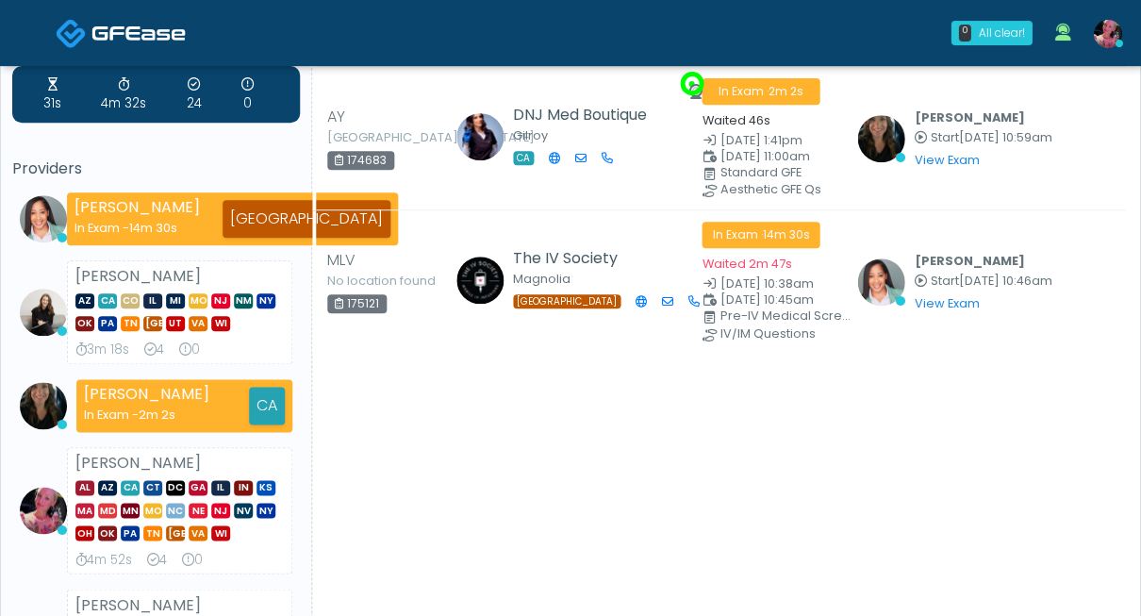
scroll to position [35, 0]
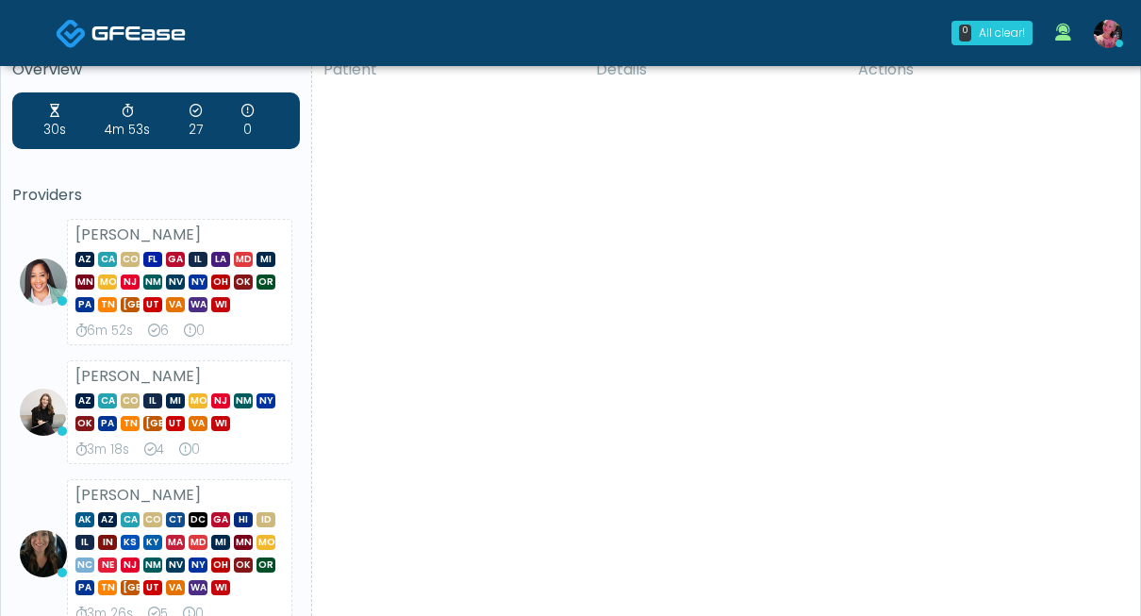
click at [421, 149] on div "Patient Details Actions LG [GEOGRAPHIC_DATA], [US_STATE] 175131 The Drip Mobile…" at bounding box center [719, 609] width 814 height 1125
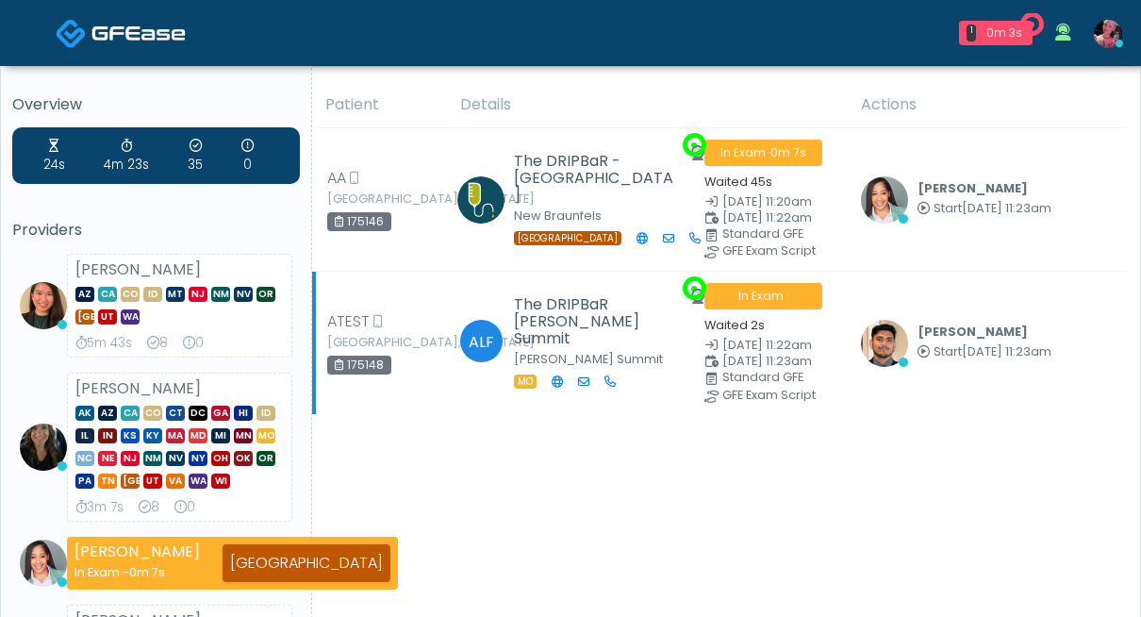
click at [874, 366] on td "Kenner Medina Start Sep 29, 11:23am View Exam | Unreview" at bounding box center [988, 343] width 276 height 143
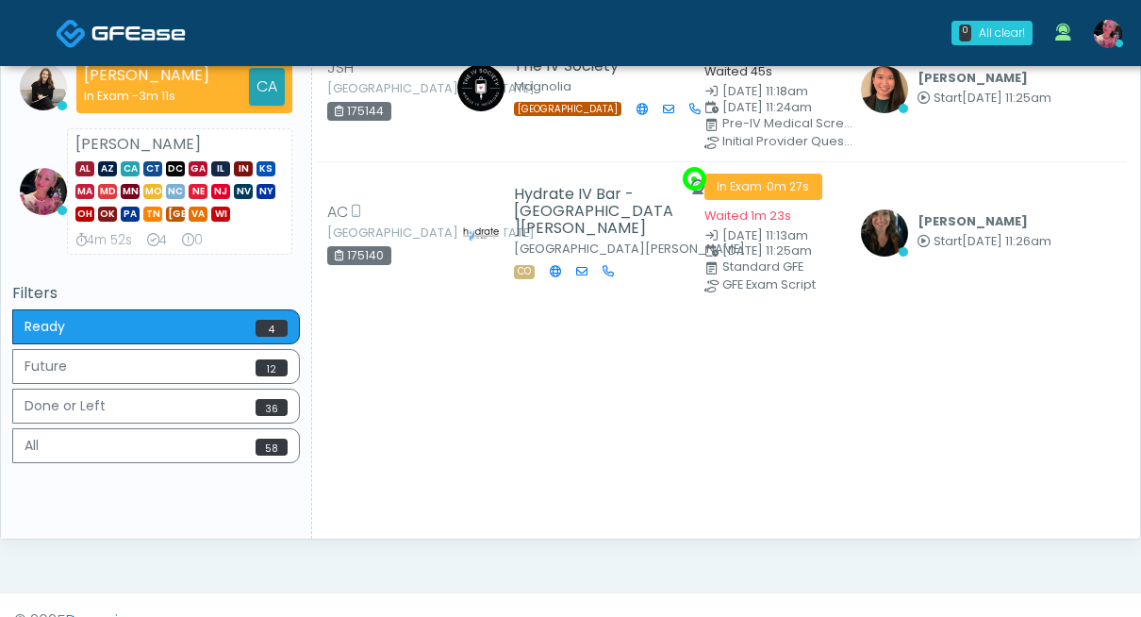
scroll to position [428, 0]
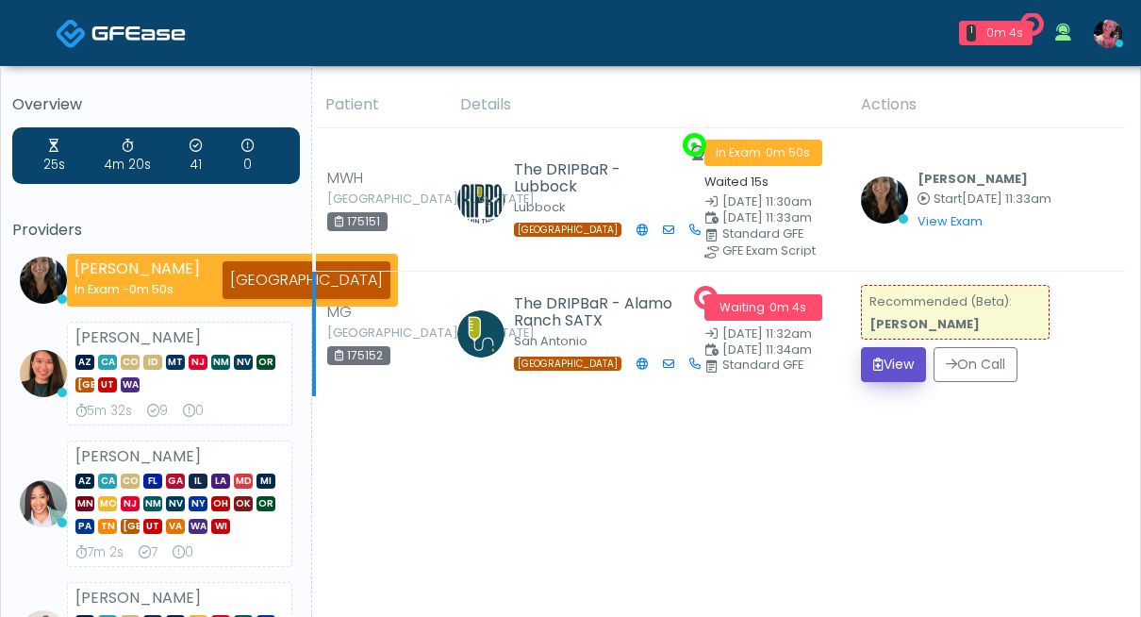
click at [913, 368] on button "View" at bounding box center [893, 364] width 65 height 35
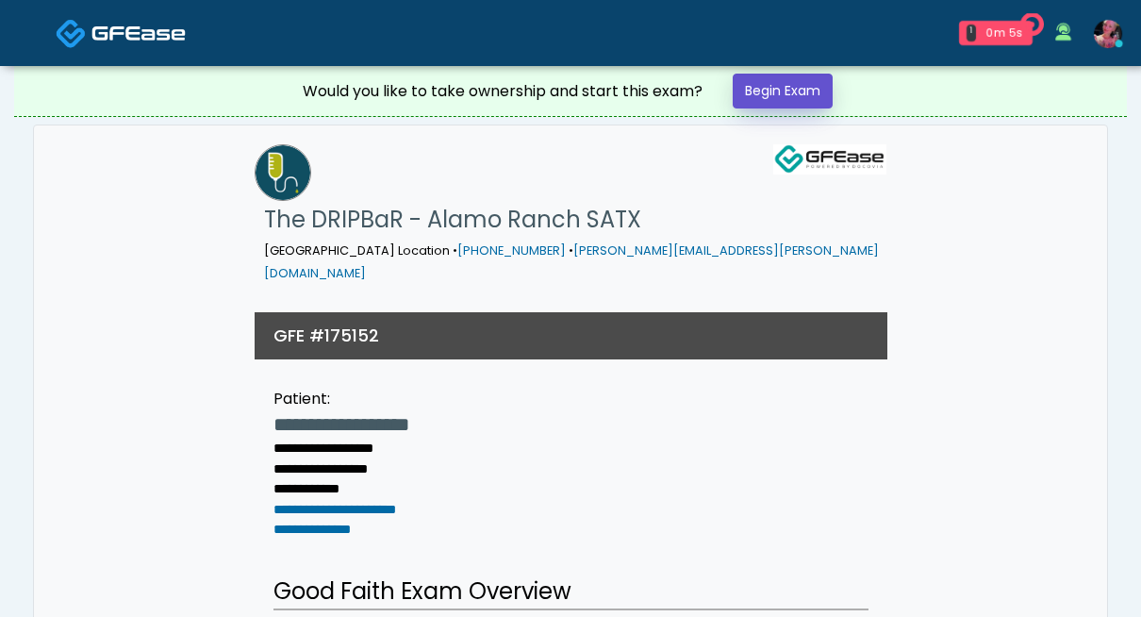
click at [800, 100] on link "Begin Exam" at bounding box center [783, 91] width 100 height 35
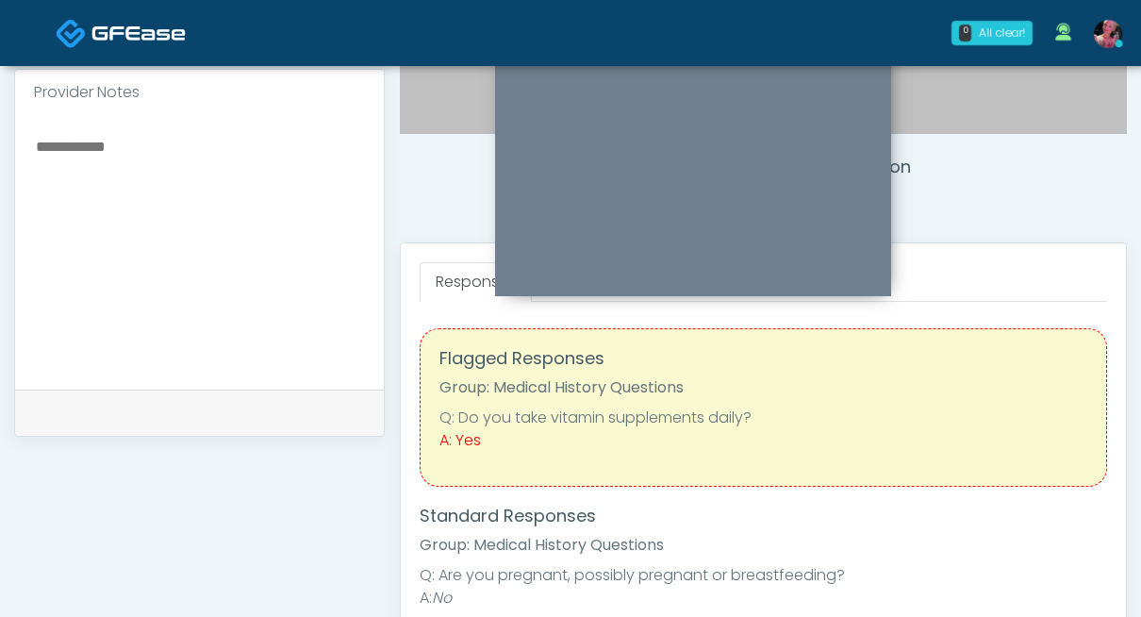
scroll to position [627, 0]
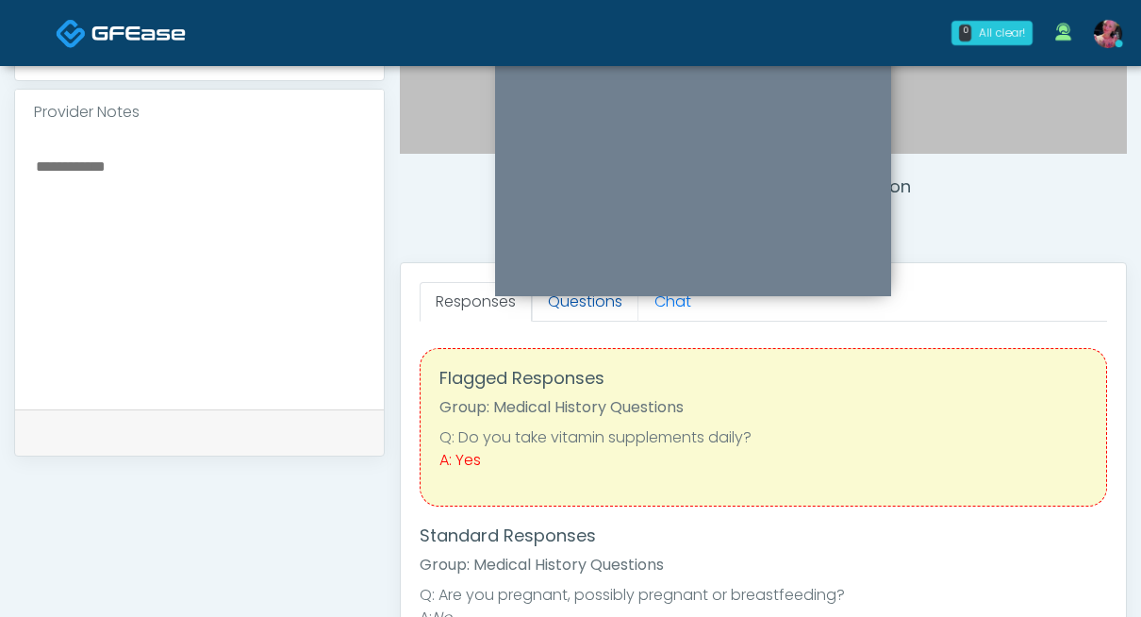
click at [608, 311] on link "Questions" at bounding box center [585, 302] width 107 height 40
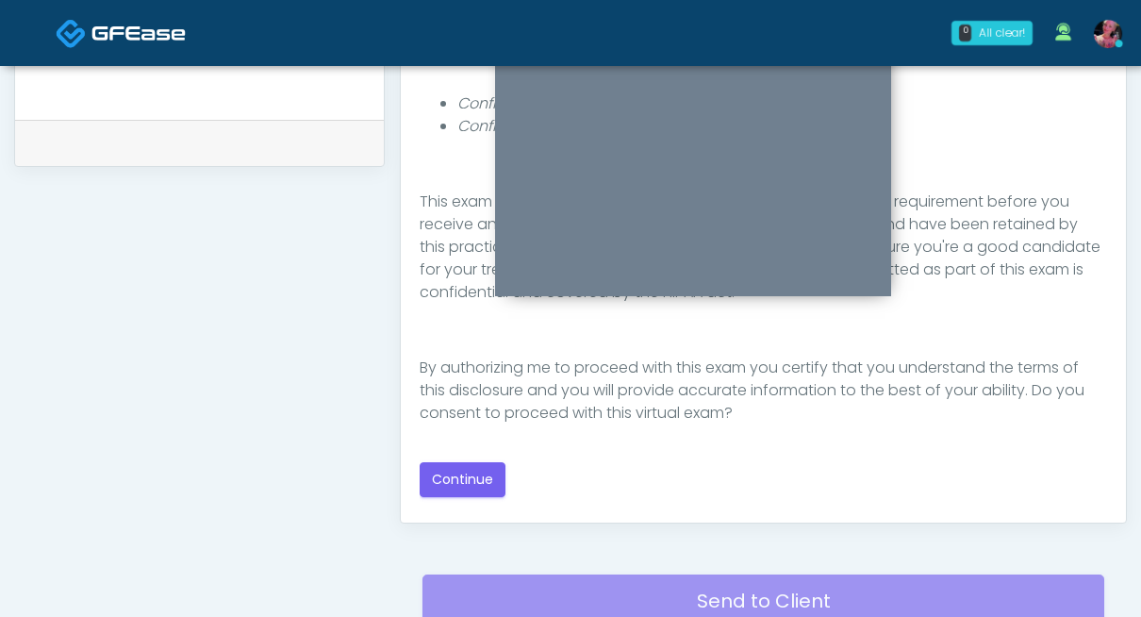
scroll to position [922, 0]
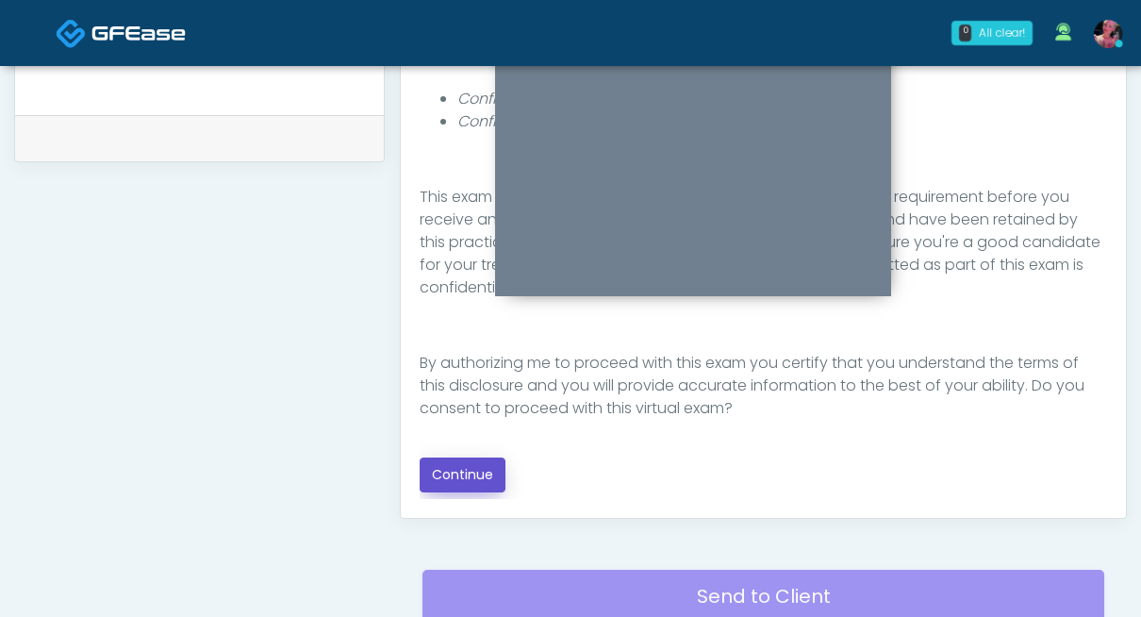
click at [477, 474] on button "Continue" at bounding box center [463, 474] width 86 height 35
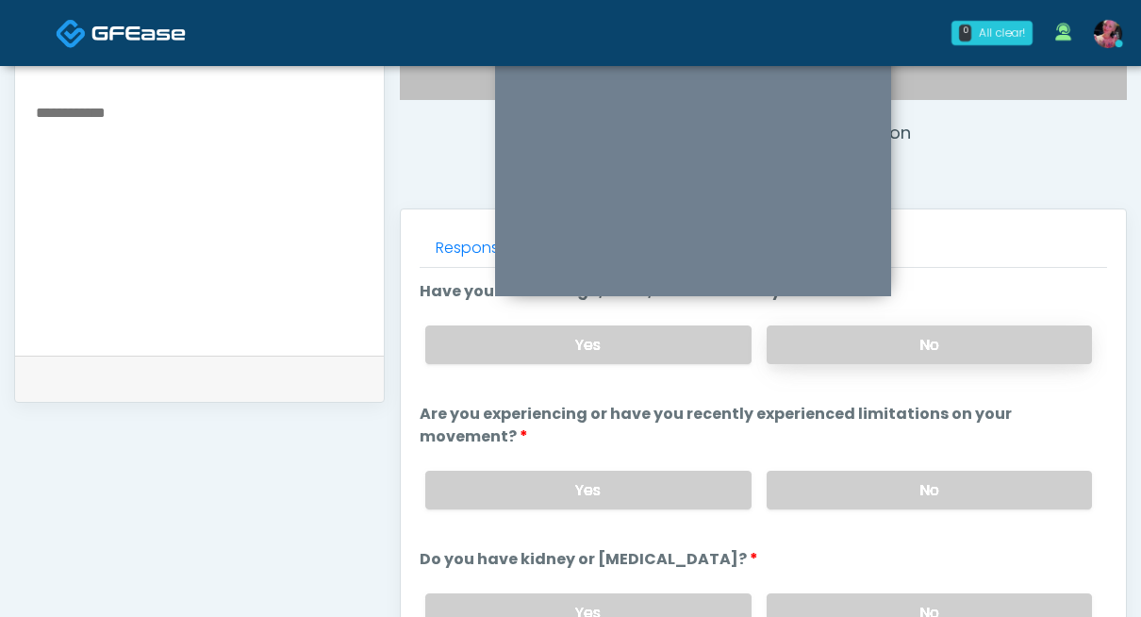
scroll to position [668, 0]
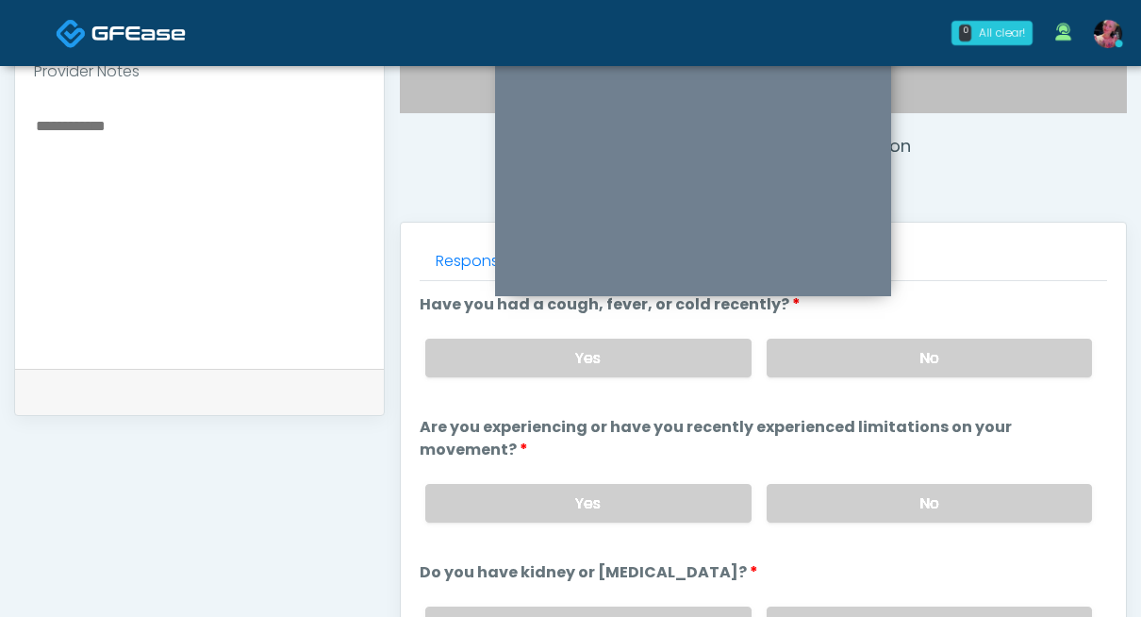
click at [942, 328] on div "Yes No" at bounding box center [758, 358] width 697 height 69
click at [942, 364] on label "No" at bounding box center [929, 358] width 325 height 39
click at [930, 484] on label "No" at bounding box center [929, 503] width 325 height 39
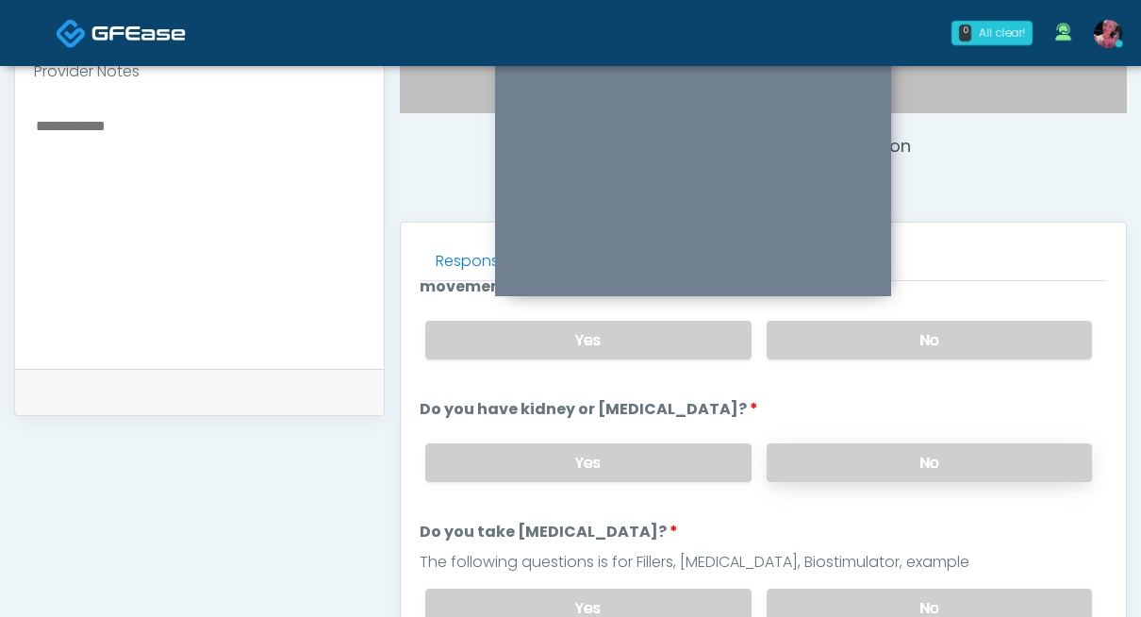
click at [921, 443] on label "No" at bounding box center [929, 462] width 325 height 39
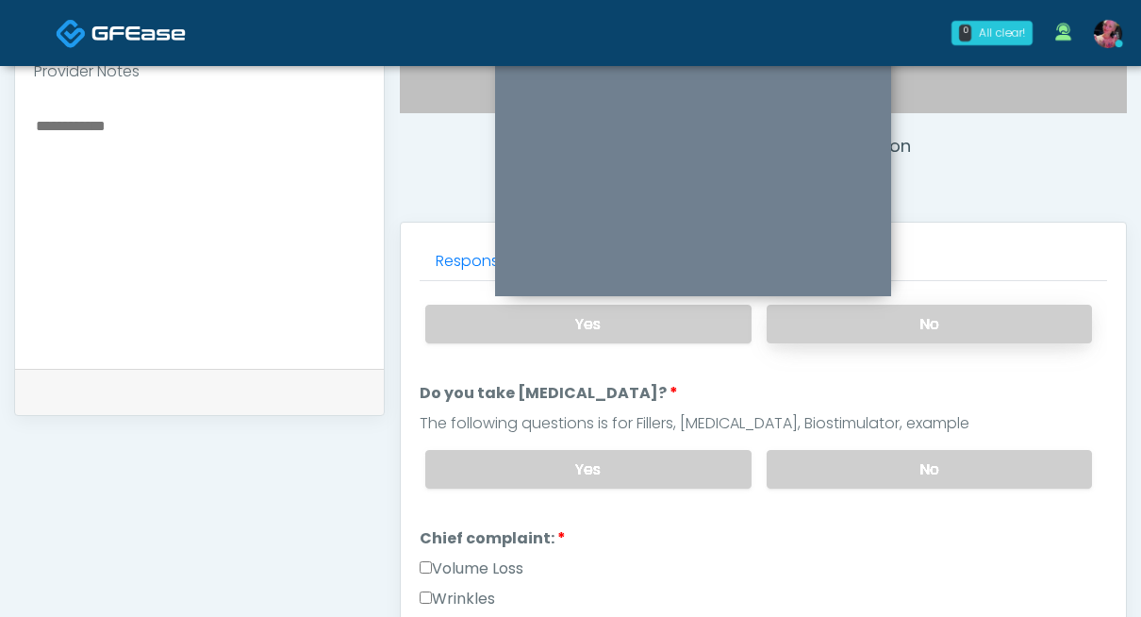
click at [921, 450] on label "No" at bounding box center [929, 469] width 325 height 39
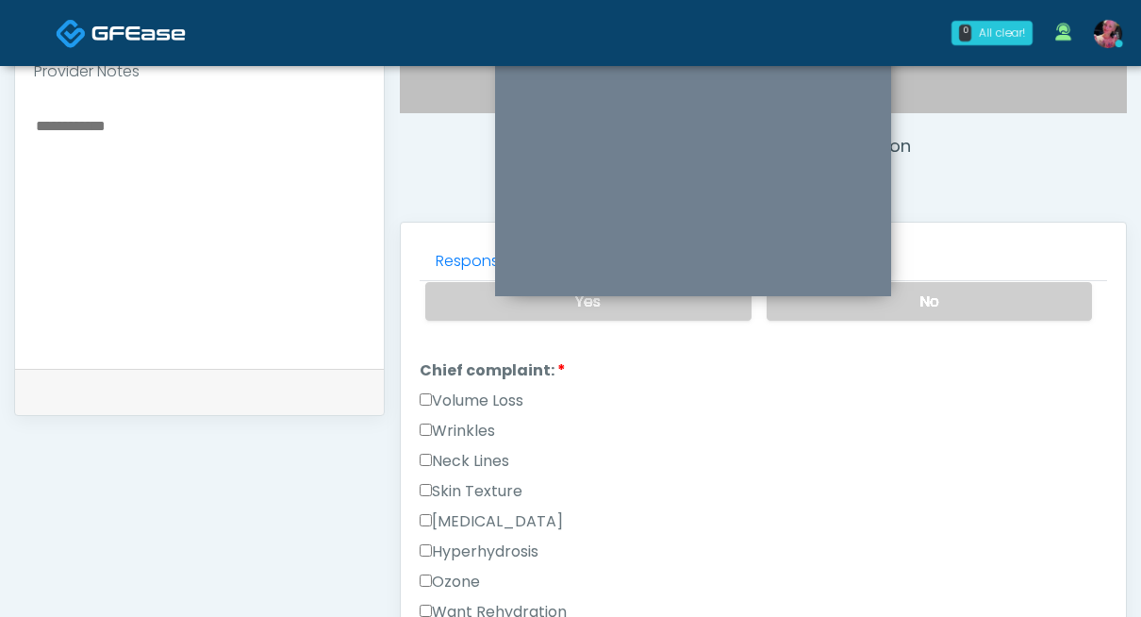
scroll to position [491, 0]
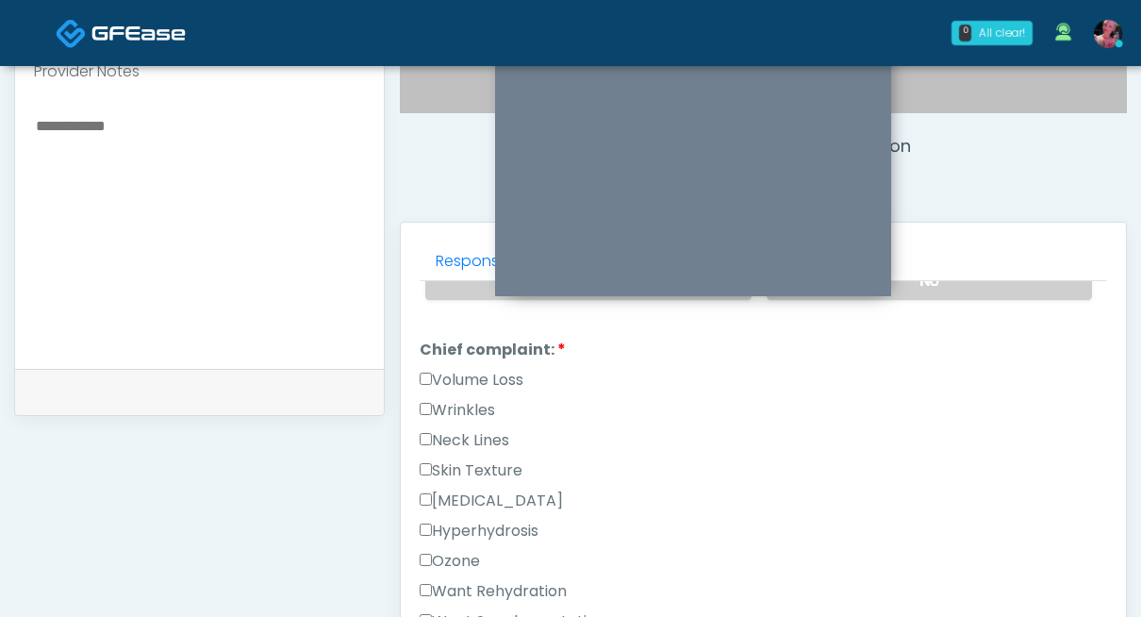
click at [474, 399] on label "Wrinkles" at bounding box center [457, 410] width 75 height 23
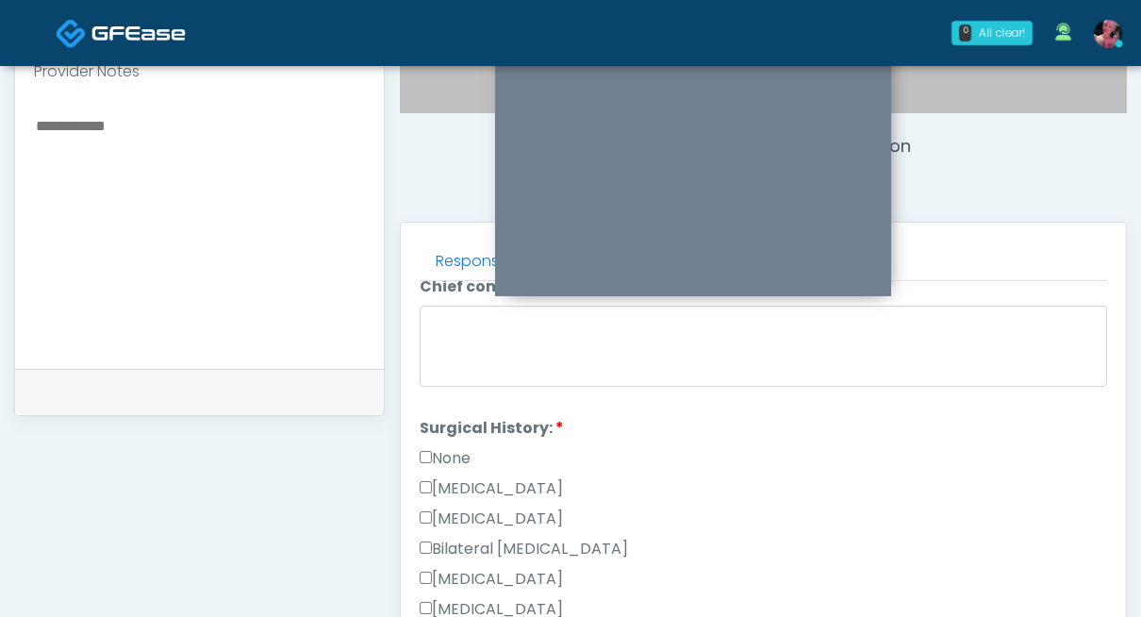
scroll to position [1040, 0]
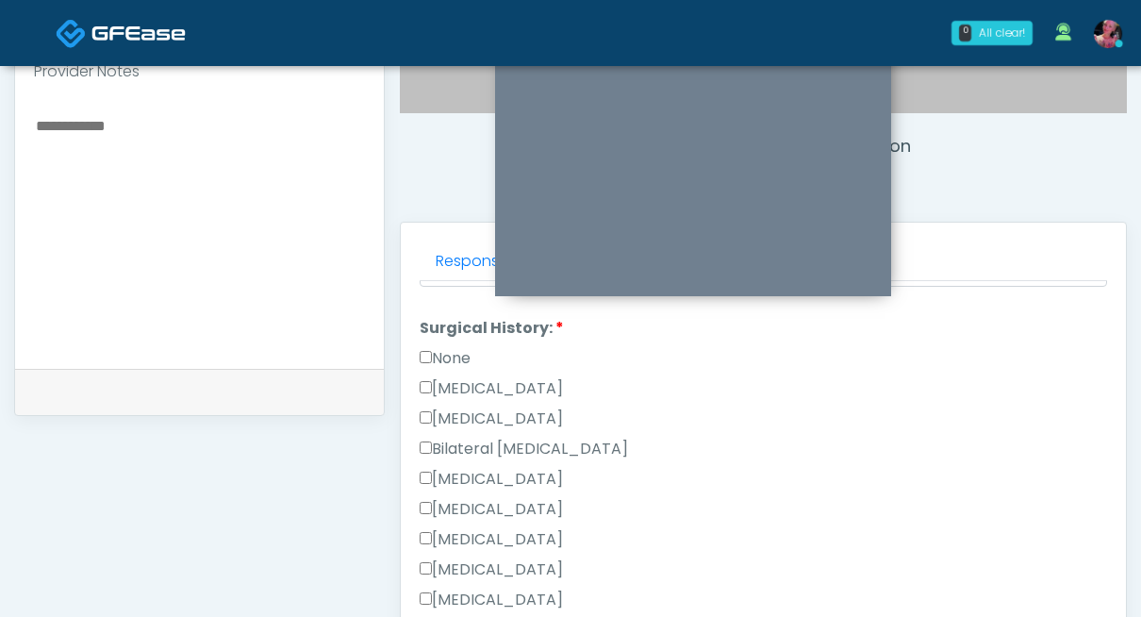
click at [453, 347] on label "None" at bounding box center [445, 358] width 51 height 23
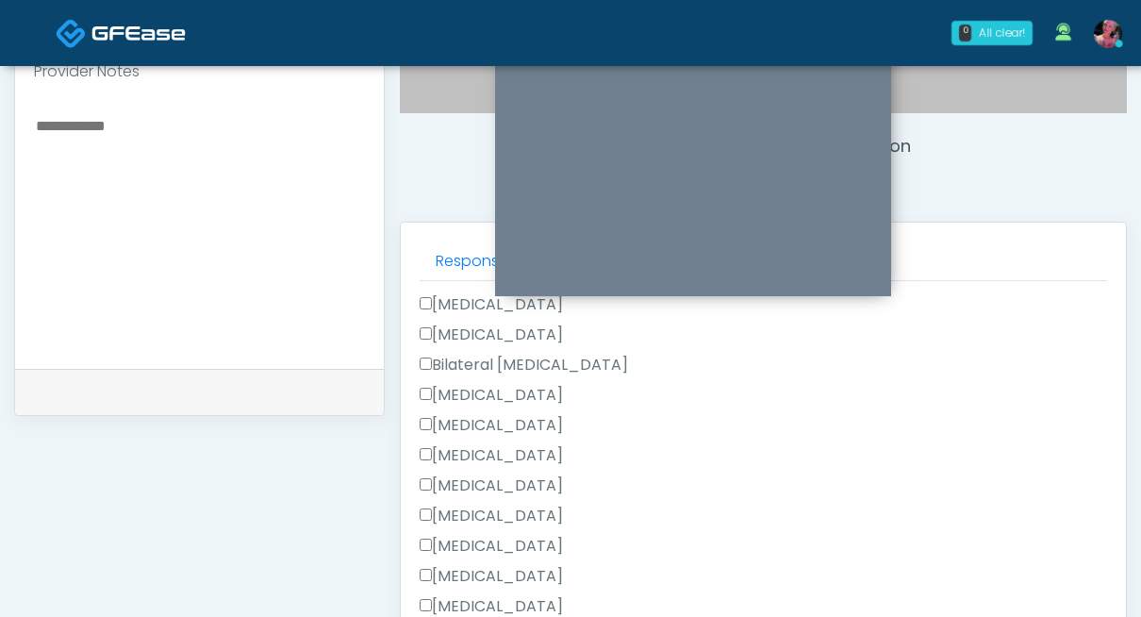
scroll to position [1199, 0]
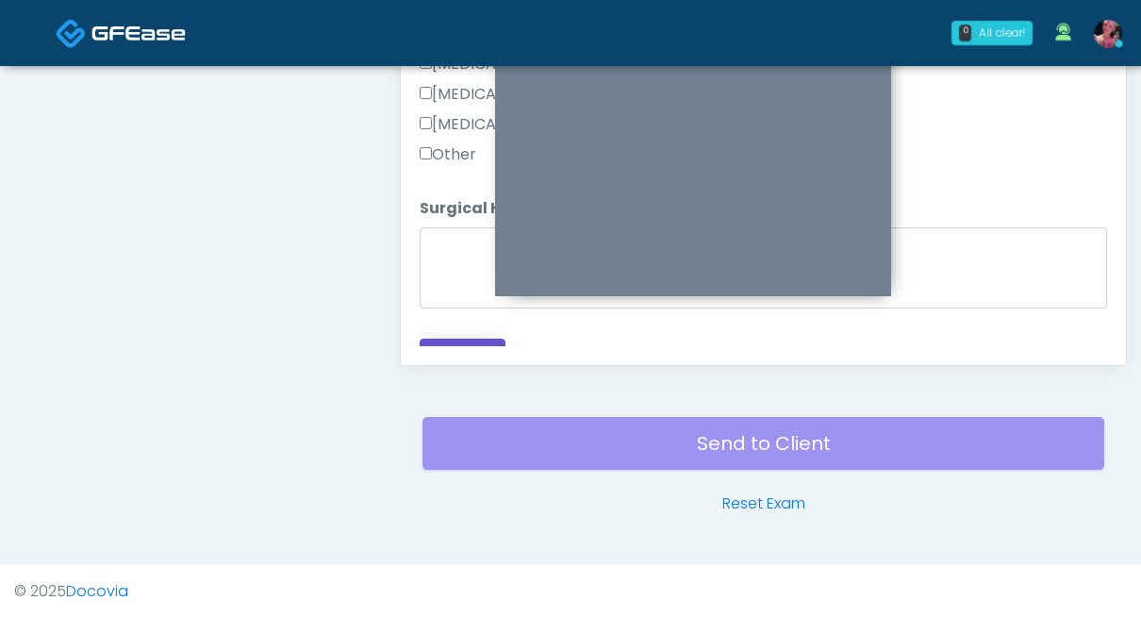
click at [453, 339] on button "Continue" at bounding box center [463, 356] width 86 height 35
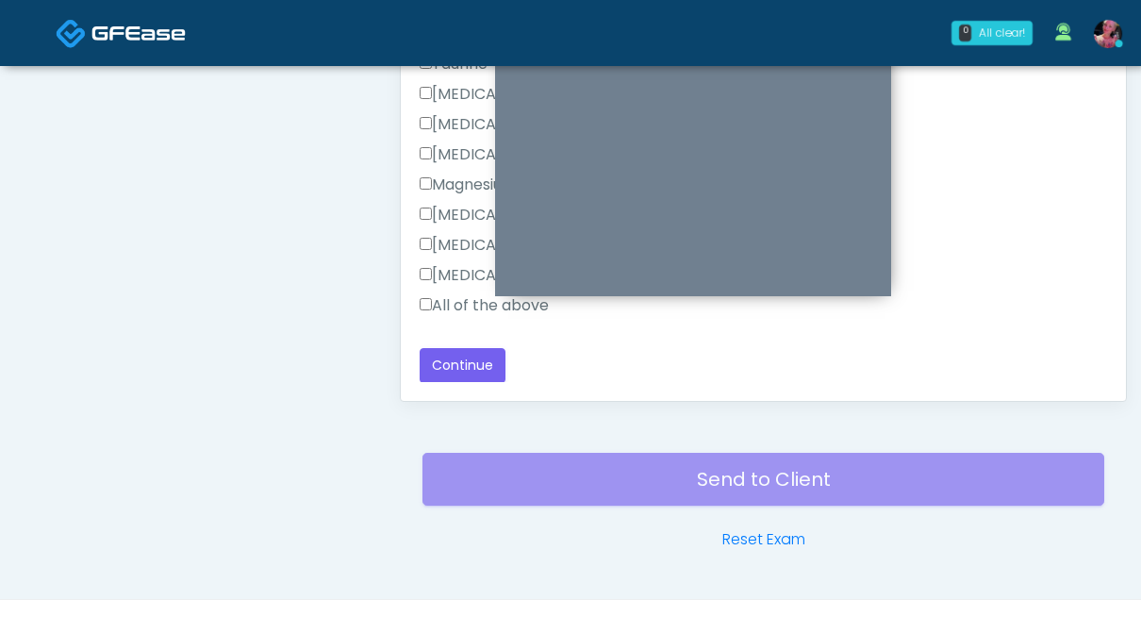
scroll to position [1043, 0]
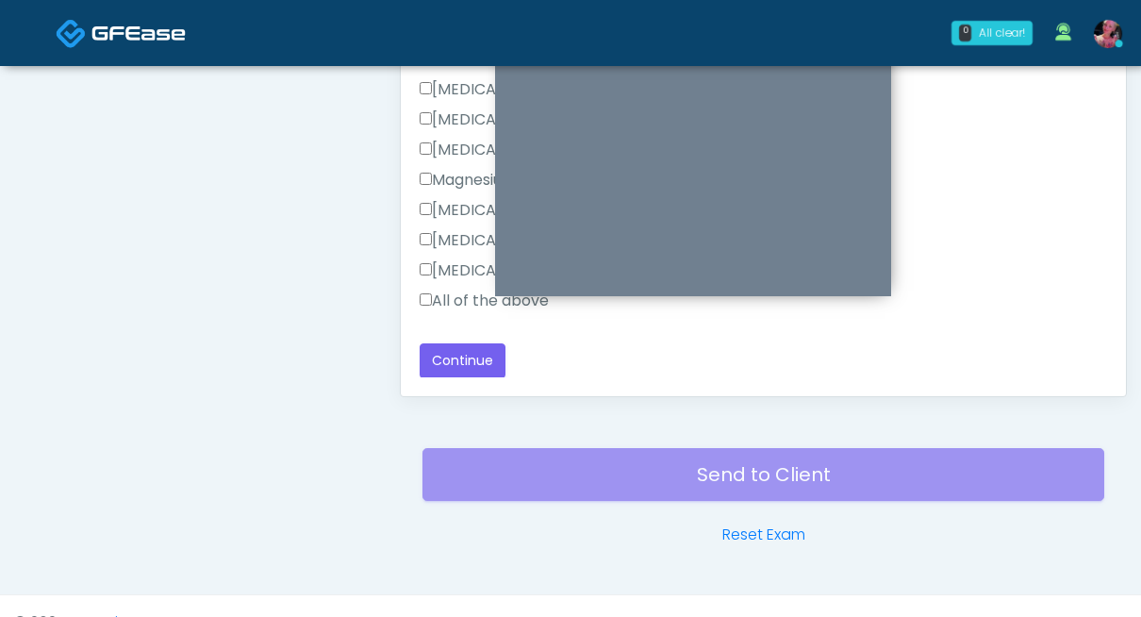
click at [446, 285] on div "Pepcid" at bounding box center [764, 274] width 688 height 30
click at [446, 287] on div "Pepcid" at bounding box center [764, 274] width 688 height 30
click at [446, 298] on label "All of the above" at bounding box center [484, 301] width 129 height 23
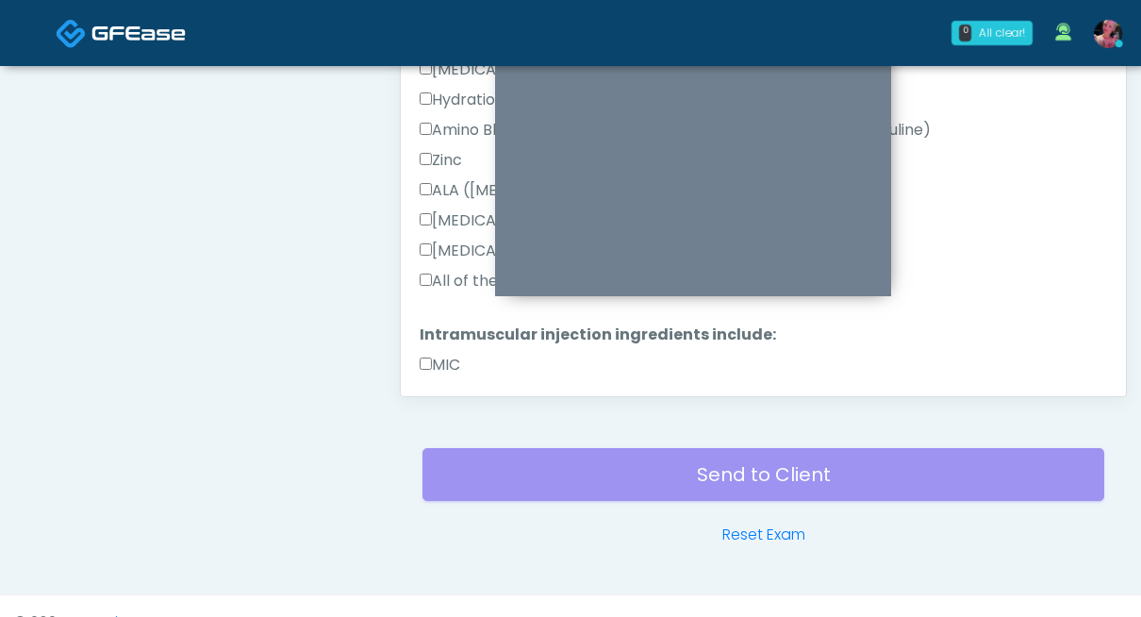
click at [442, 274] on label "All of the above" at bounding box center [484, 281] width 129 height 23
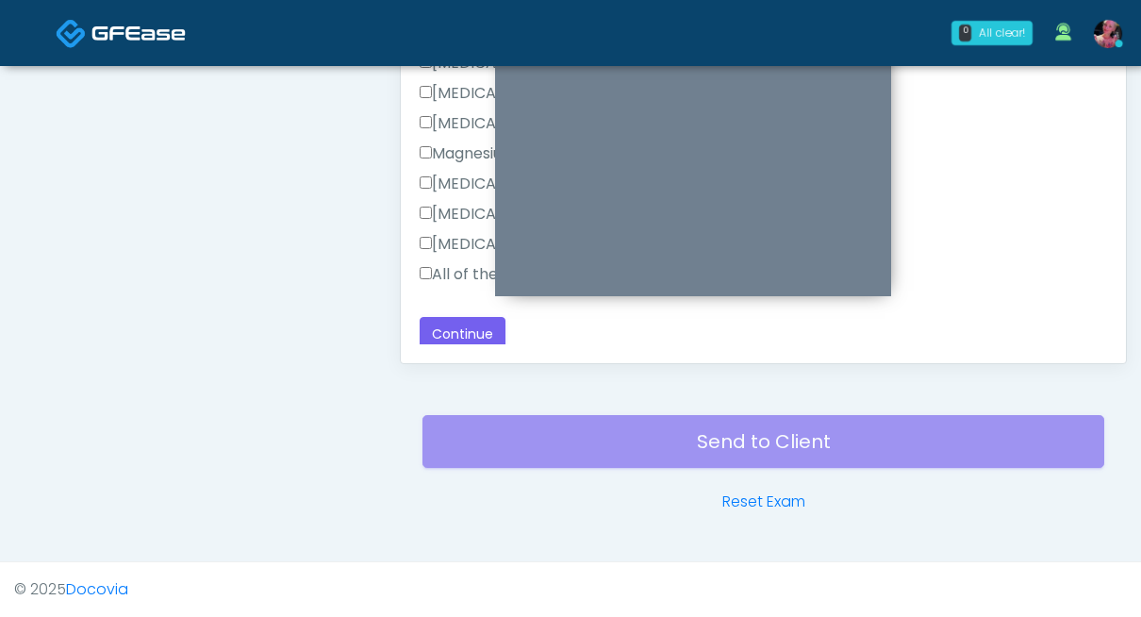
scroll to position [1500, 0]
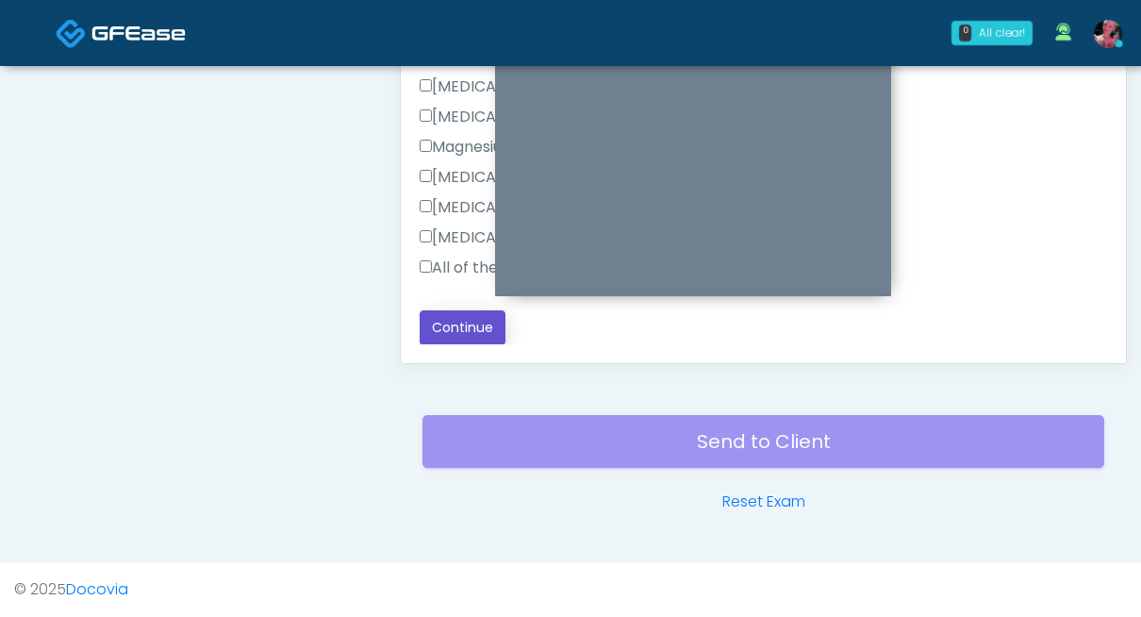
click at [440, 338] on button "Continue" at bounding box center [463, 327] width 86 height 35
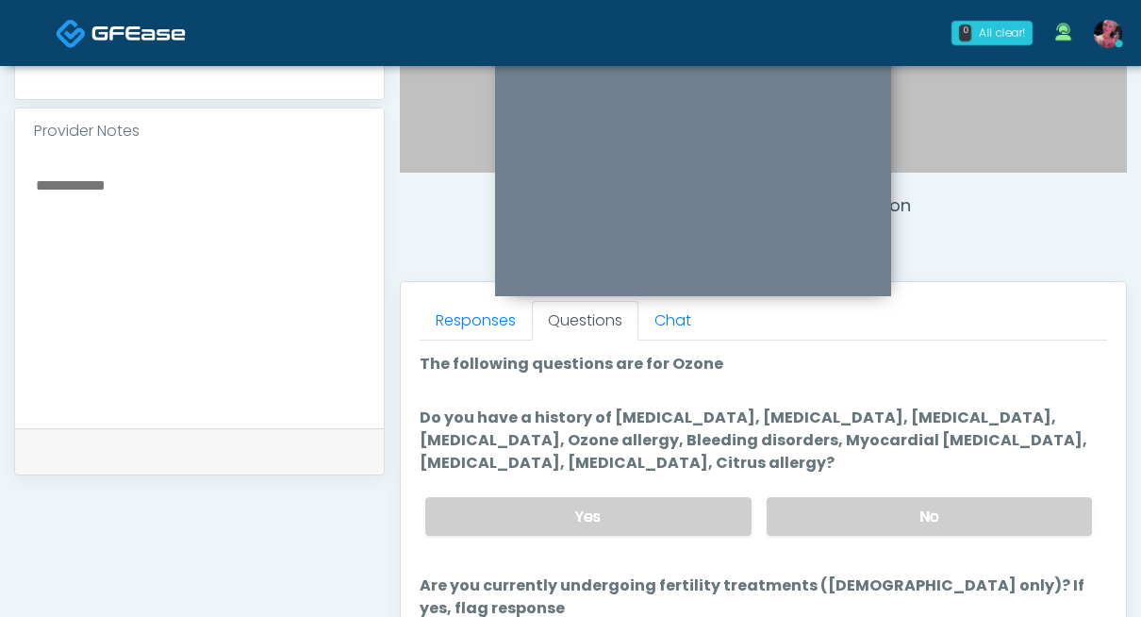
scroll to position [595, 0]
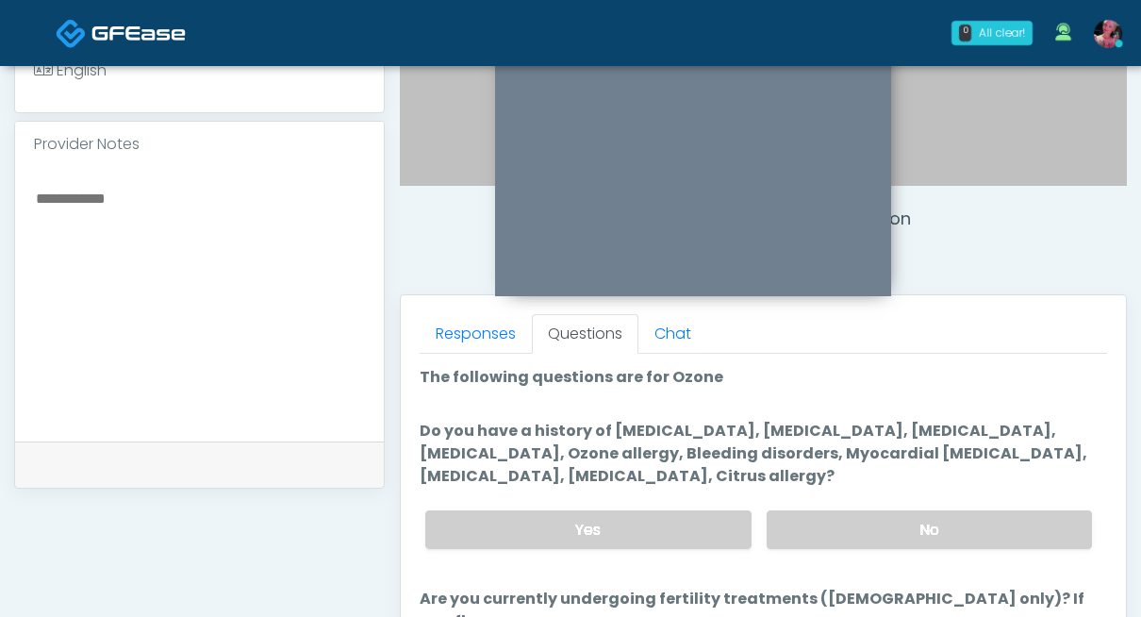
click at [280, 311] on textarea at bounding box center [199, 301] width 331 height 230
type textarea "**********"
click at [799, 516] on label "No" at bounding box center [929, 529] width 325 height 39
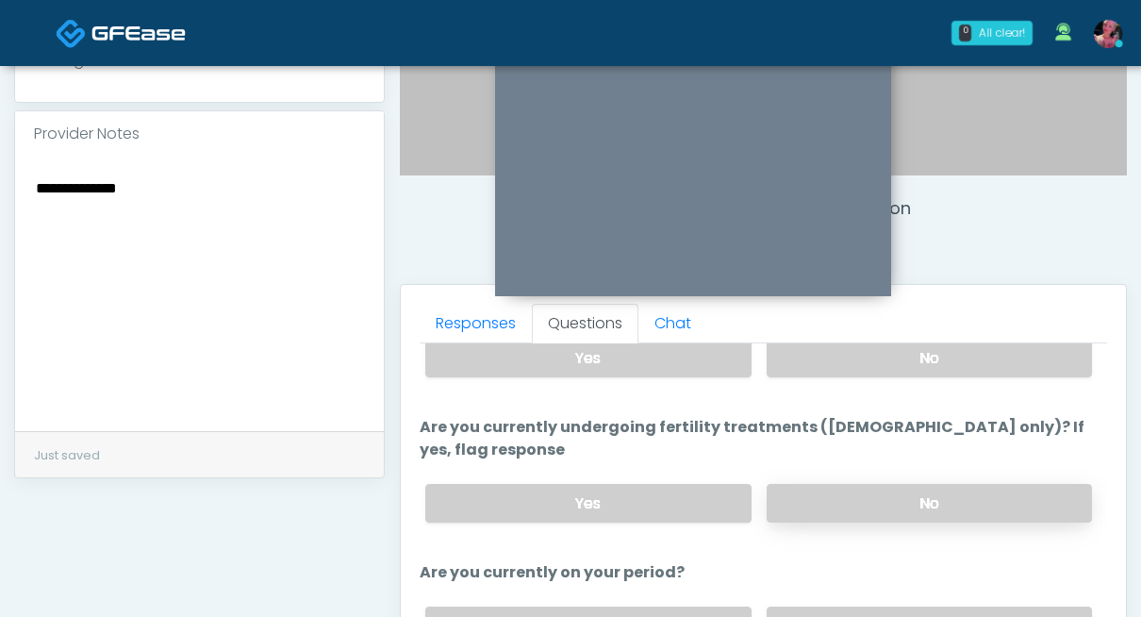
click at [812, 490] on label "No" at bounding box center [929, 503] width 325 height 39
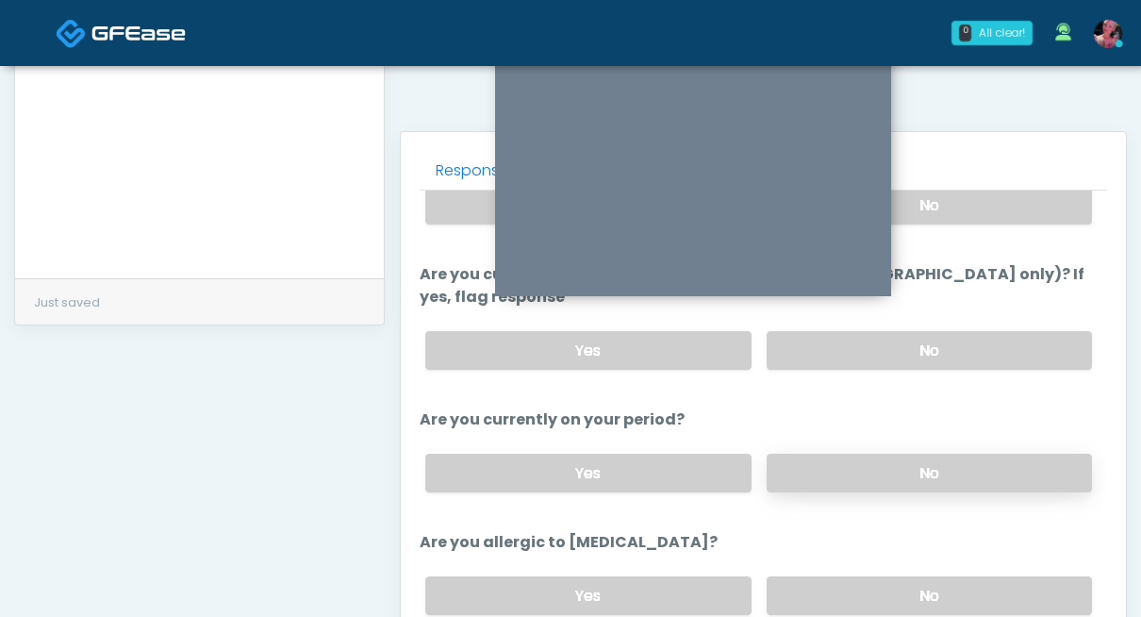
click at [825, 454] on label "No" at bounding box center [929, 473] width 325 height 39
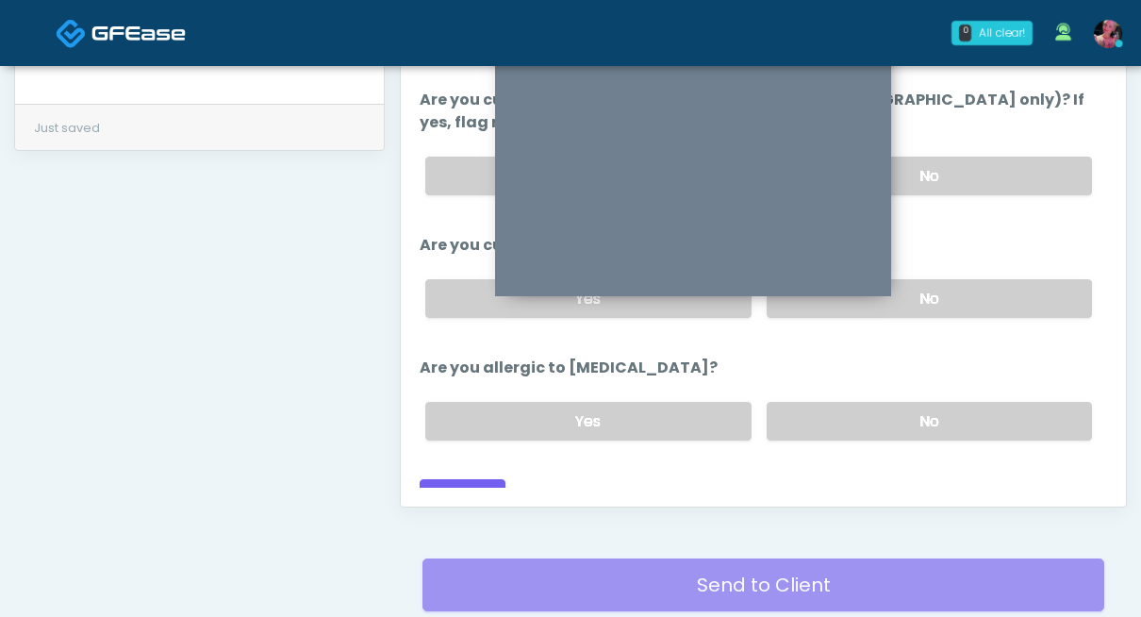
scroll to position [951, 0]
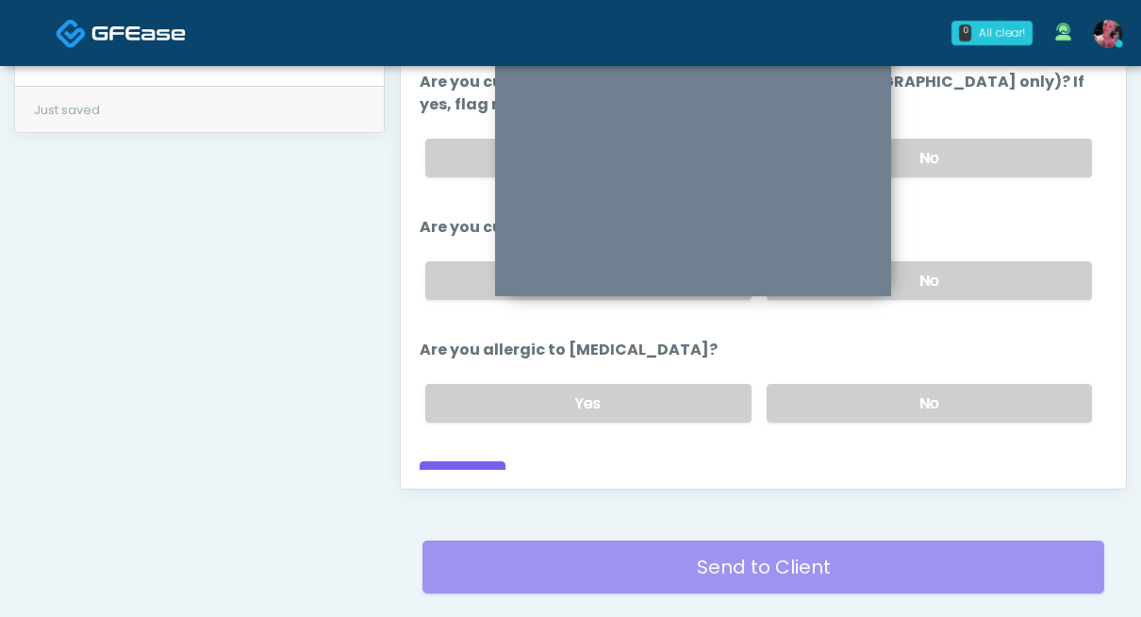
click at [827, 405] on div "Yes No" at bounding box center [758, 403] width 697 height 69
click at [825, 384] on label "No" at bounding box center [929, 403] width 325 height 39
click at [476, 461] on button "Continue" at bounding box center [463, 478] width 86 height 35
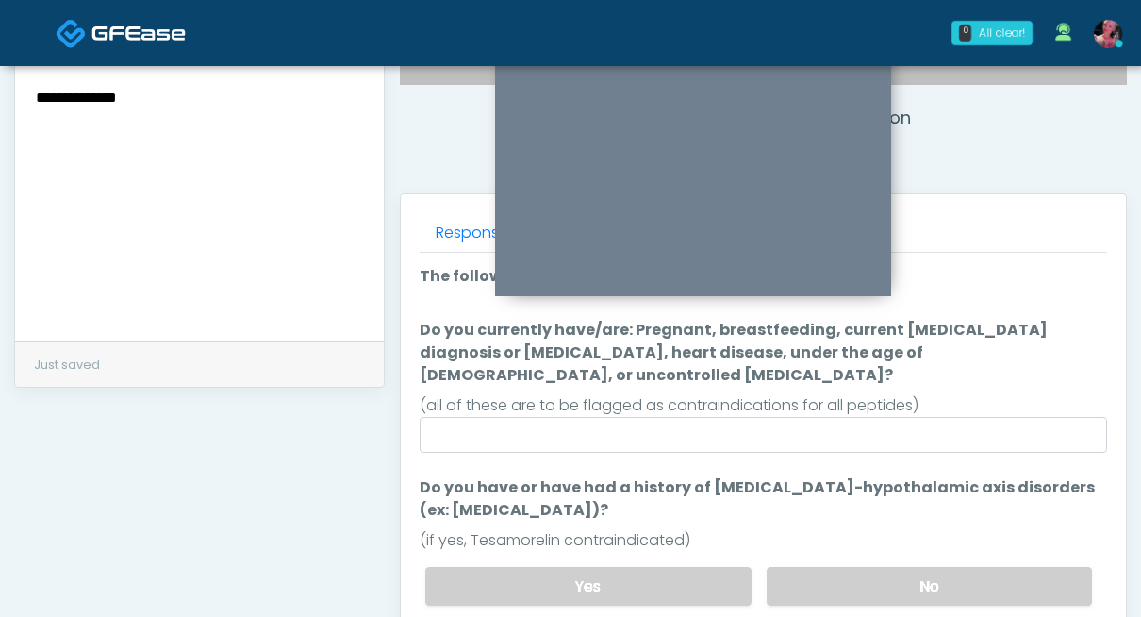
scroll to position [692, 0]
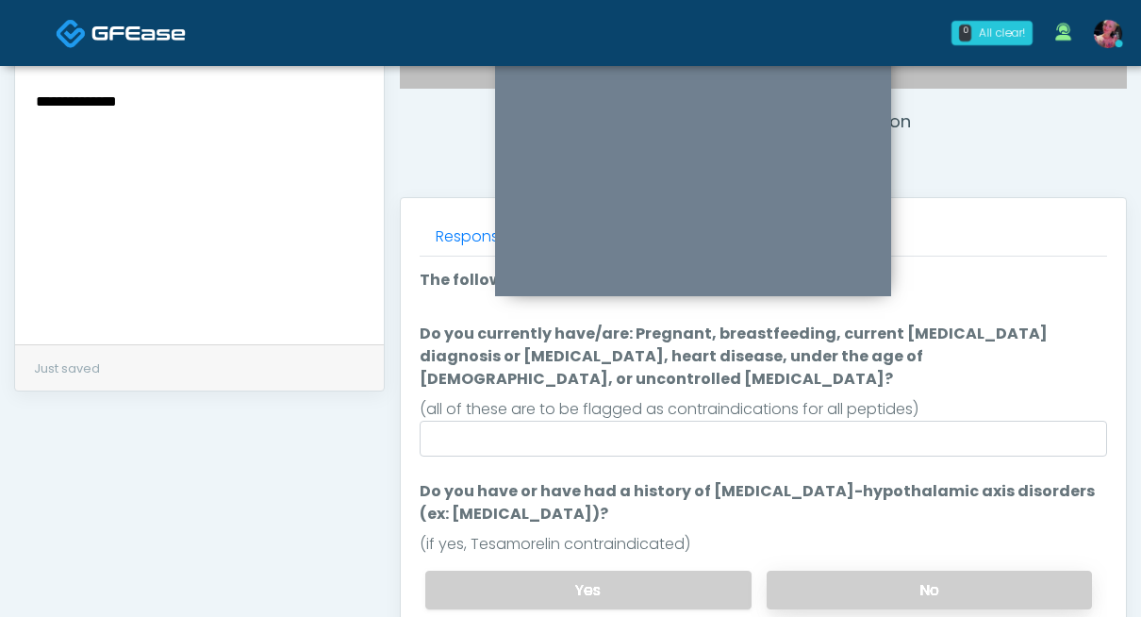
click at [912, 571] on label "No" at bounding box center [929, 590] width 325 height 39
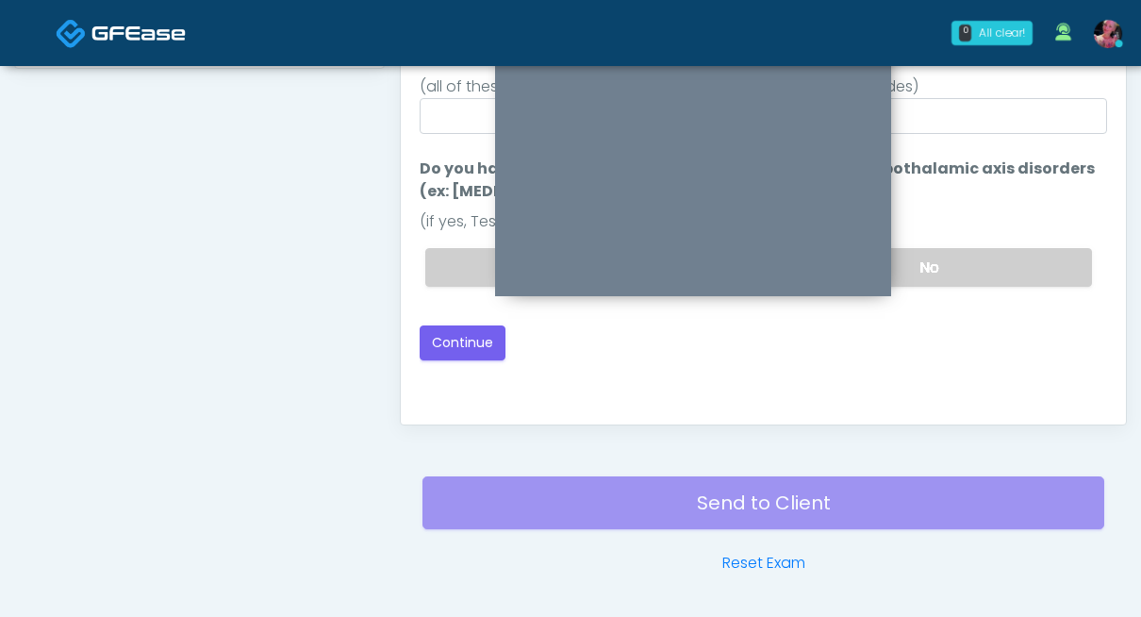
scroll to position [1030, 0]
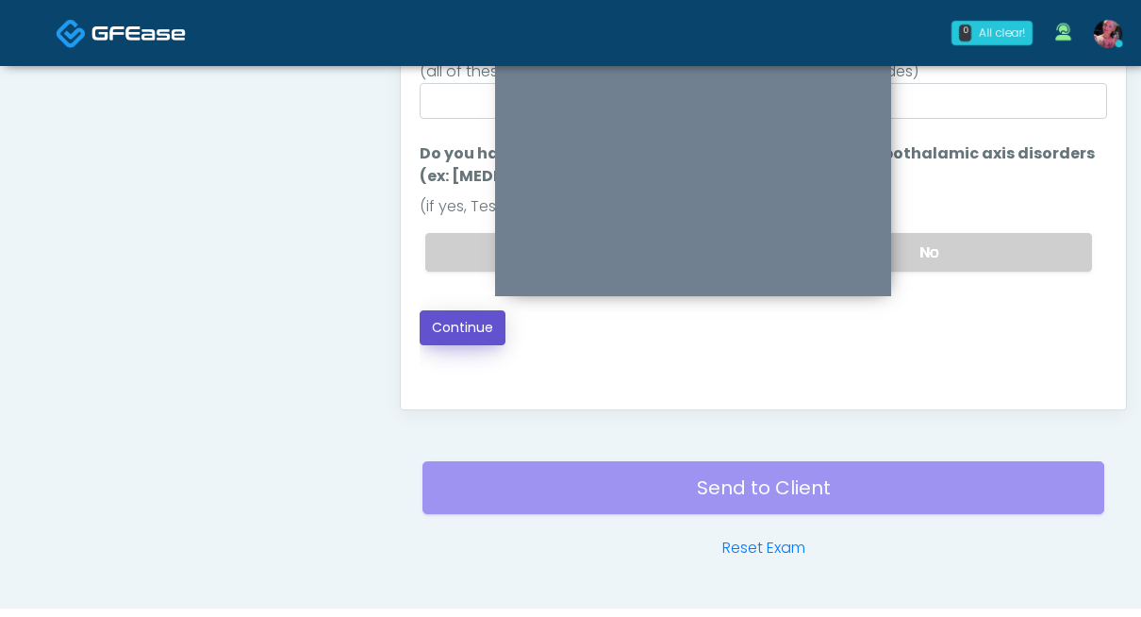
click at [456, 312] on button "Continue" at bounding box center [463, 327] width 86 height 35
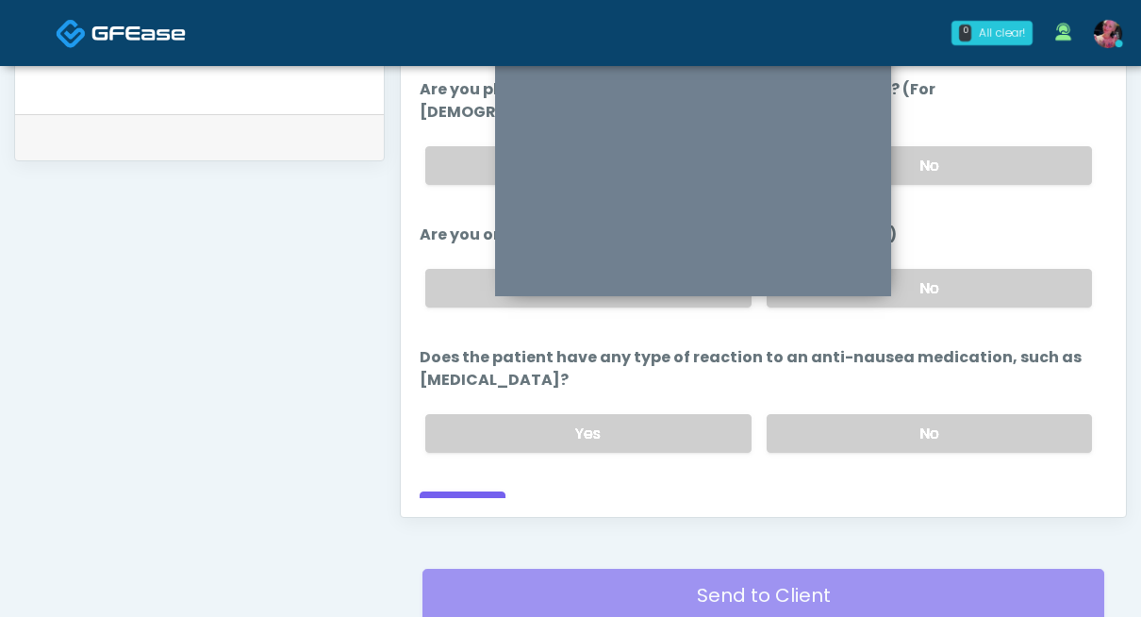
scroll to position [971, 0]
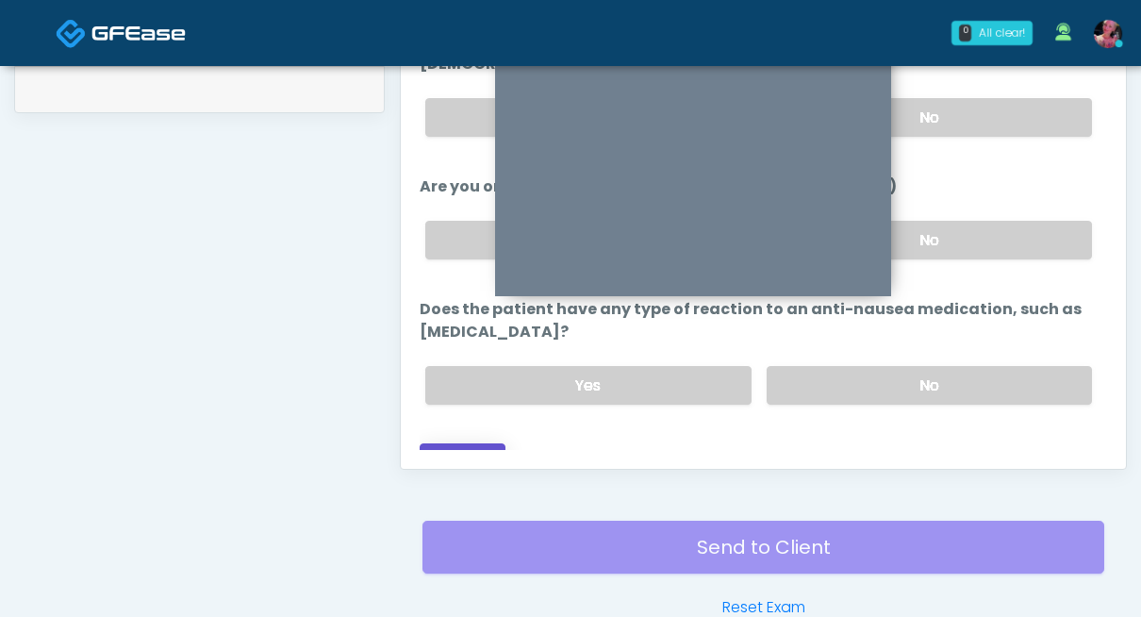
click at [464, 443] on button "Continue" at bounding box center [463, 460] width 86 height 35
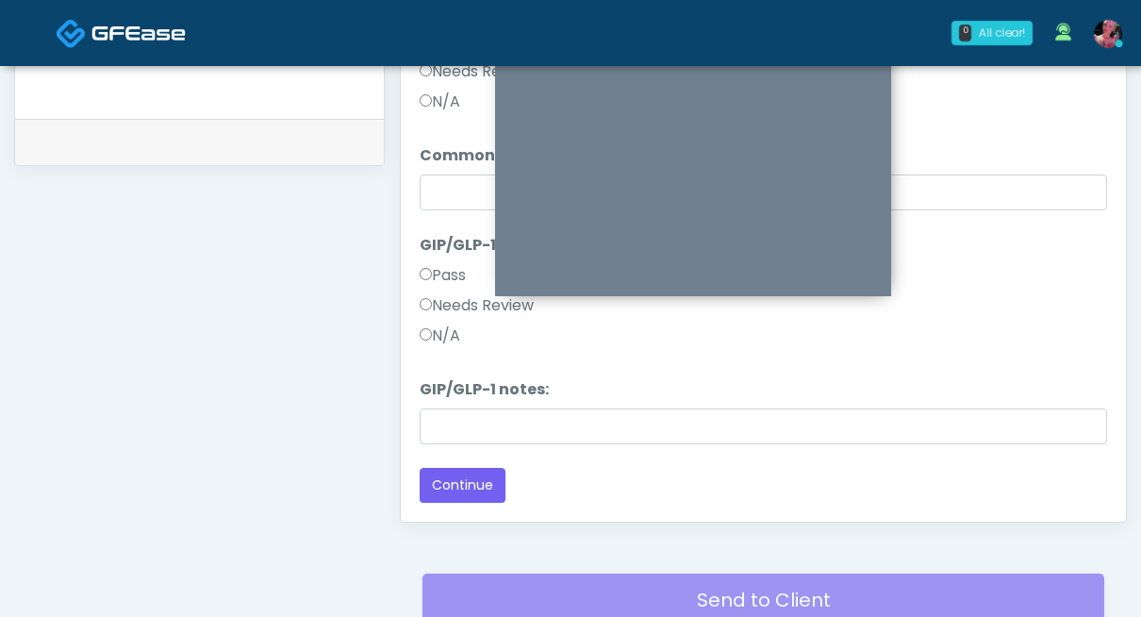
scroll to position [0, 0]
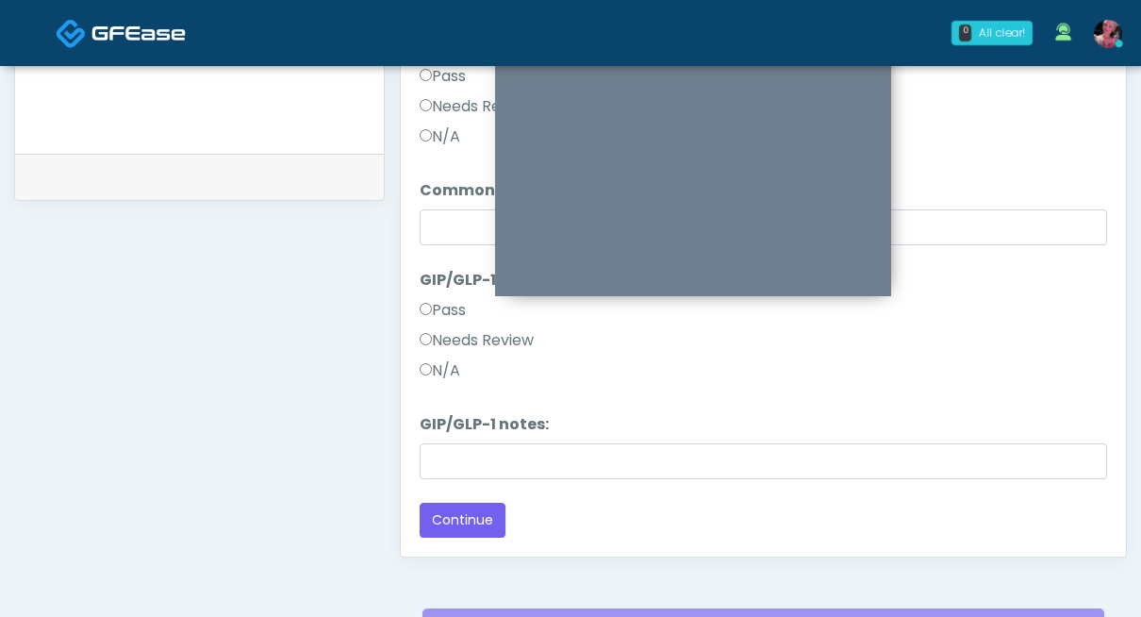
click at [430, 326] on div "Pass" at bounding box center [764, 314] width 688 height 30
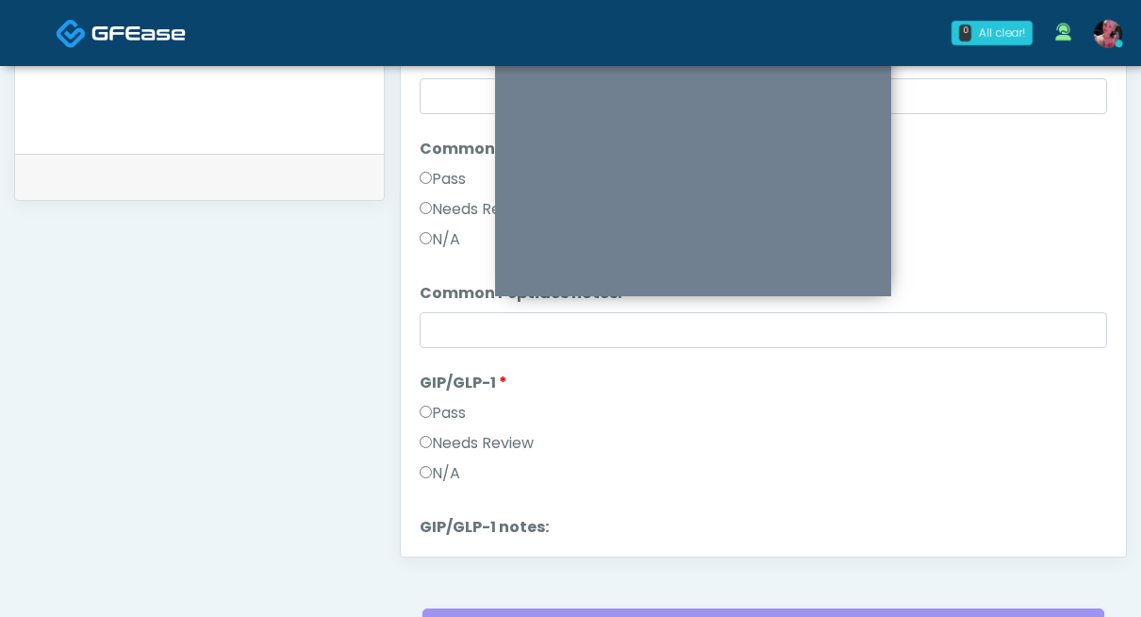
click at [438, 476] on label "N/A" at bounding box center [440, 473] width 41 height 23
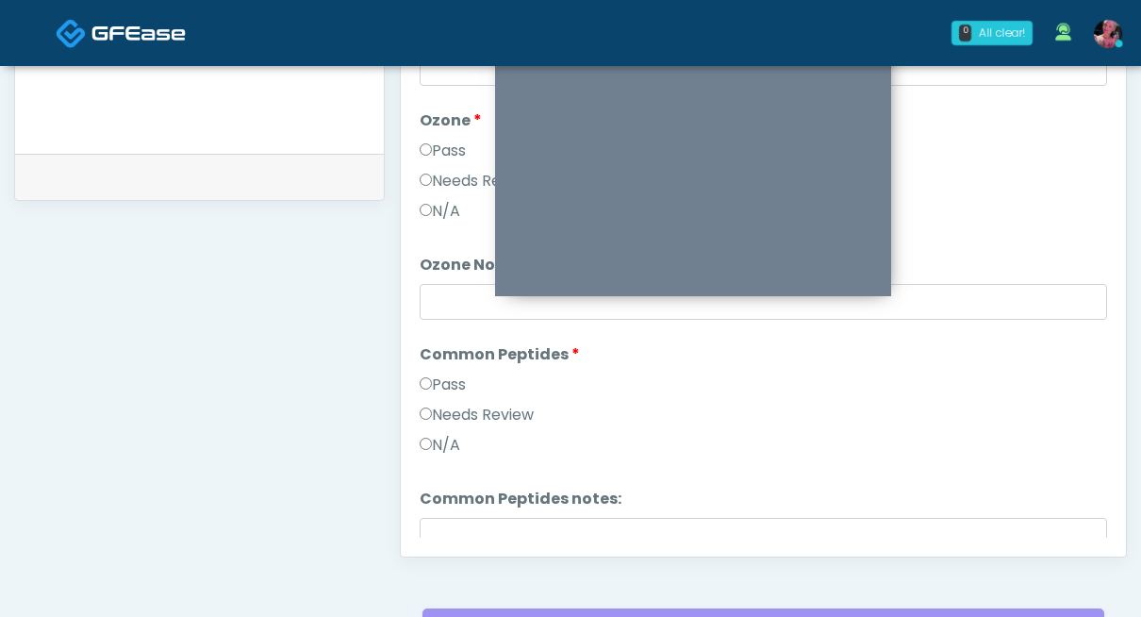
click at [434, 385] on label "Pass" at bounding box center [443, 385] width 46 height 23
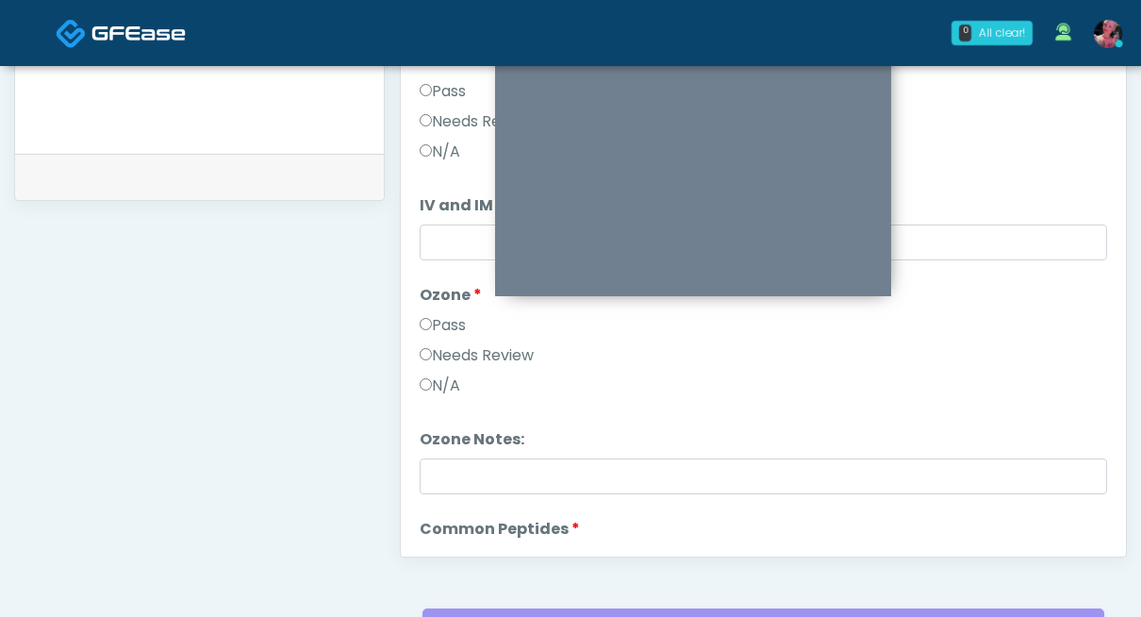
click at [447, 328] on label "Pass" at bounding box center [443, 325] width 46 height 23
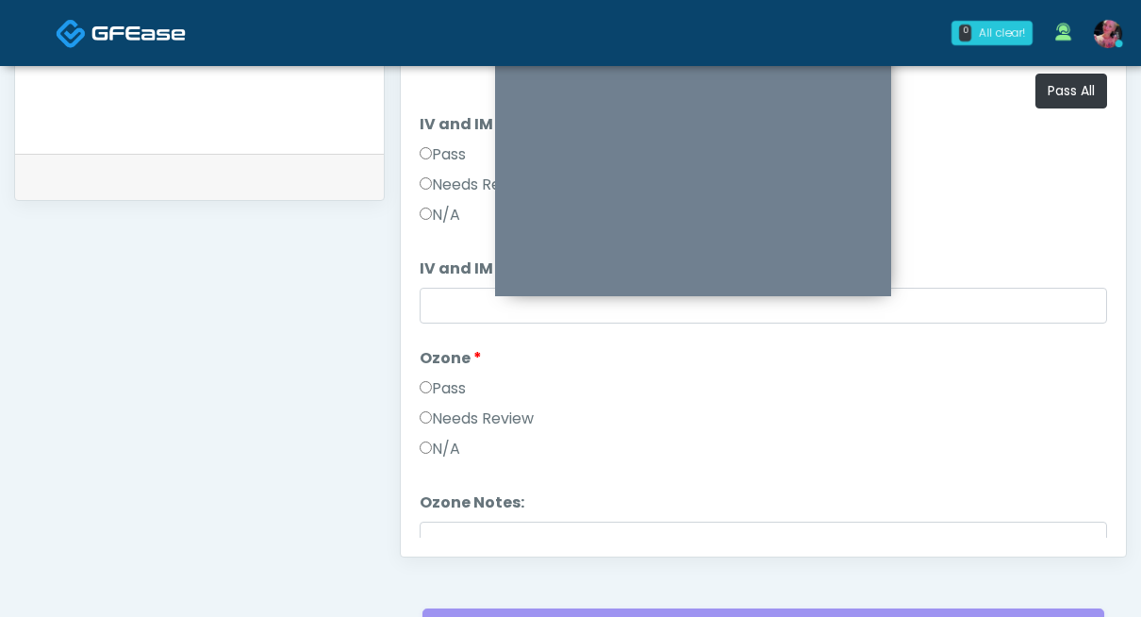
click at [441, 148] on label "Pass" at bounding box center [443, 154] width 46 height 23
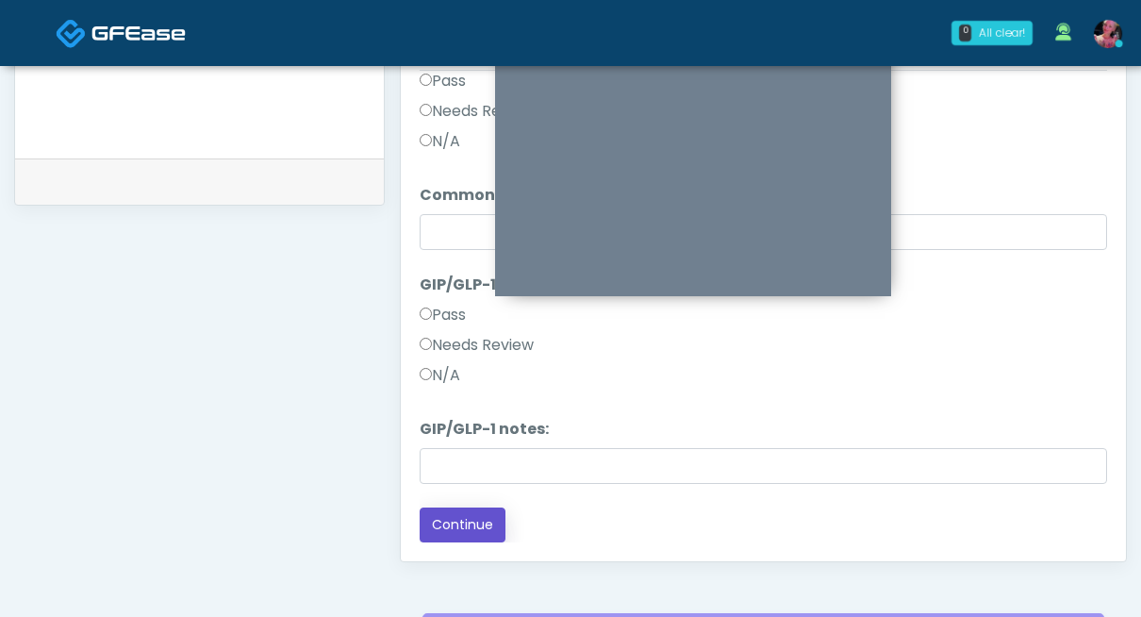
click at [458, 540] on button "Continue" at bounding box center [463, 524] width 86 height 35
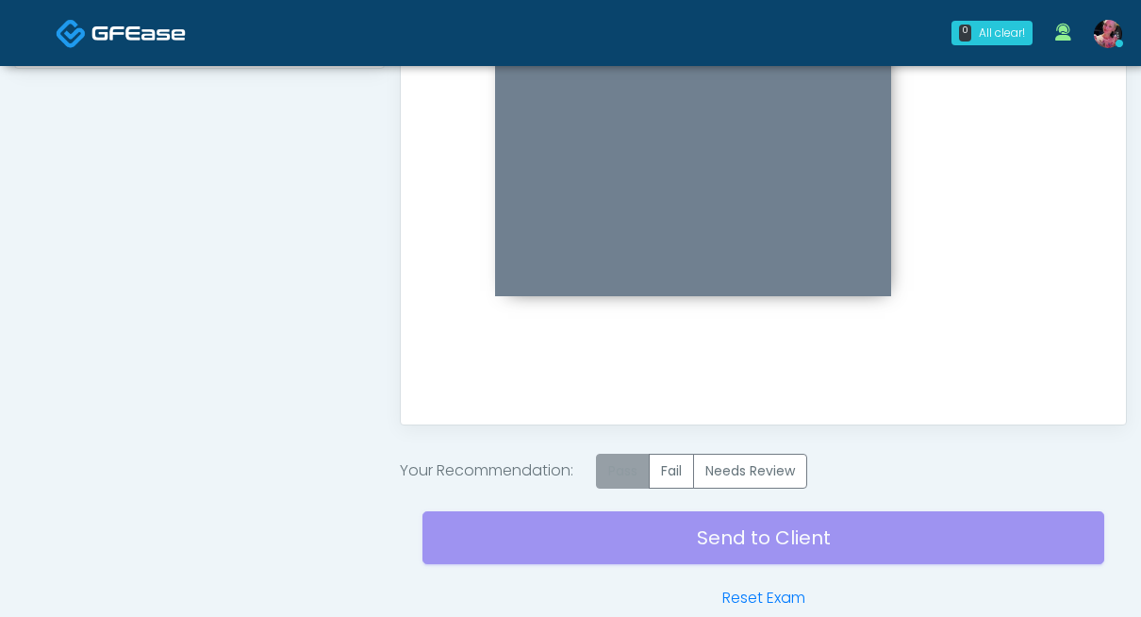
click at [636, 464] on label "Pass" at bounding box center [623, 471] width 54 height 35
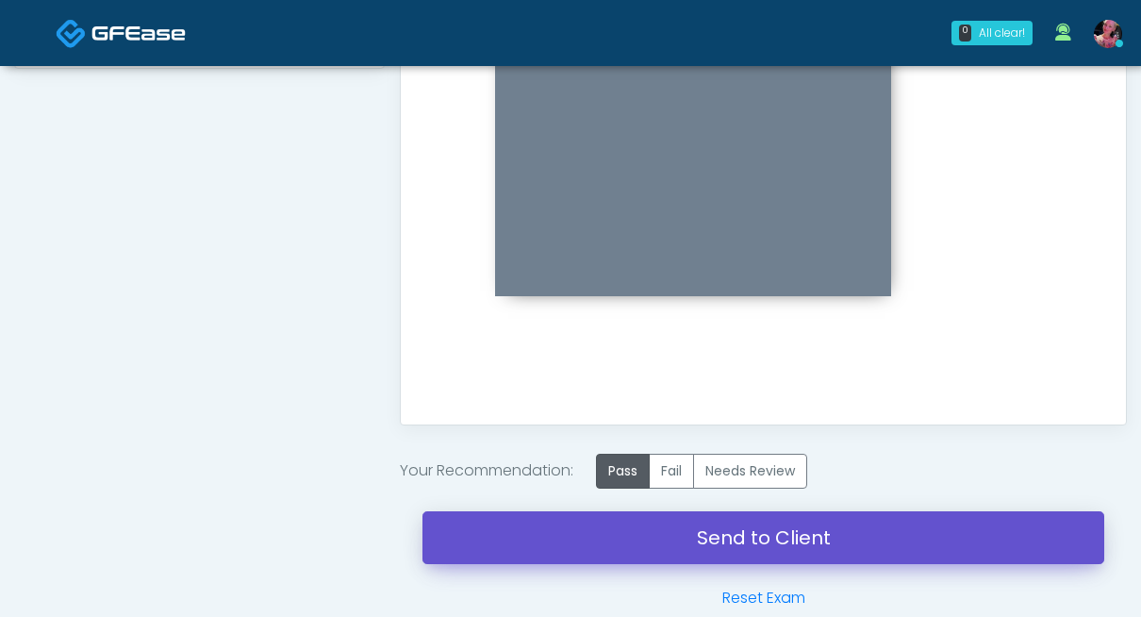
click at [729, 549] on link "Send to Client" at bounding box center [764, 537] width 682 height 53
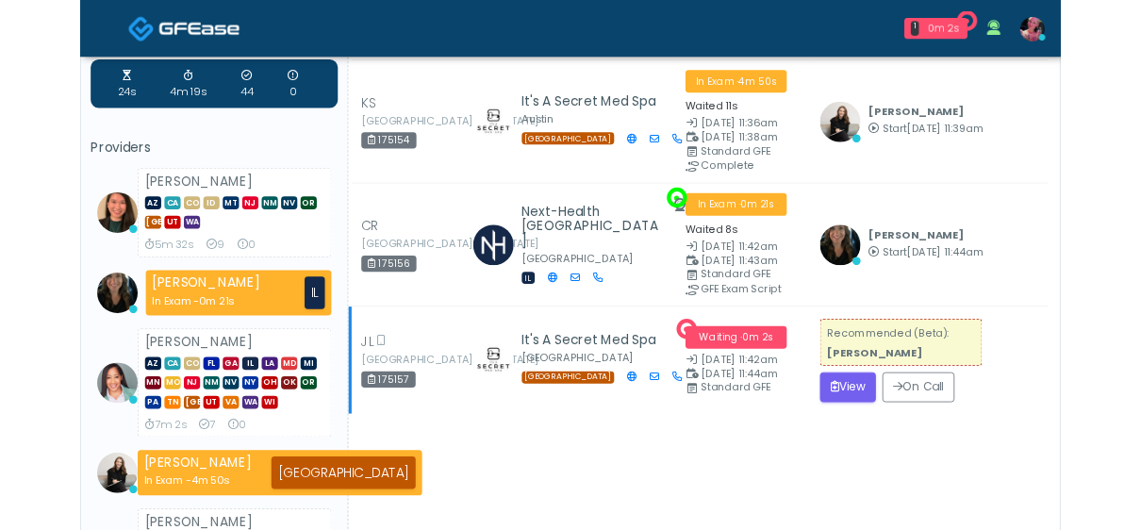
scroll to position [60, 0]
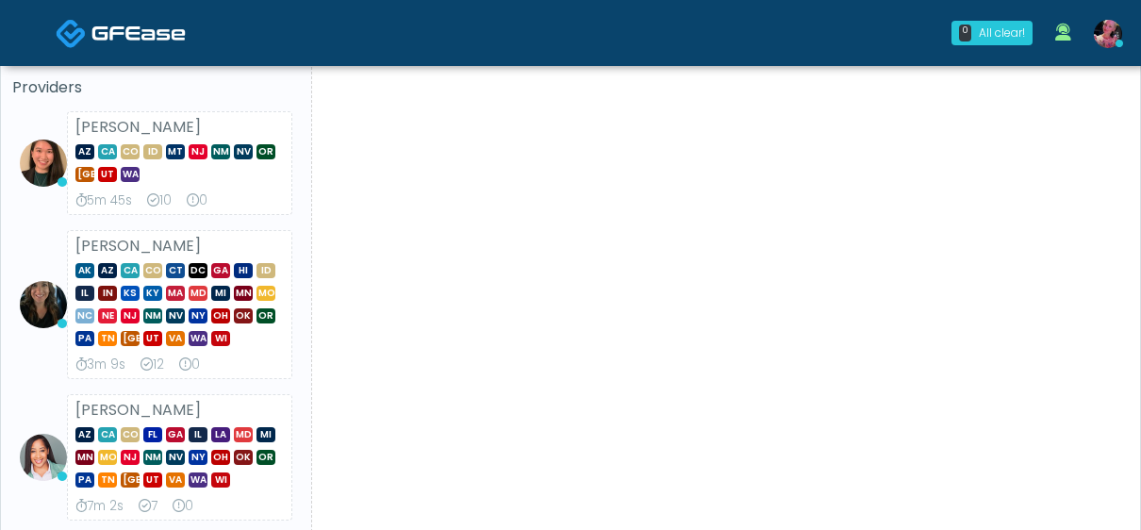
scroll to position [86, 0]
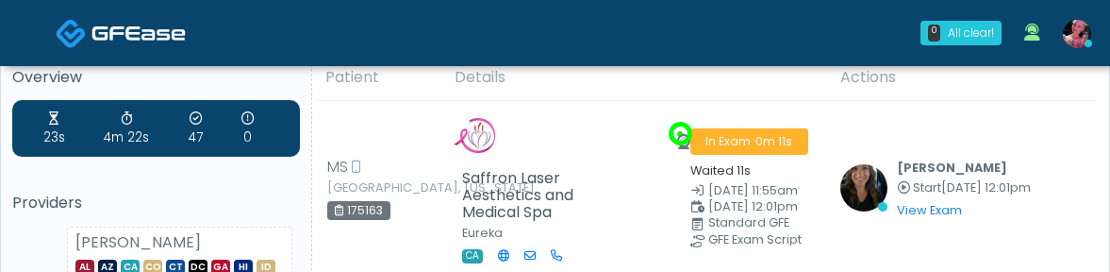
scroll to position [22, 0]
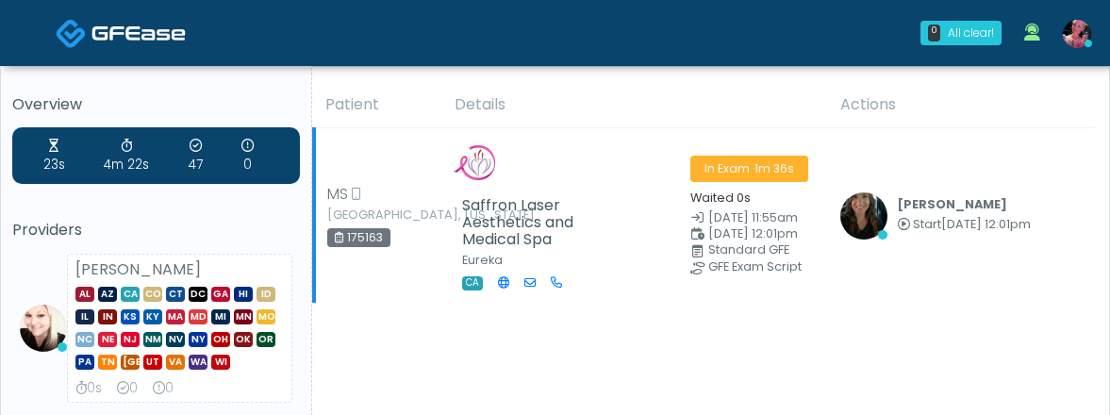
scroll to position [30, 0]
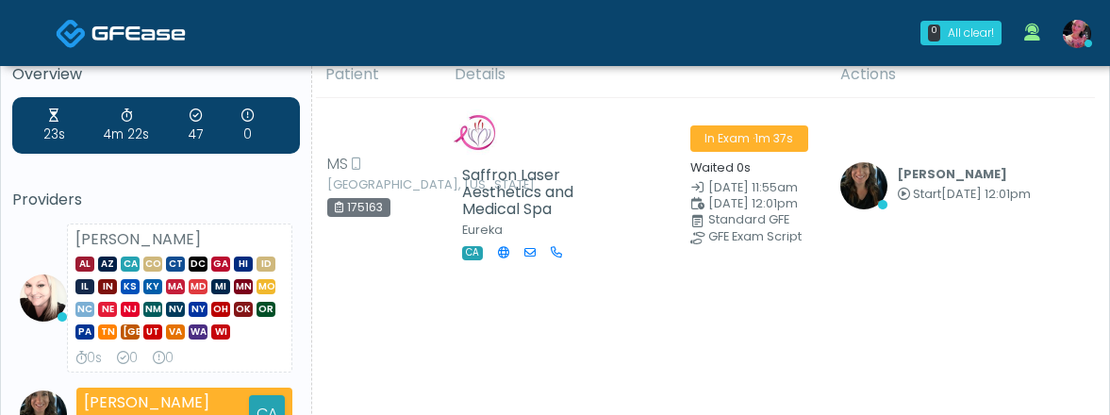
click at [1075, 18] on link at bounding box center [1077, 33] width 51 height 62
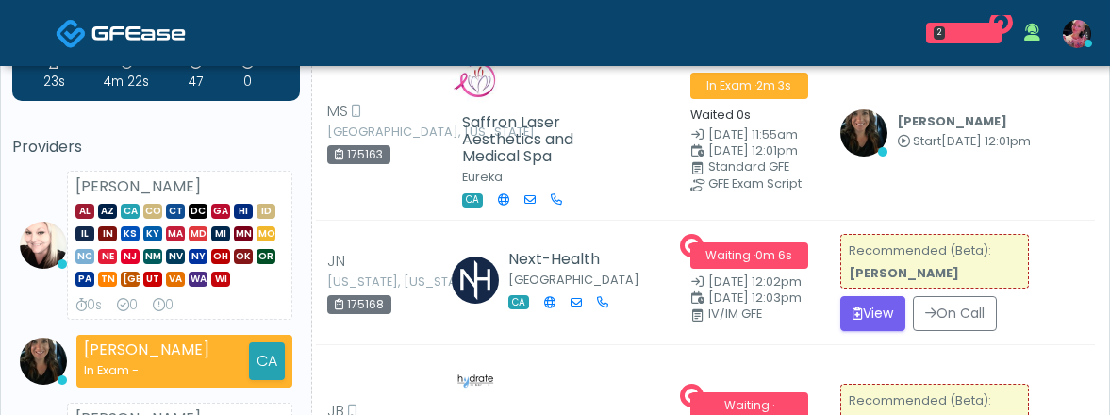
scroll to position [0, 0]
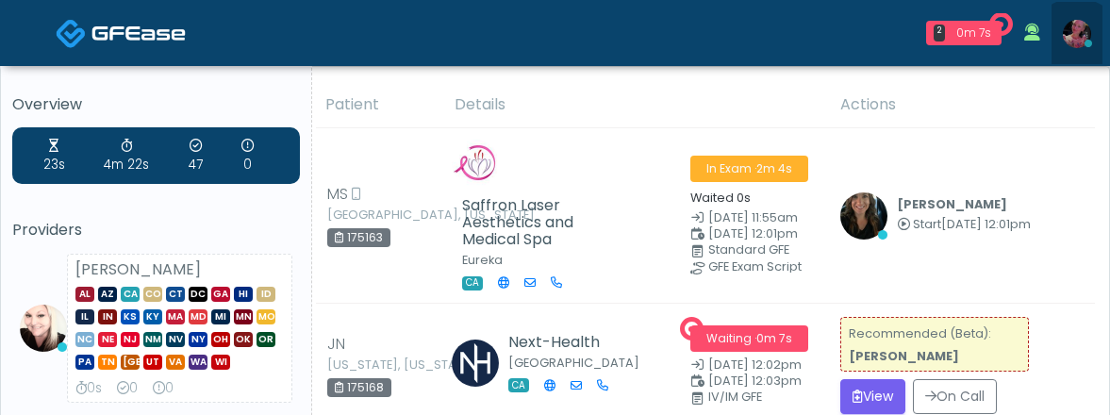
click at [1076, 49] on link at bounding box center [1077, 33] width 51 height 62
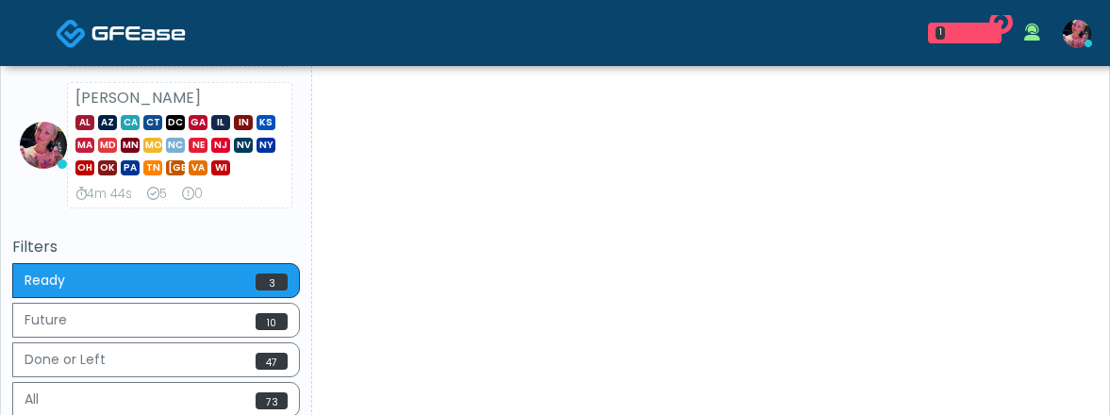
scroll to position [719, 0]
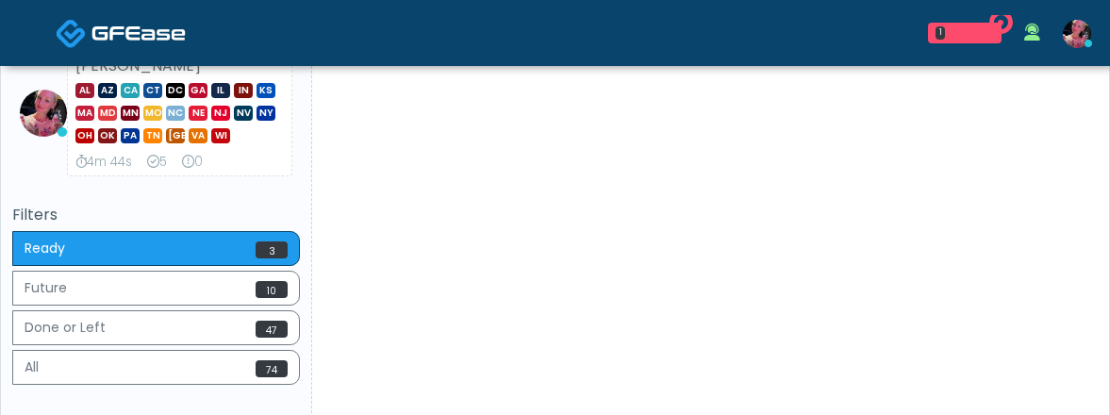
drag, startPoint x: 1012, startPoint y: 411, endPoint x: 1019, endPoint y: 653, distance: 241.6
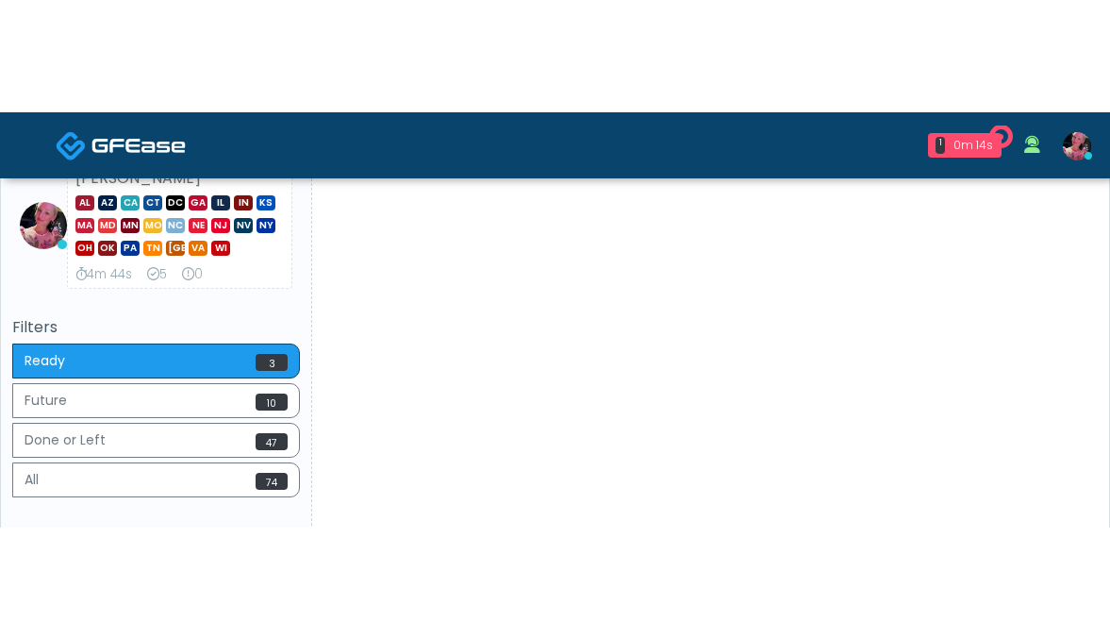
scroll to position [650, 0]
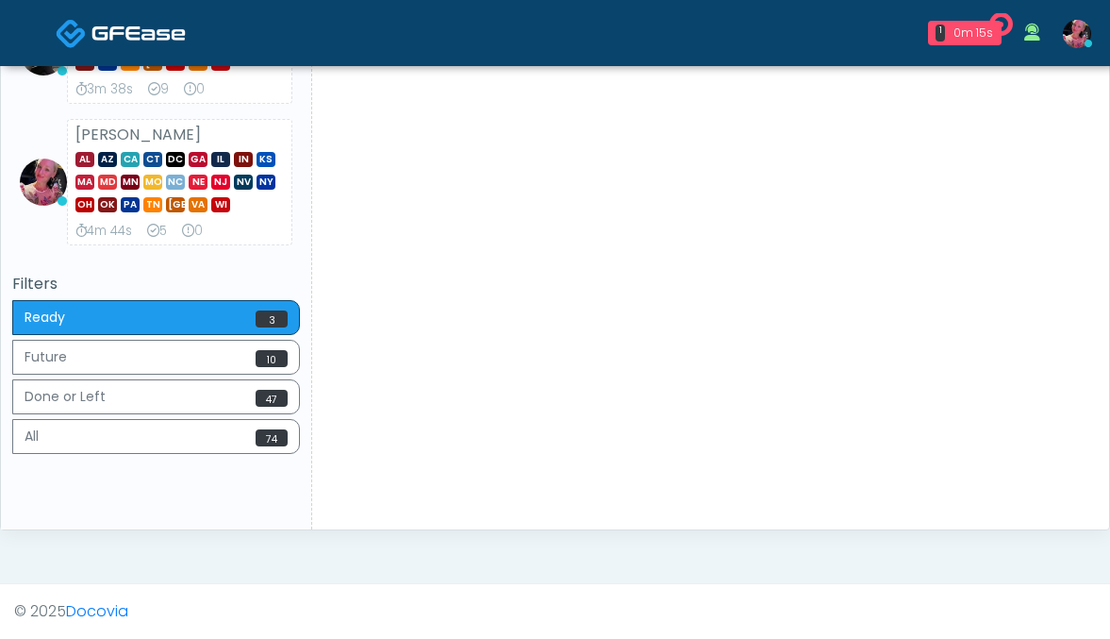
click at [1059, 57] on link at bounding box center [1077, 33] width 51 height 62
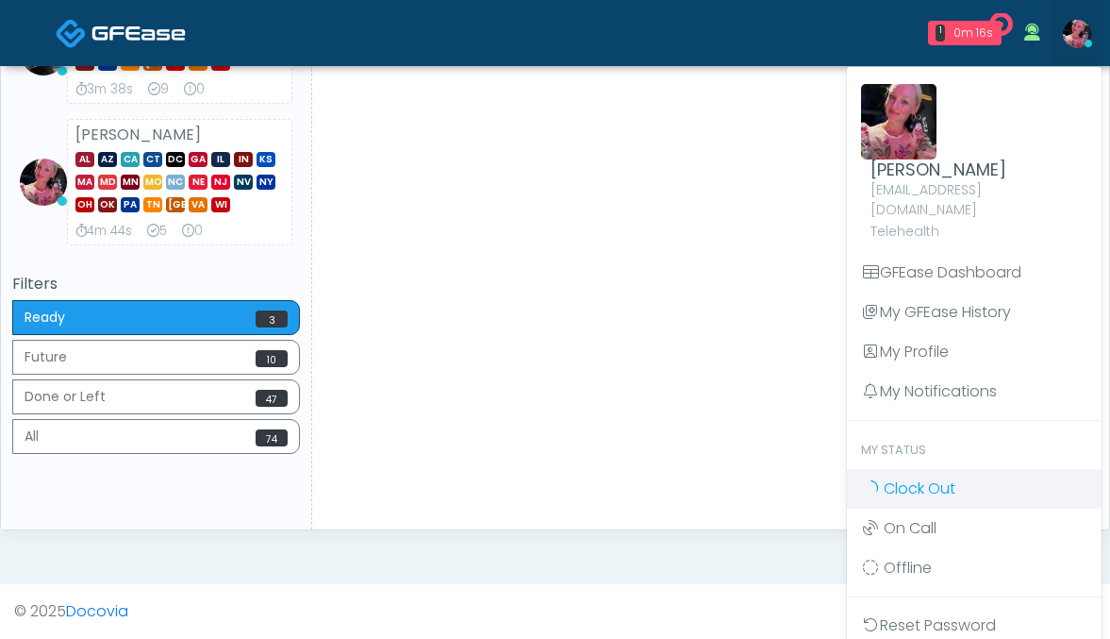
click at [902, 271] on span "Clock Out" at bounding box center [920, 488] width 72 height 22
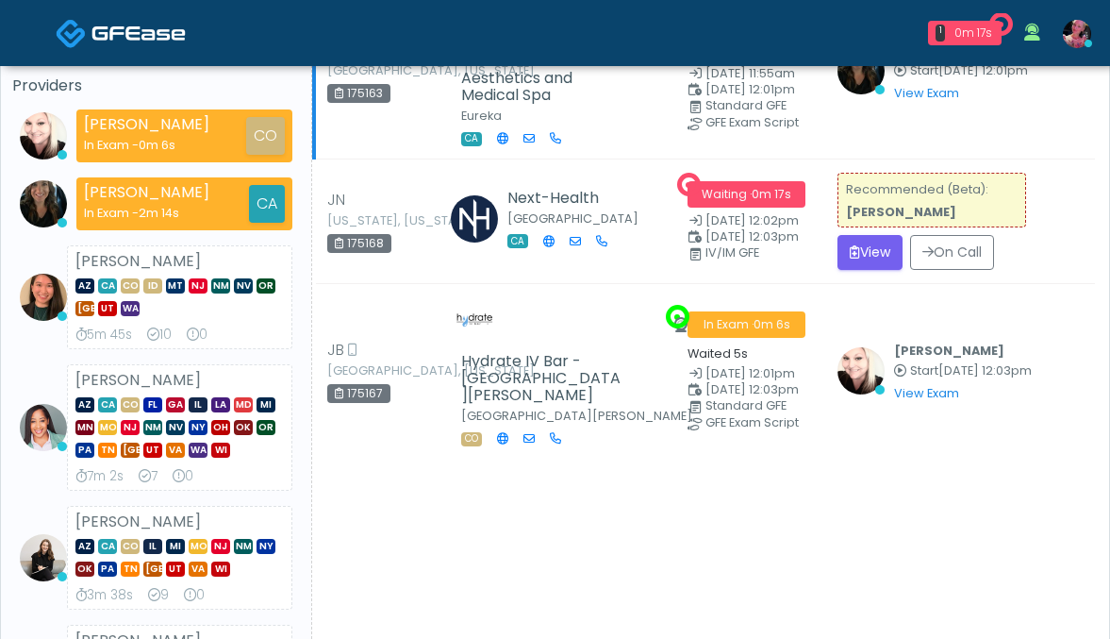
scroll to position [165, 0]
